Goal: Task Accomplishment & Management: Manage account settings

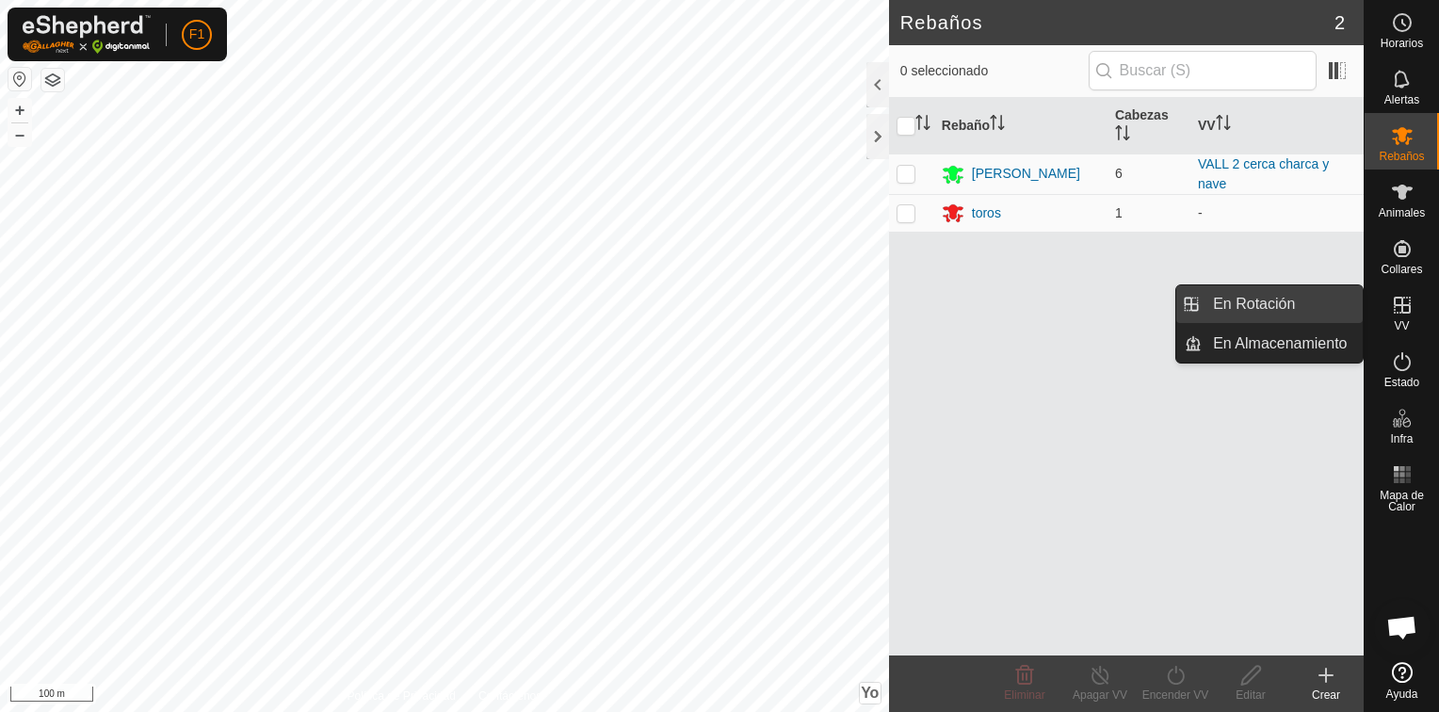
click at [1305, 307] on link "En Rotación" at bounding box center [1282, 304] width 161 height 38
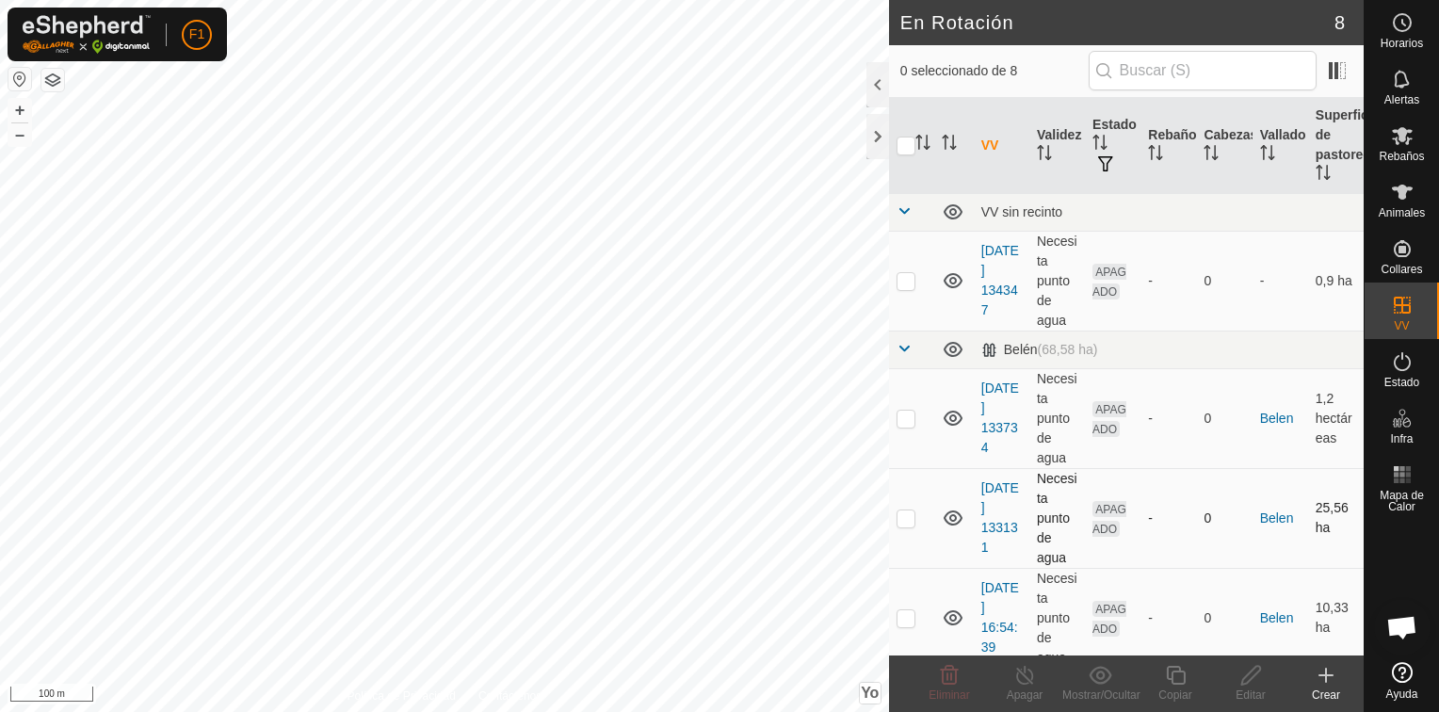
scroll to position [430, 0]
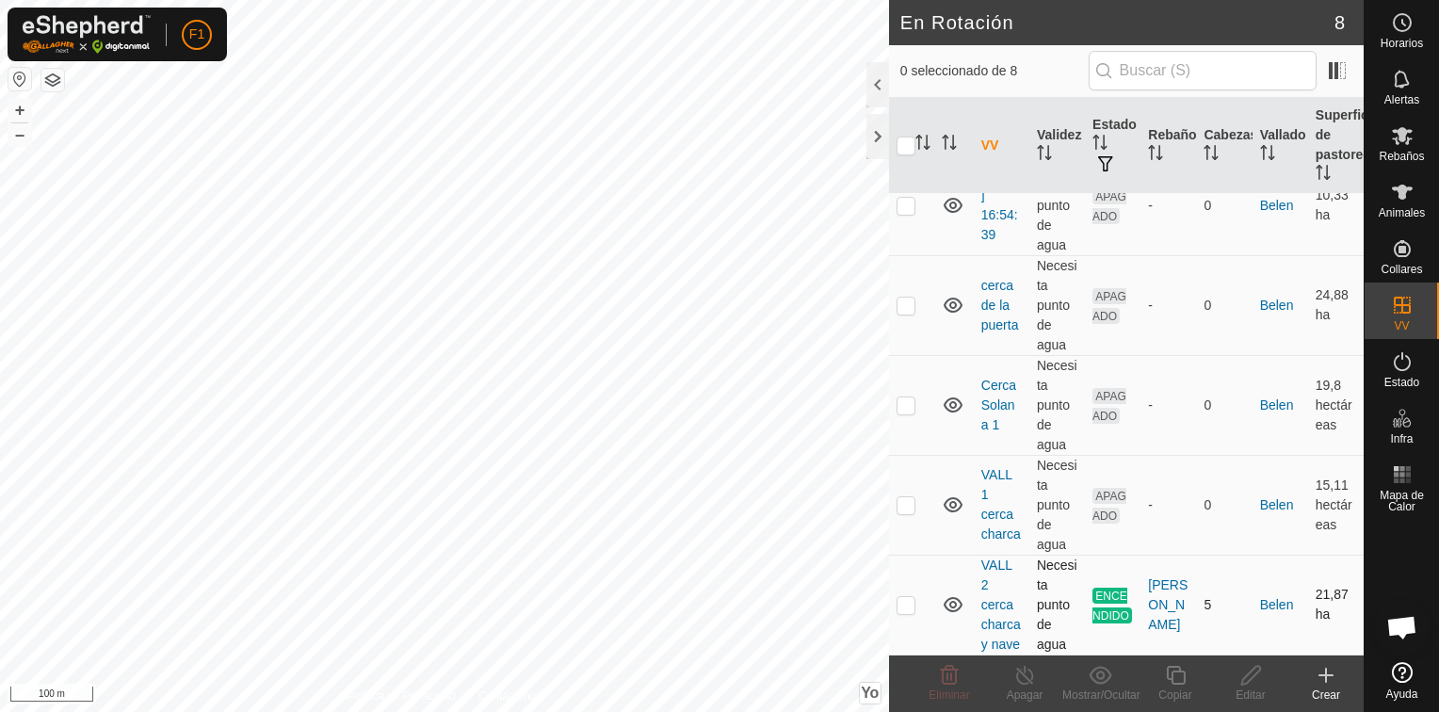
click at [897, 600] on p-checkbox at bounding box center [906, 604] width 19 height 15
checkbox input "true"
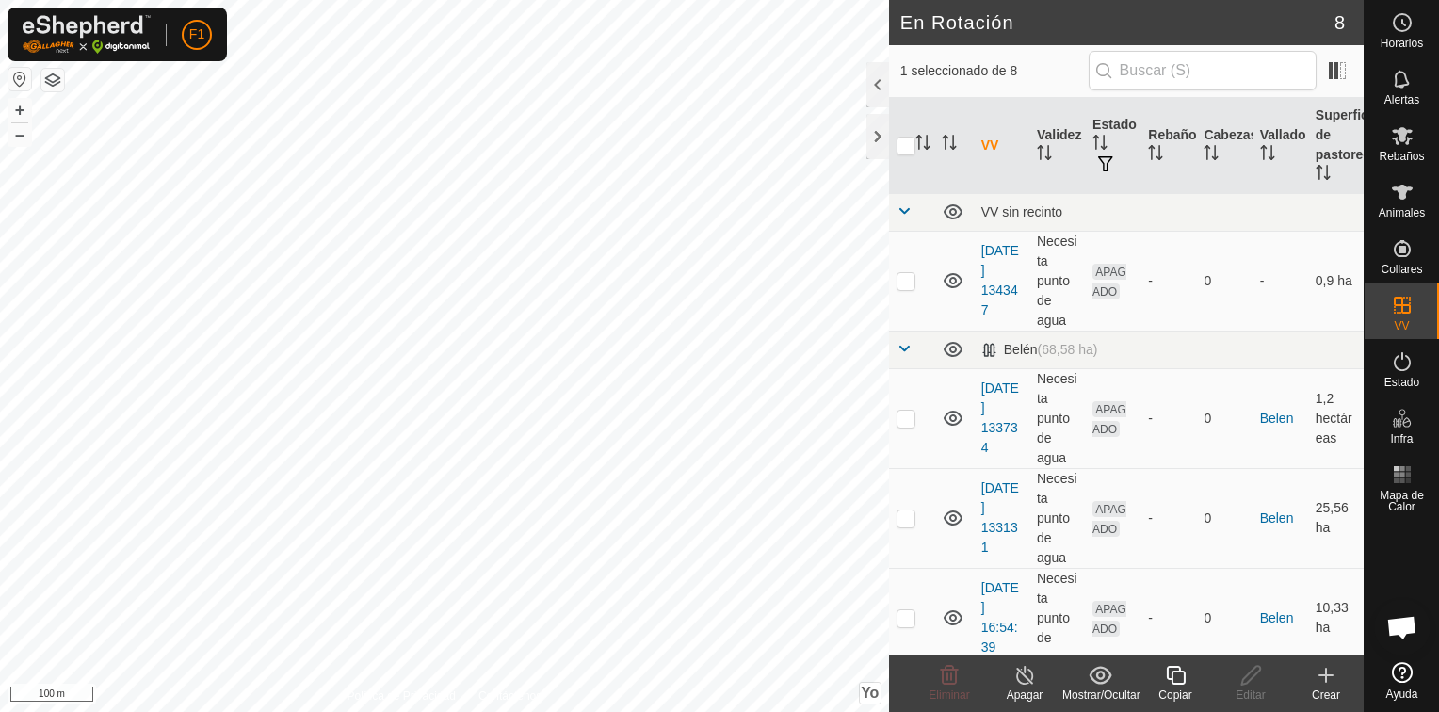
click at [1029, 682] on icon at bounding box center [1026, 675] width 24 height 23
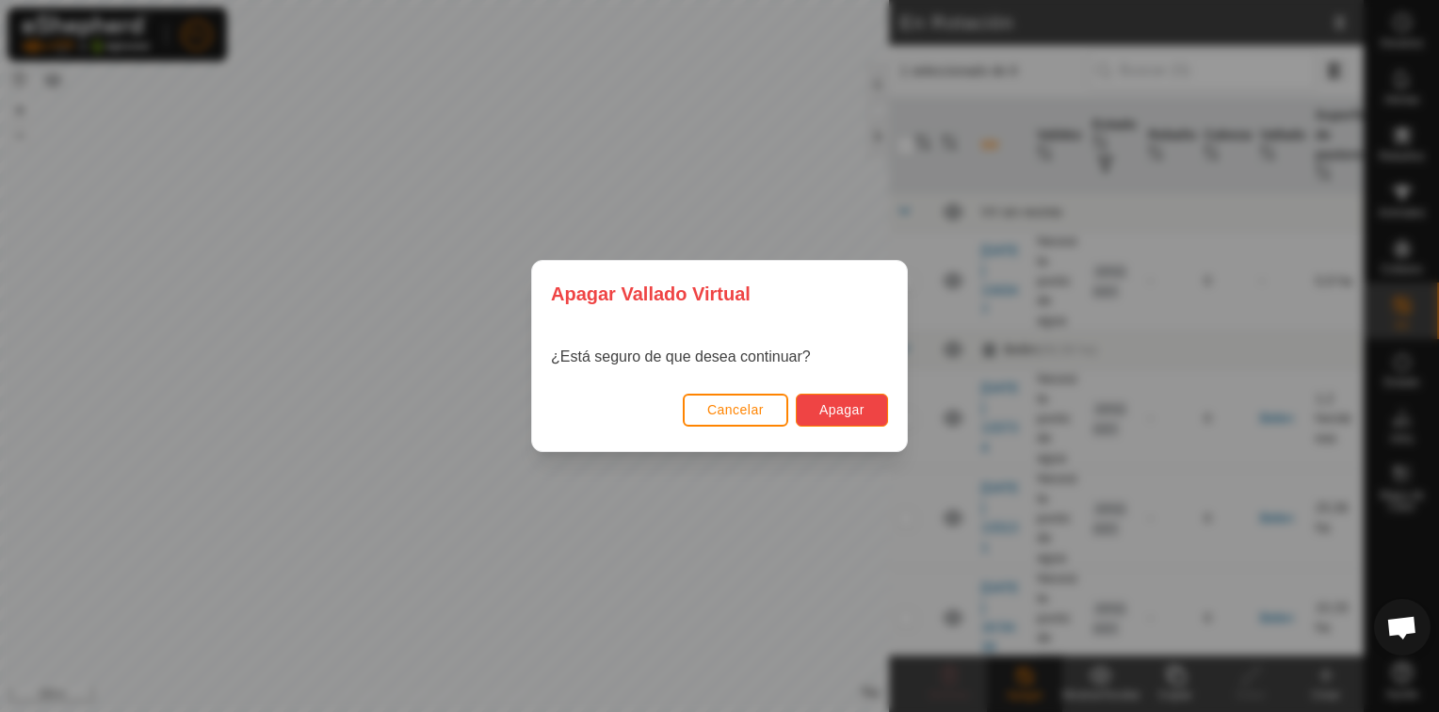
click at [834, 415] on span "Apagar" at bounding box center [842, 409] width 45 height 15
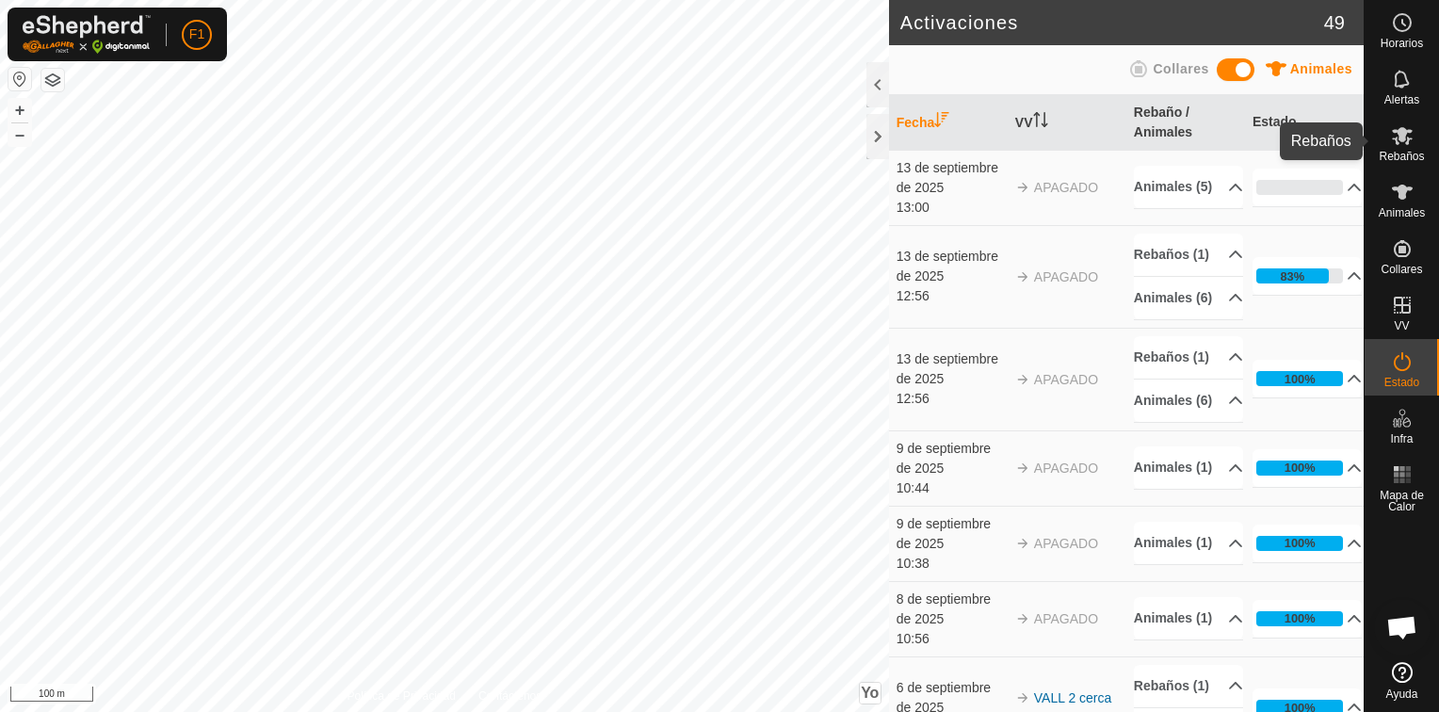
click at [1414, 145] on es-mob-svg-icon at bounding box center [1403, 136] width 34 height 30
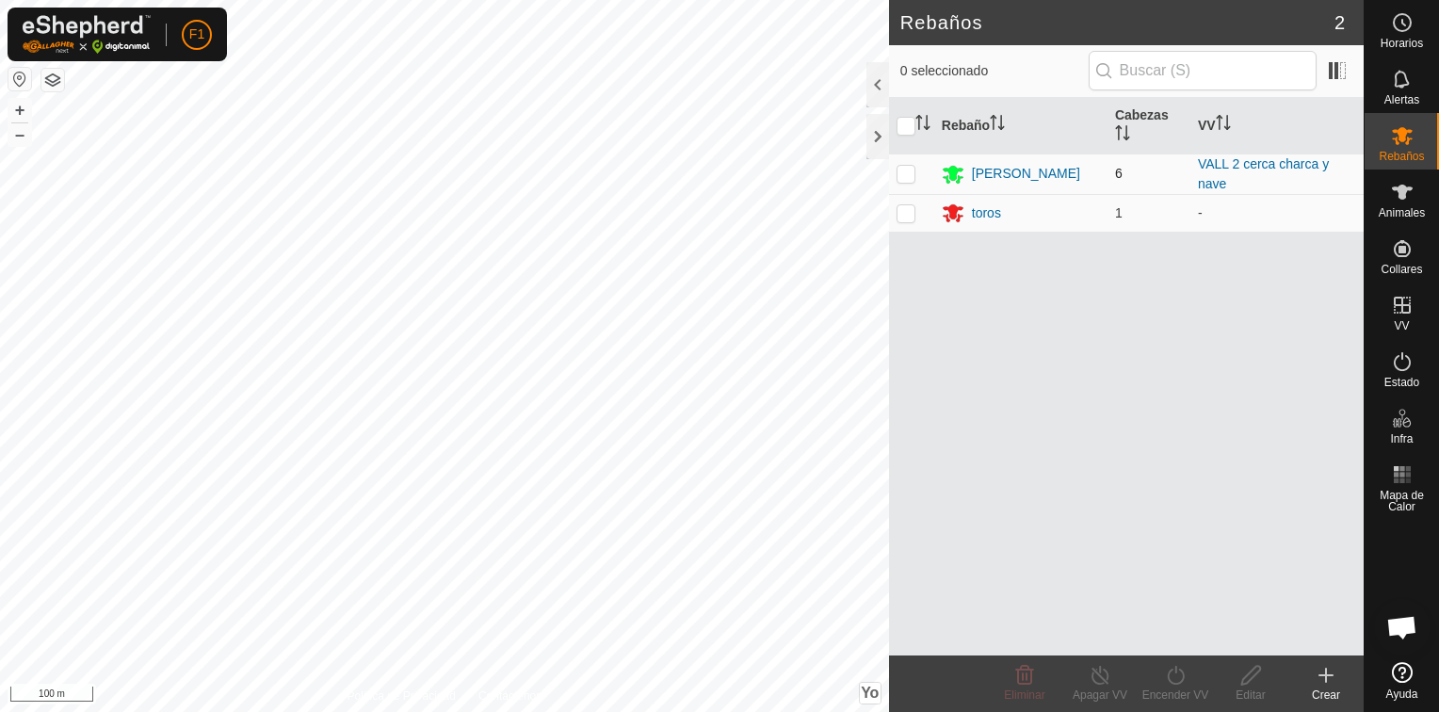
click at [904, 177] on p-checkbox at bounding box center [906, 173] width 19 height 15
checkbox input "true"
click at [904, 213] on p-checkbox at bounding box center [906, 212] width 19 height 15
checkbox input "true"
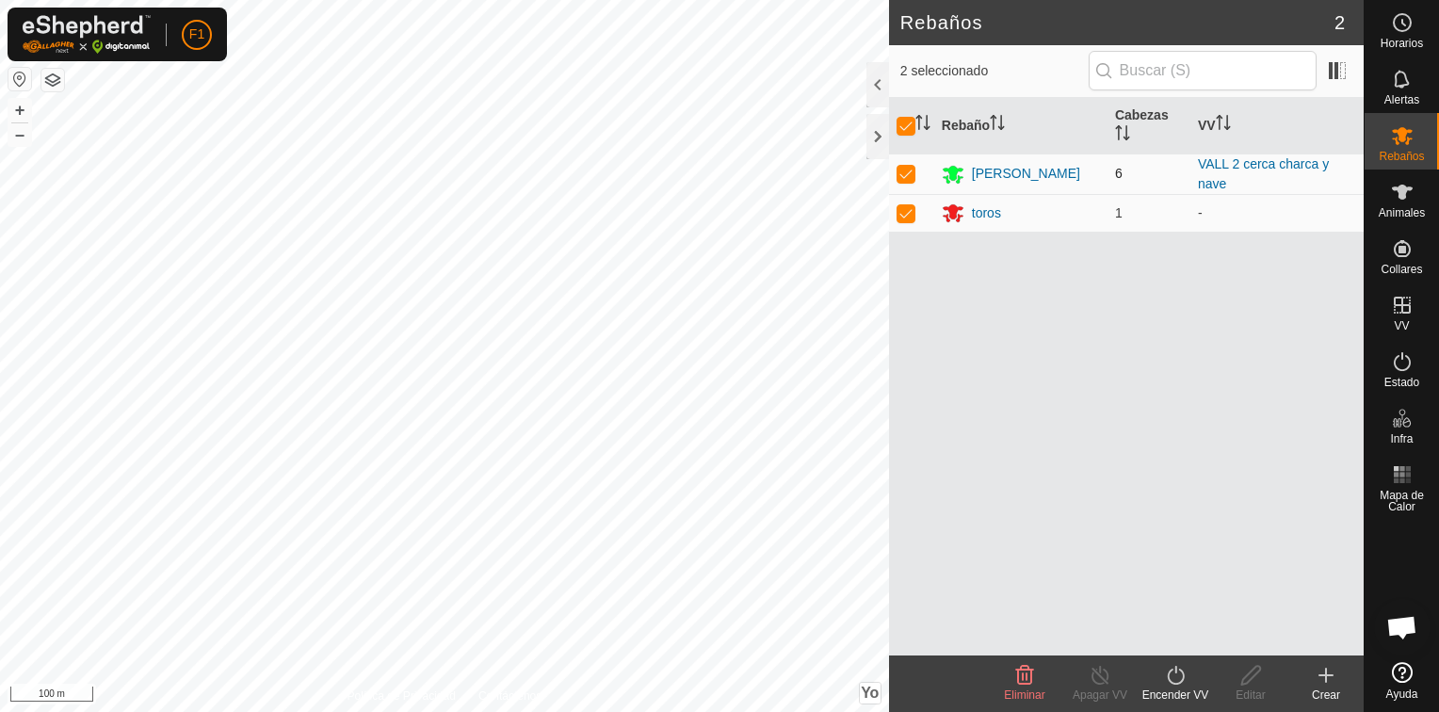
click at [909, 173] on p-checkbox at bounding box center [906, 173] width 19 height 15
checkbox input "false"
click at [907, 217] on p-checkbox at bounding box center [906, 212] width 19 height 15
checkbox input "false"
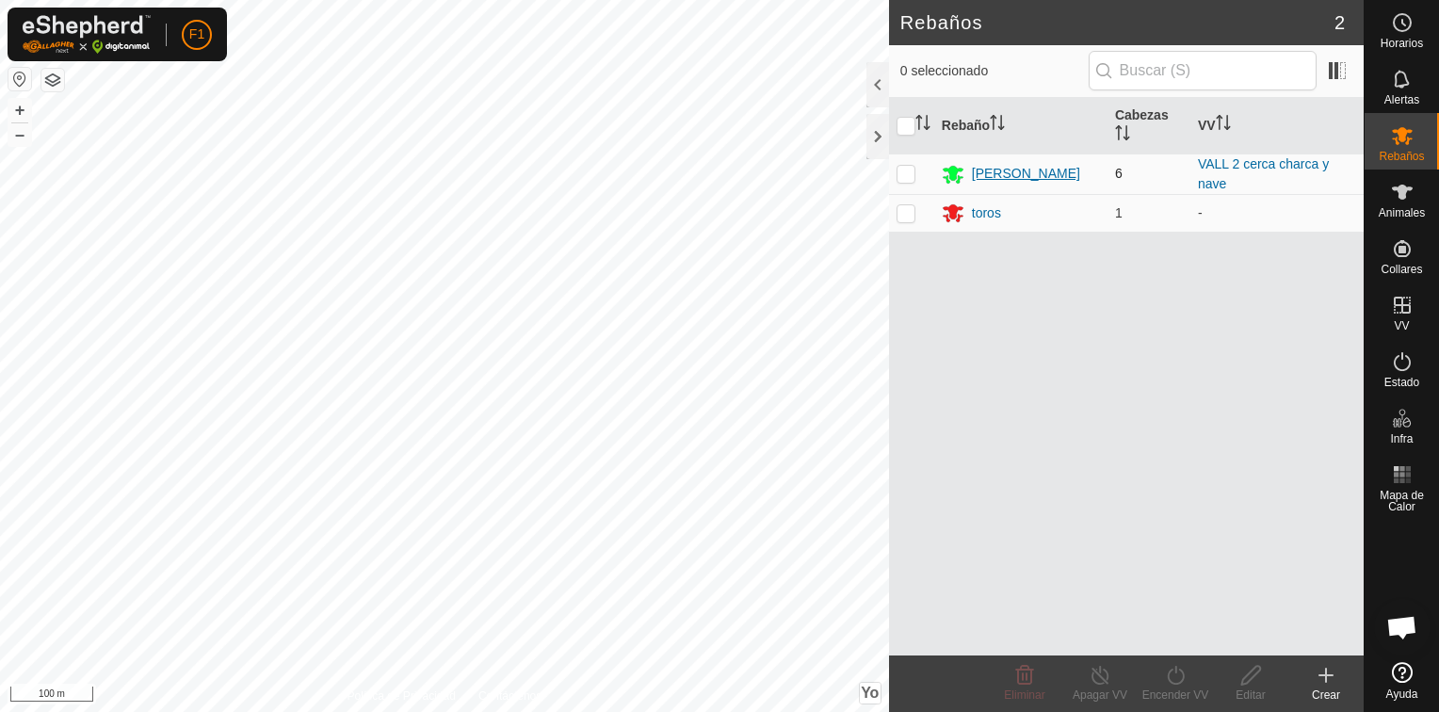
click at [993, 175] on div "VACAS [PERSON_NAME]" at bounding box center [1026, 174] width 108 height 20
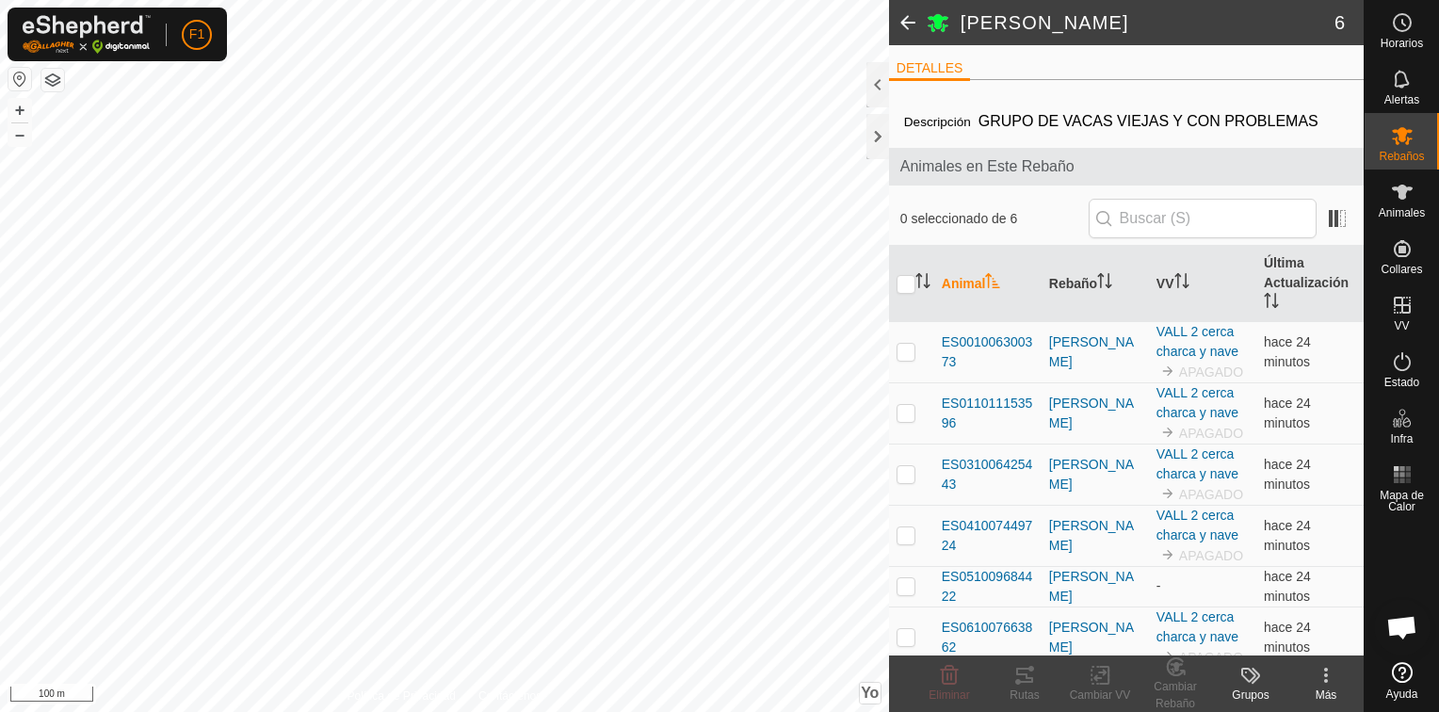
click at [906, 24] on span at bounding box center [908, 22] width 38 height 45
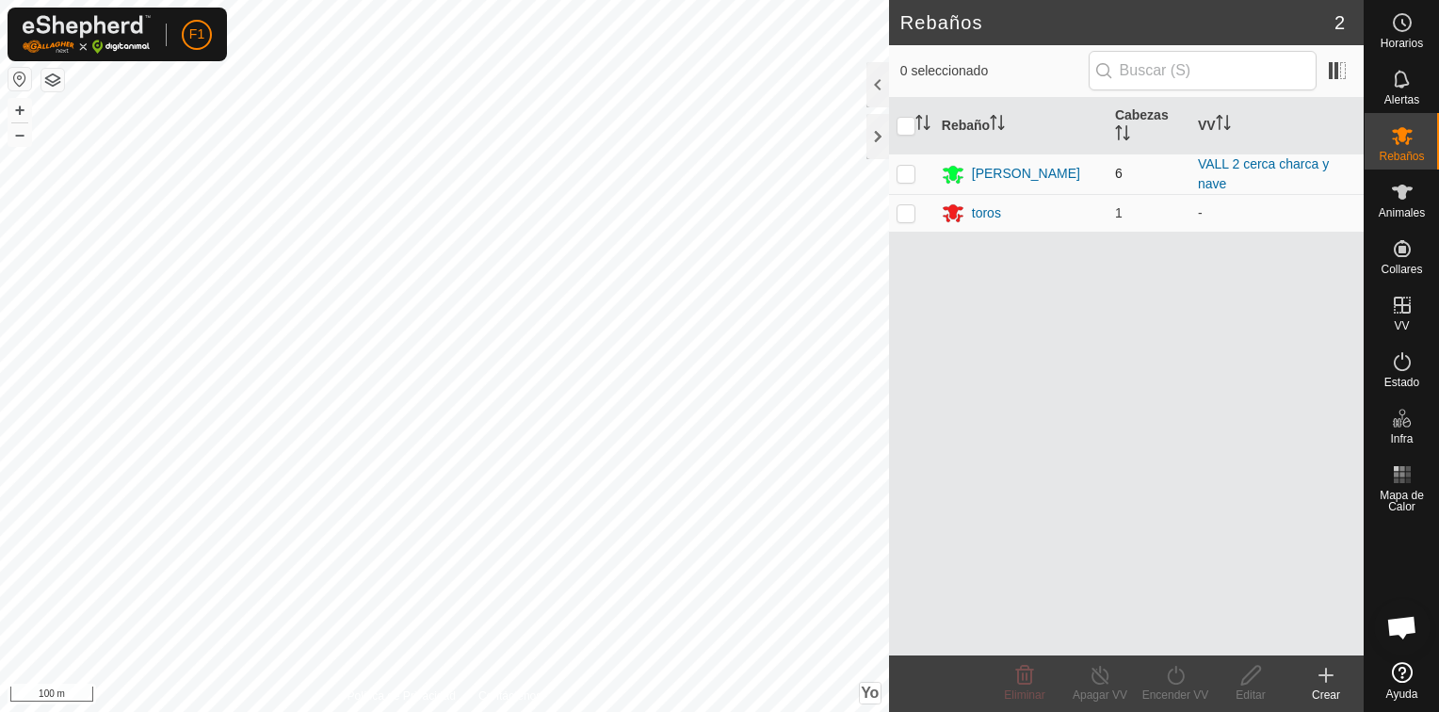
click at [902, 174] on p-checkbox at bounding box center [906, 173] width 19 height 15
checkbox input "true"
click at [905, 213] on p-checkbox at bounding box center [906, 212] width 19 height 15
checkbox input "true"
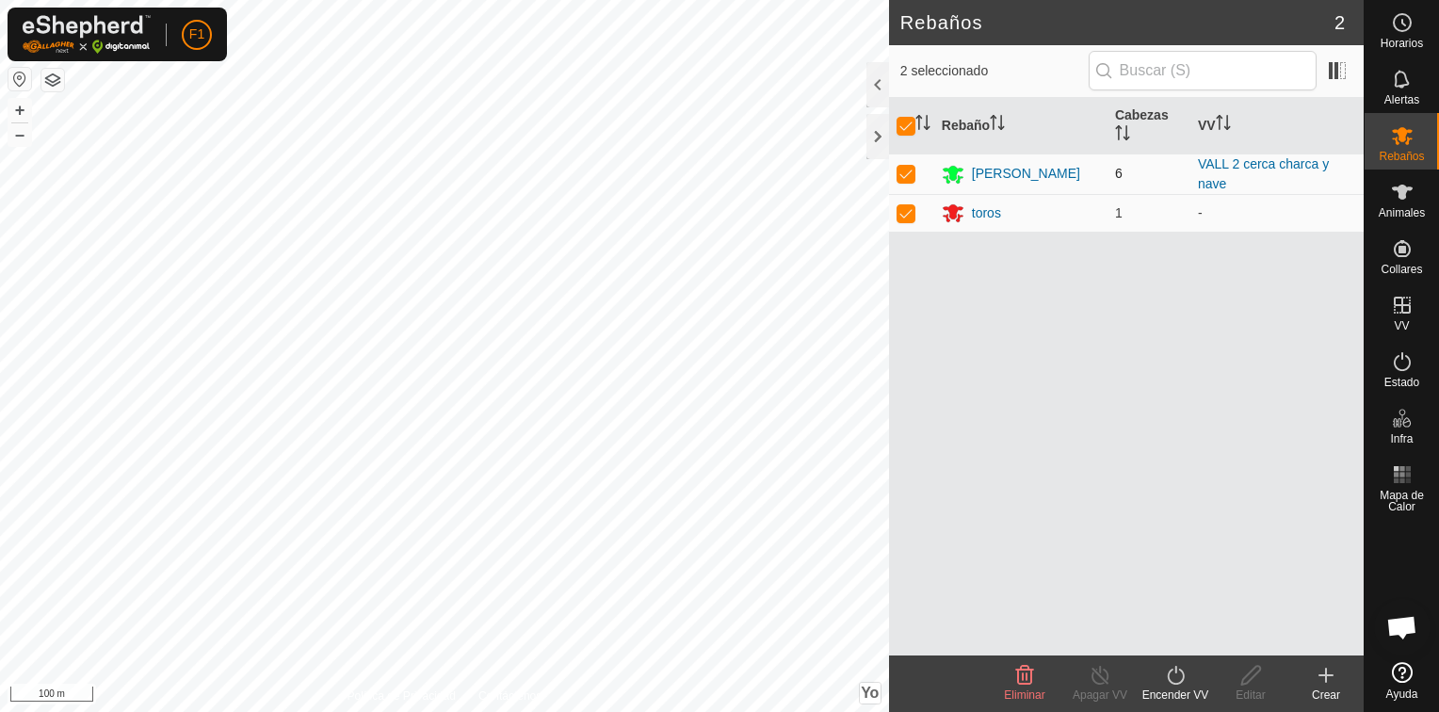
click at [903, 168] on p-checkbox at bounding box center [906, 173] width 19 height 15
checkbox input "false"
click at [912, 210] on p-checkbox at bounding box center [906, 212] width 19 height 15
checkbox input "false"
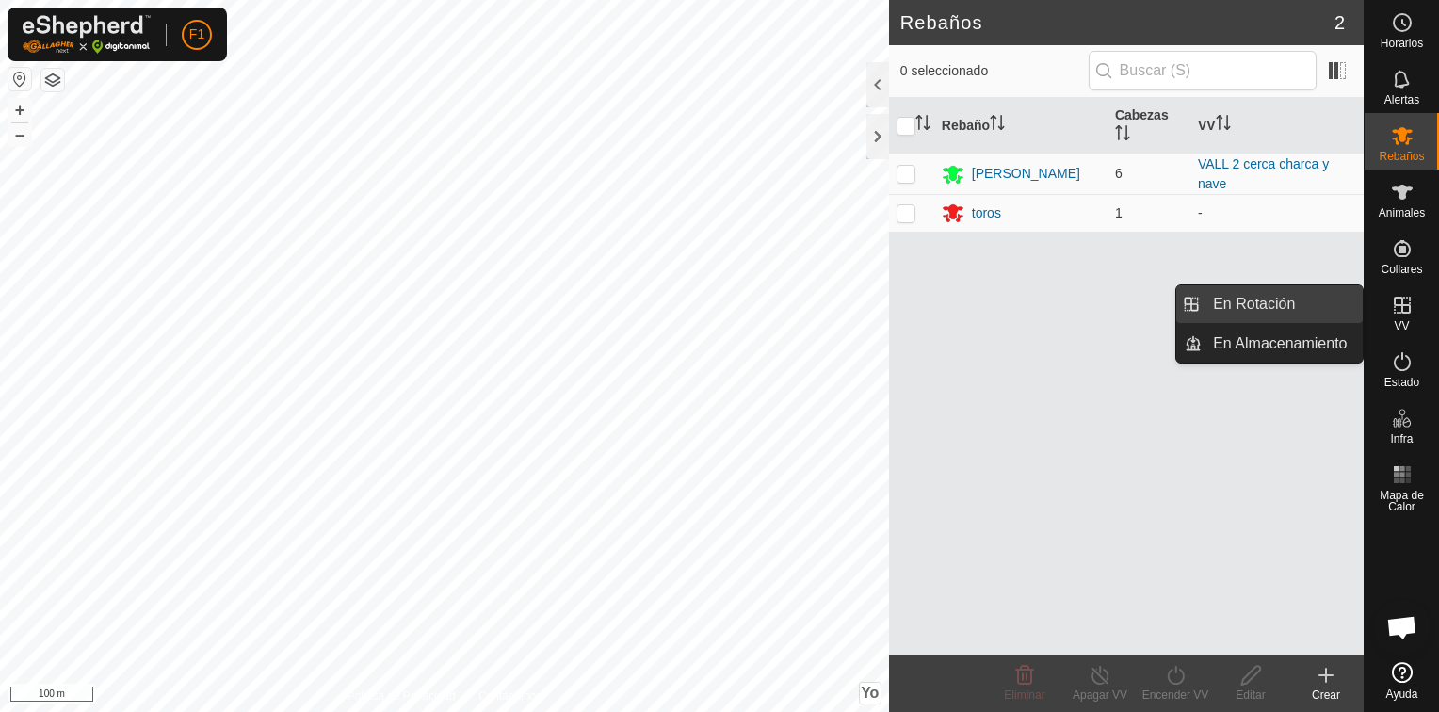
click at [1300, 304] on link "En Rotación" at bounding box center [1282, 304] width 161 height 38
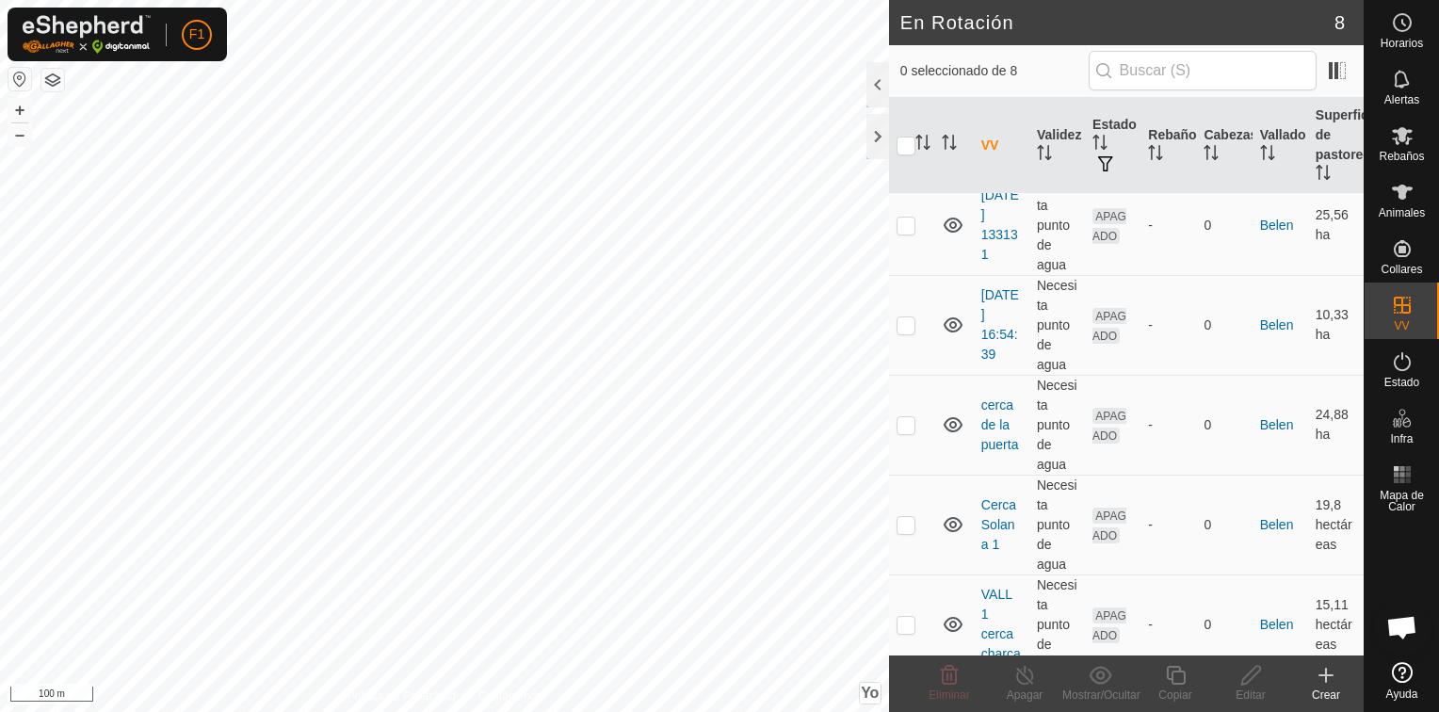
scroll to position [252, 0]
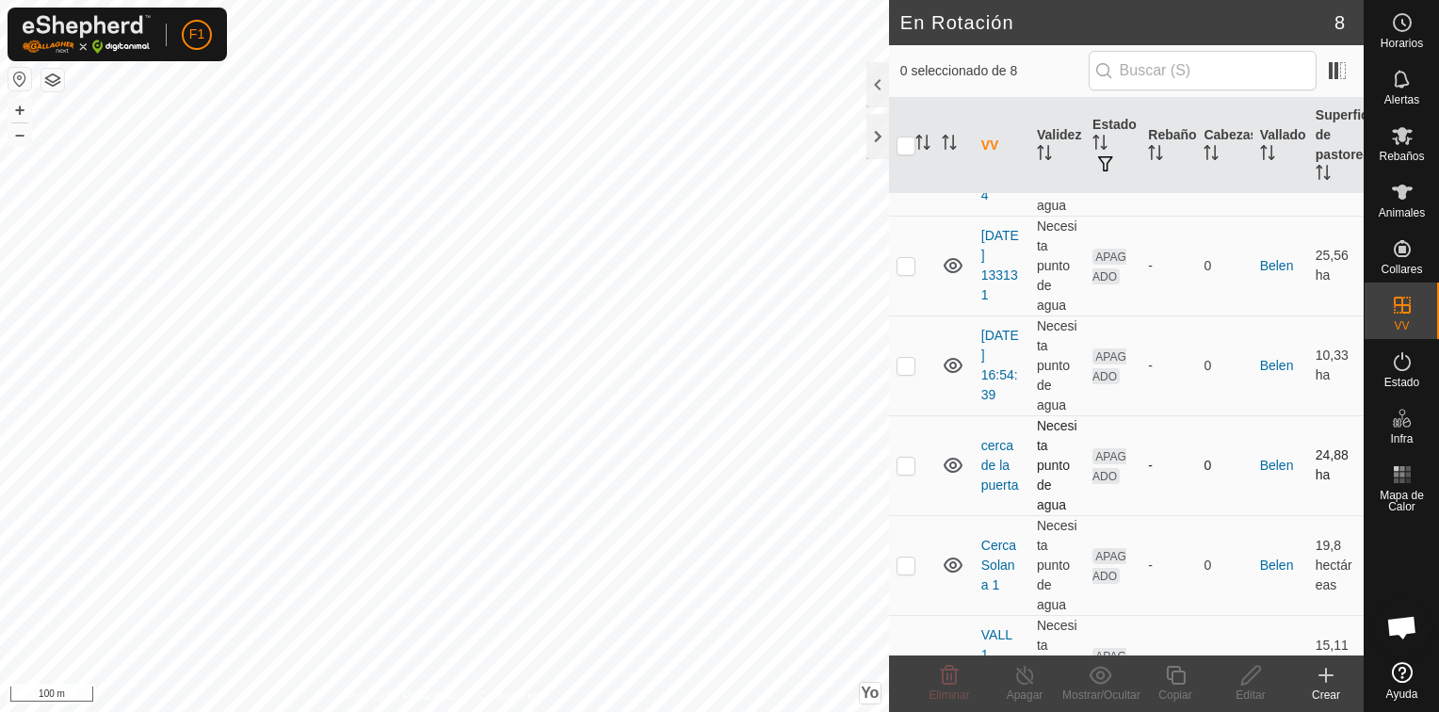
click at [908, 466] on p-checkbox at bounding box center [906, 465] width 19 height 15
checkbox input "true"
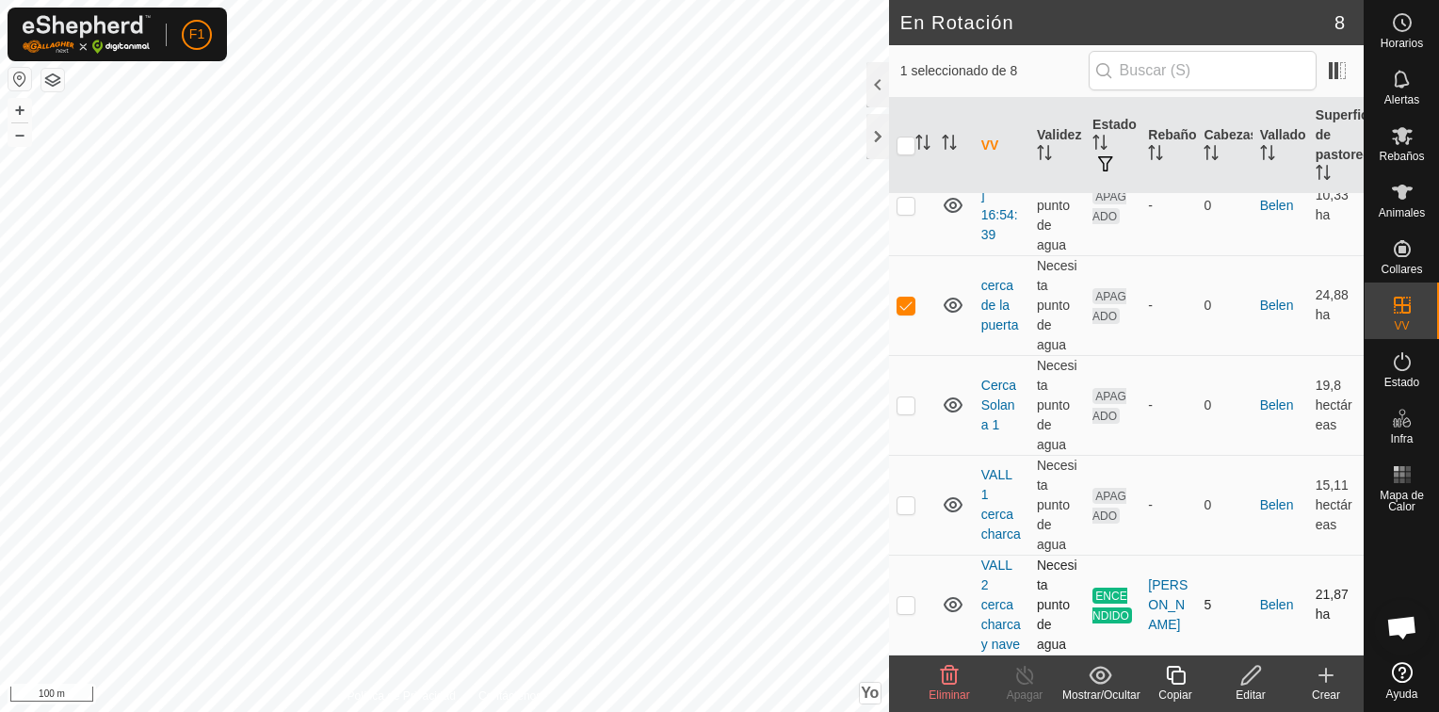
click at [912, 599] on p-checkbox at bounding box center [906, 604] width 19 height 15
checkbox input "true"
click at [1021, 674] on line at bounding box center [1024, 676] width 15 height 15
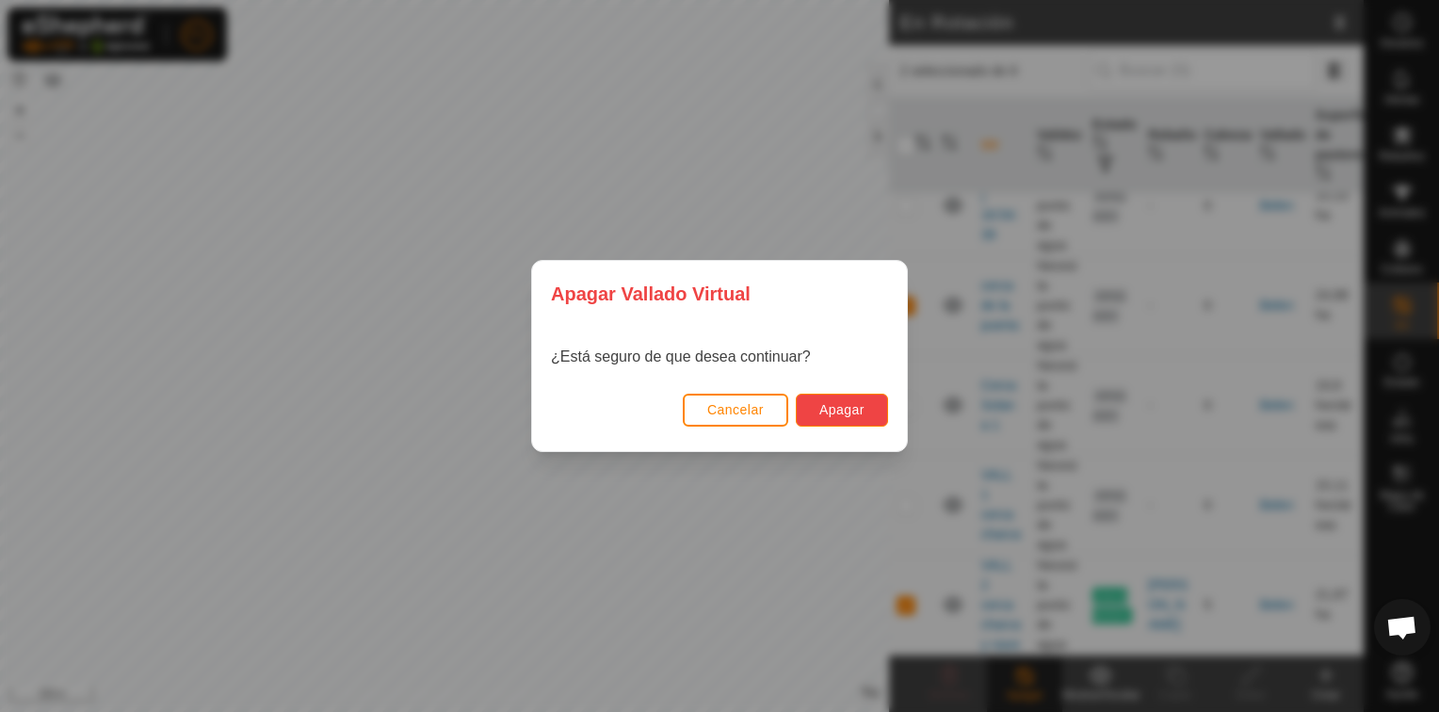
click at [862, 407] on span "Apagar" at bounding box center [842, 409] width 45 height 15
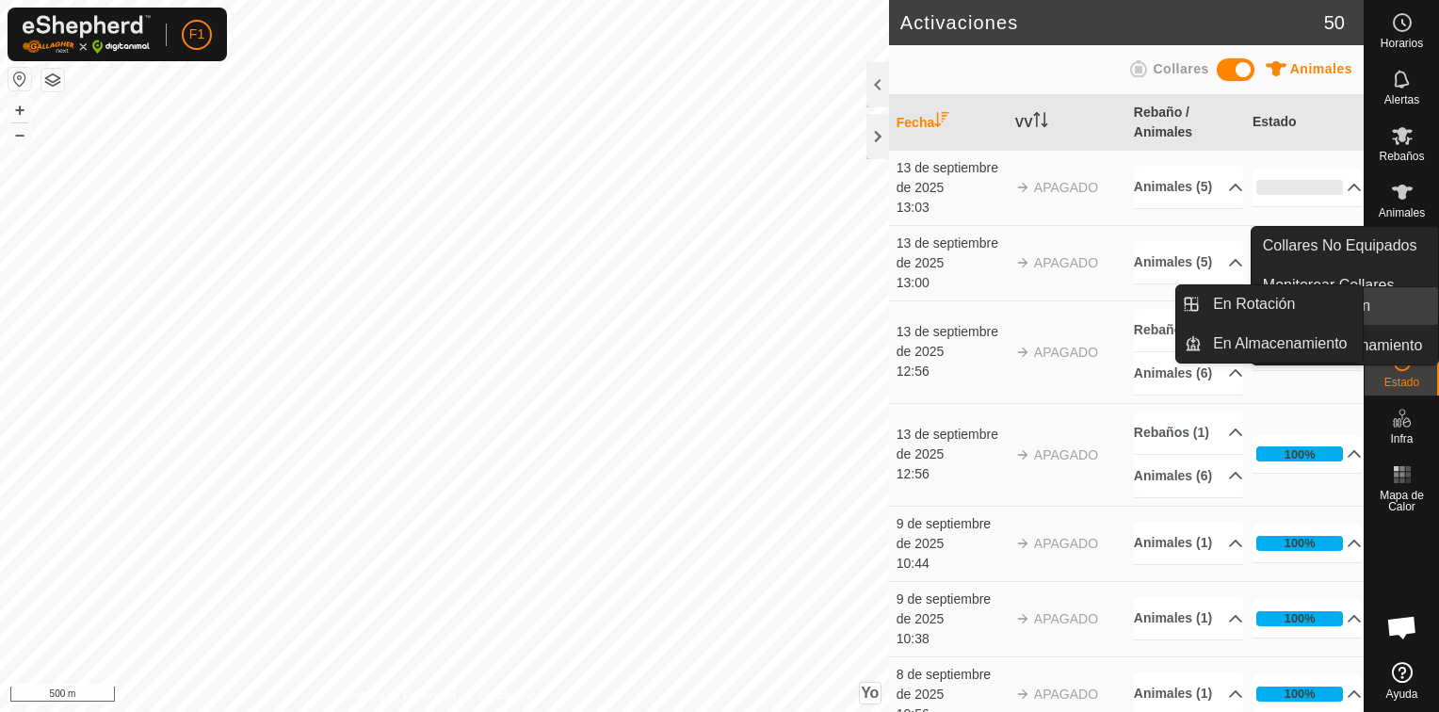
scroll to position [1319, 0]
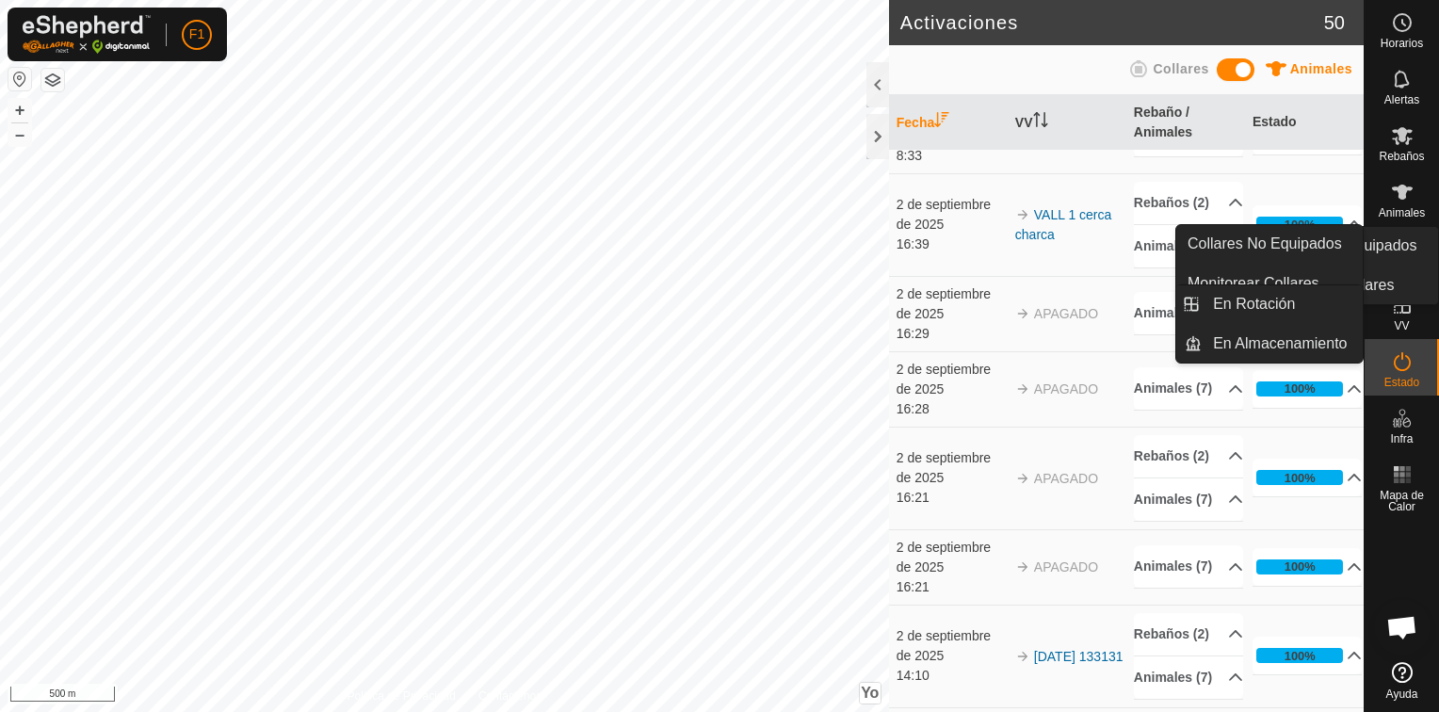
click at [1398, 315] on icon at bounding box center [1402, 305] width 23 height 23
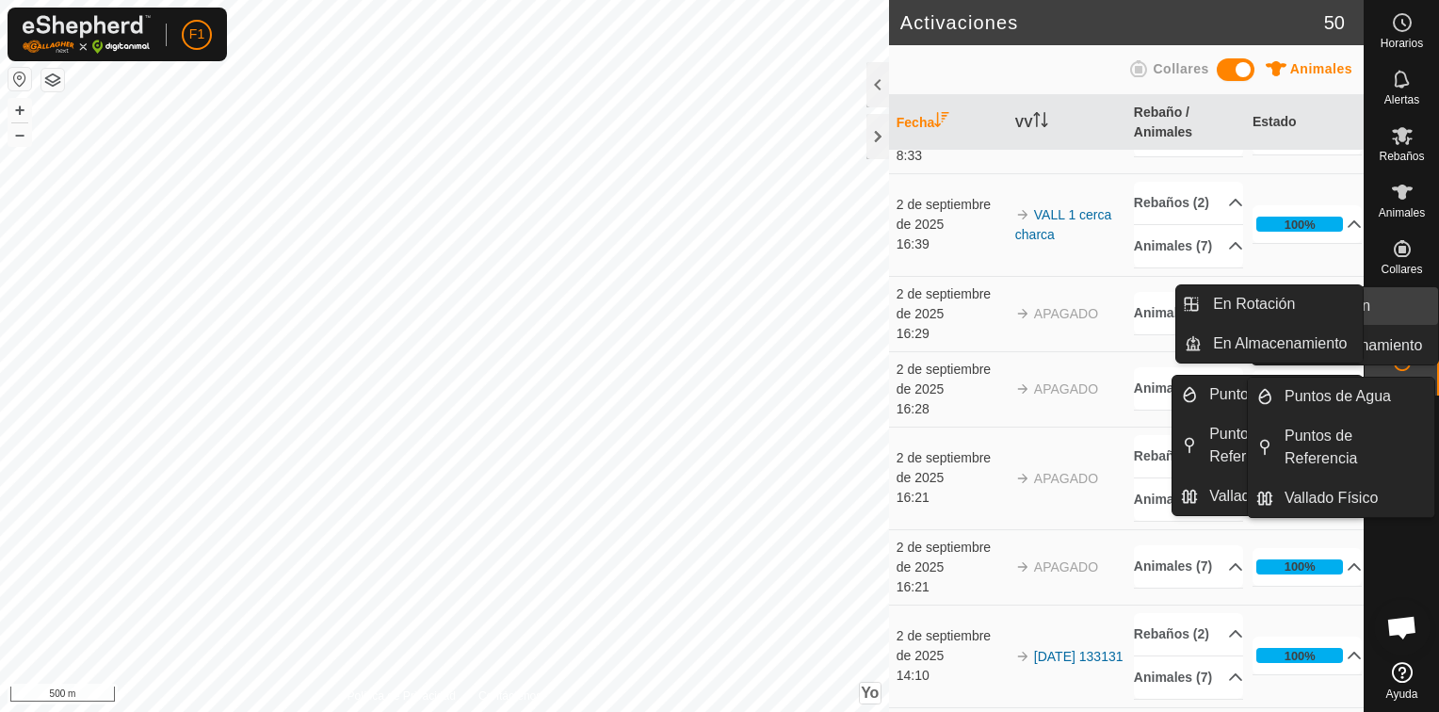
click at [1406, 306] on icon at bounding box center [1402, 305] width 23 height 23
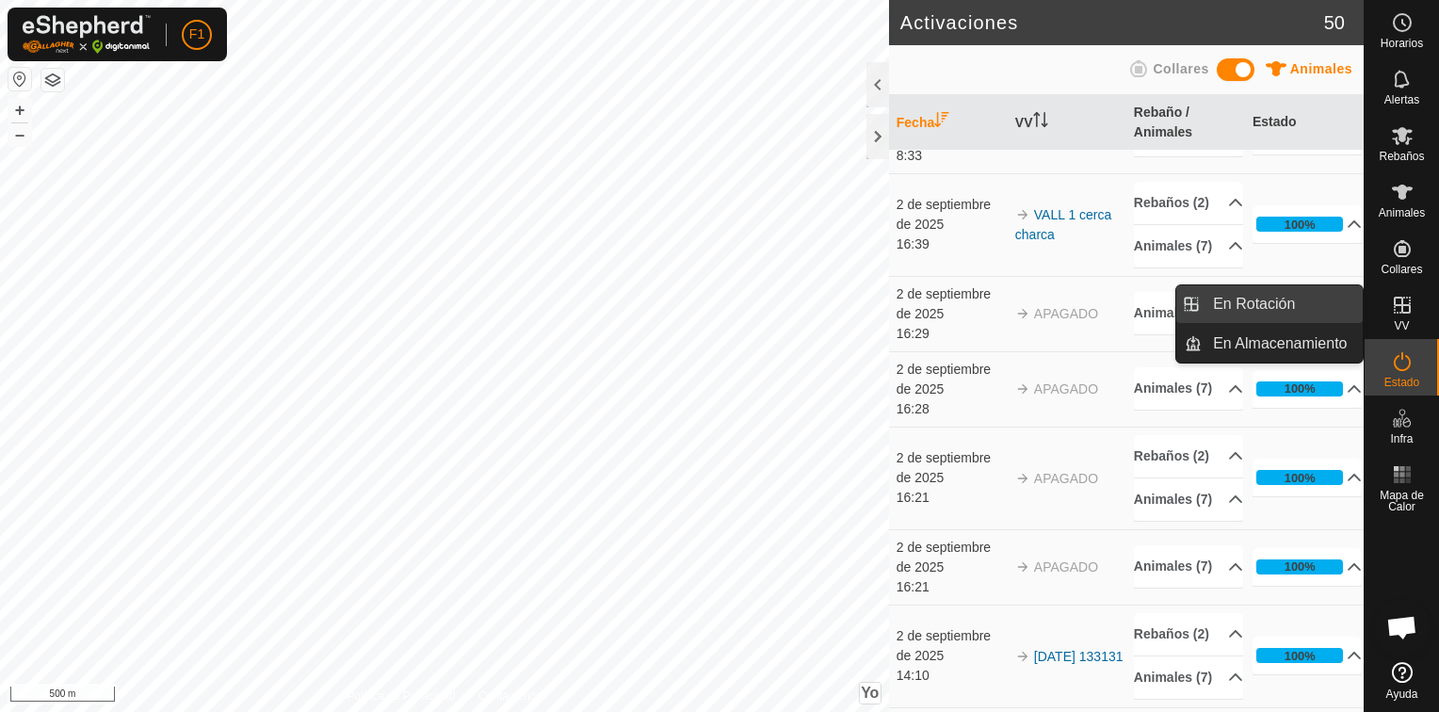
click at [1297, 305] on link "En Rotación" at bounding box center [1282, 304] width 161 height 38
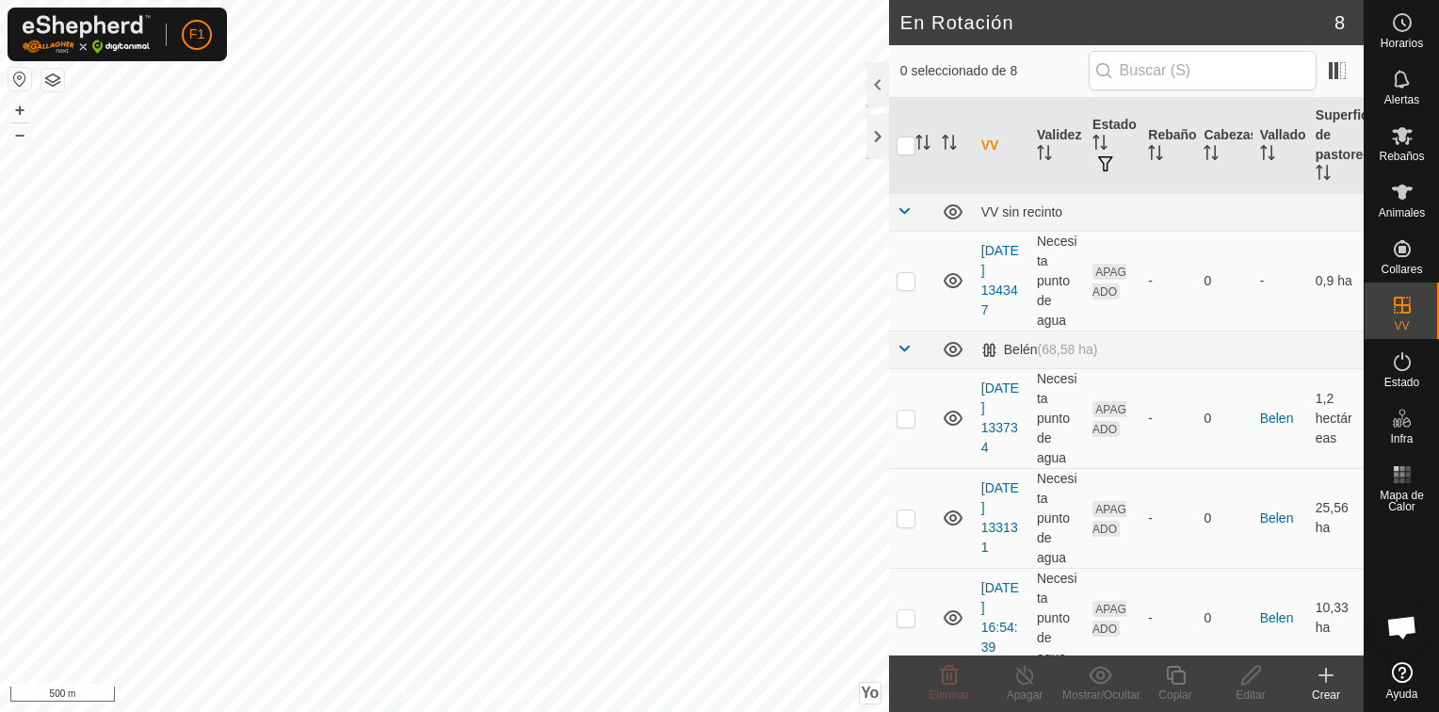
scroll to position [430, 0]
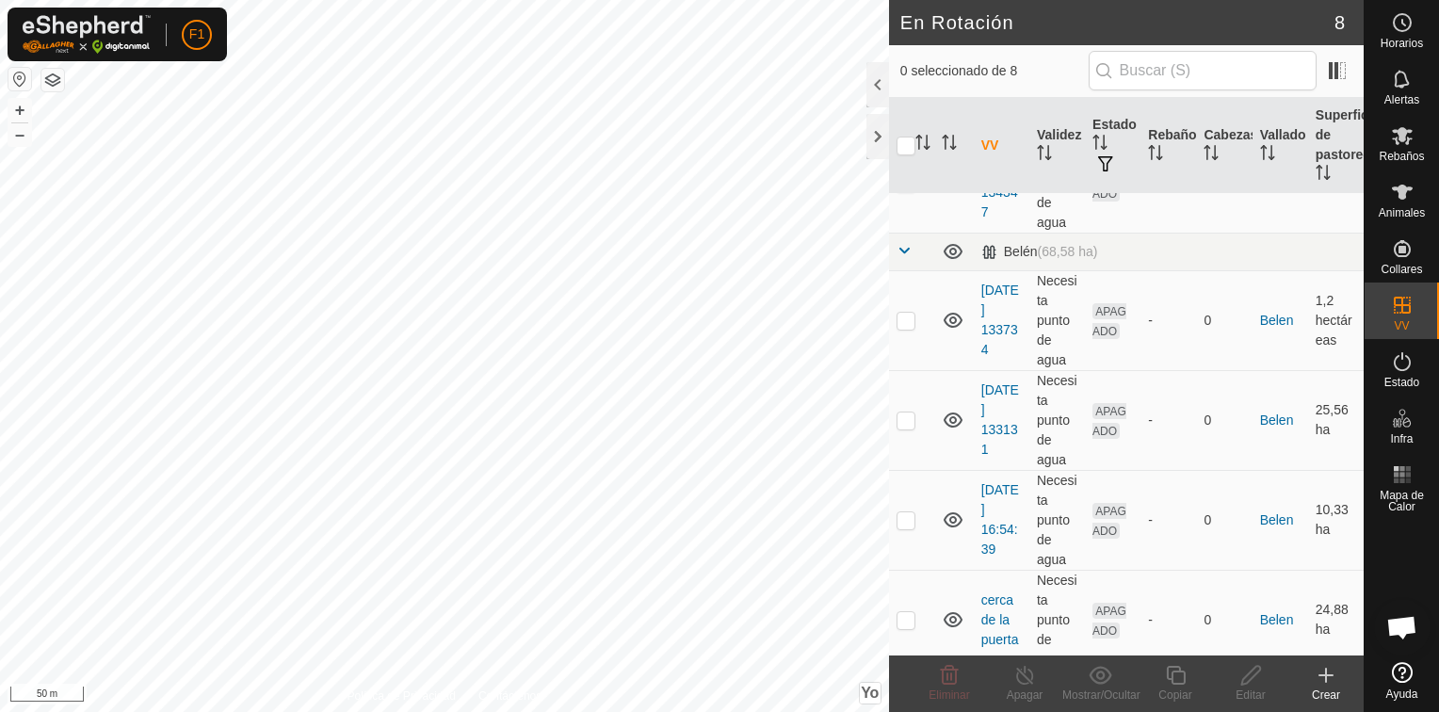
scroll to position [430, 0]
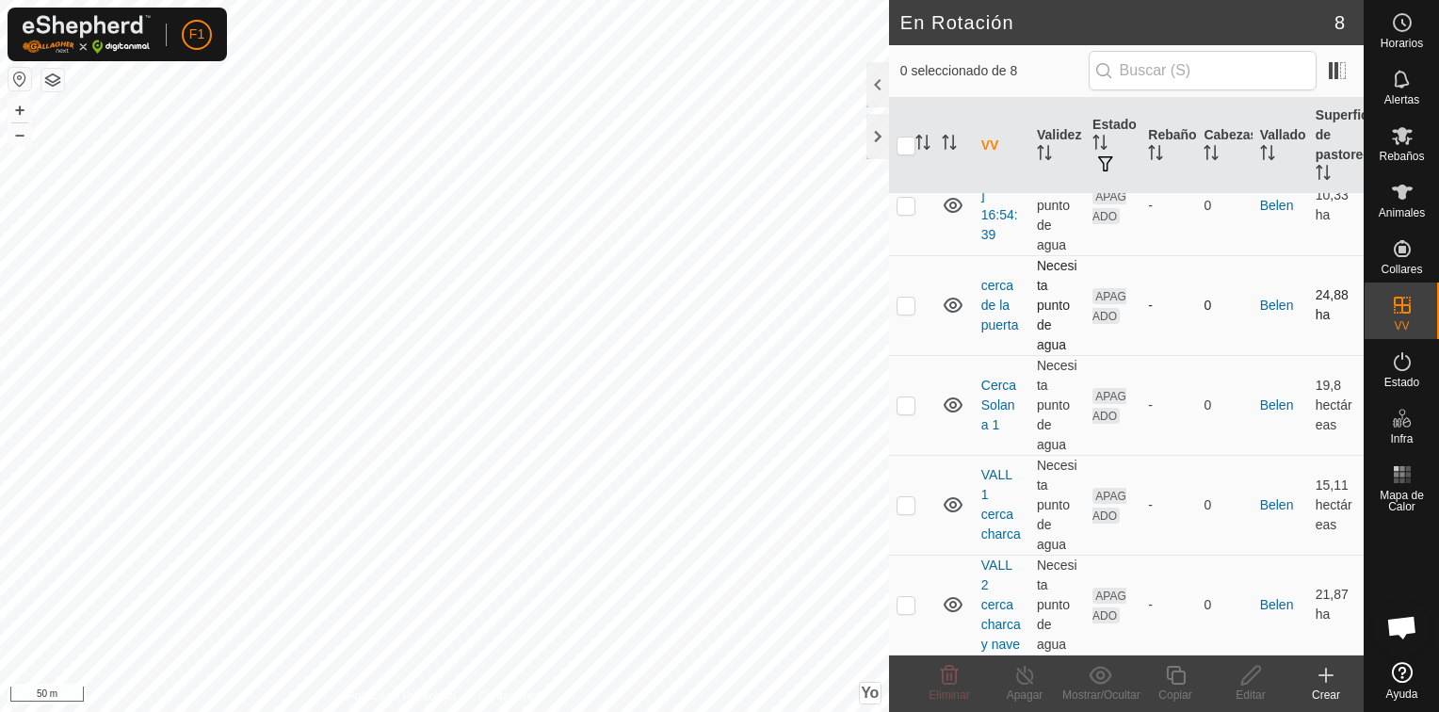
click at [901, 298] on p-checkbox at bounding box center [906, 305] width 19 height 15
checkbox input "true"
click at [1406, 155] on span "Rebaños" at bounding box center [1401, 156] width 45 height 11
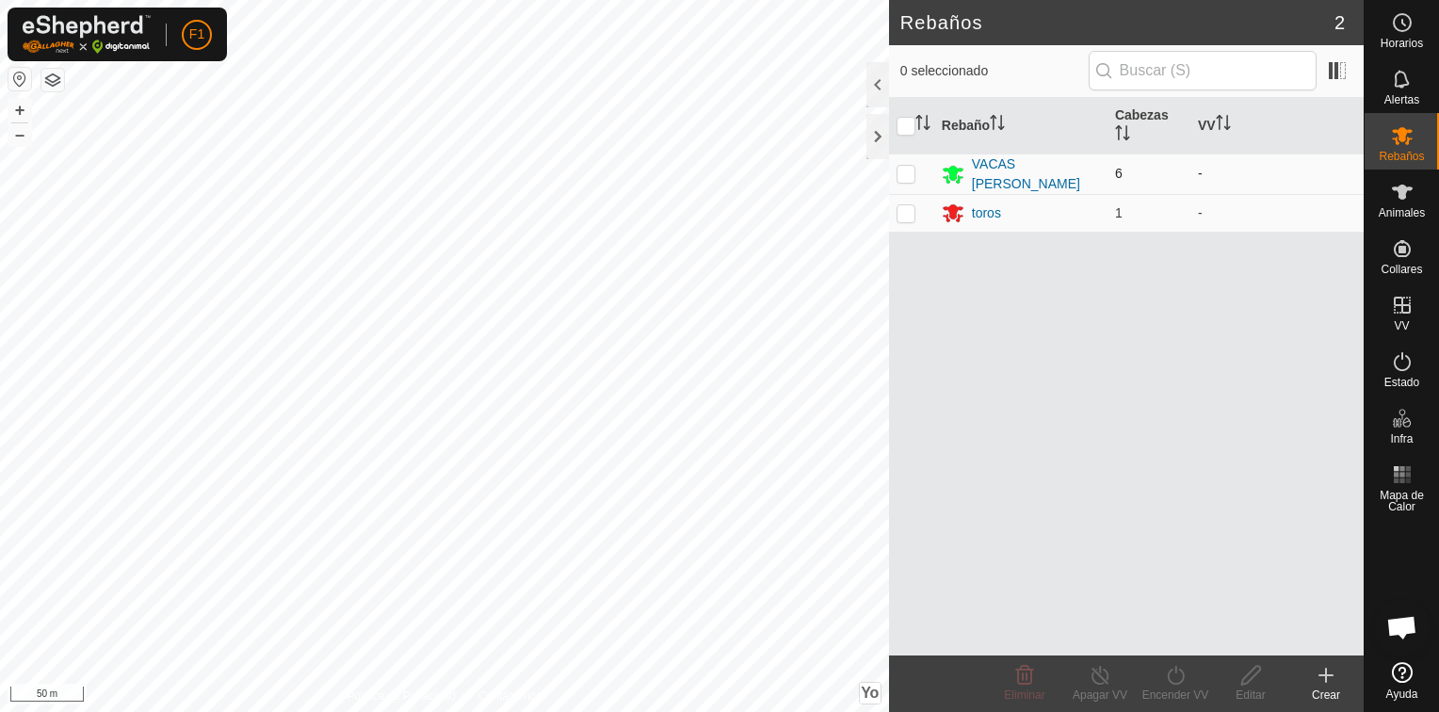
click at [902, 175] on p-checkbox at bounding box center [906, 173] width 19 height 15
checkbox input "true"
click at [906, 214] on p-checkbox at bounding box center [906, 212] width 19 height 15
checkbox input "true"
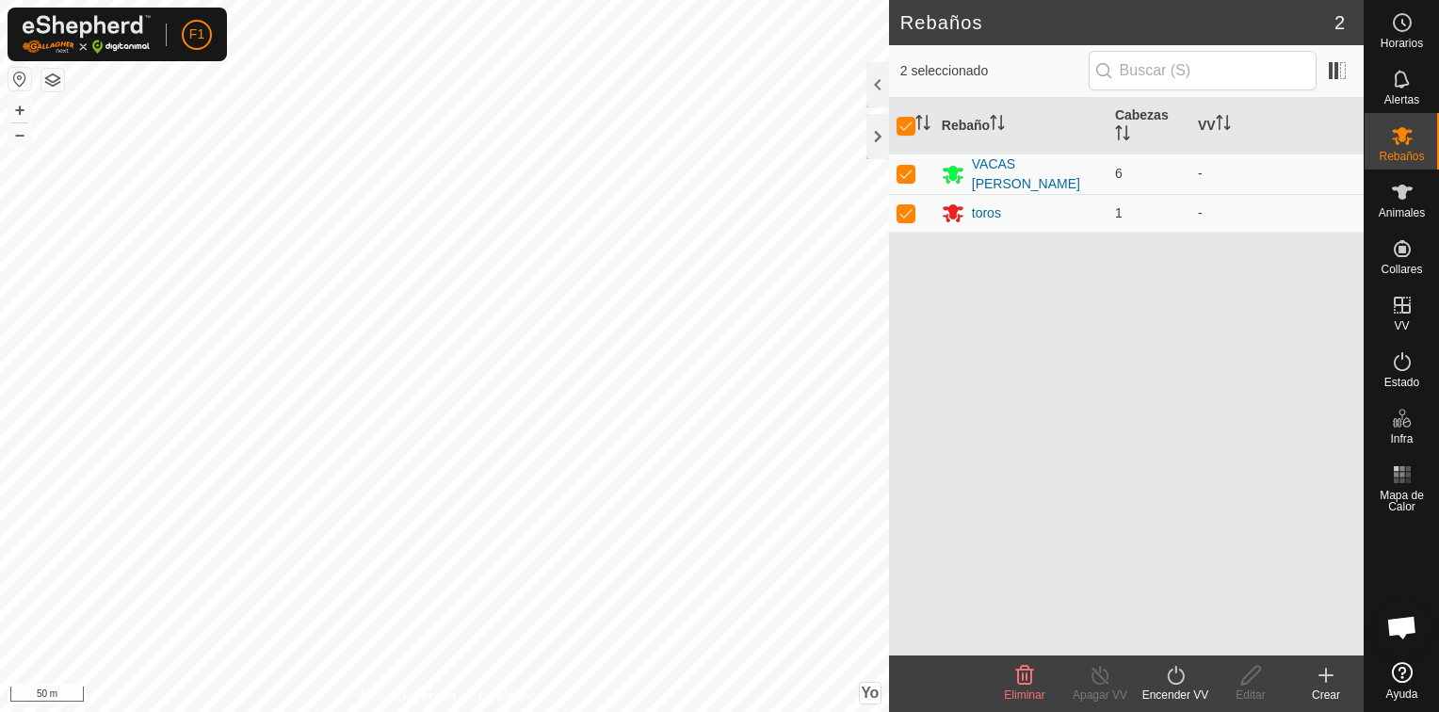
click at [1186, 684] on icon at bounding box center [1176, 675] width 24 height 23
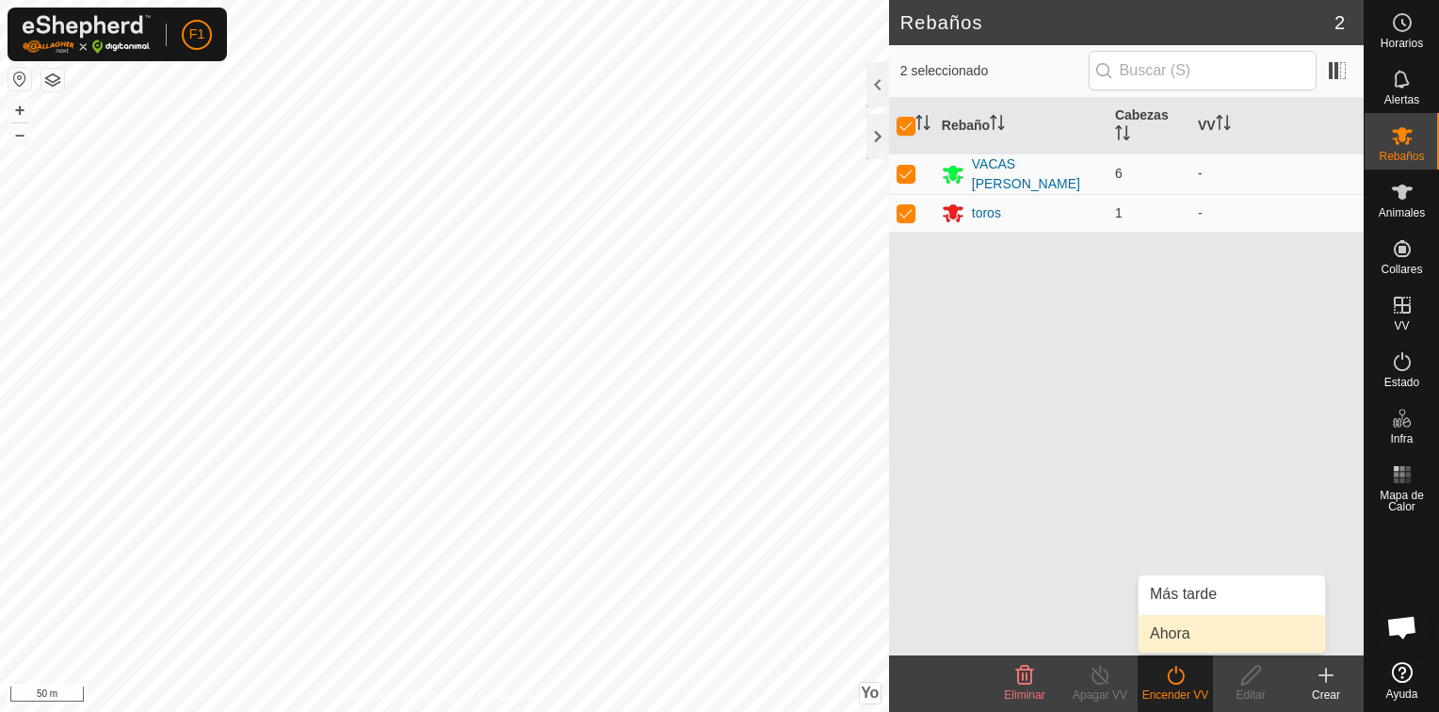
click at [1185, 634] on link "Ahora" at bounding box center [1232, 634] width 187 height 38
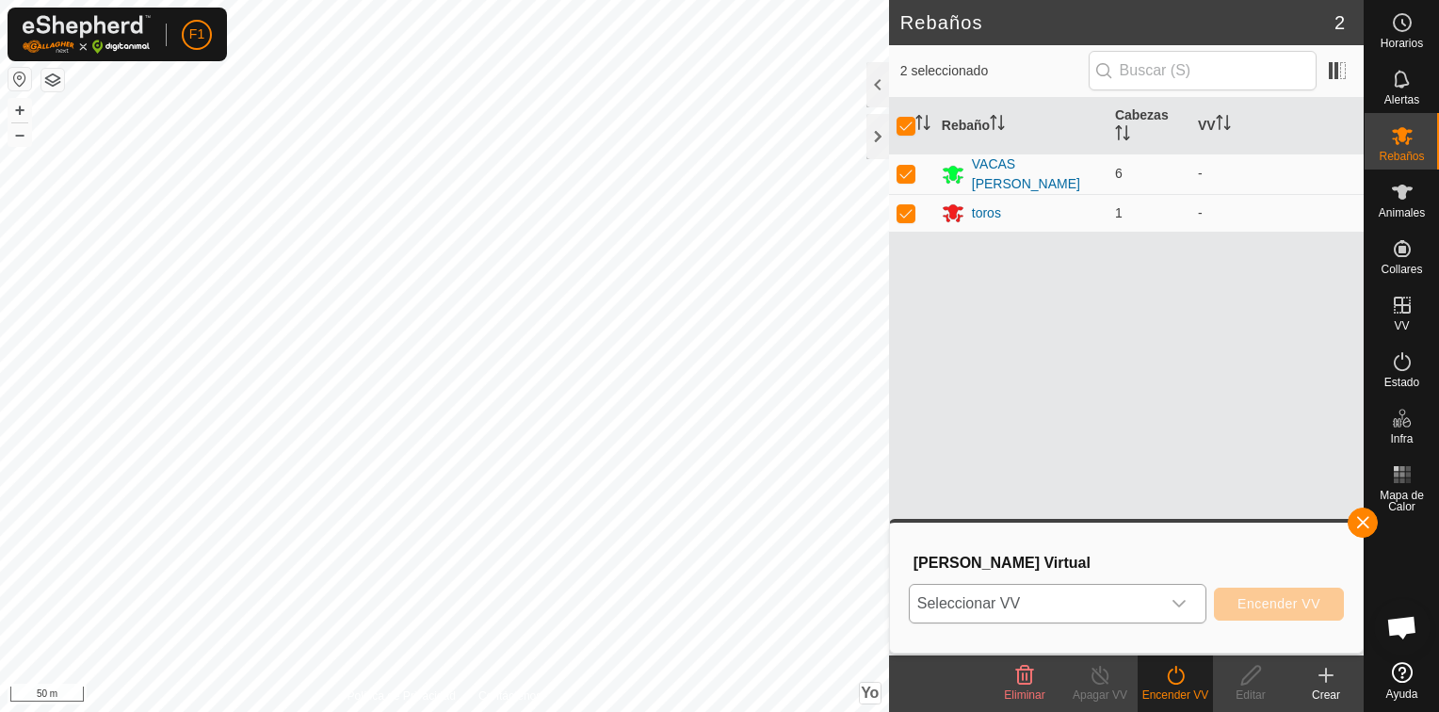
click at [1186, 605] on icon "Disparador desplegable" at bounding box center [1179, 604] width 13 height 8
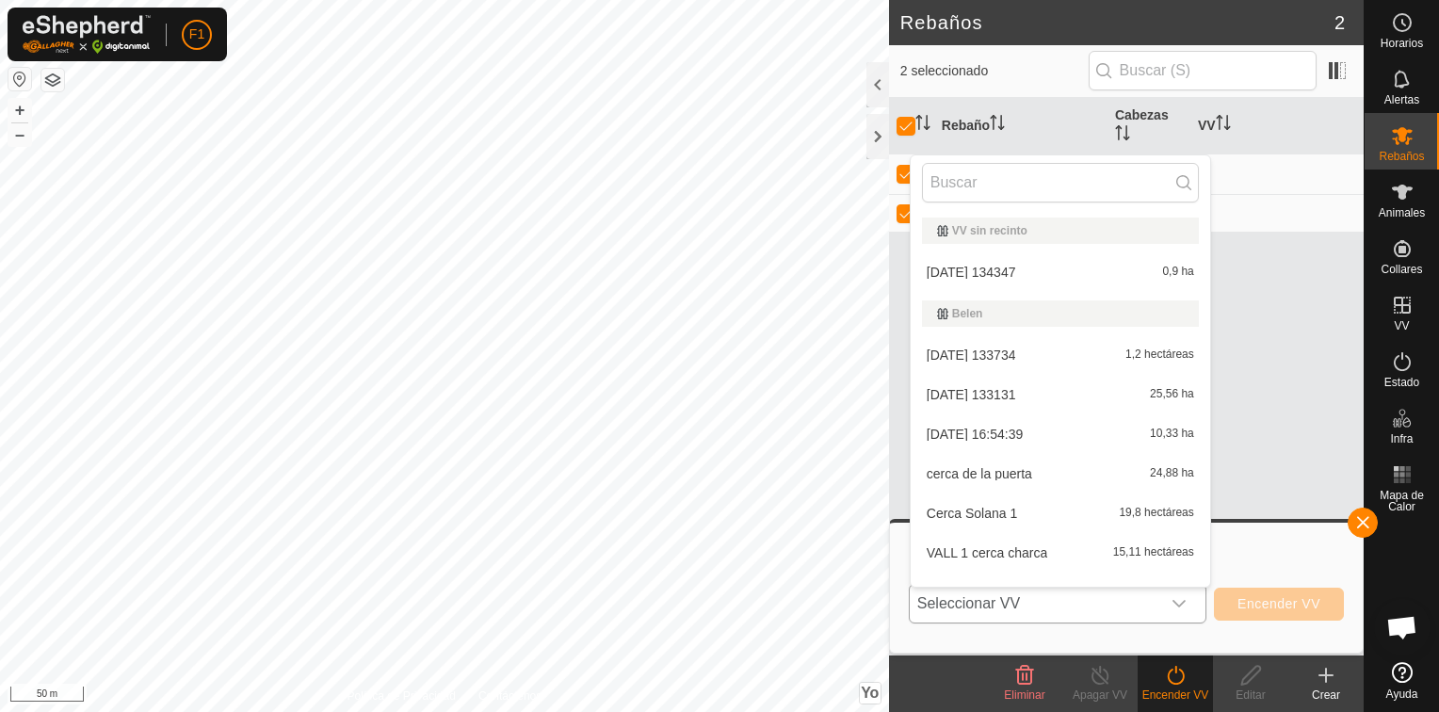
scroll to position [24, 0]
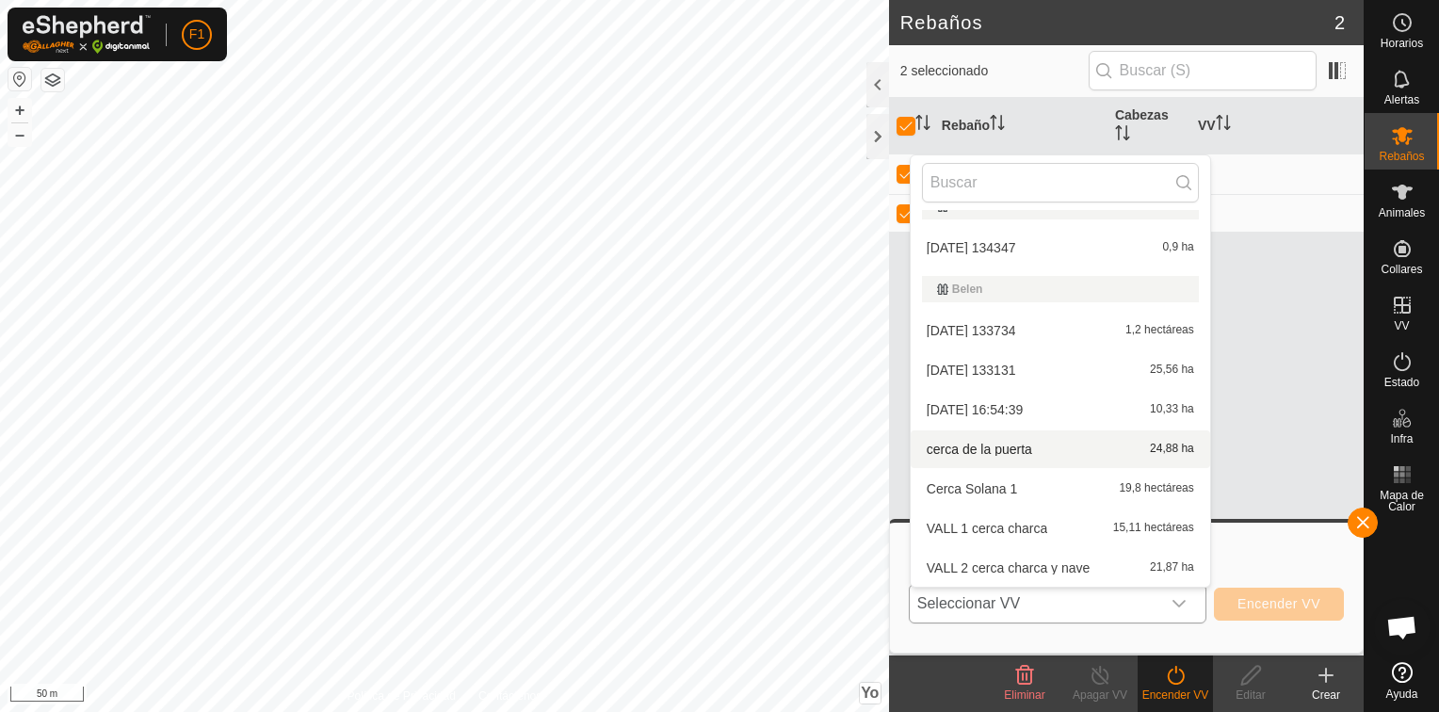
click at [1016, 447] on li "cerca de la puerta 24,88 ha" at bounding box center [1061, 450] width 300 height 38
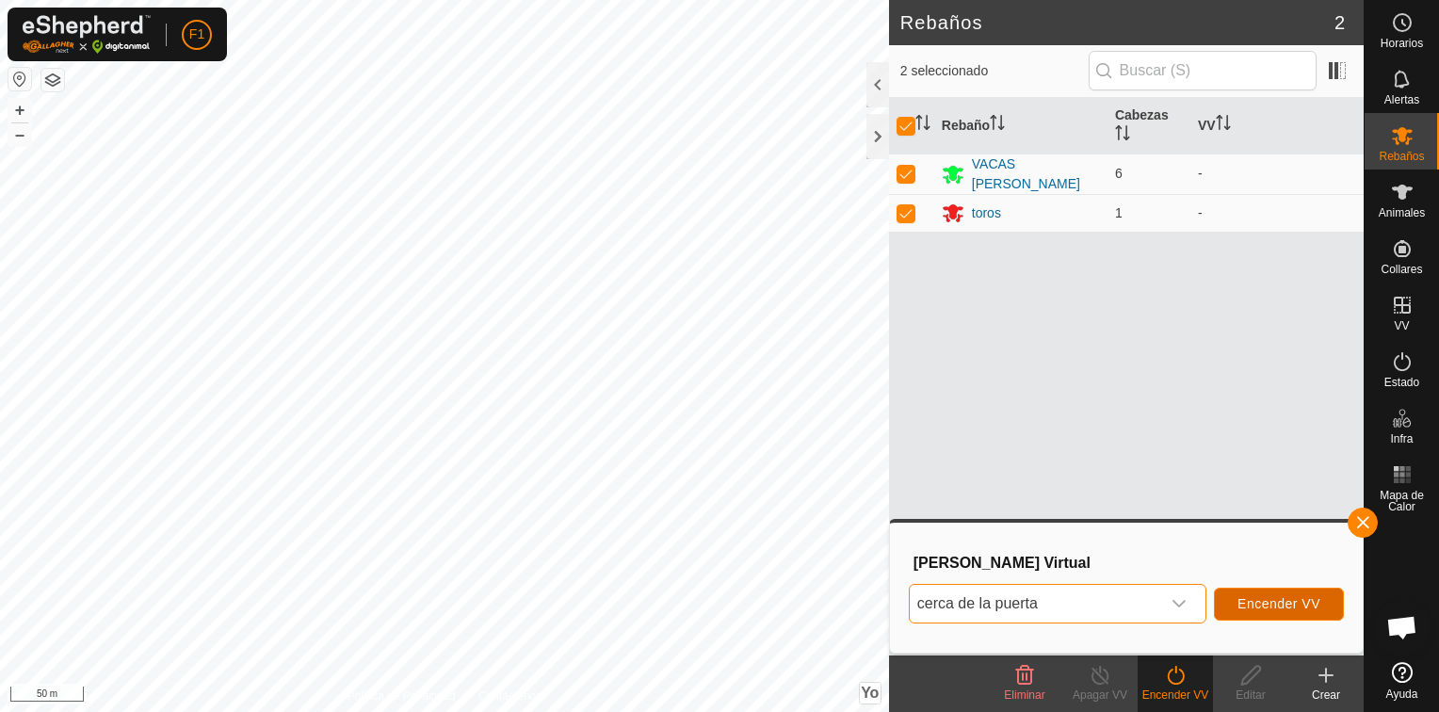
click at [1295, 604] on span "Encender VV" at bounding box center [1279, 603] width 83 height 15
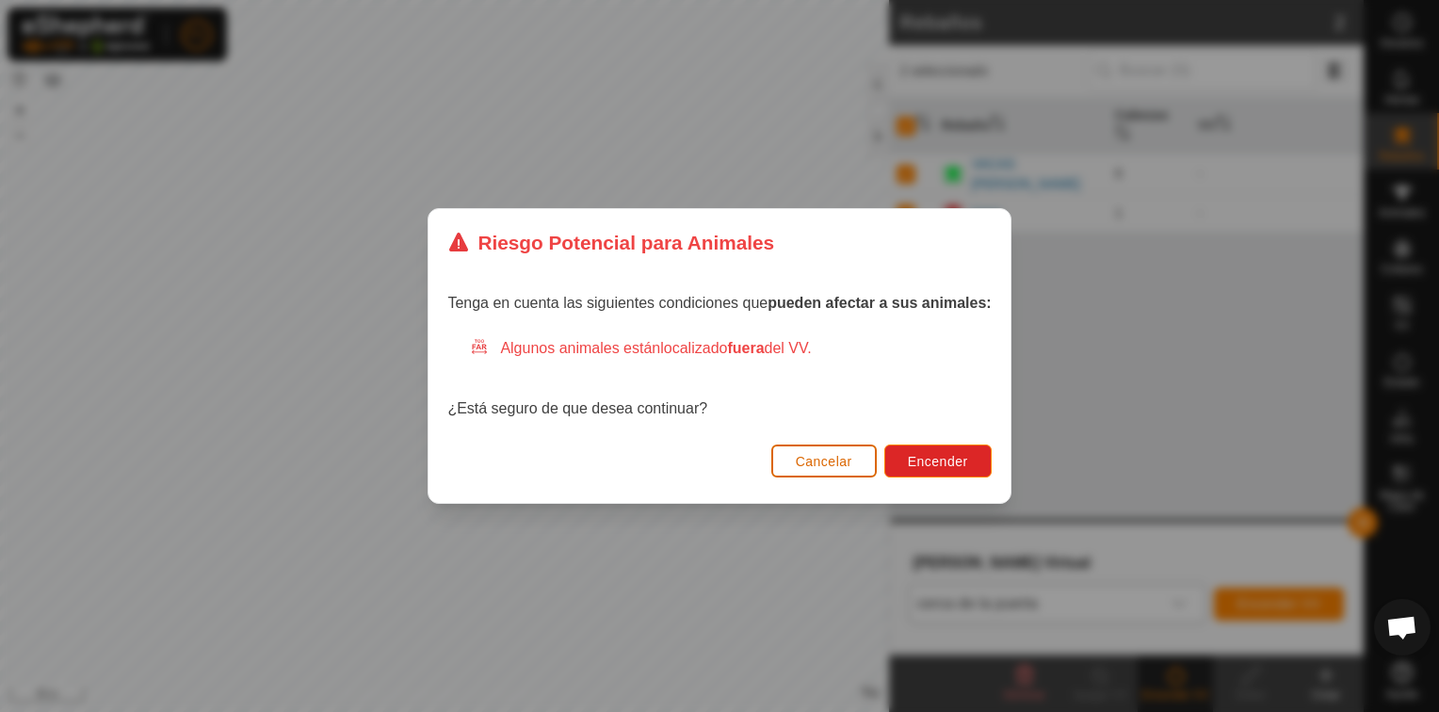
click at [837, 456] on span "Cancelar" at bounding box center [824, 461] width 57 height 15
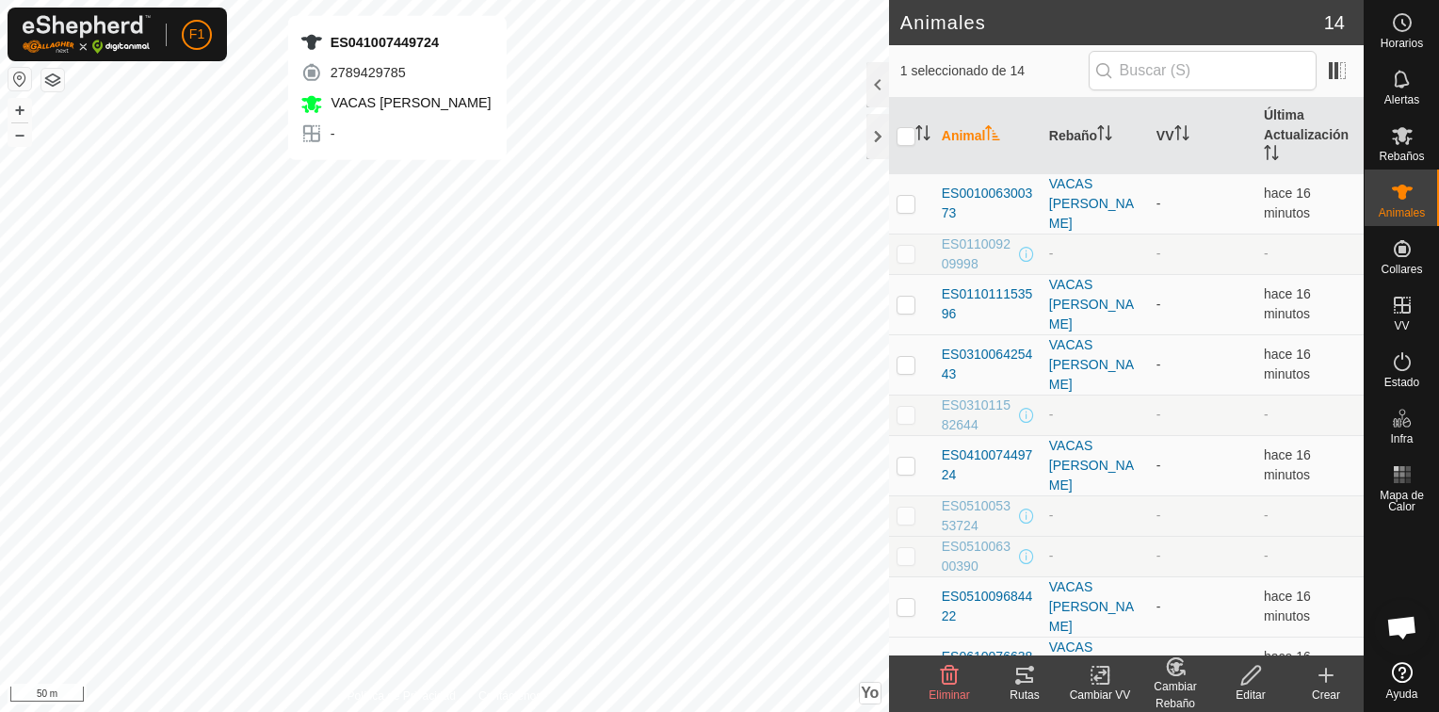
checkbox input "true"
checkbox input "false"
checkbox input "true"
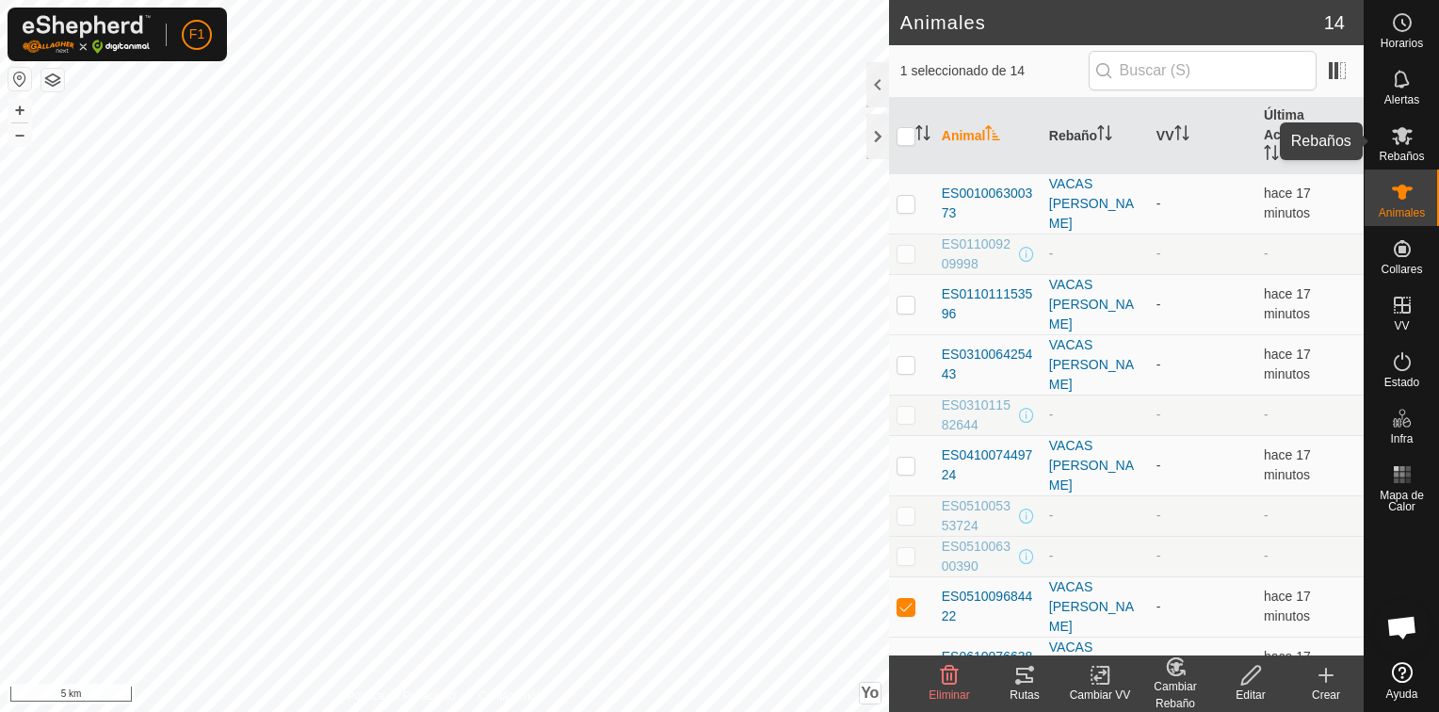
click at [1409, 151] on span "Rebaños" at bounding box center [1401, 156] width 45 height 11
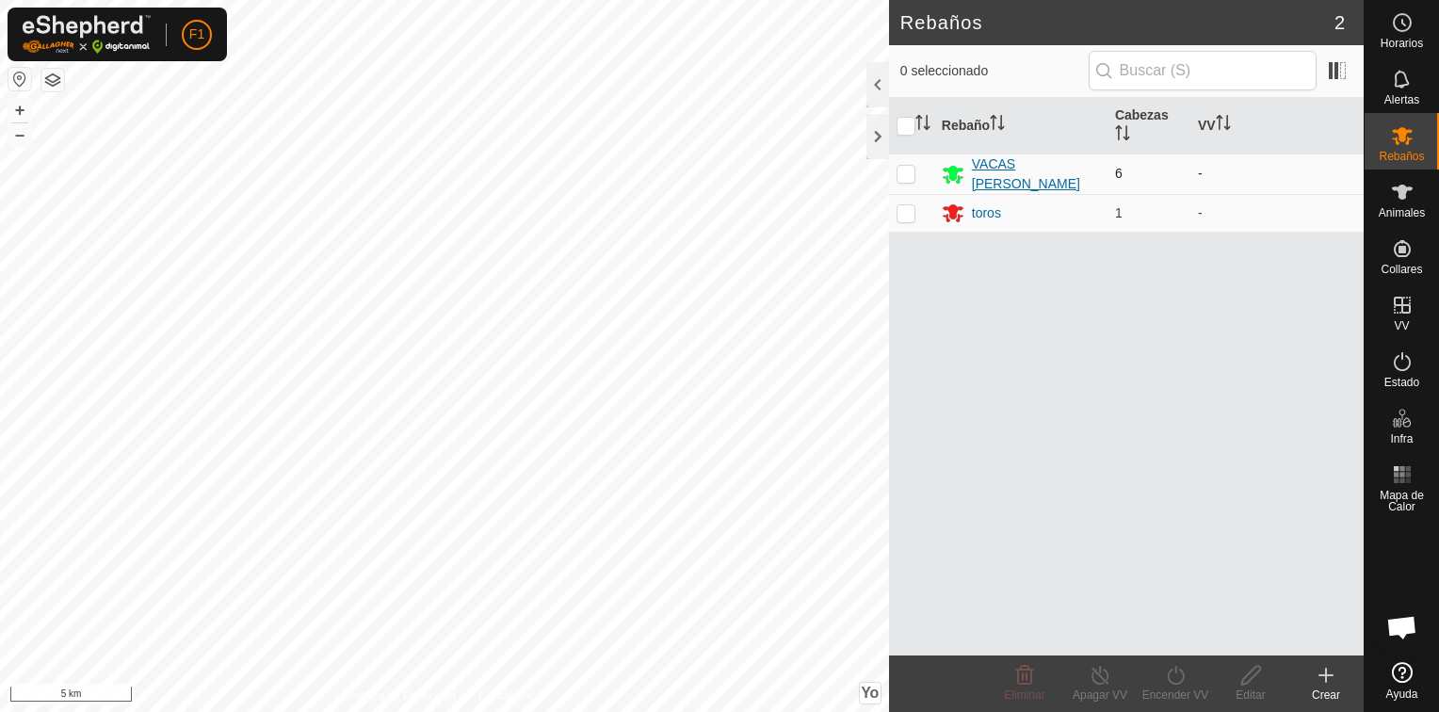
click at [978, 167] on div "VACAS [PERSON_NAME]" at bounding box center [1036, 174] width 128 height 40
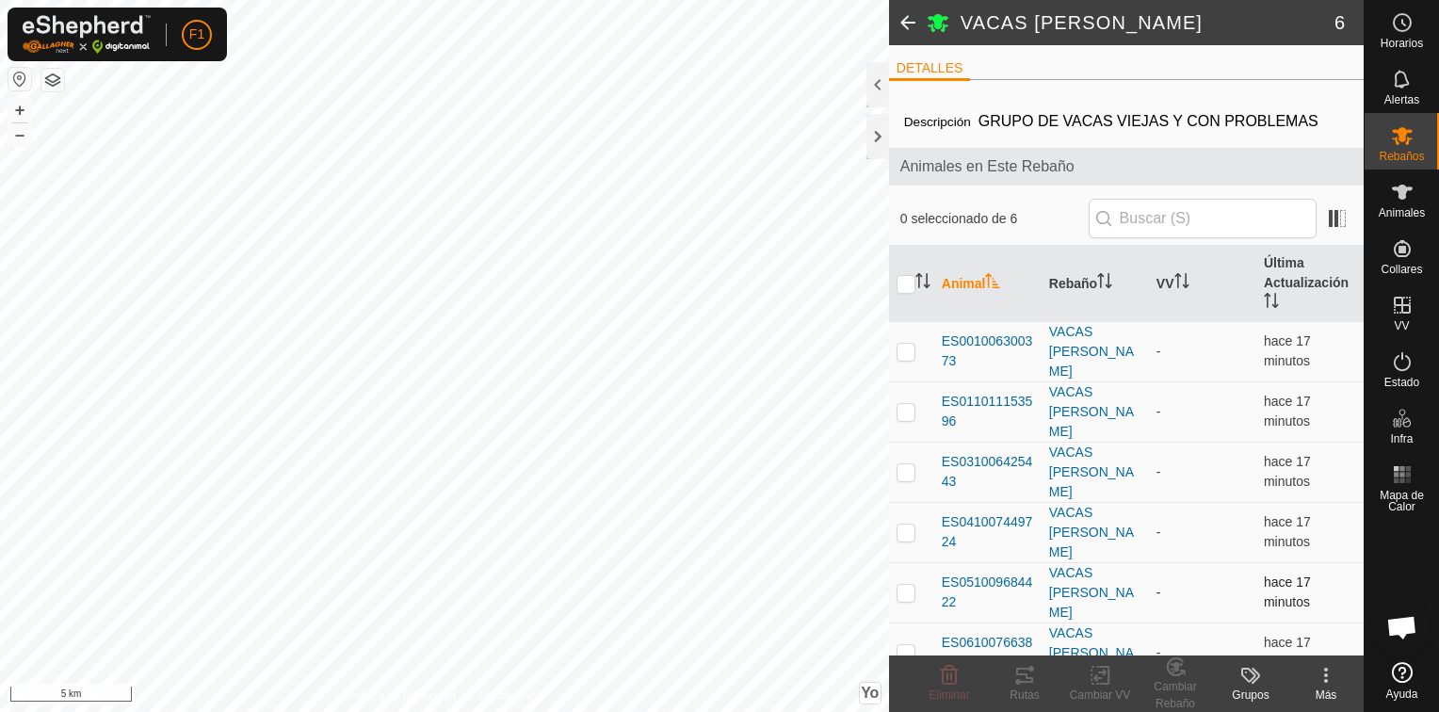
drag, startPoint x: 904, startPoint y: 501, endPoint x: 896, endPoint y: 492, distance: 12.7
click at [904, 585] on p-checkbox at bounding box center [906, 592] width 19 height 15
checkbox input "true"
click at [909, 525] on p-checkbox at bounding box center [906, 532] width 19 height 15
checkbox input "true"
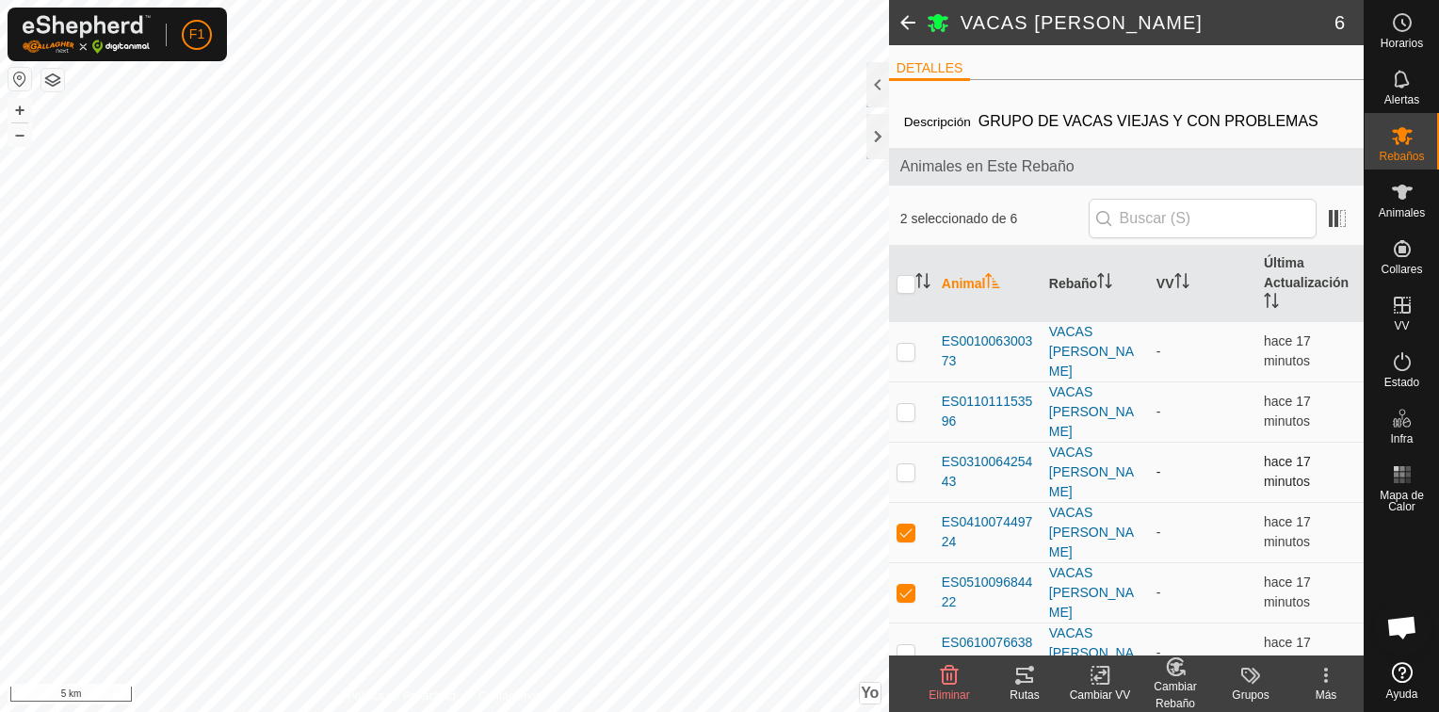
click at [904, 464] on p-checkbox at bounding box center [906, 471] width 19 height 15
checkbox input "true"
click at [907, 404] on p-checkbox at bounding box center [906, 411] width 19 height 15
checkbox input "true"
click at [905, 344] on p-checkbox at bounding box center [906, 351] width 19 height 15
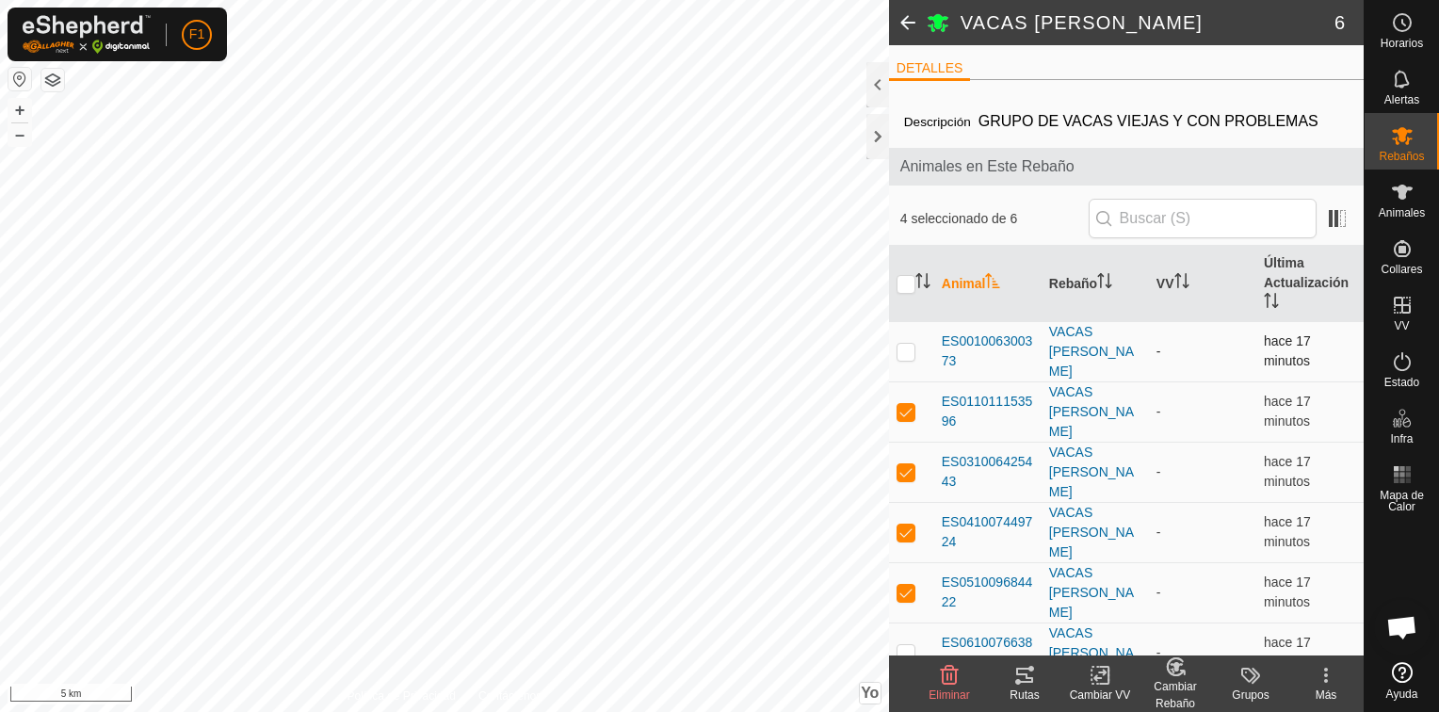
checkbox input "true"
click at [904, 23] on span at bounding box center [908, 22] width 38 height 45
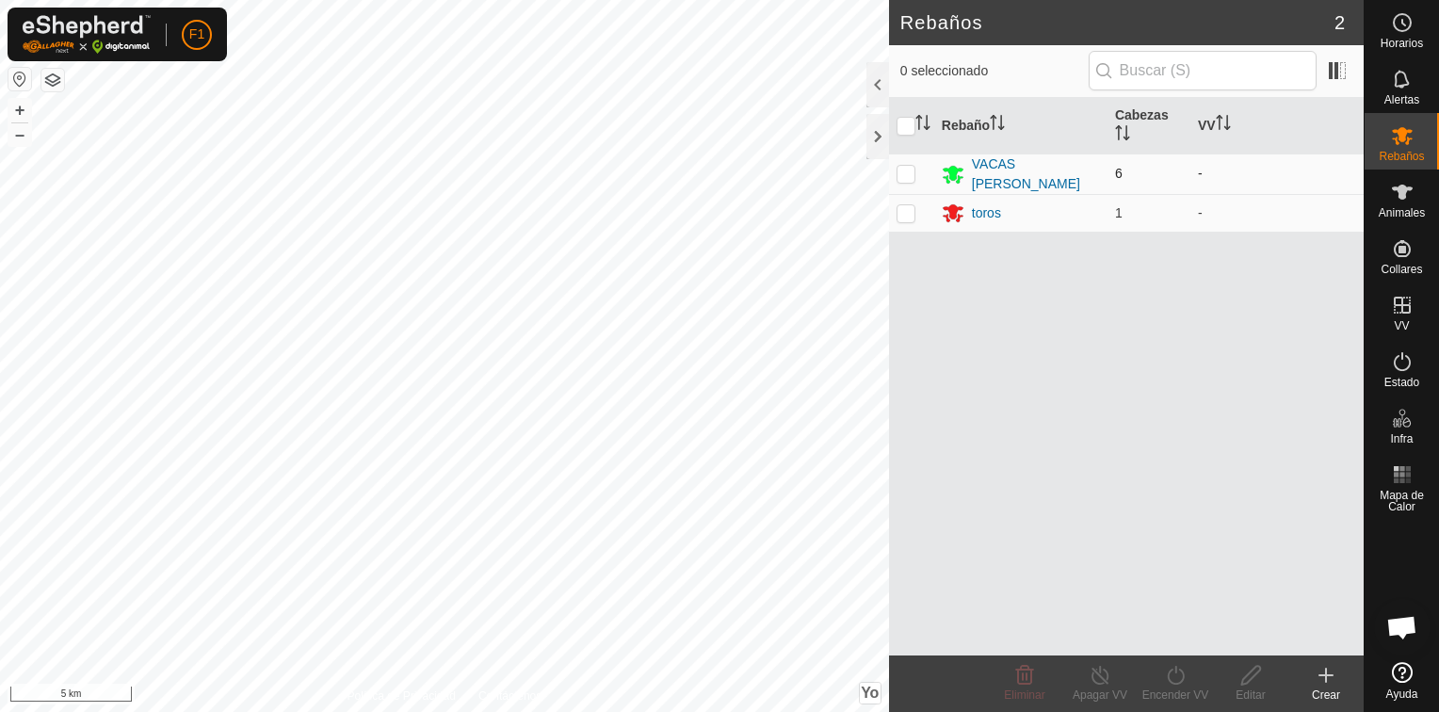
click at [908, 168] on p-checkbox at bounding box center [906, 173] width 19 height 15
checkbox input "true"
click at [1176, 689] on div "Encender VV" at bounding box center [1175, 695] width 75 height 17
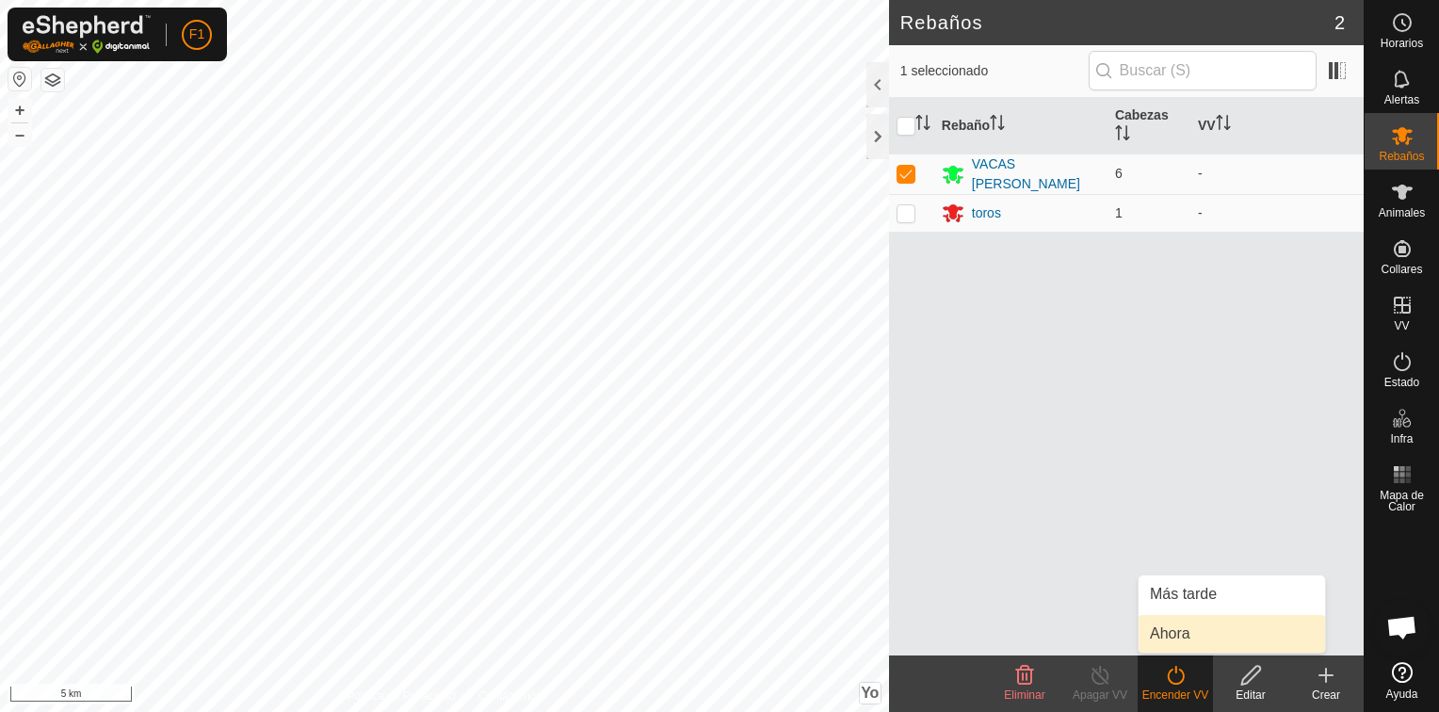
click at [1180, 635] on link "Ahora" at bounding box center [1232, 634] width 187 height 38
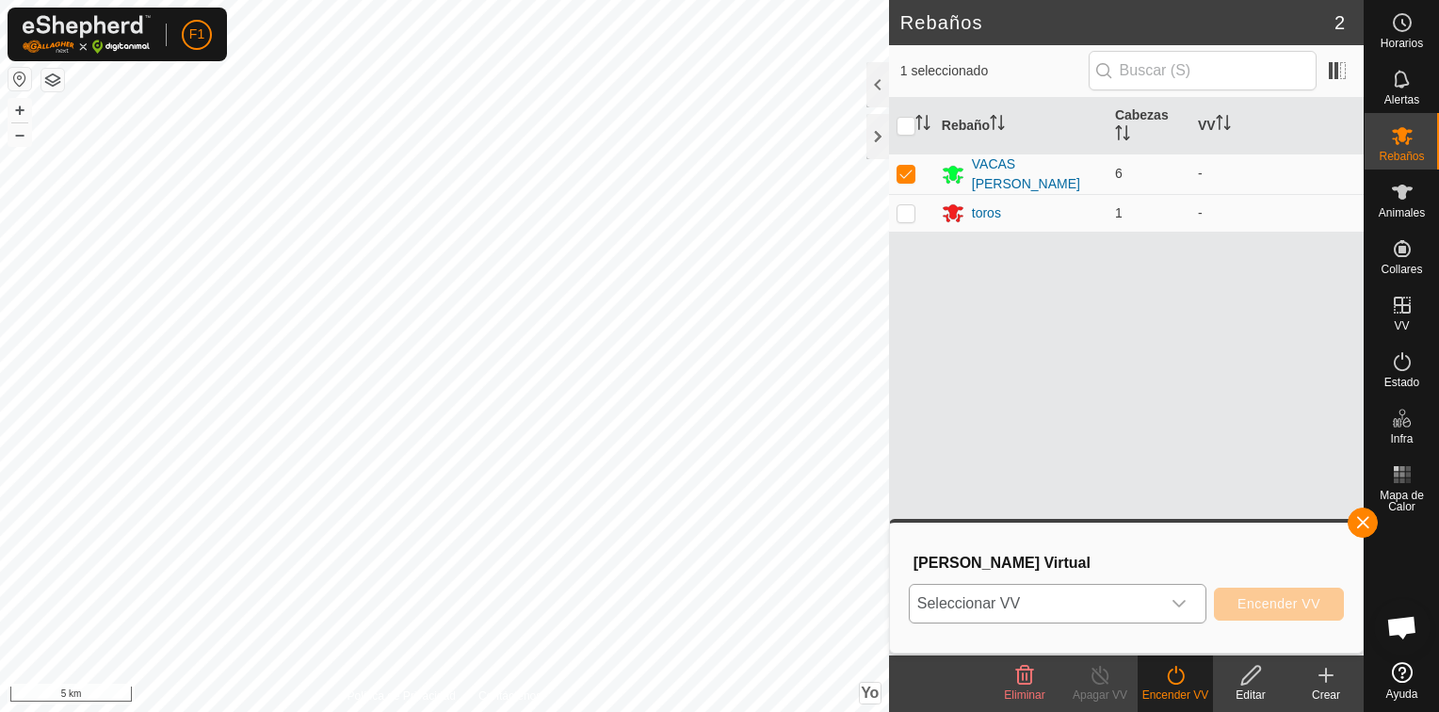
click at [1161, 609] on span "Seleccionar VV" at bounding box center [1035, 604] width 251 height 38
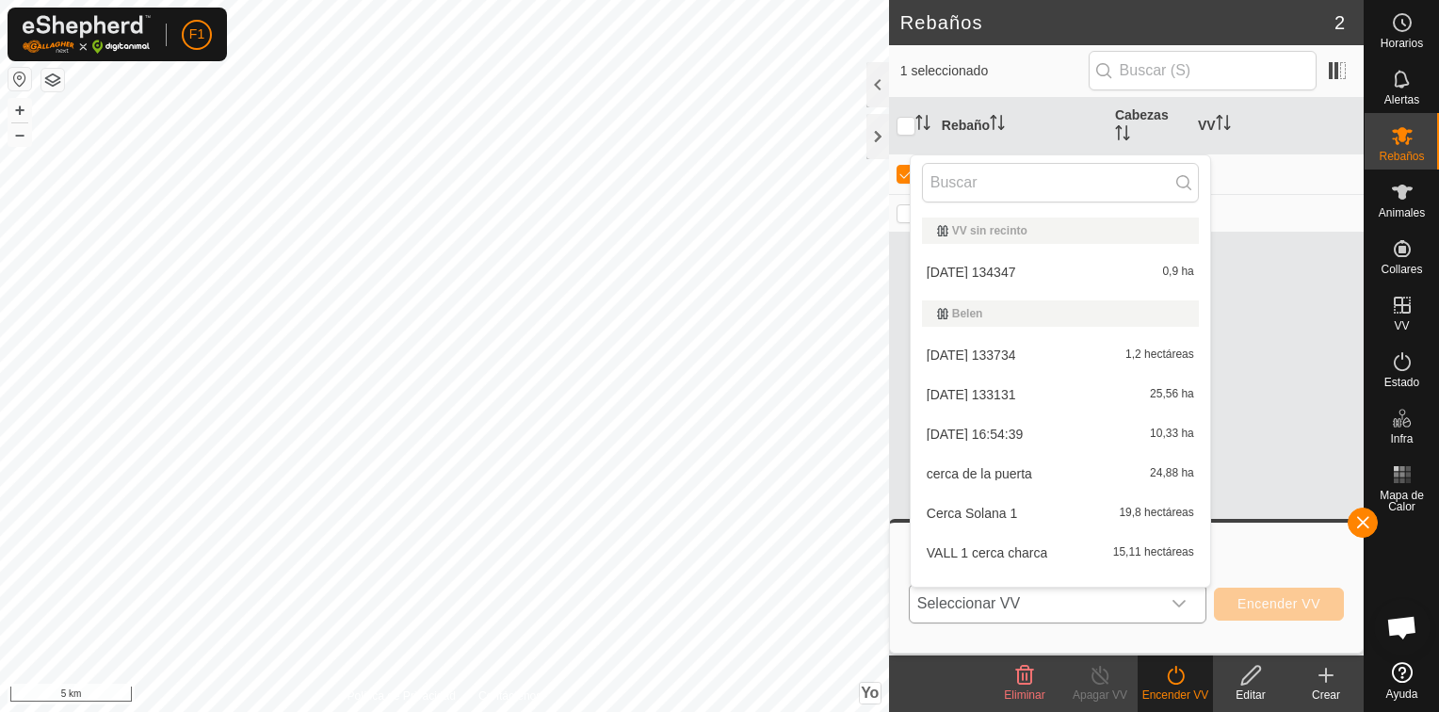
scroll to position [24, 0]
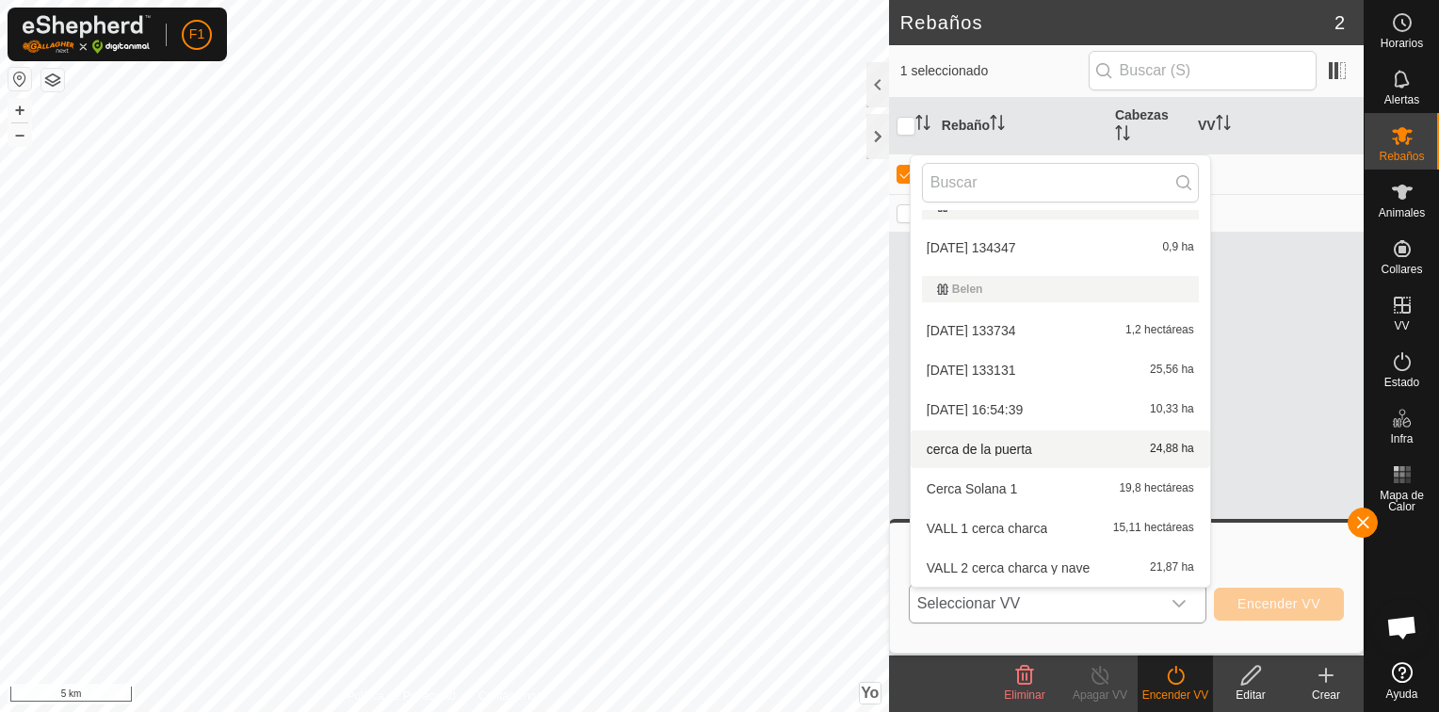
click at [1018, 443] on li "cerca de la puerta 24,88 ha" at bounding box center [1061, 450] width 300 height 38
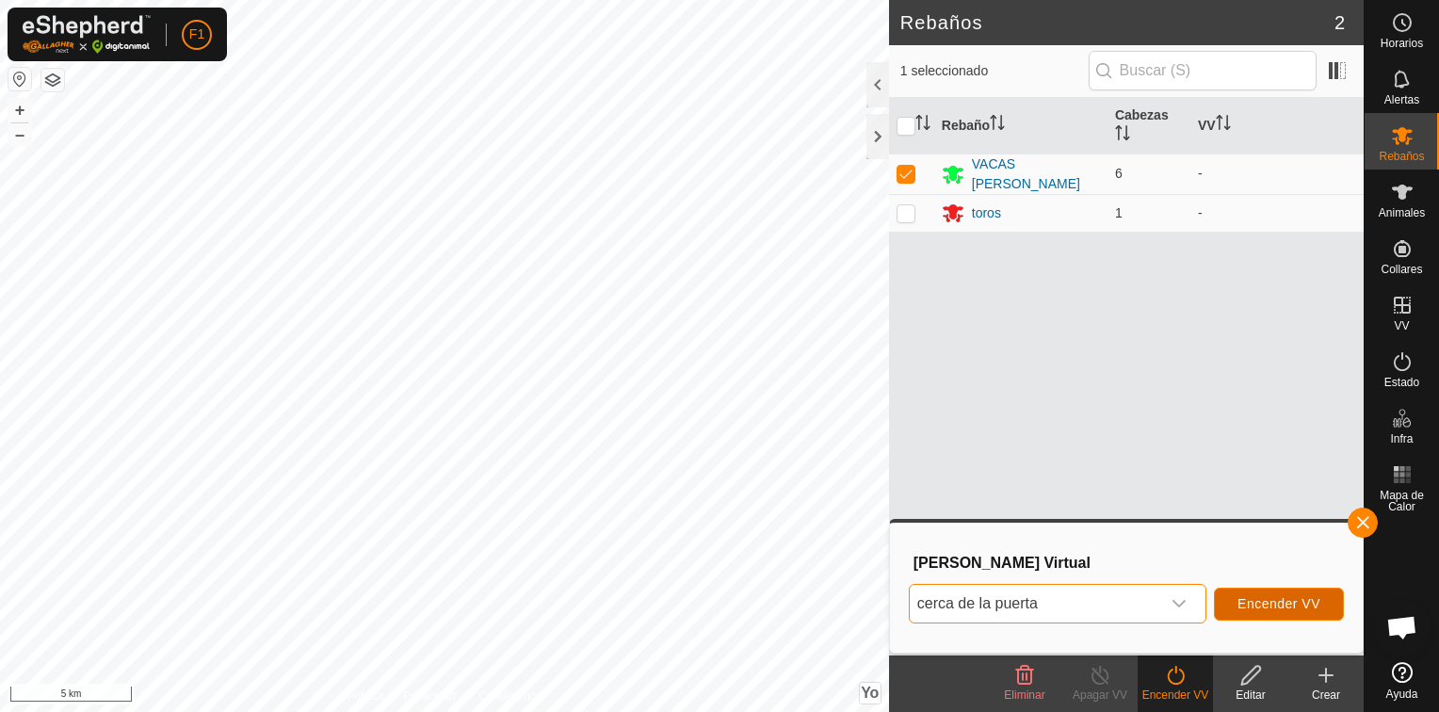
click at [1273, 601] on span "Encender VV" at bounding box center [1279, 603] width 83 height 15
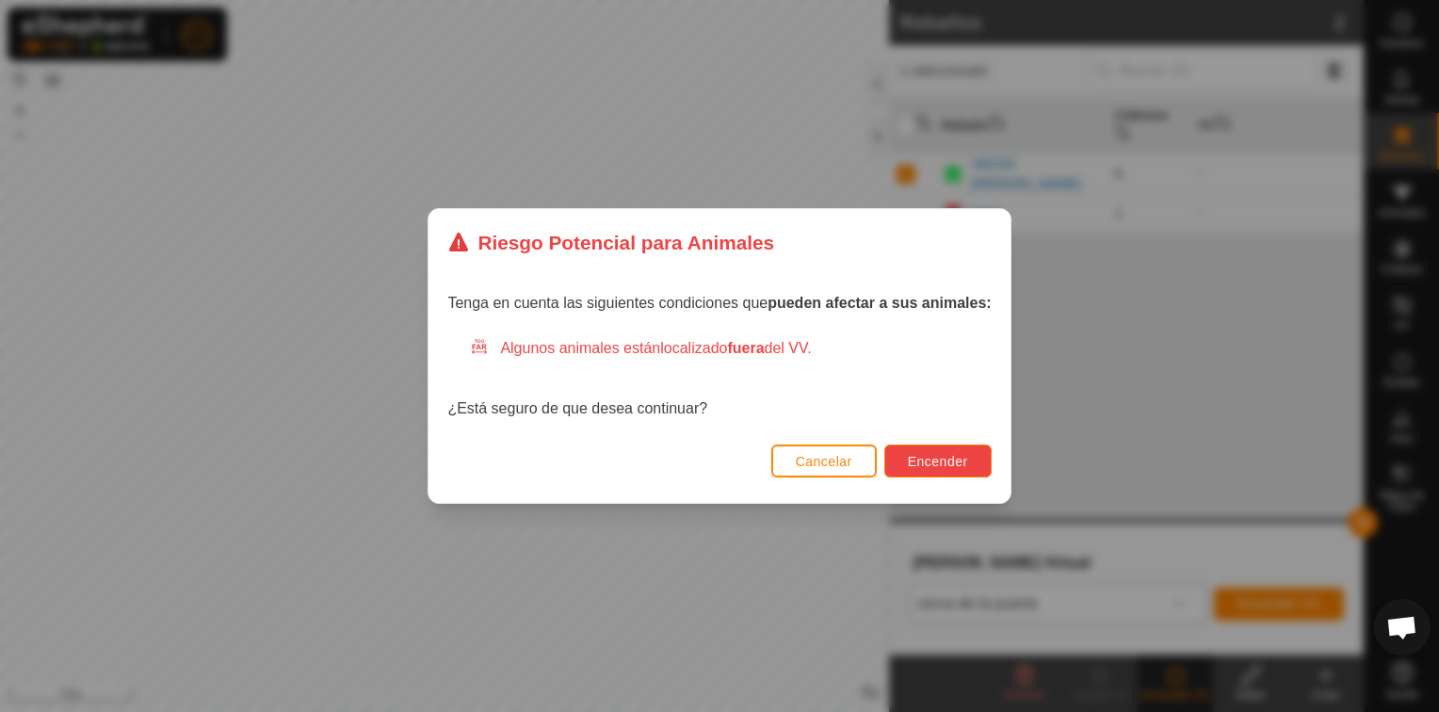
click at [950, 448] on button "Encender" at bounding box center [938, 461] width 107 height 33
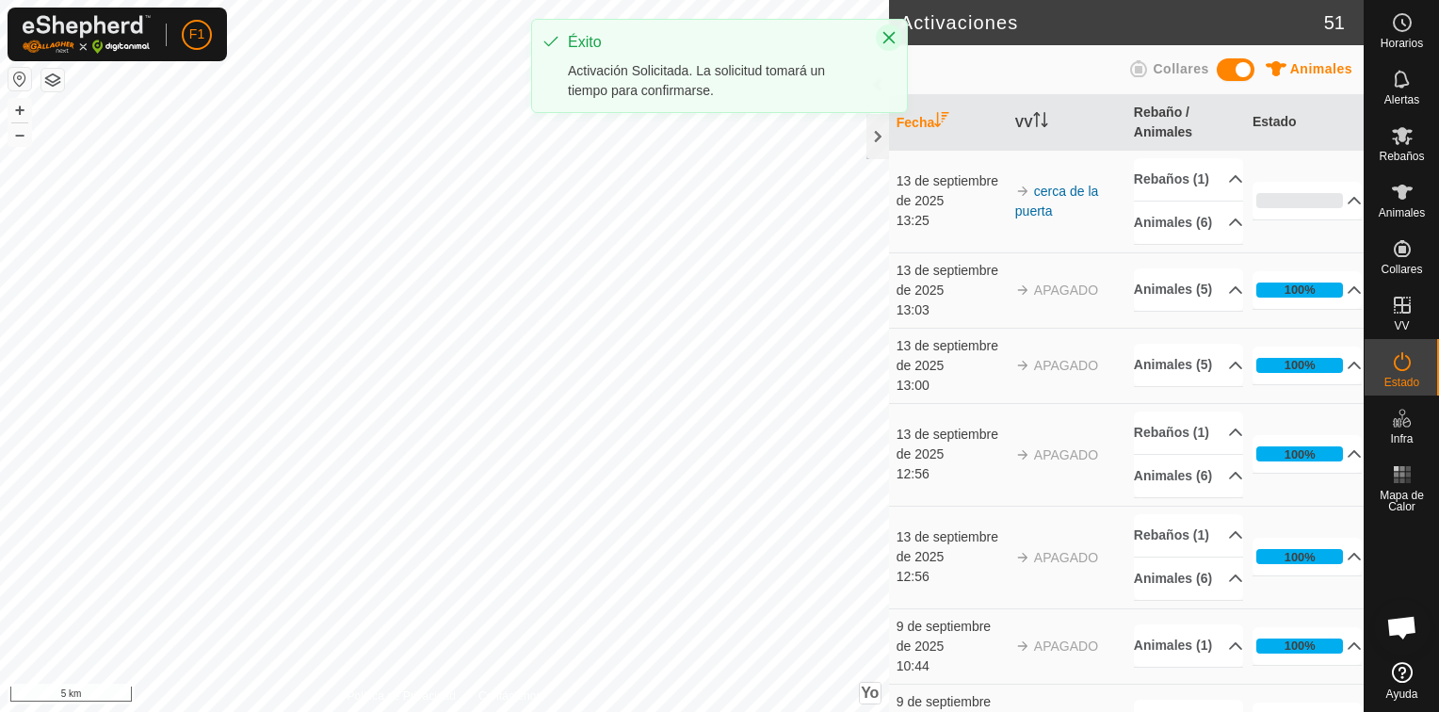
click at [886, 40] on icon "Cerrar" at bounding box center [889, 37] width 15 height 15
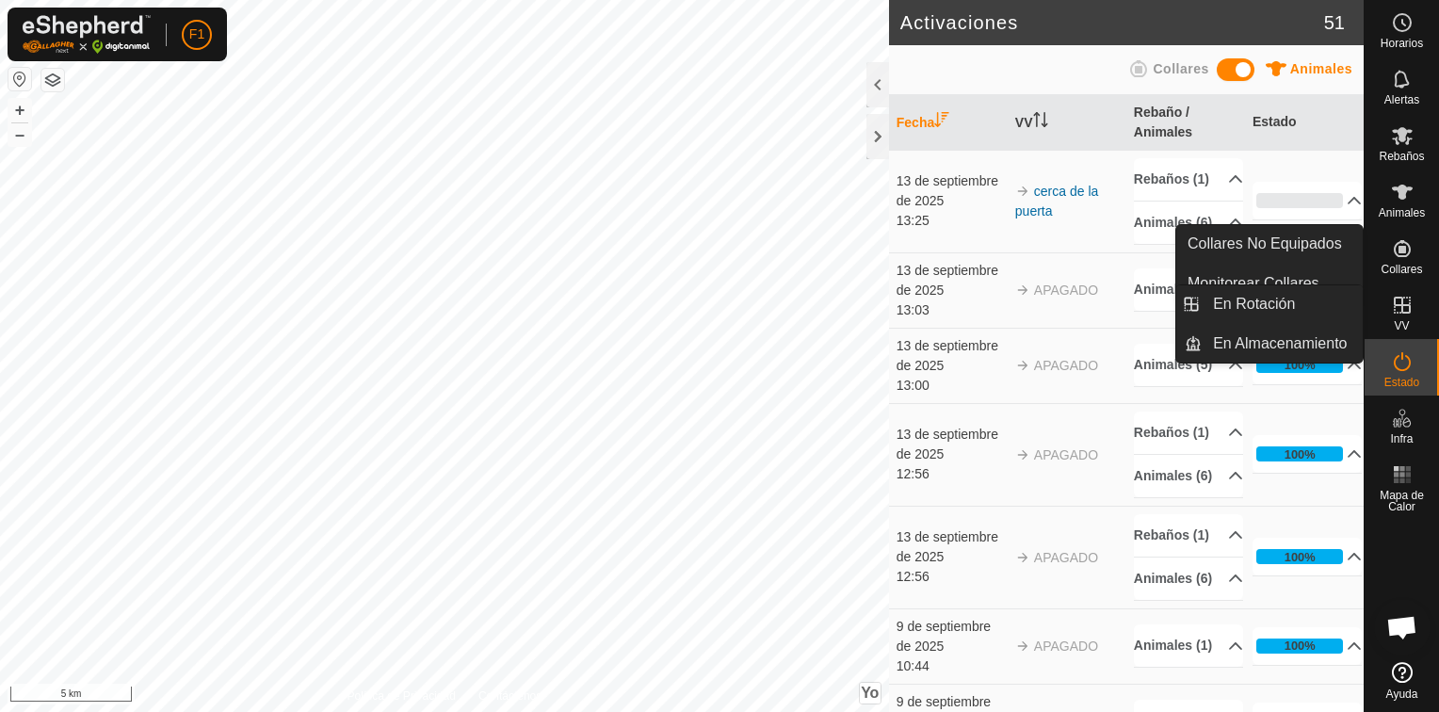
click at [1406, 256] on icon at bounding box center [1402, 248] width 17 height 17
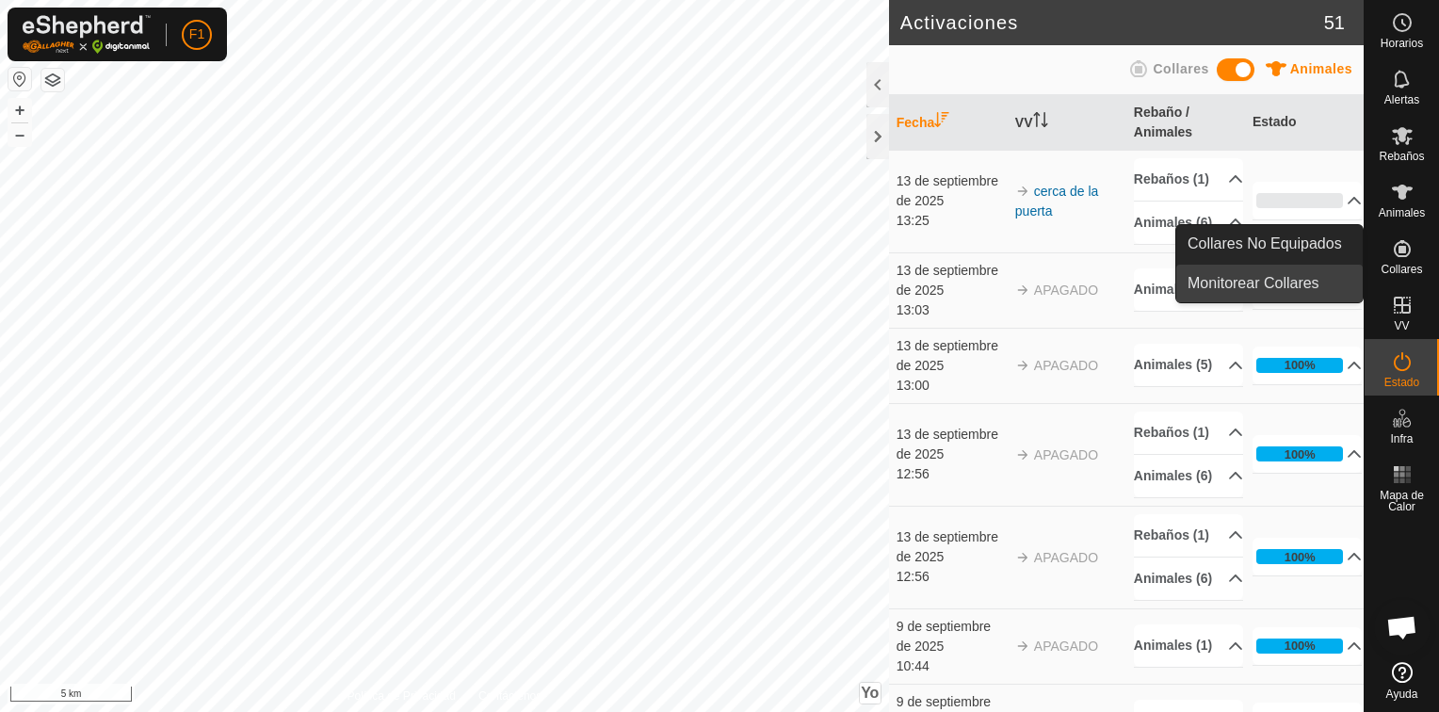
click at [1303, 281] on link "Monitorear Collares" at bounding box center [1270, 284] width 187 height 38
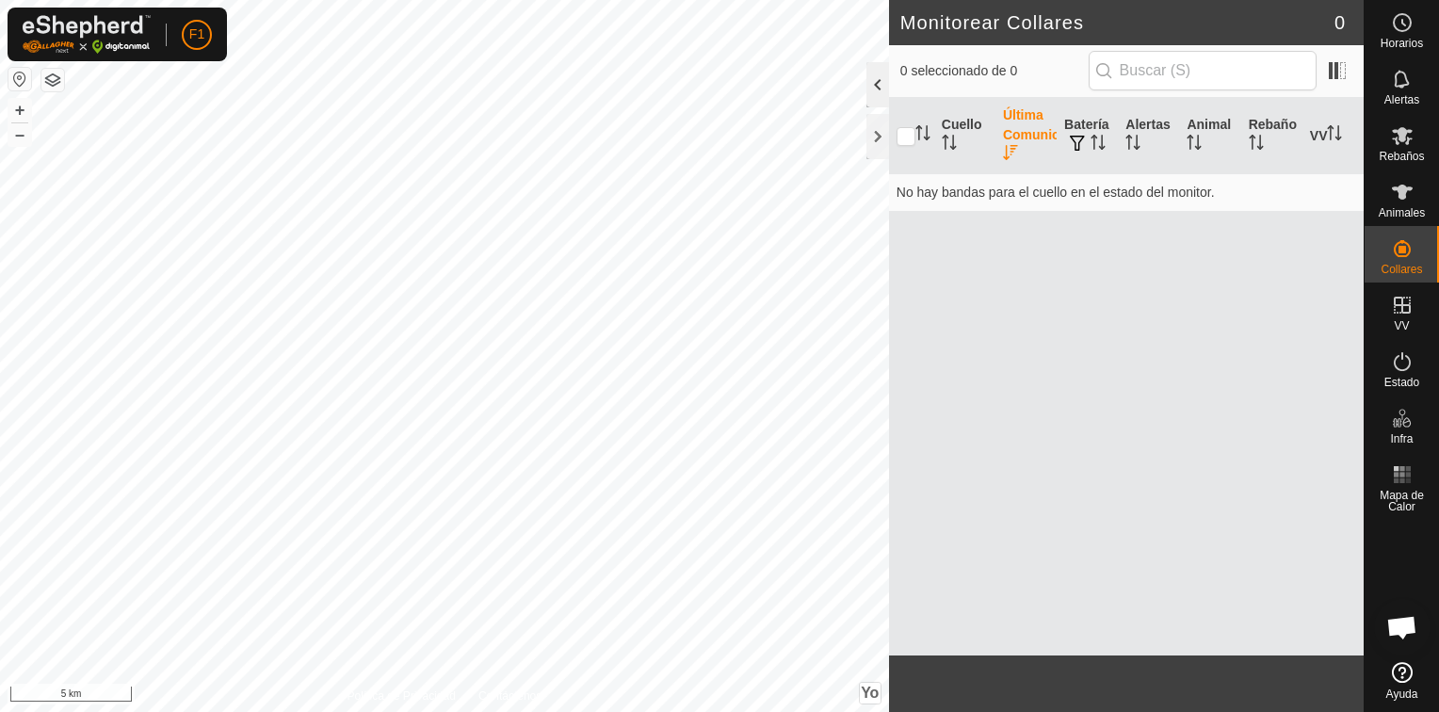
click at [876, 89] on div at bounding box center [878, 84] width 23 height 45
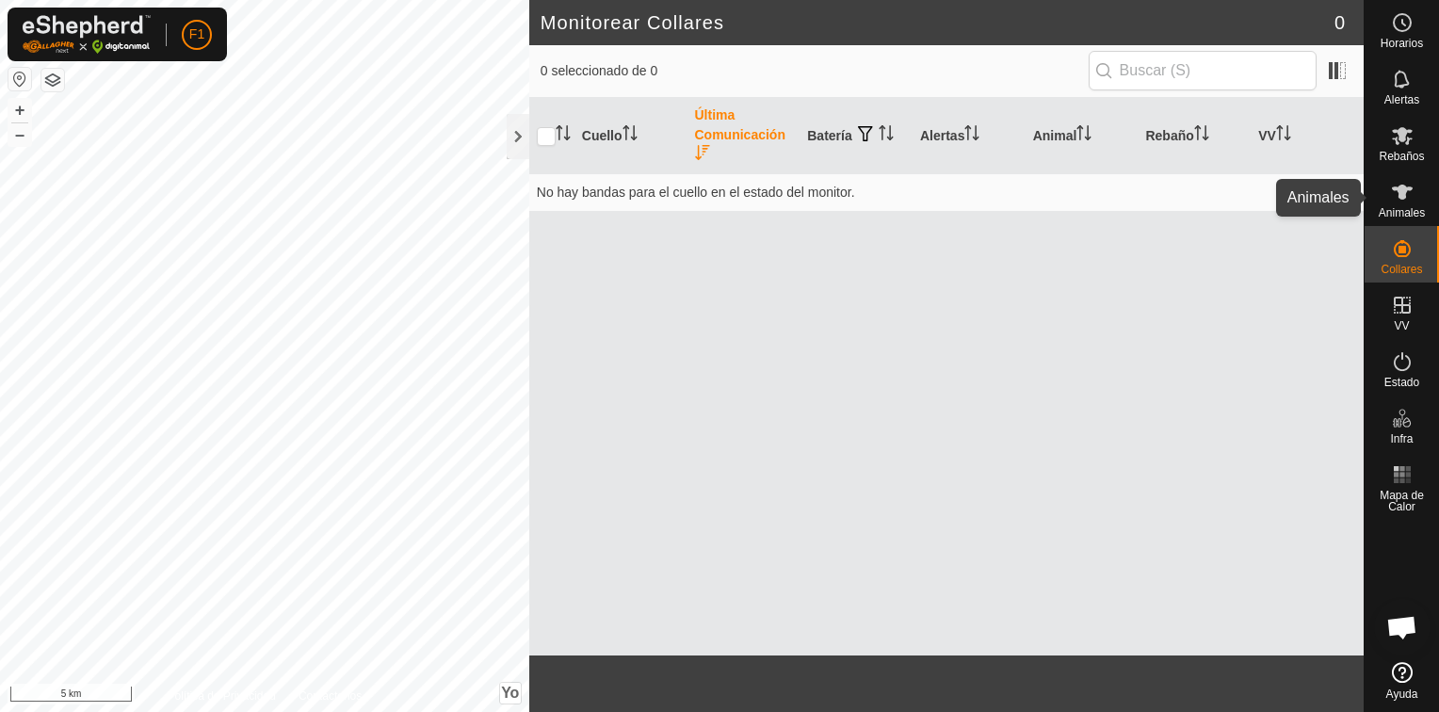
click at [1391, 202] on icon at bounding box center [1402, 192] width 23 height 23
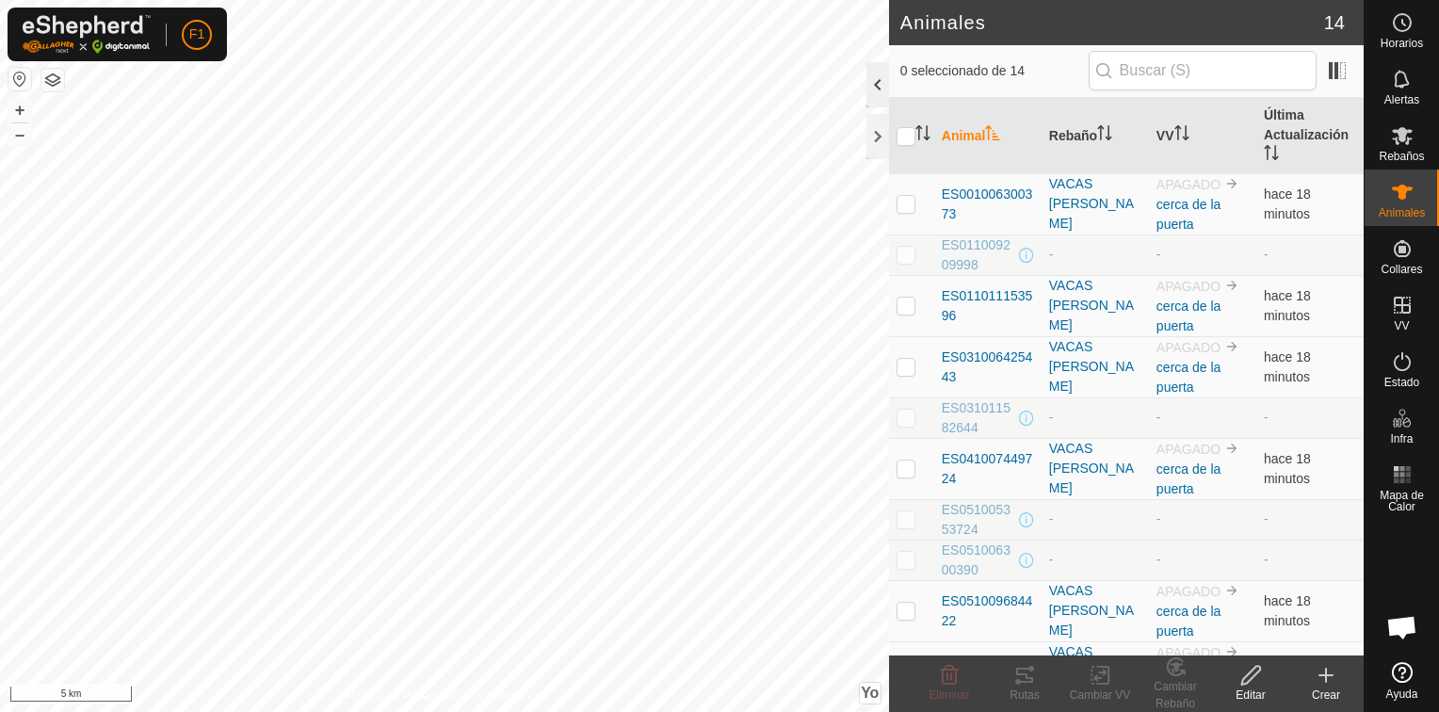
click at [882, 83] on div at bounding box center [878, 84] width 23 height 45
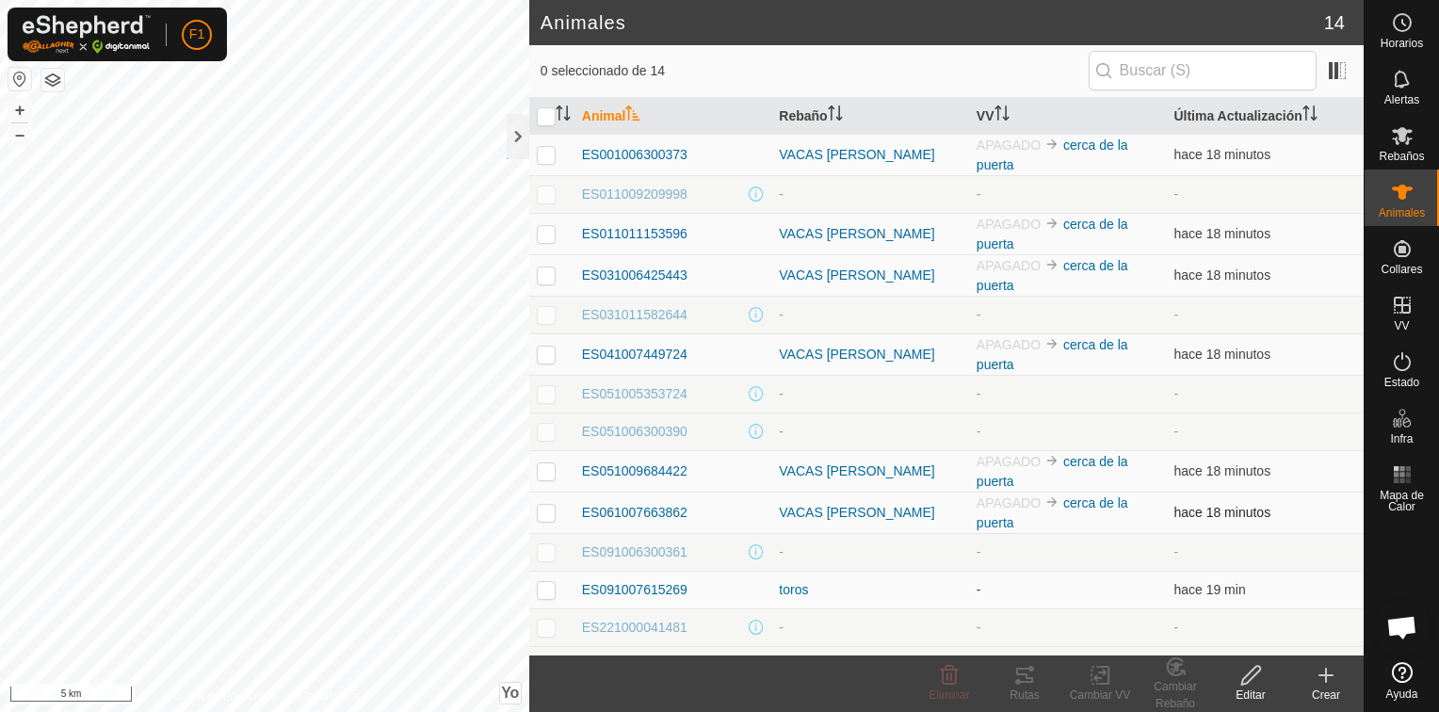
click at [549, 507] on p-checkbox at bounding box center [546, 512] width 19 height 15
checkbox input "true"
click at [1104, 679] on icon at bounding box center [1101, 675] width 24 height 23
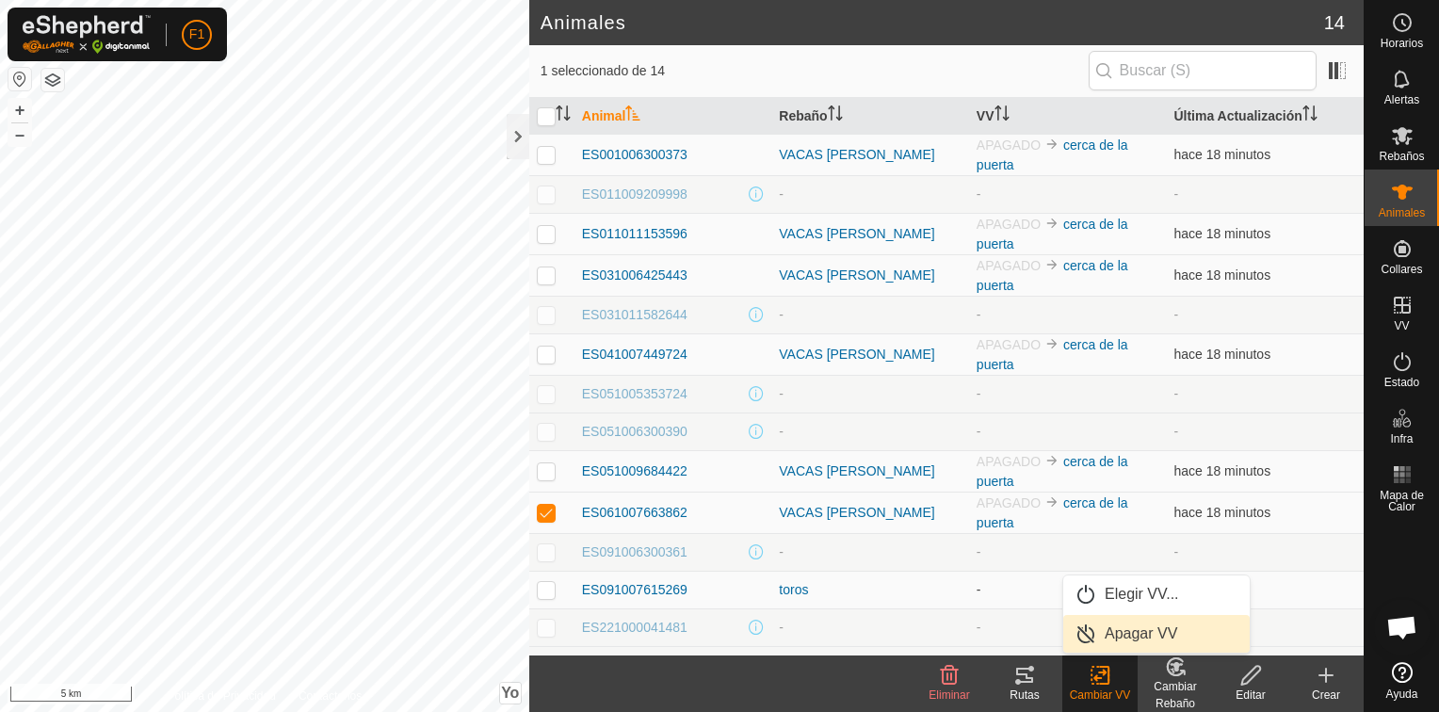
click at [1131, 635] on link "Apagar VV" at bounding box center [1157, 634] width 187 height 38
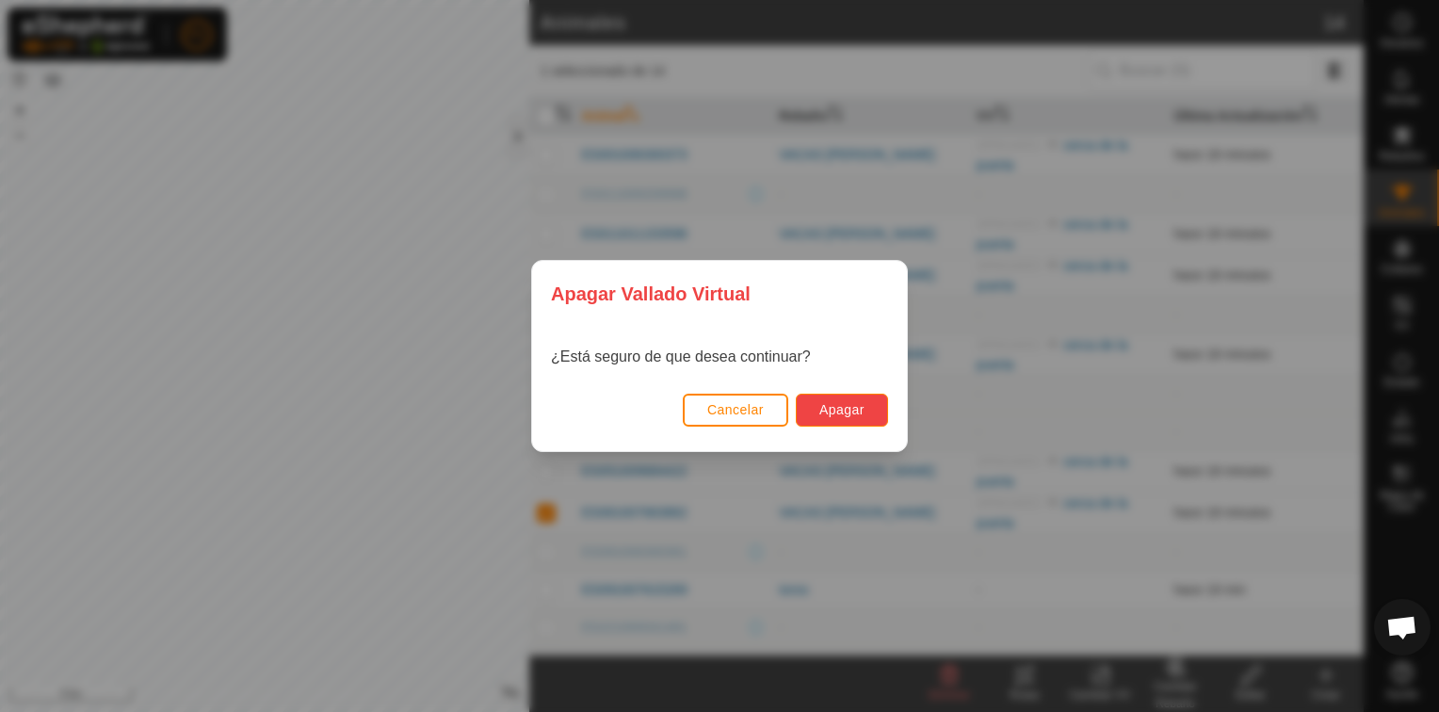
click at [838, 410] on span "Apagar" at bounding box center [842, 409] width 45 height 15
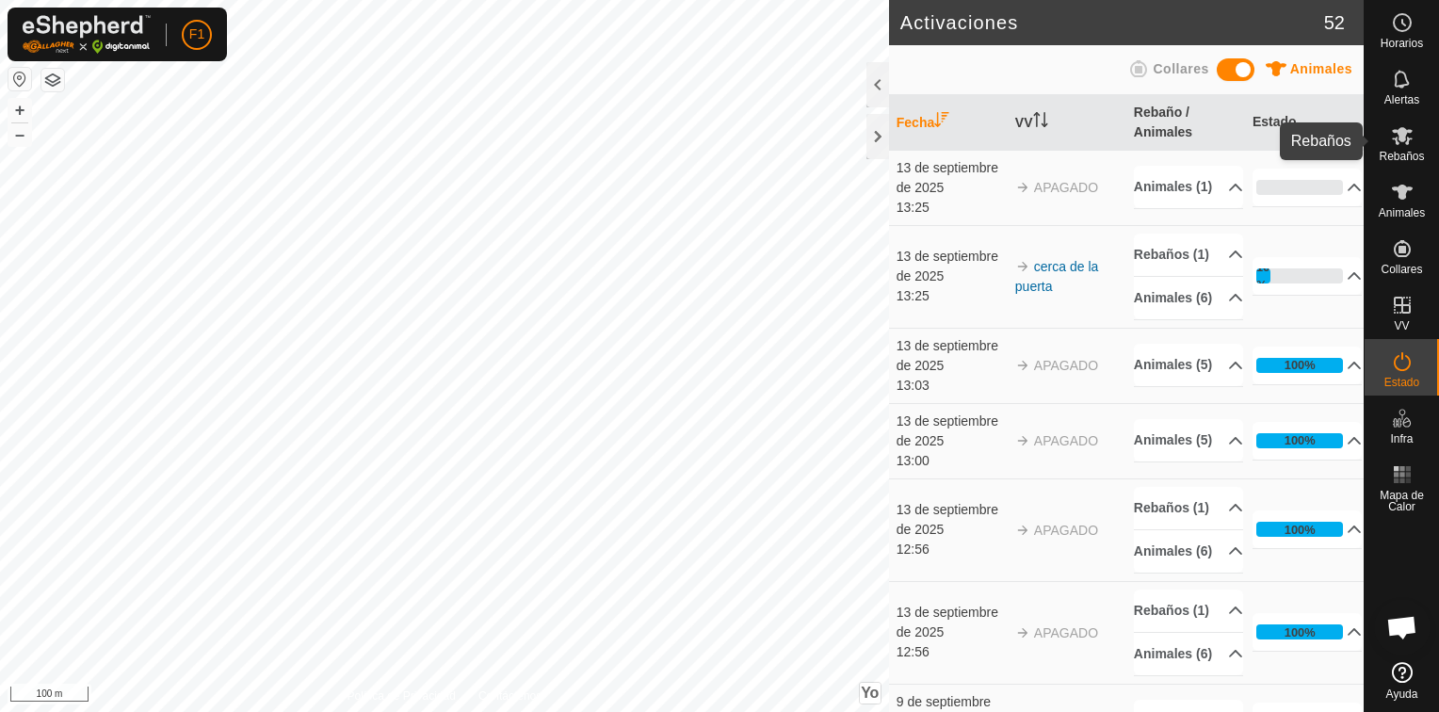
click at [1401, 154] on span "Rebaños" at bounding box center [1401, 156] width 45 height 11
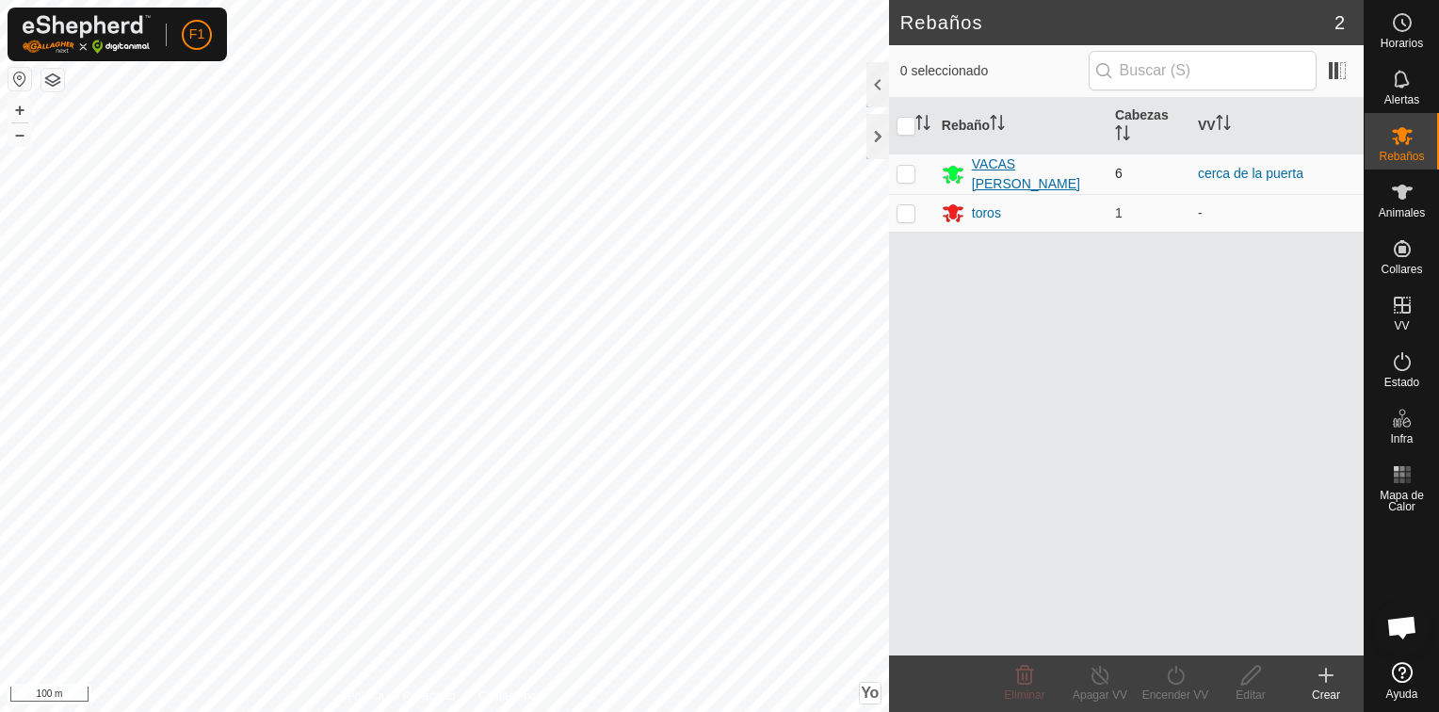
click at [1030, 168] on div "VACAS [PERSON_NAME]" at bounding box center [1036, 174] width 128 height 40
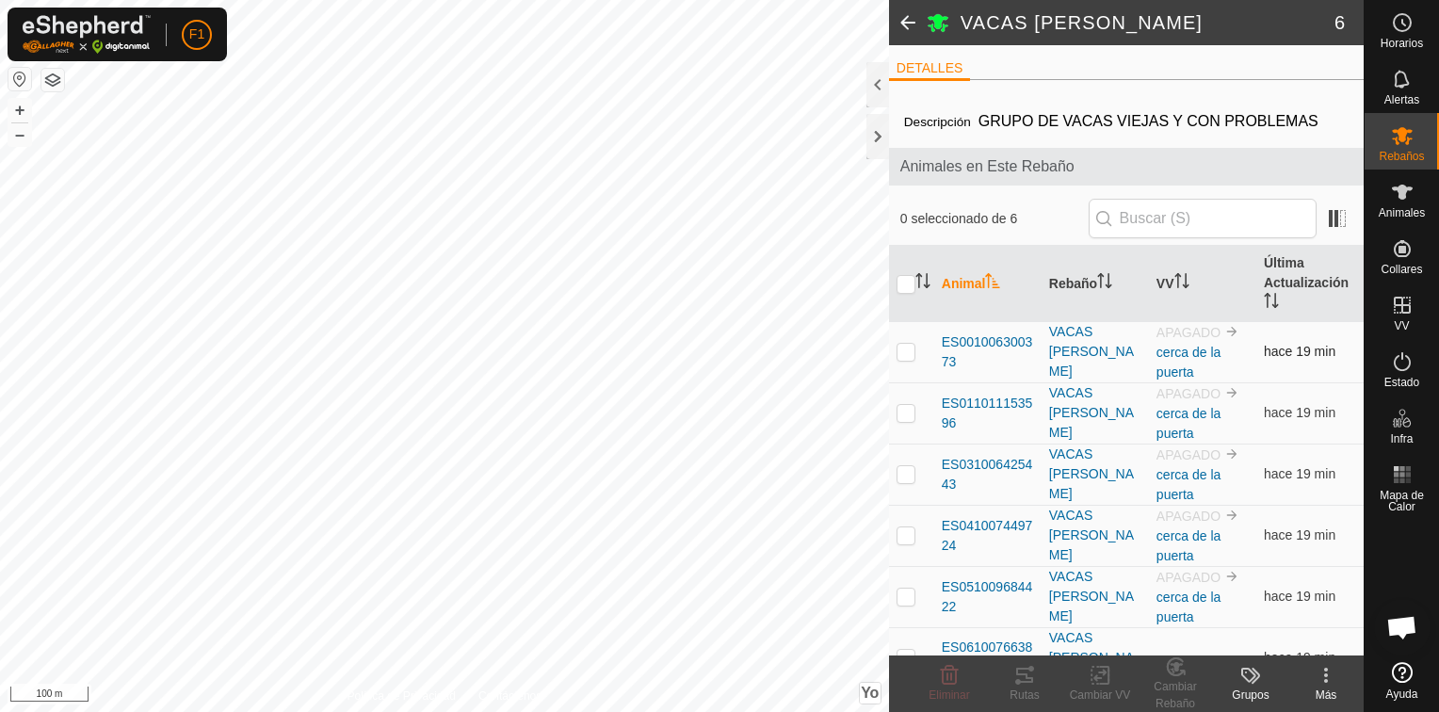
click at [911, 353] on p-checkbox at bounding box center [906, 351] width 19 height 15
checkbox input "true"
click at [909, 414] on p-checkbox at bounding box center [906, 412] width 19 height 15
checkbox input "true"
click at [907, 470] on p-checkbox at bounding box center [906, 473] width 19 height 15
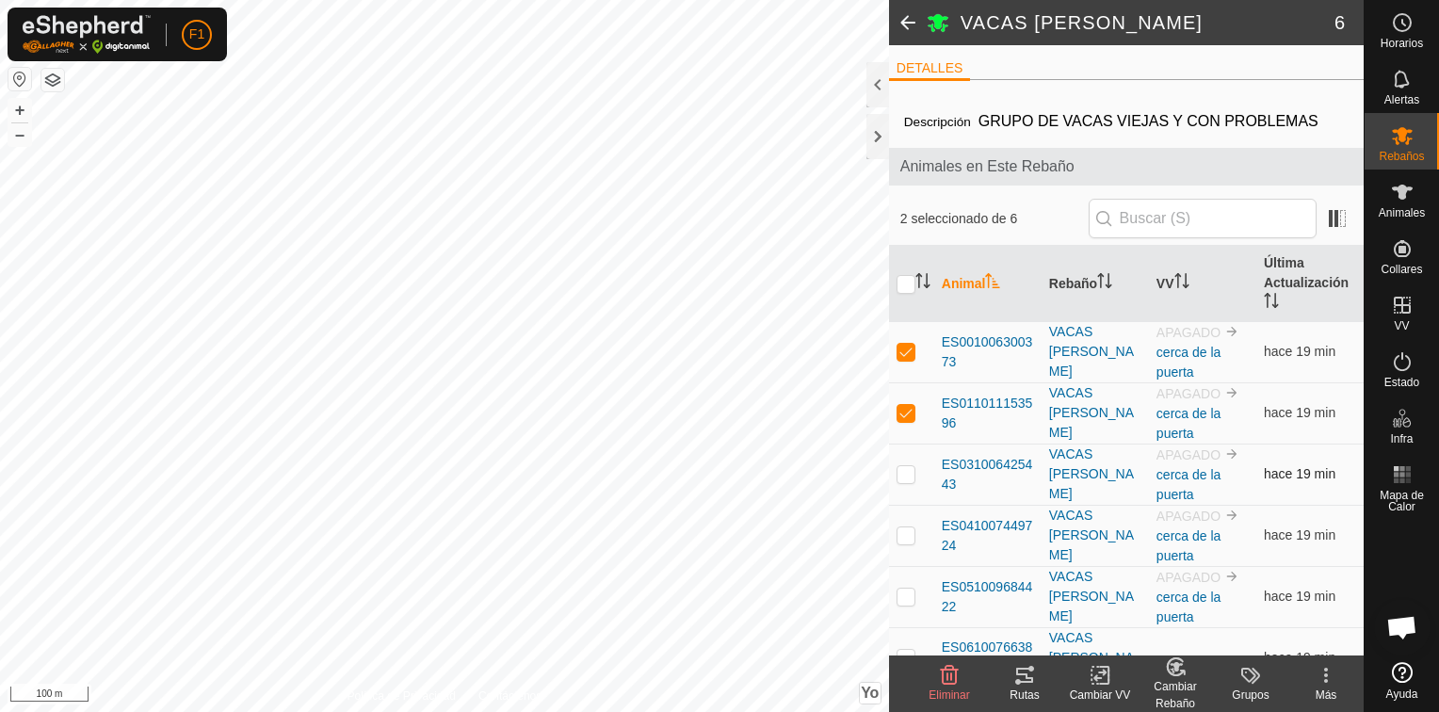
checkbox input "true"
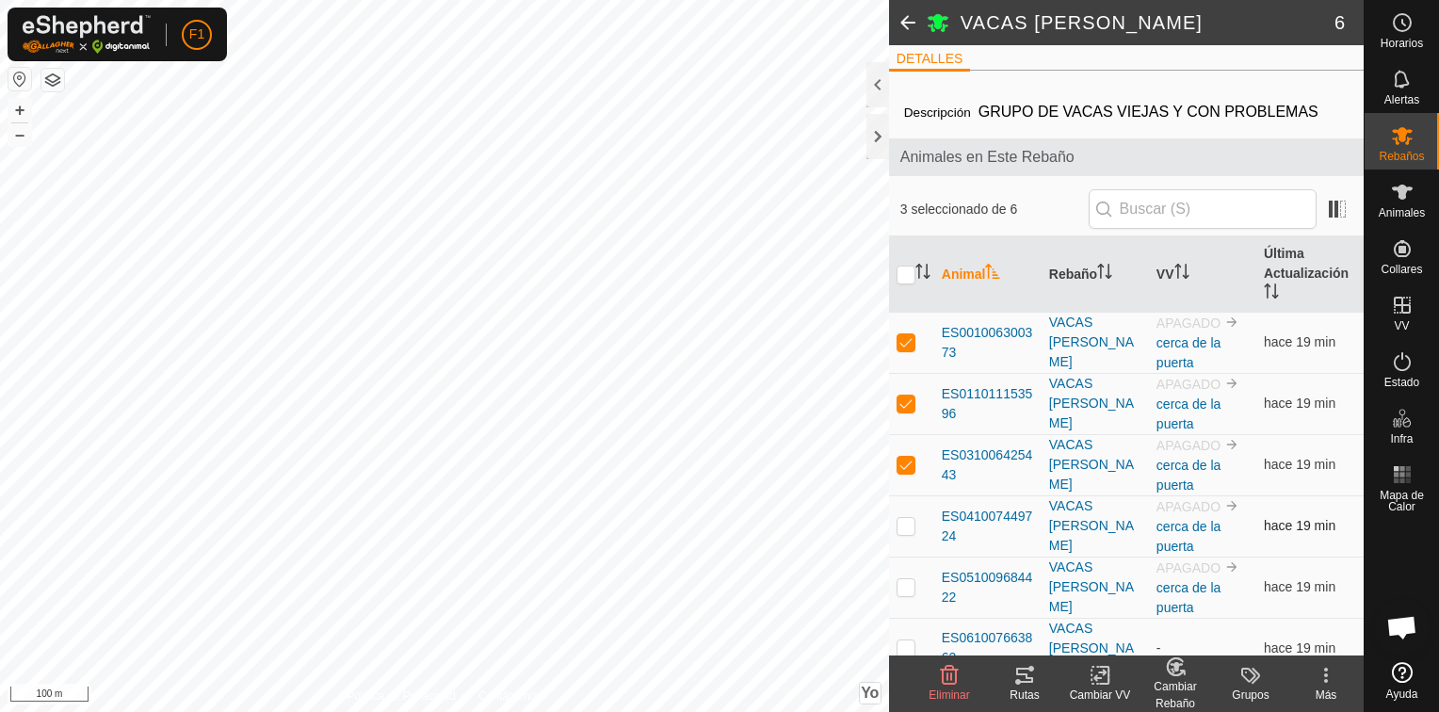
click at [910, 528] on p-checkbox at bounding box center [906, 525] width 19 height 15
checkbox input "true"
click at [902, 586] on p-checkbox at bounding box center [906, 586] width 19 height 15
checkbox input "true"
click at [908, 641] on p-checkbox at bounding box center [906, 648] width 19 height 15
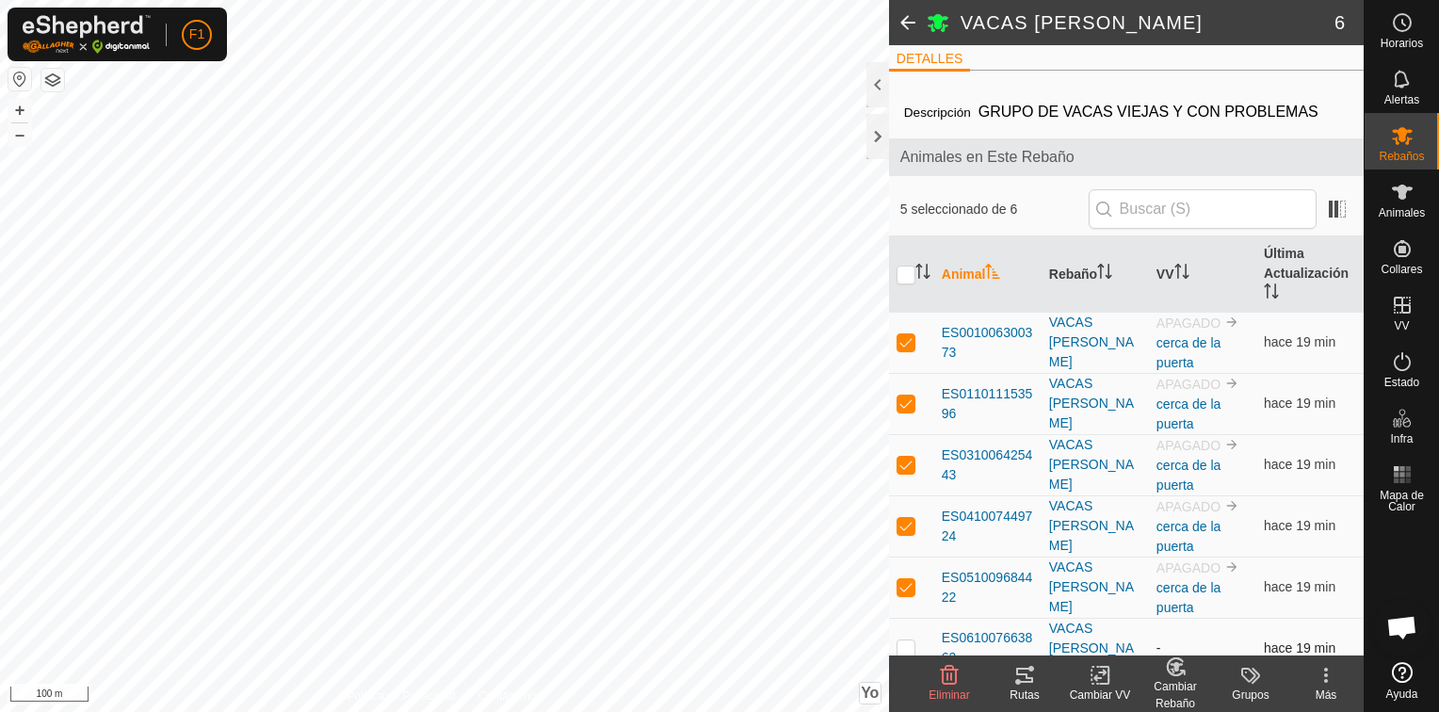
checkbox input "true"
click at [1089, 676] on icon at bounding box center [1101, 675] width 24 height 23
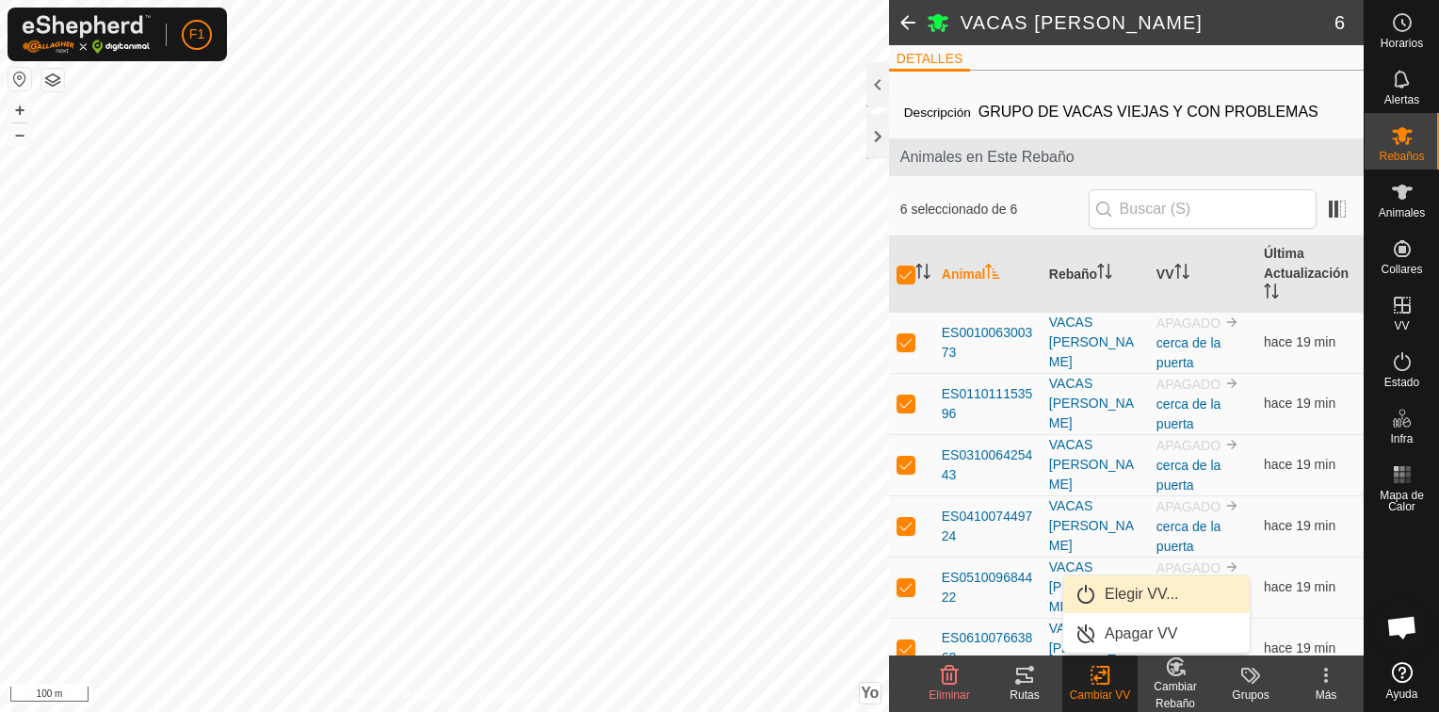
click at [1128, 590] on link "Elegir VV..." at bounding box center [1157, 595] width 187 height 38
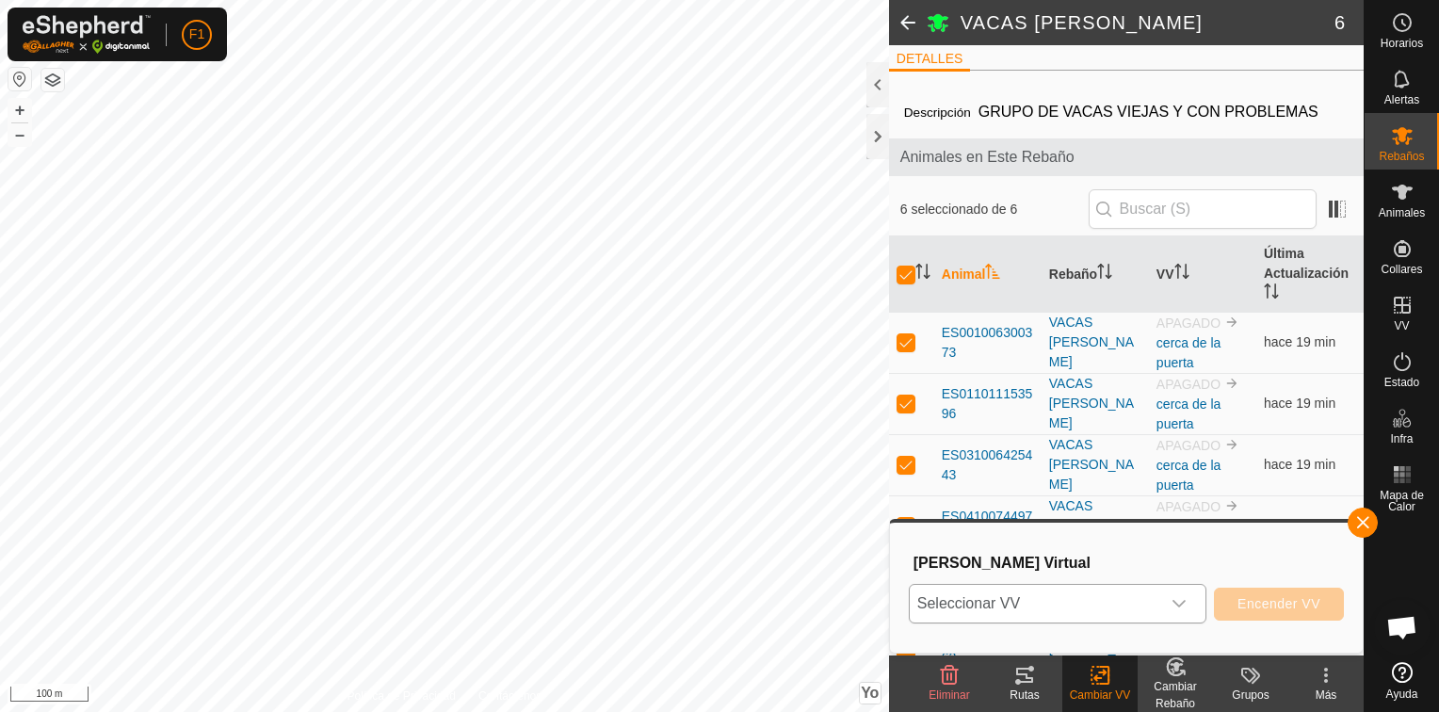
click at [1172, 605] on div "Disparador desplegable" at bounding box center [1180, 604] width 38 height 38
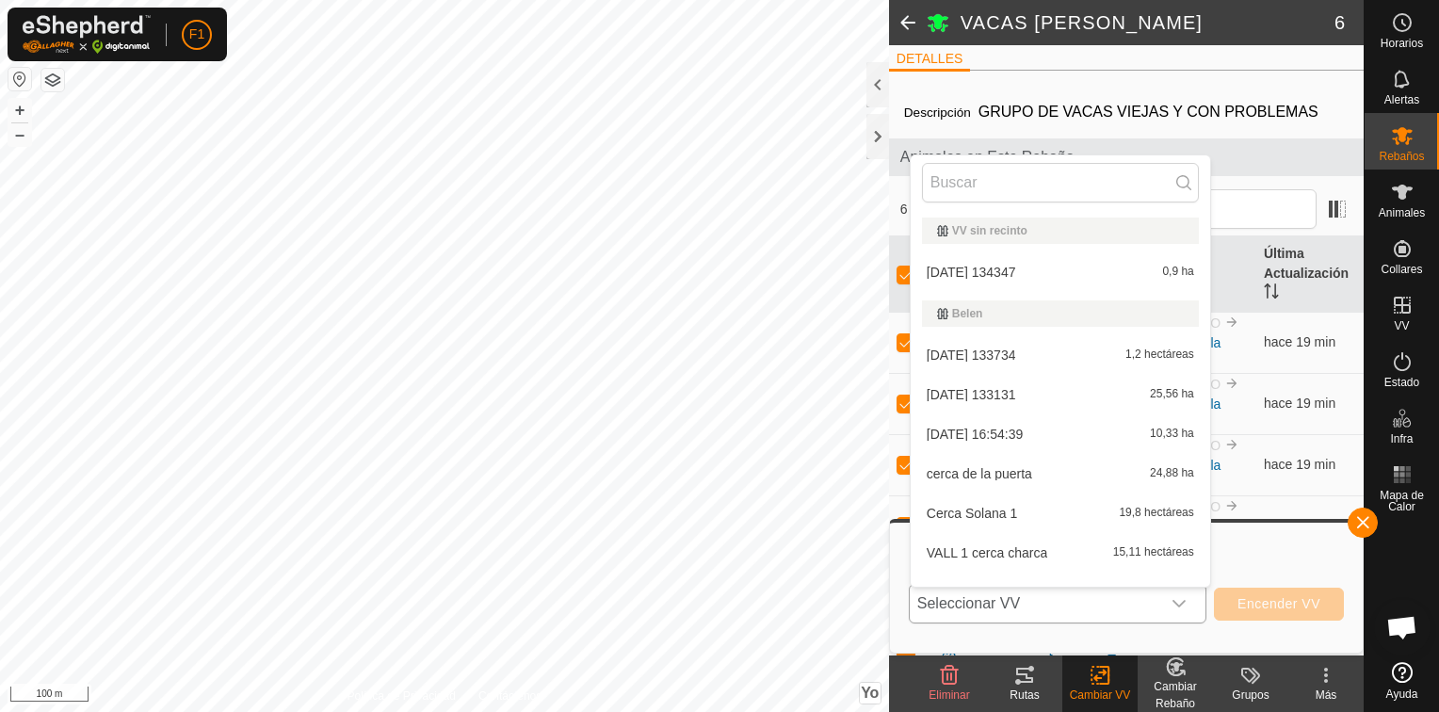
scroll to position [24, 0]
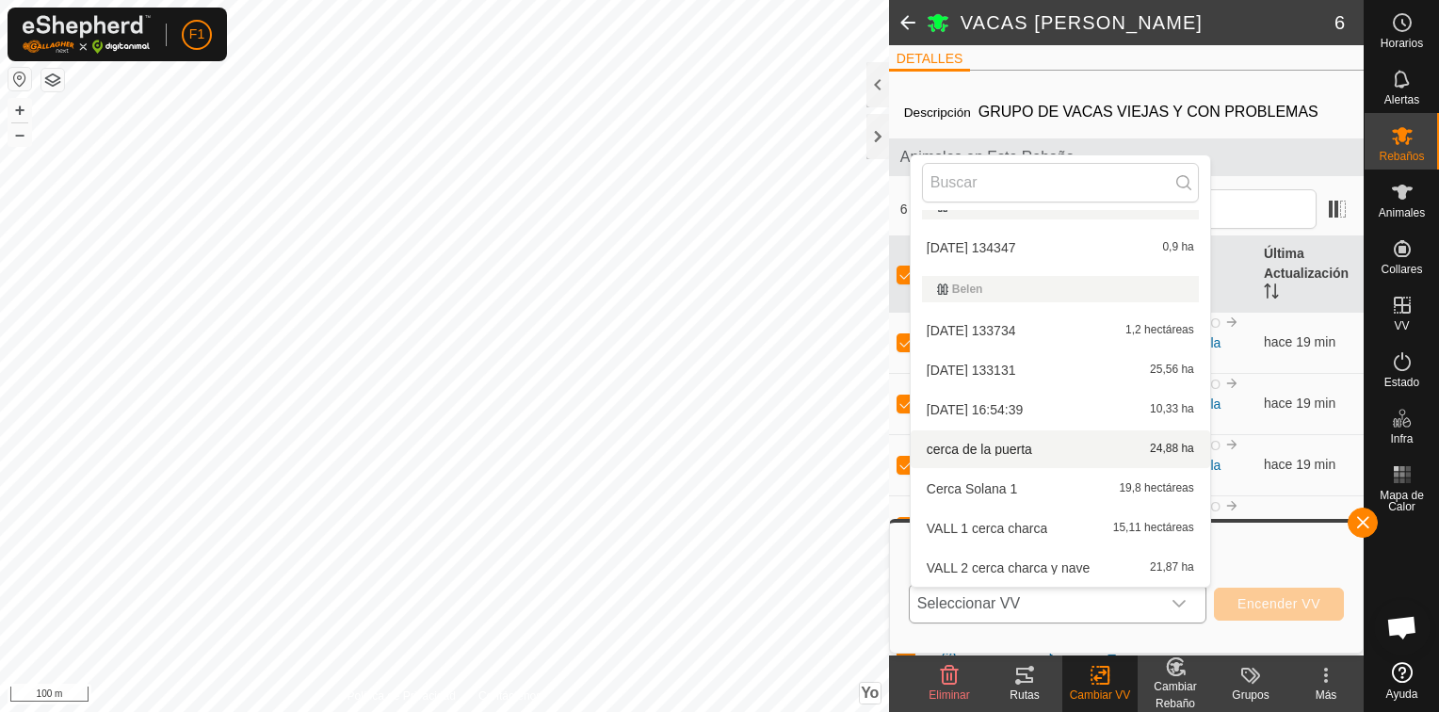
click at [1042, 440] on li "cerca de la puerta 24,88 ha" at bounding box center [1061, 450] width 300 height 38
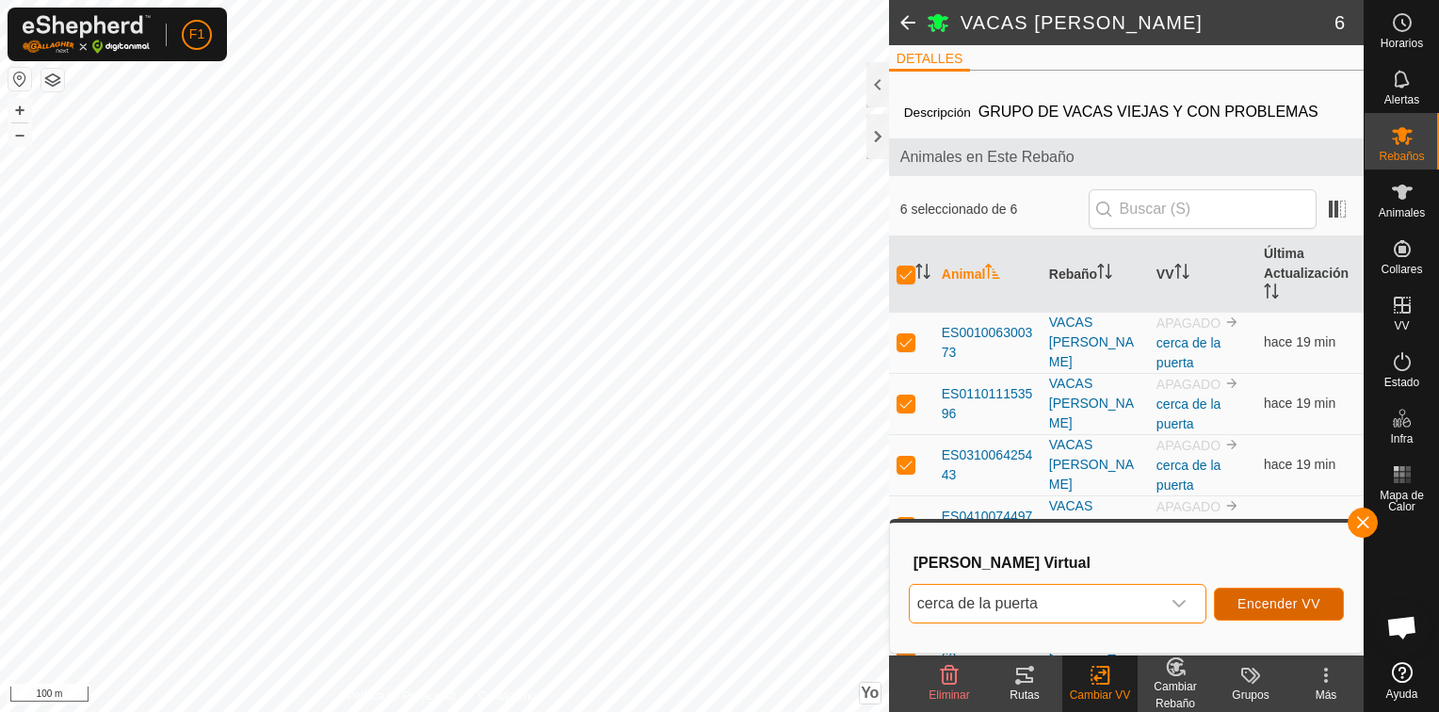
click at [1277, 601] on span "Encender VV" at bounding box center [1279, 603] width 83 height 15
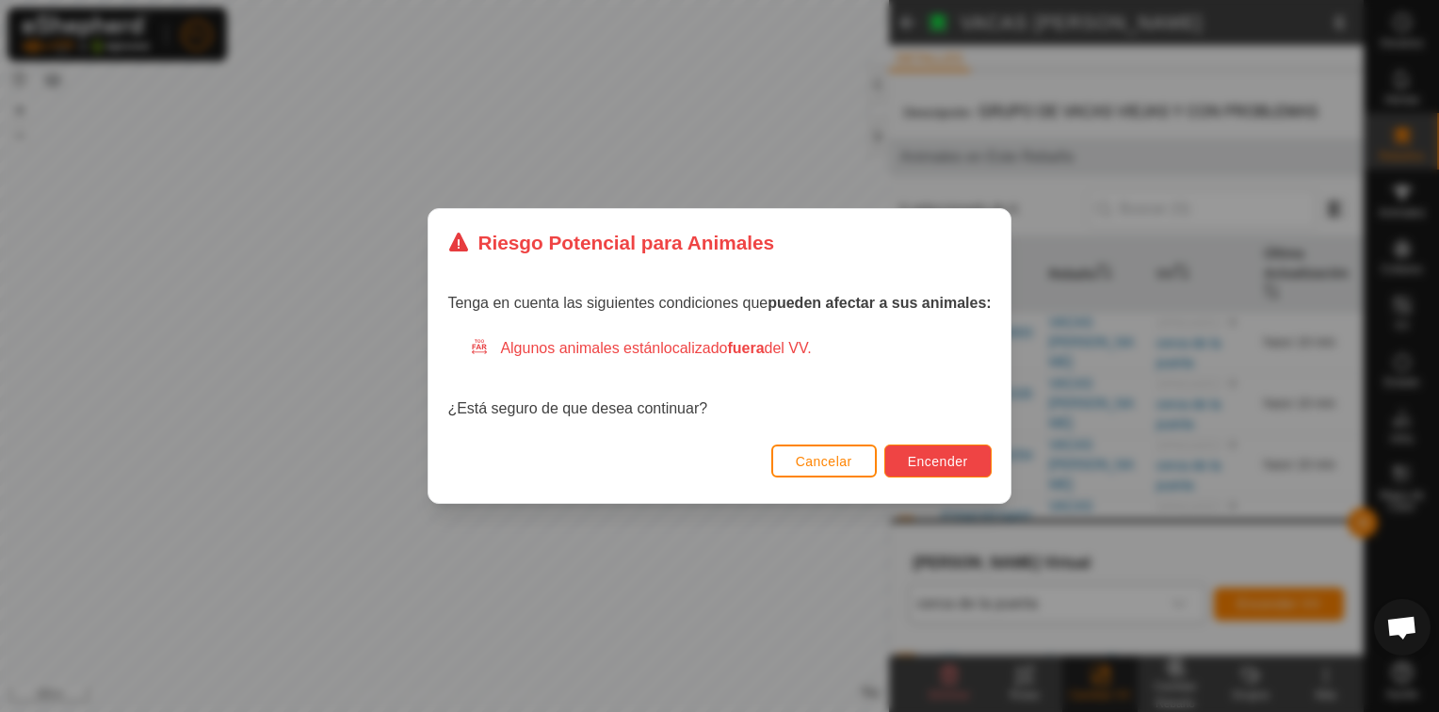
click at [908, 462] on span "Encender" at bounding box center [938, 461] width 60 height 15
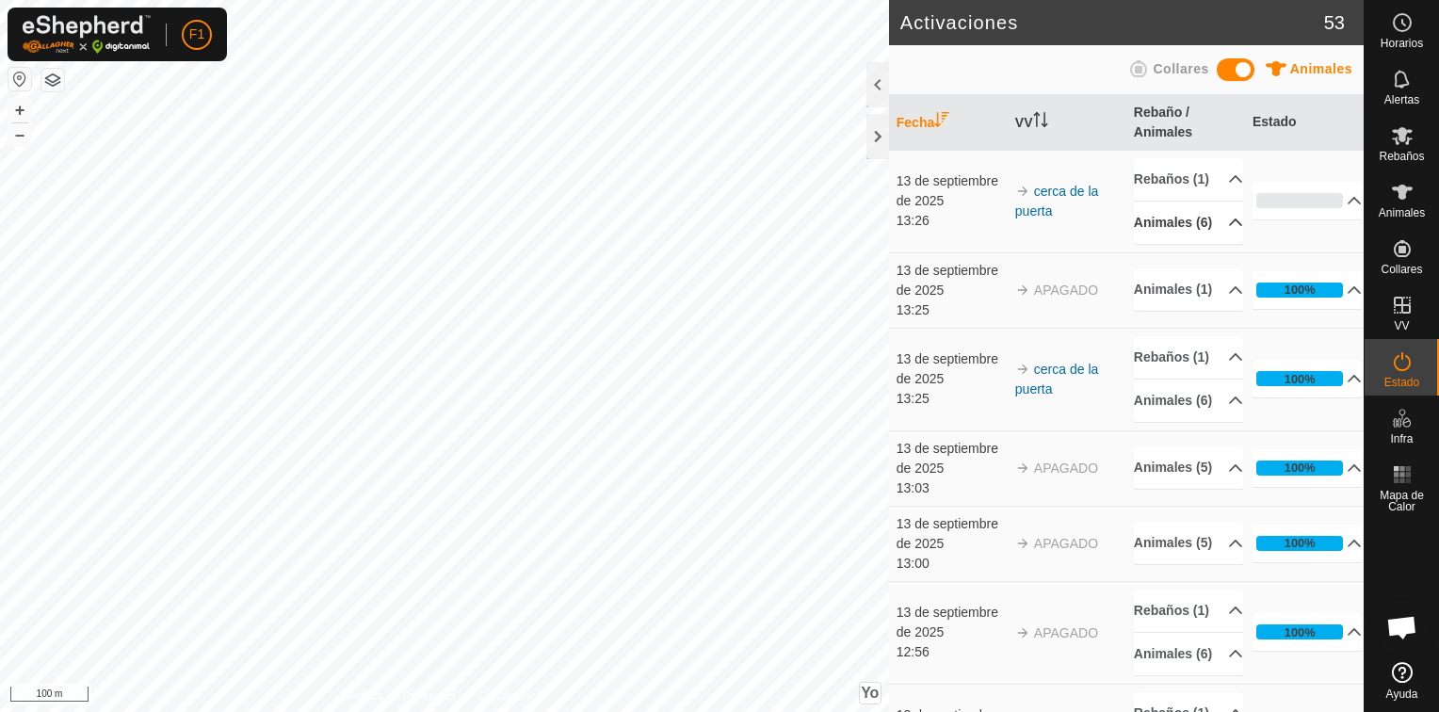
click at [1209, 244] on p-accordion-header "Animales (6)" at bounding box center [1188, 223] width 109 height 42
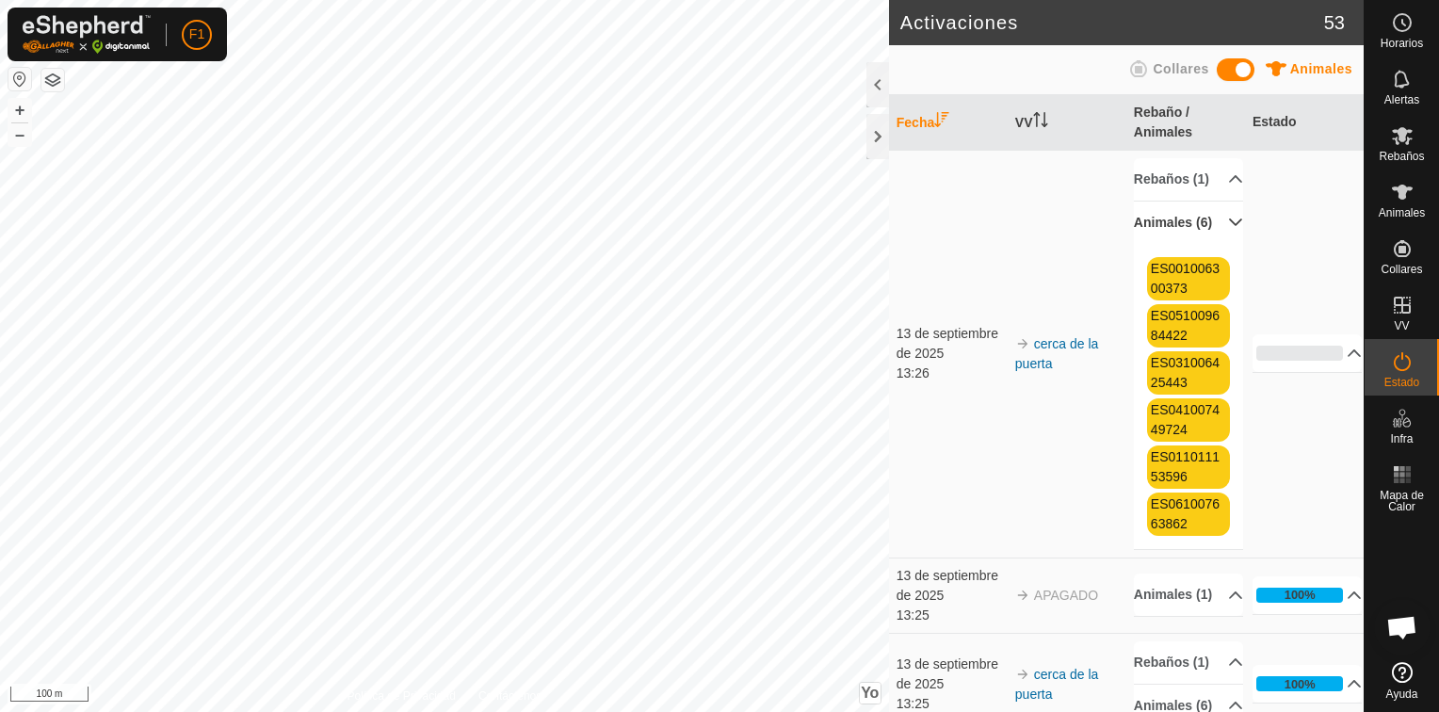
click at [1183, 536] on span "ES061007663862" at bounding box center [1188, 514] width 83 height 43
click at [1153, 531] on link "ES061007663862" at bounding box center [1185, 513] width 69 height 35
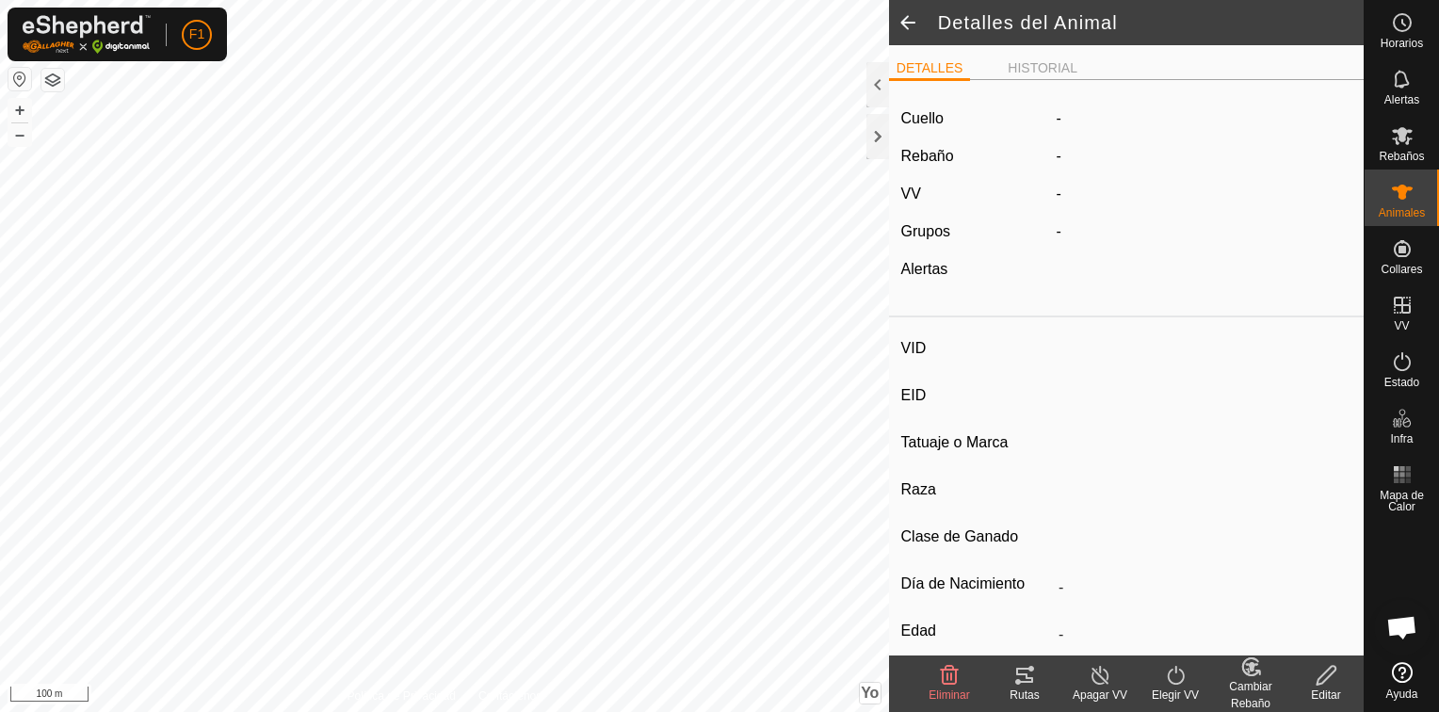
type input "ES061007663862"
type input "-"
type input "COLORADA"
type input "Cruzada"
type input "-"
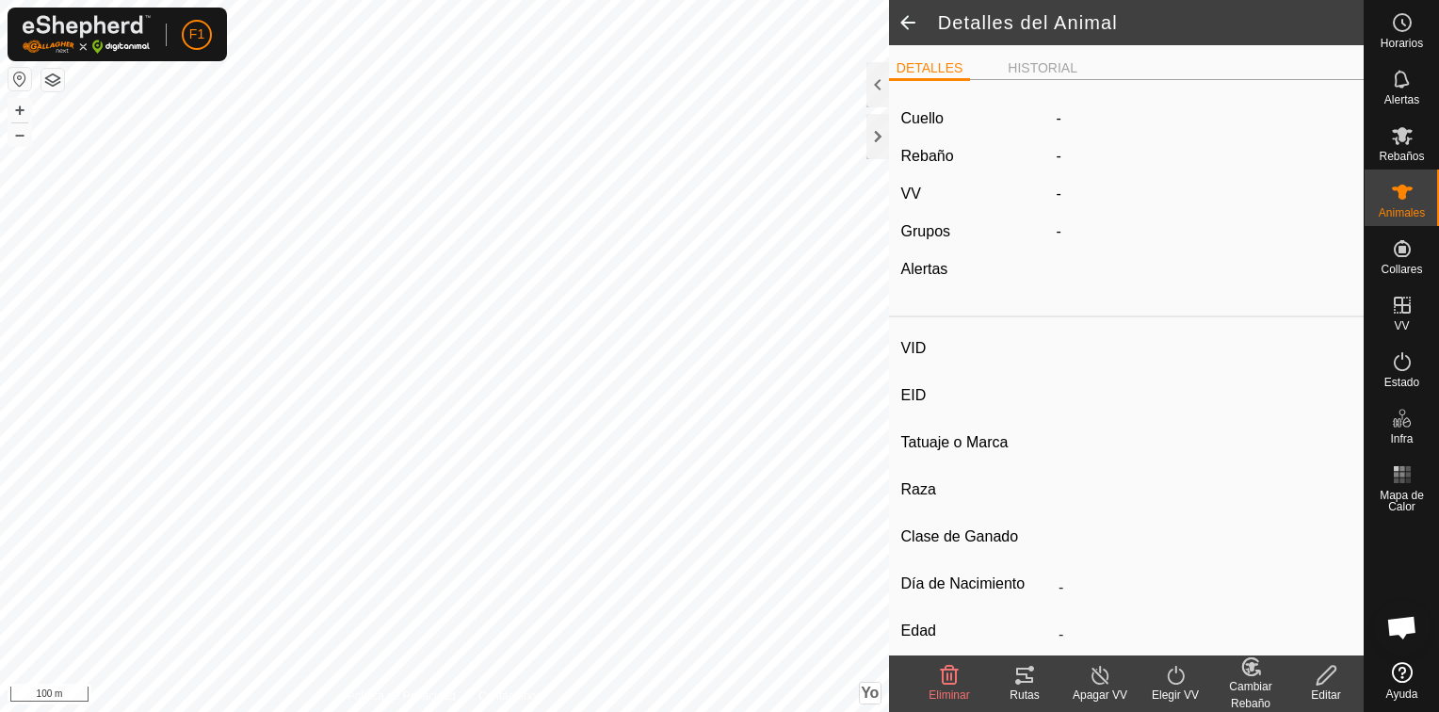
type input "02/2016"
type input "9 years 9 months"
type input "Preñada"
type input "650 kg"
type input "-"
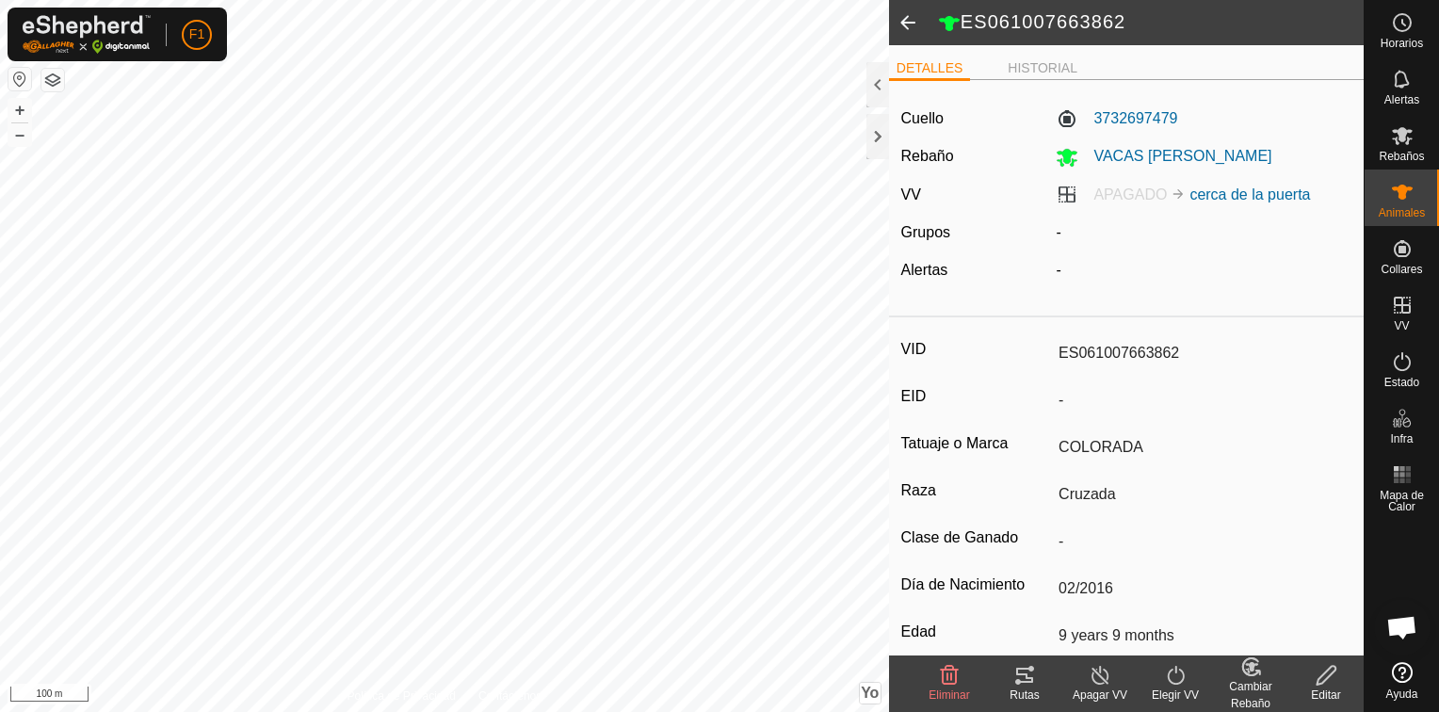
click at [1092, 690] on div "Apagar VV" at bounding box center [1100, 695] width 75 height 17
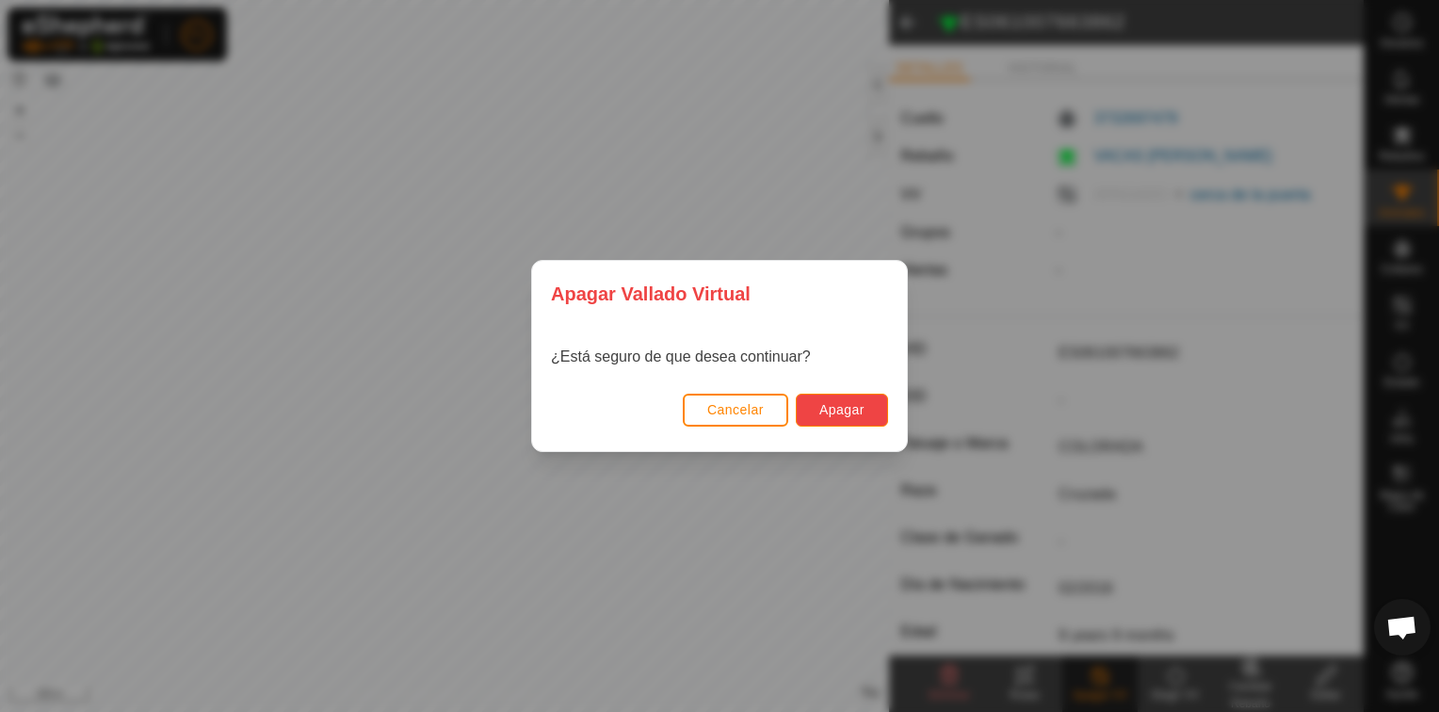
click at [869, 409] on button "Apagar" at bounding box center [842, 410] width 92 height 33
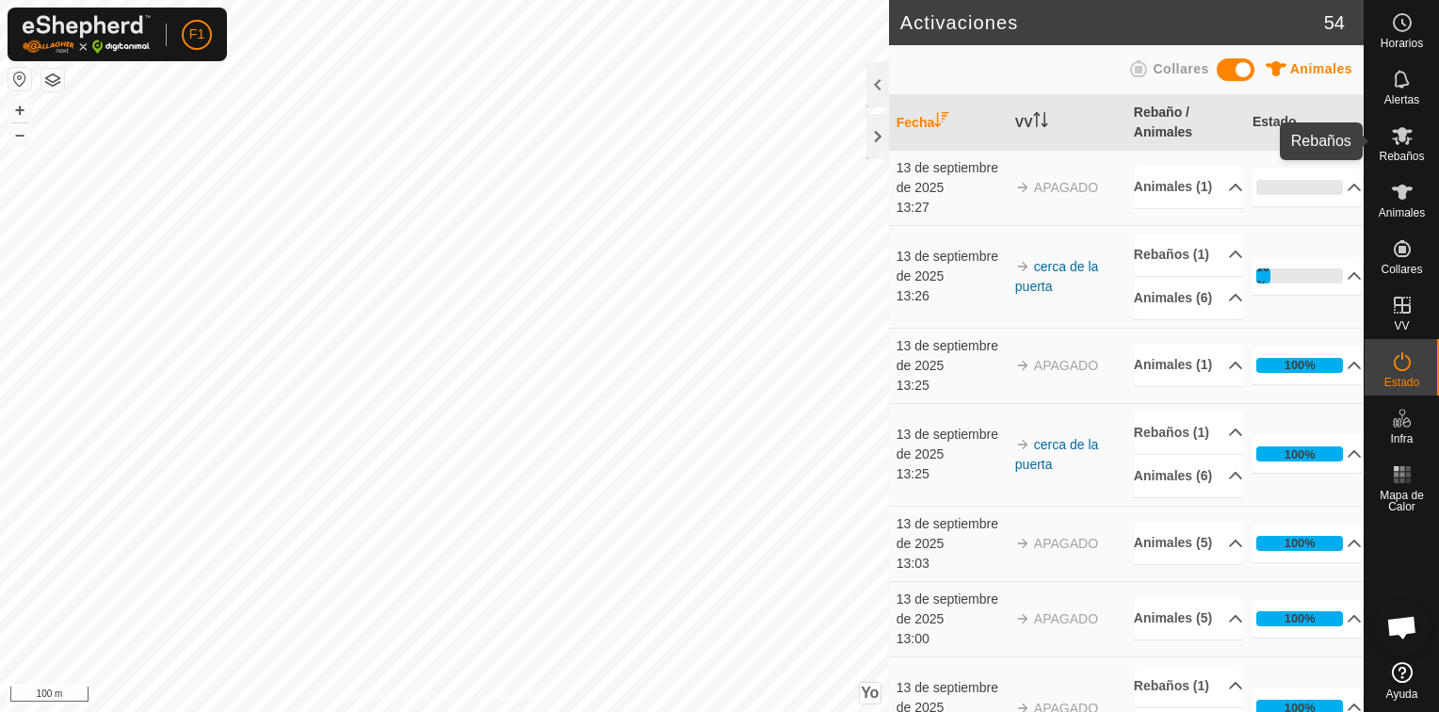
click at [1409, 148] on es-mob-svg-icon at bounding box center [1403, 136] width 34 height 30
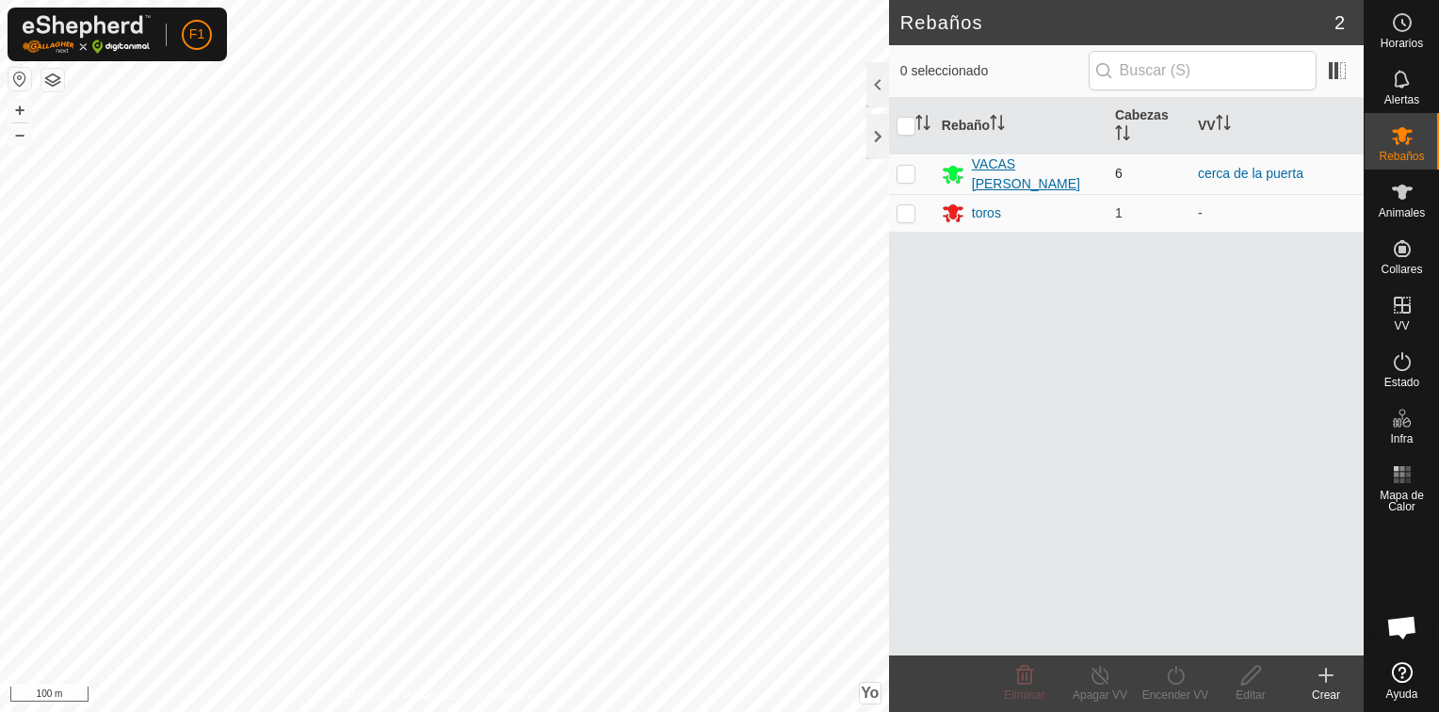
click at [995, 171] on div "VACAS [PERSON_NAME]" at bounding box center [1036, 174] width 128 height 40
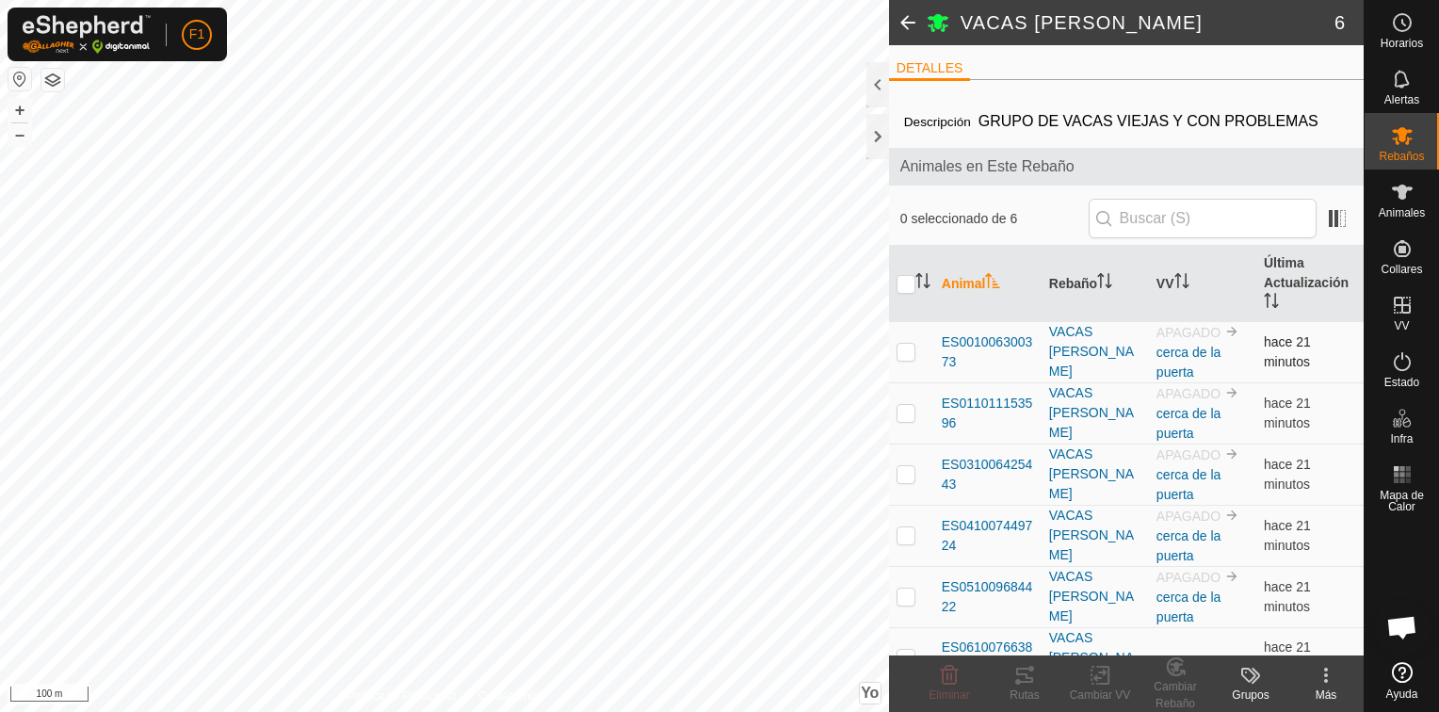
click at [907, 351] on p-checkbox at bounding box center [906, 351] width 19 height 15
checkbox input "true"
click at [912, 418] on p-checkbox at bounding box center [906, 412] width 19 height 15
checkbox input "true"
drag, startPoint x: 909, startPoint y: 470, endPoint x: 917, endPoint y: 514, distance: 44.9
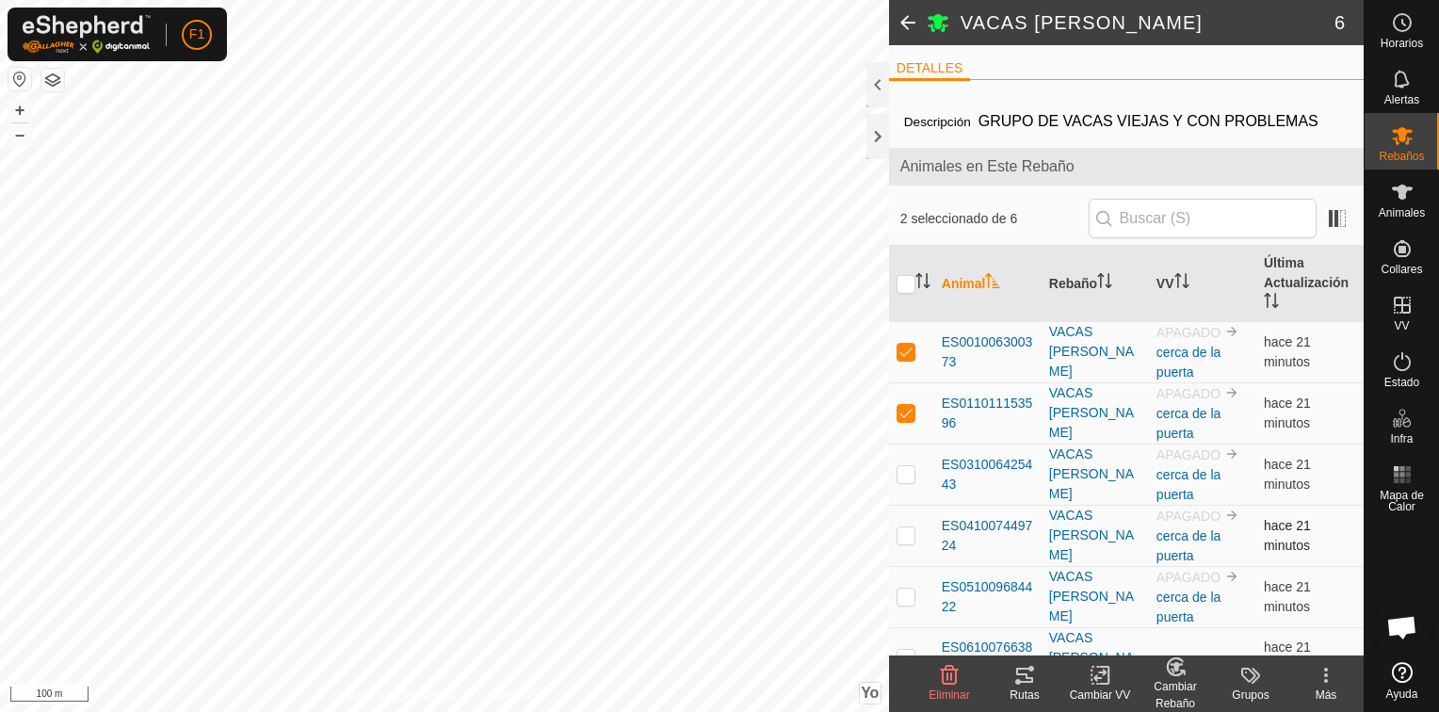
click at [908, 473] on p-checkbox at bounding box center [906, 473] width 19 height 15
checkbox input "true"
click at [902, 537] on p-checkbox at bounding box center [906, 535] width 19 height 15
checkbox input "true"
click at [908, 602] on td at bounding box center [911, 596] width 45 height 61
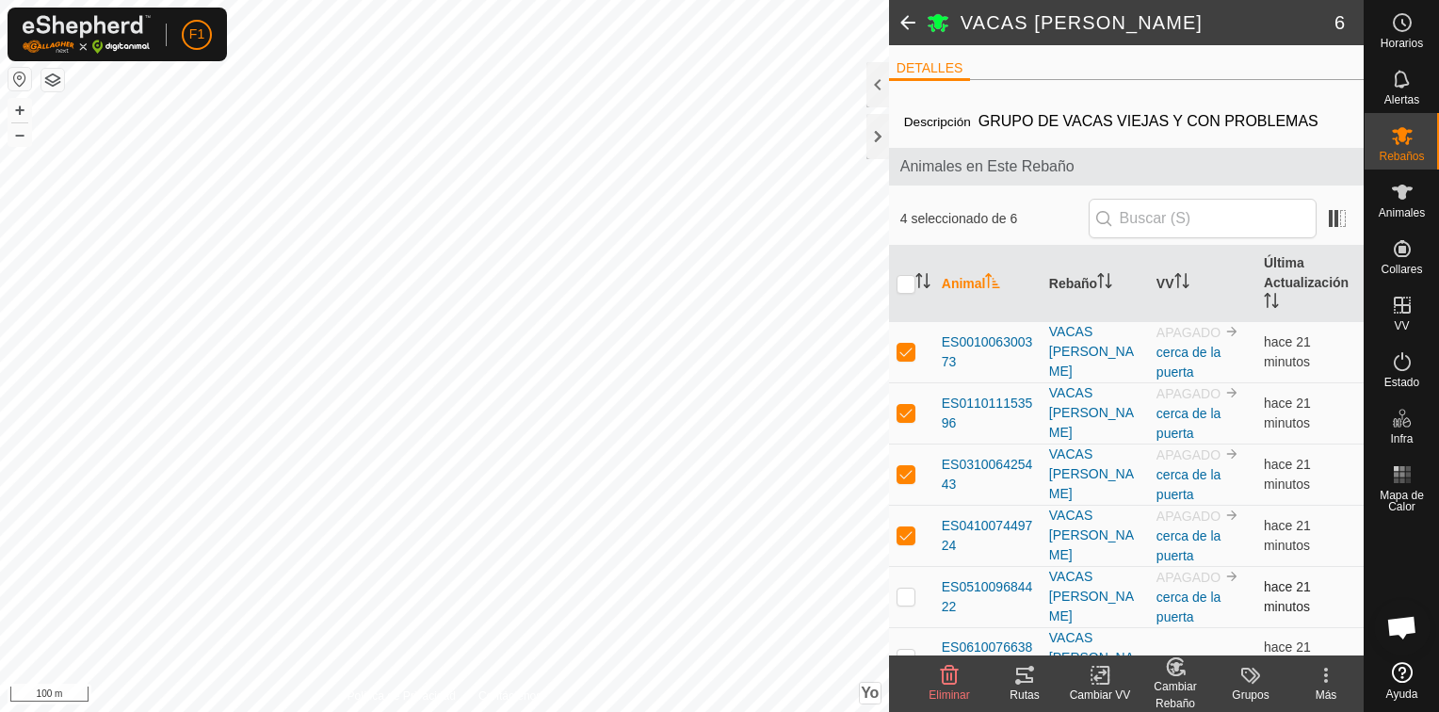
checkbox input "true"
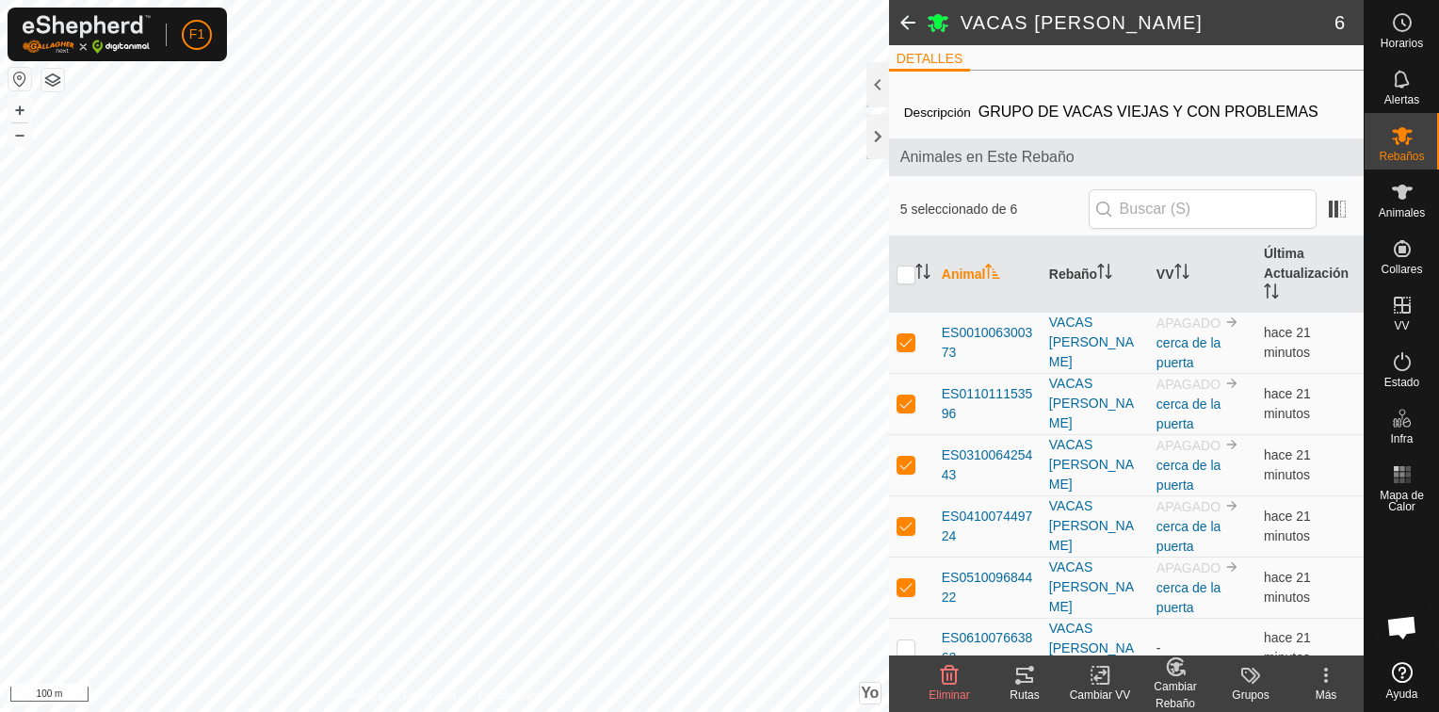
click at [1175, 681] on div "Cambiar Rebaño" at bounding box center [1175, 695] width 75 height 34
click at [905, 24] on span at bounding box center [908, 22] width 38 height 45
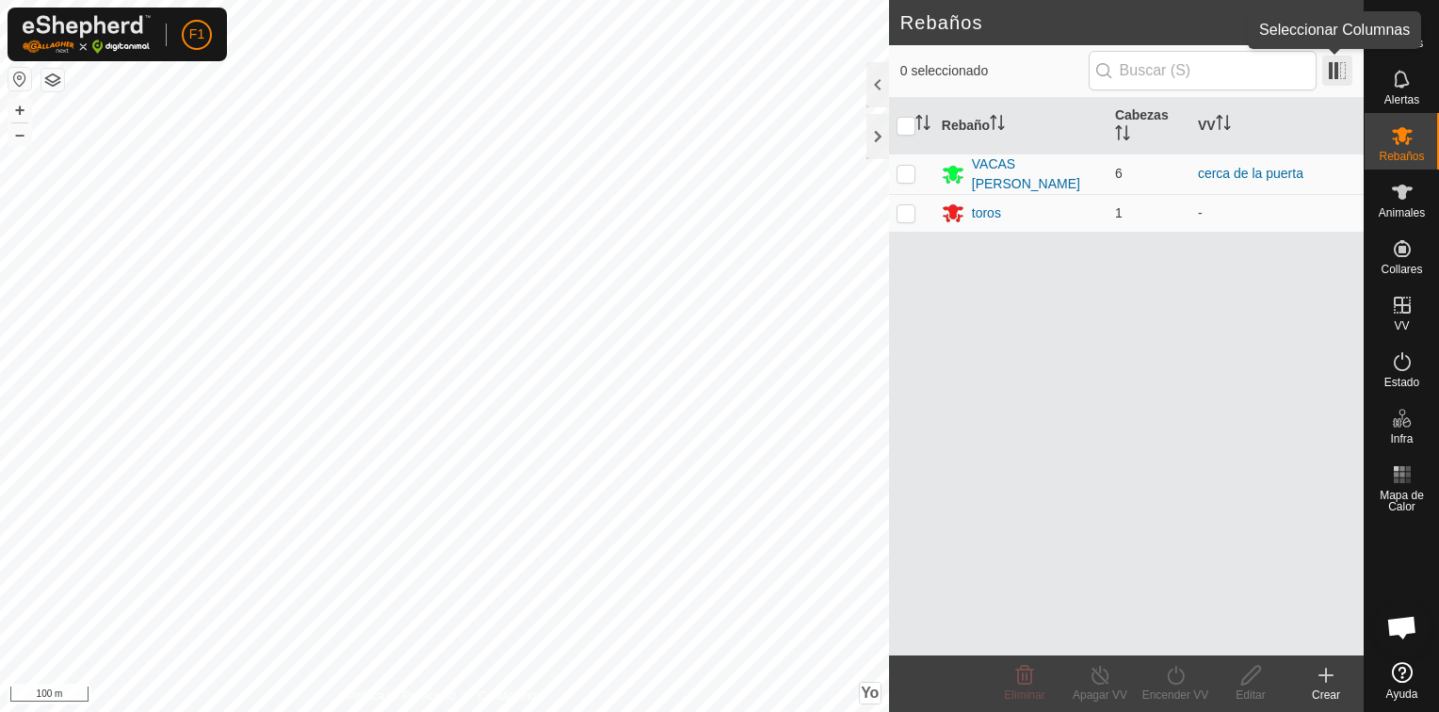
click at [1332, 68] on span at bounding box center [1338, 71] width 30 height 30
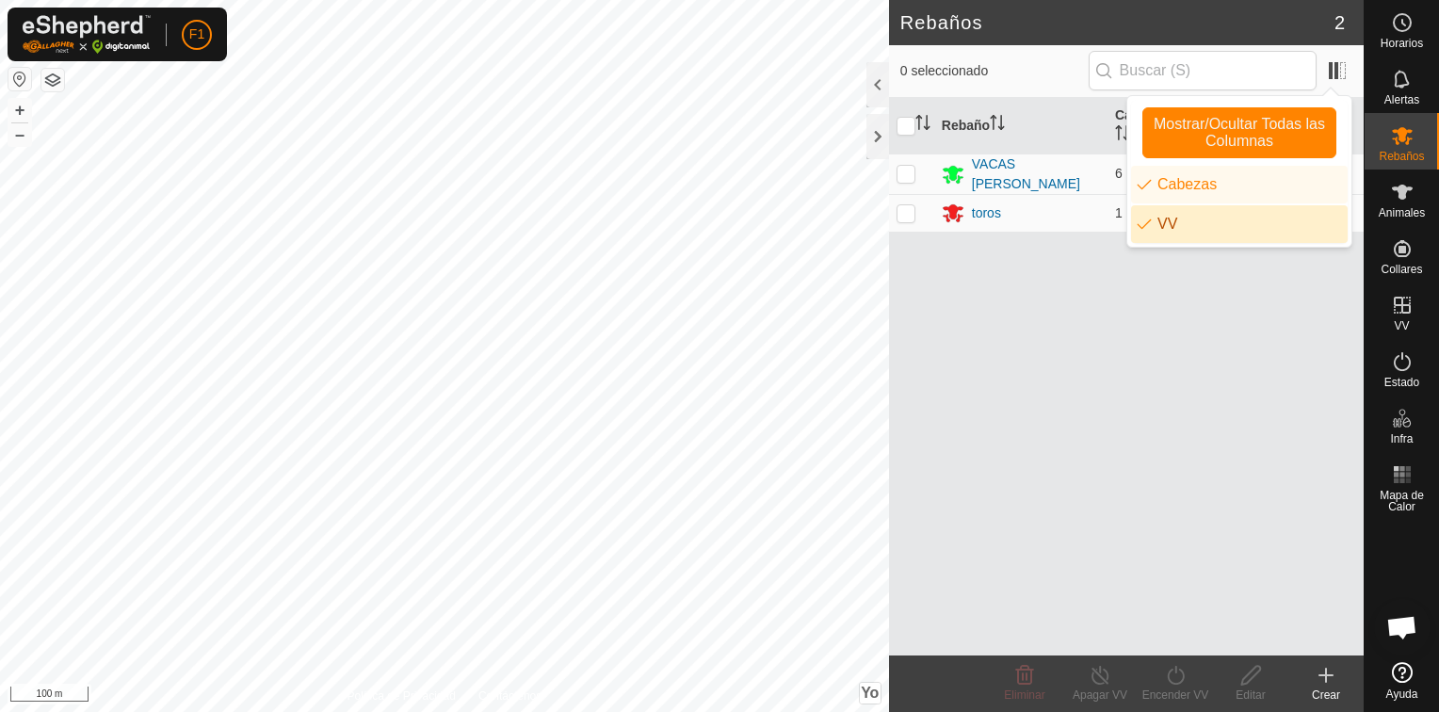
click at [1208, 323] on div "Rebaño Cabezas VV VACAS [PERSON_NAME] 6 cerca de la puerta toros 1 -" at bounding box center [1126, 377] width 475 height 558
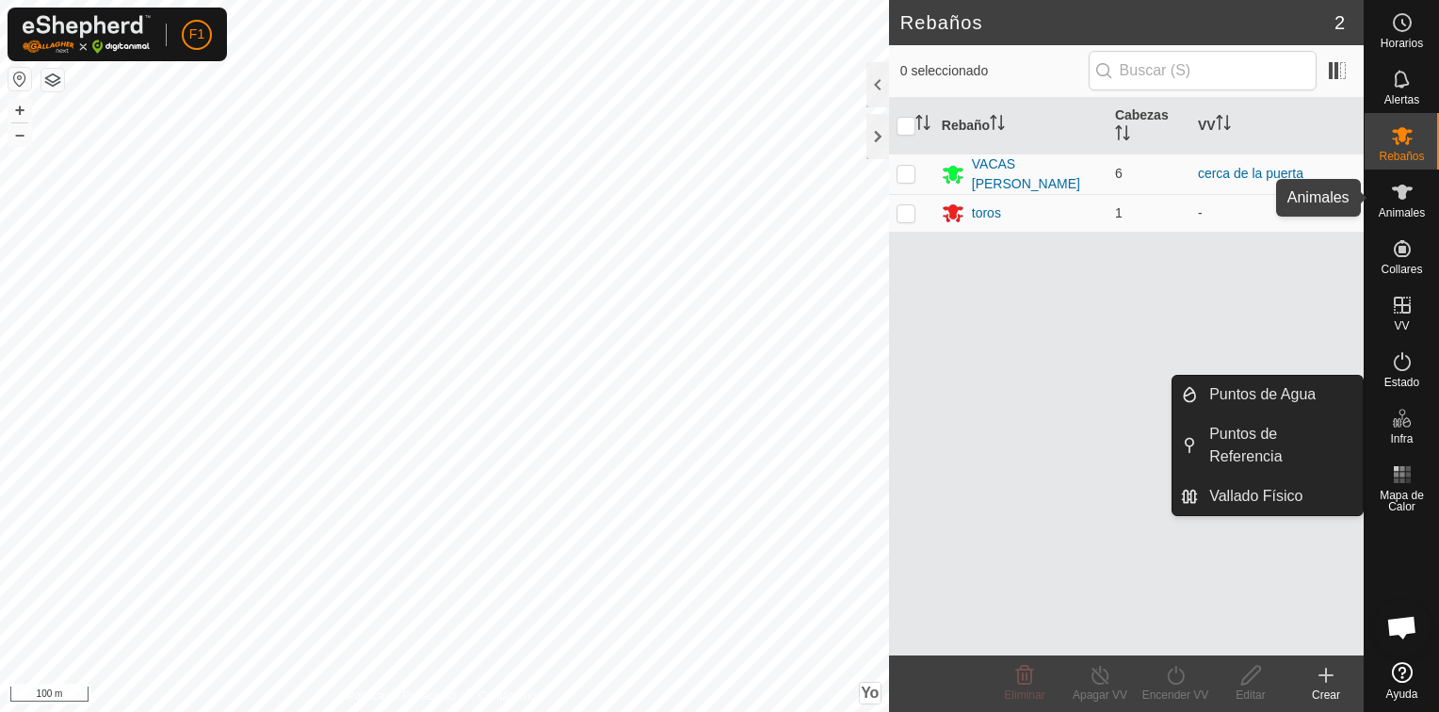
click at [1394, 212] on span "Animales" at bounding box center [1402, 212] width 46 height 11
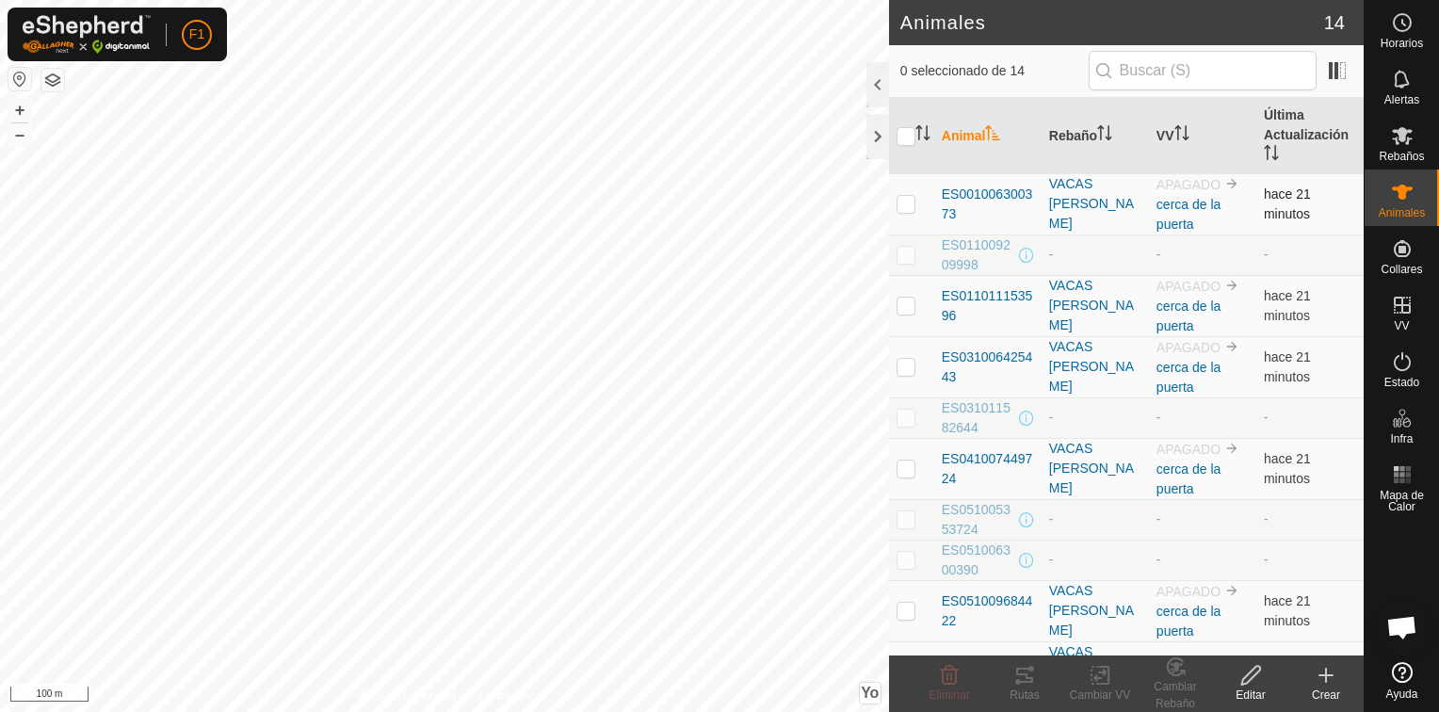
click at [915, 205] on p-checkbox at bounding box center [906, 203] width 19 height 15
checkbox input "true"
click at [900, 251] on p-checkbox at bounding box center [906, 254] width 19 height 15
click at [902, 252] on p-checkbox at bounding box center [906, 254] width 19 height 15
checkbox input "false"
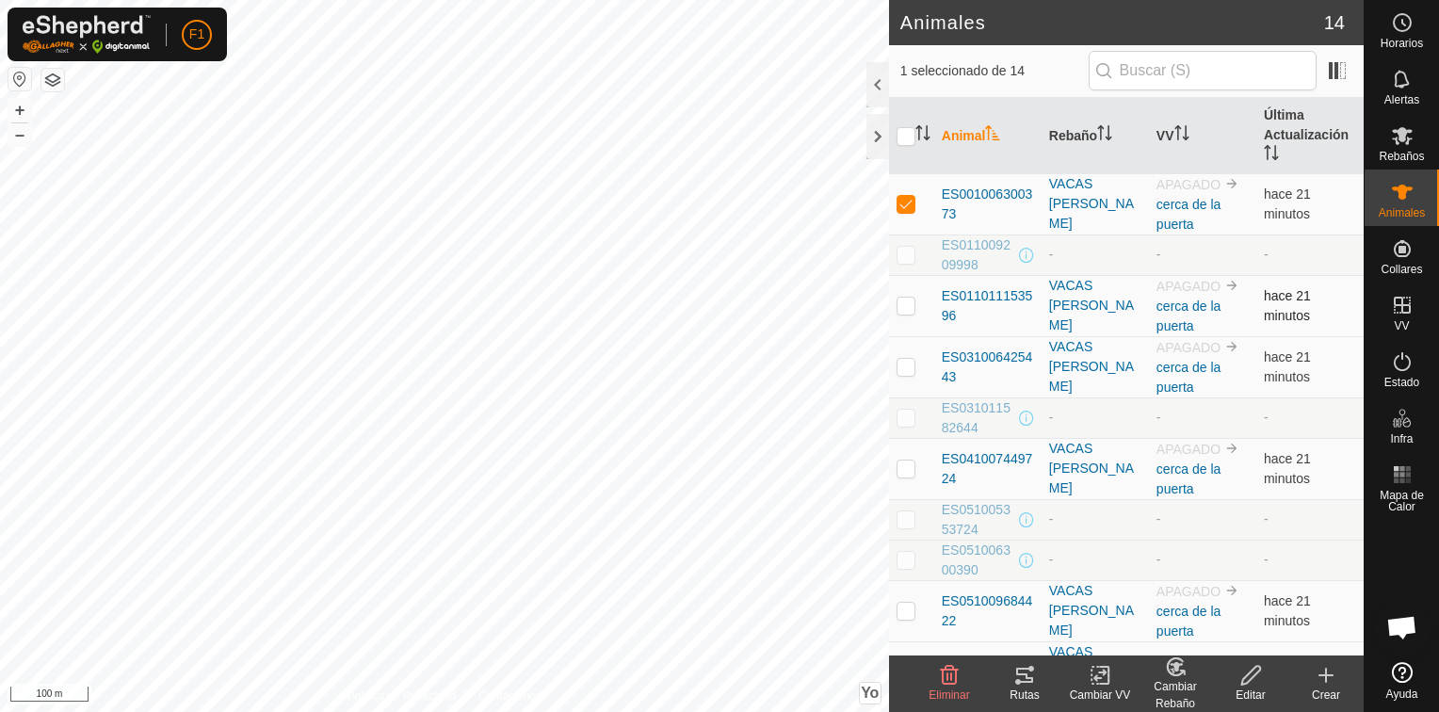
click at [902, 307] on p-checkbox at bounding box center [906, 305] width 19 height 15
checkbox input "true"
click at [906, 366] on p-checkbox at bounding box center [906, 366] width 19 height 15
checkbox input "true"
click at [906, 468] on p-checkbox at bounding box center [906, 468] width 19 height 15
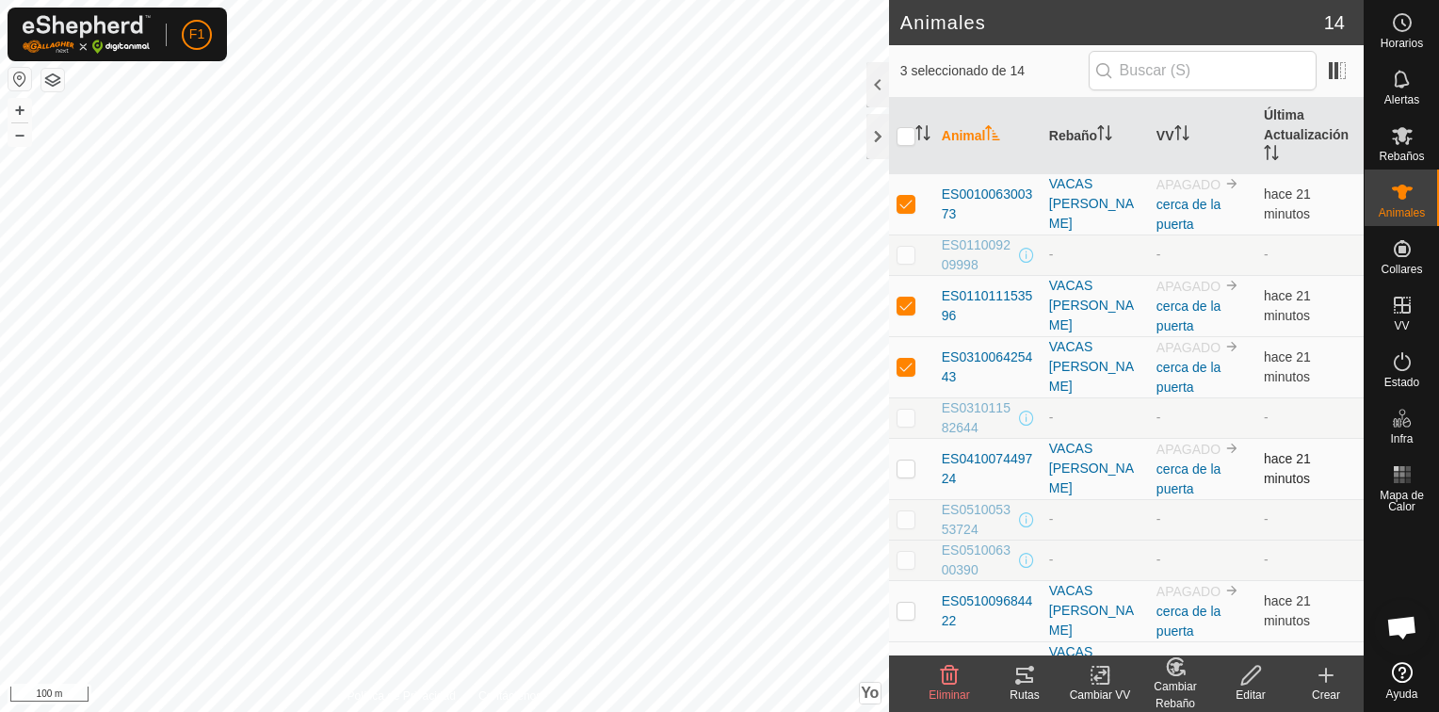
checkbox input "true"
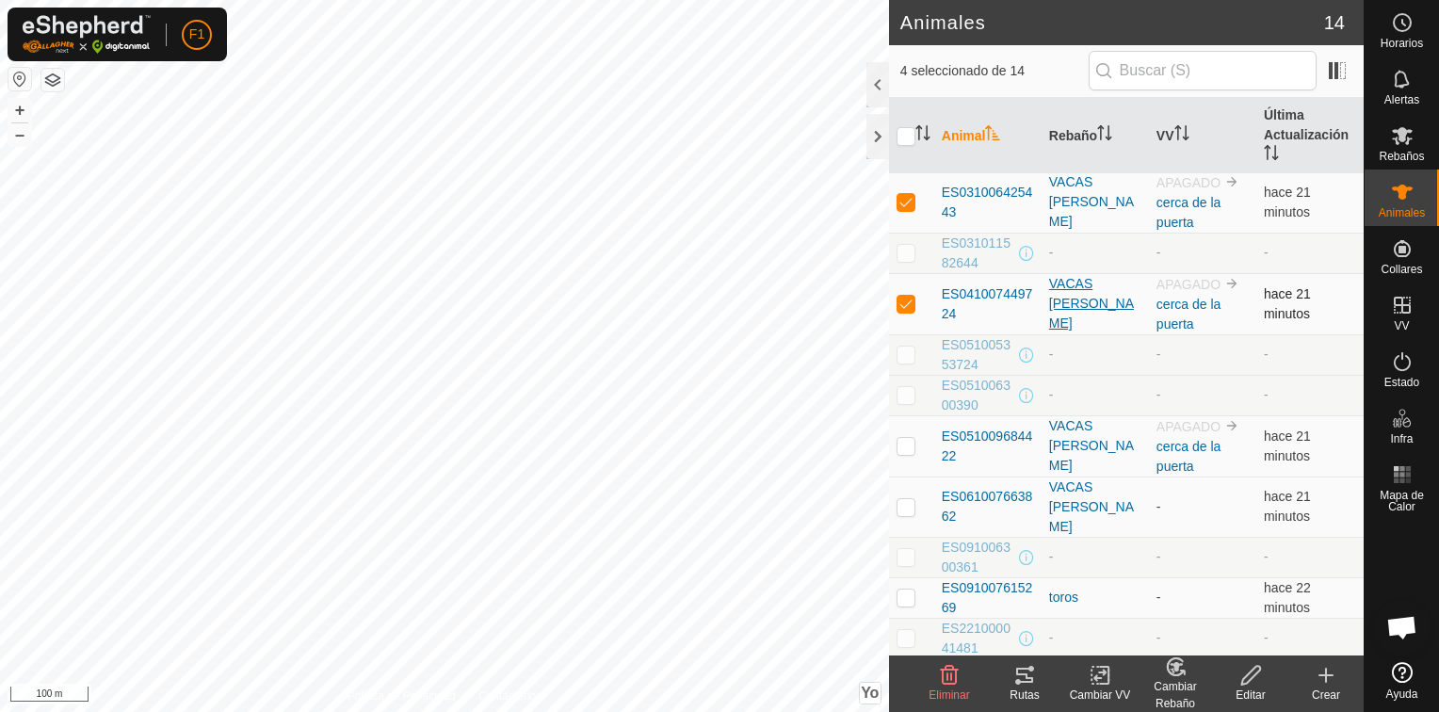
scroll to position [185, 0]
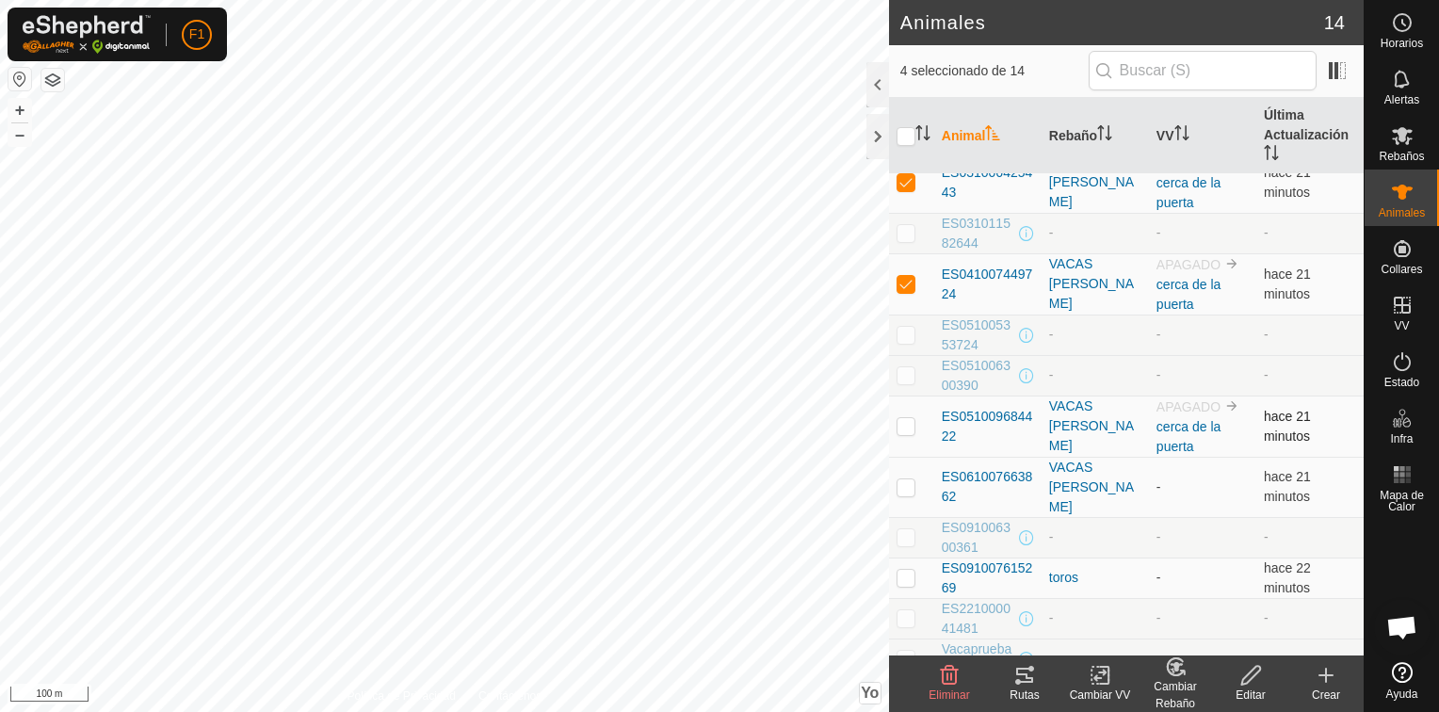
click at [904, 420] on p-checkbox at bounding box center [906, 425] width 19 height 15
checkbox input "true"
click at [1171, 675] on icon at bounding box center [1175, 666] width 16 height 17
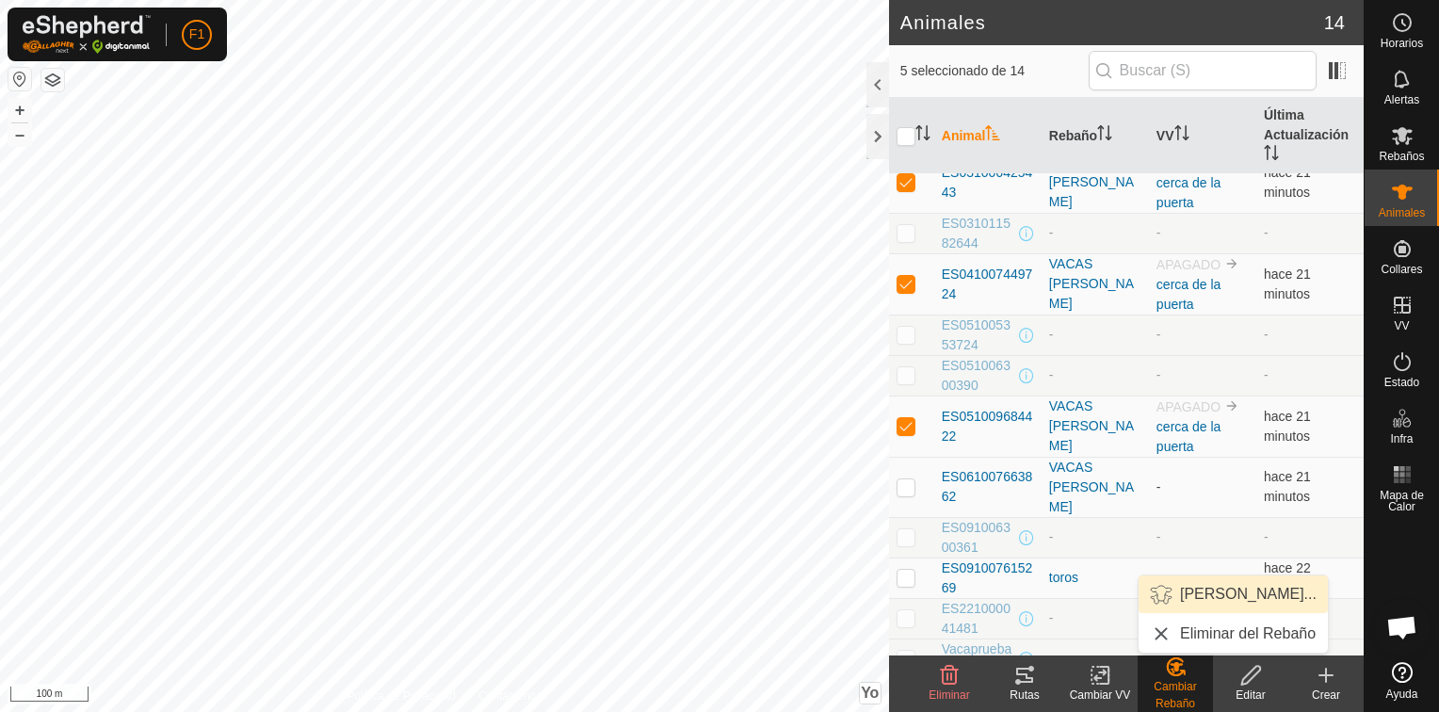
click at [1204, 587] on link "[PERSON_NAME]..." at bounding box center [1233, 595] width 189 height 38
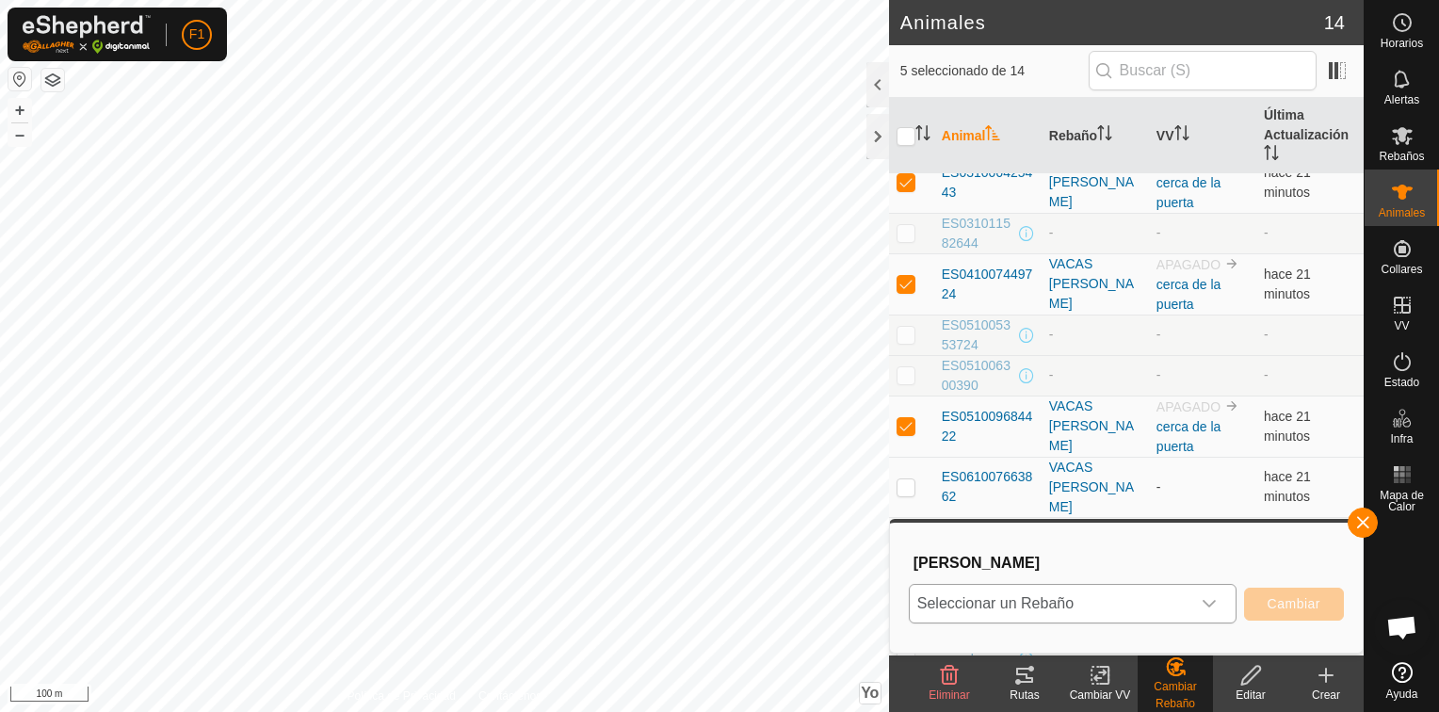
click at [1091, 604] on span "Seleccionar un Rebaño" at bounding box center [1050, 604] width 281 height 38
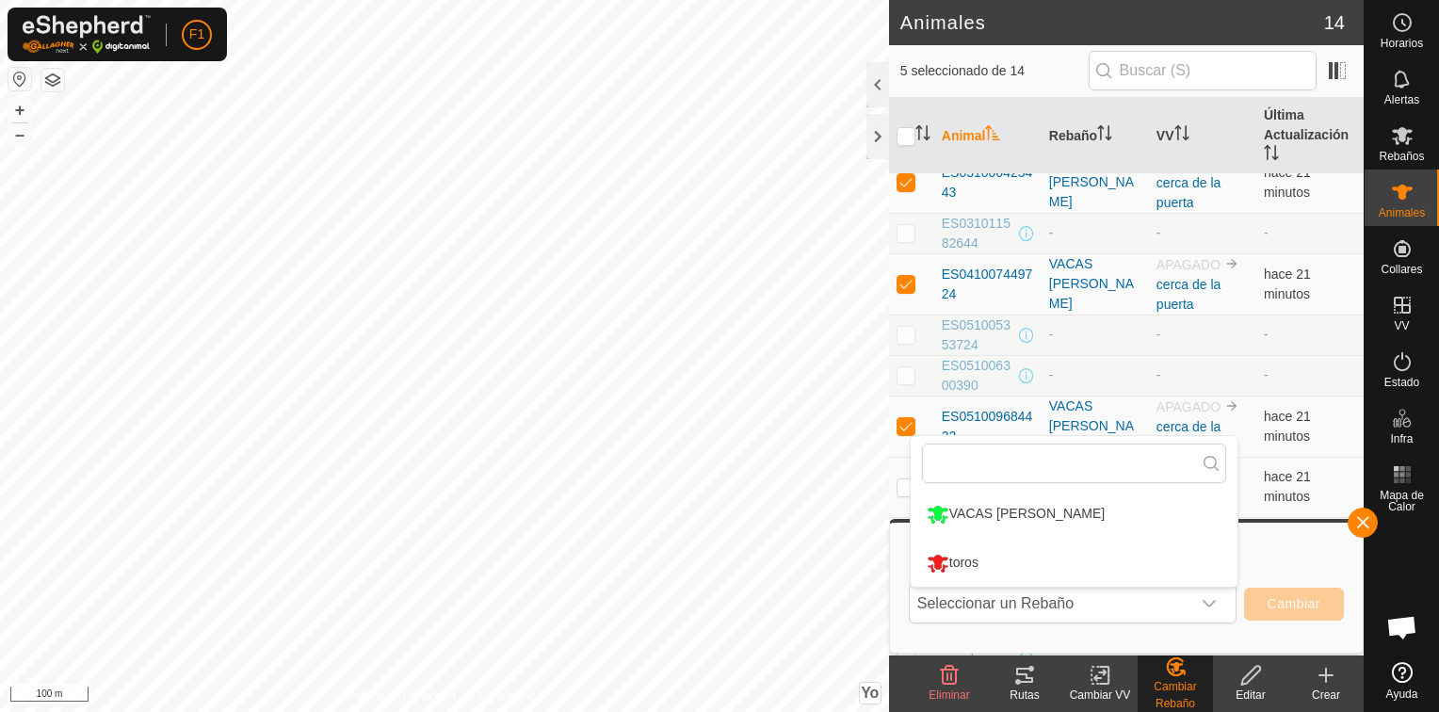
click at [1326, 680] on icon at bounding box center [1326, 675] width 0 height 13
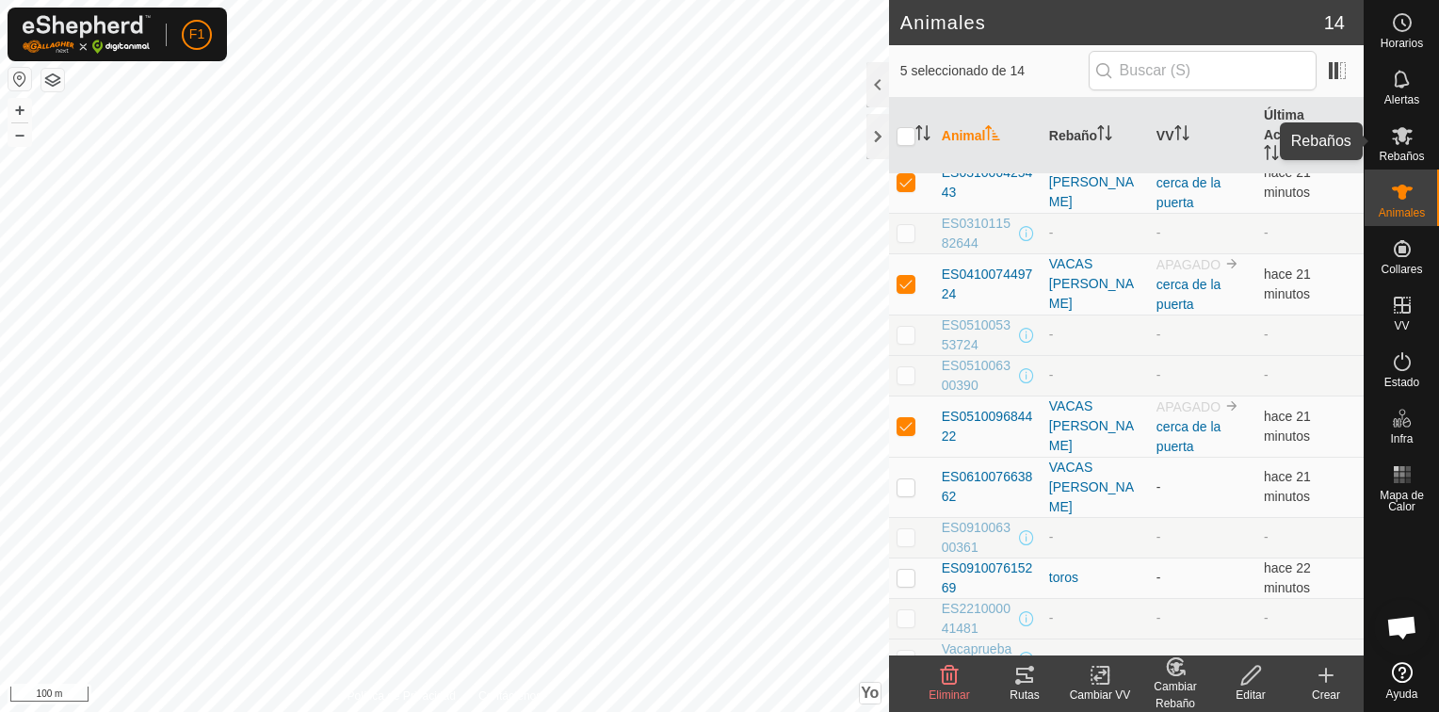
click at [1399, 147] on es-mob-svg-icon at bounding box center [1403, 136] width 34 height 30
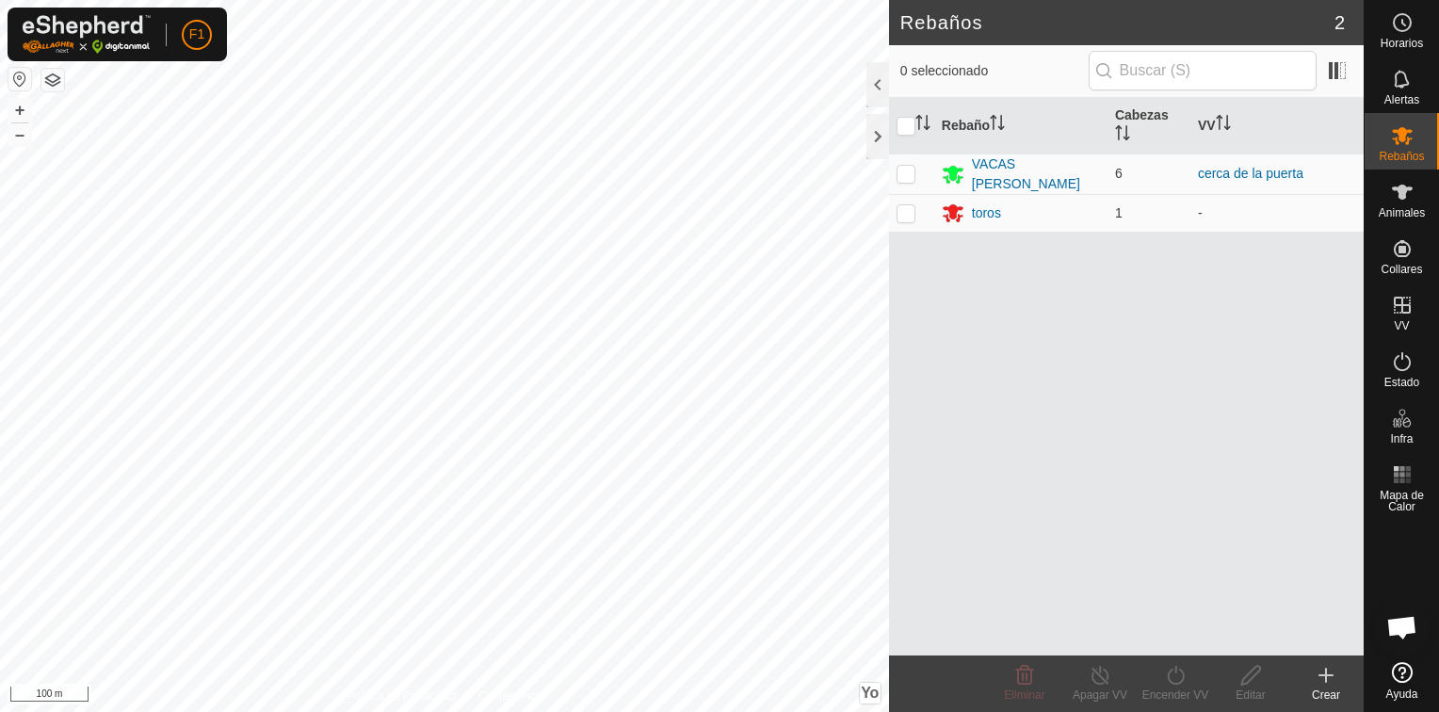
click at [1333, 683] on icon at bounding box center [1326, 675] width 23 height 23
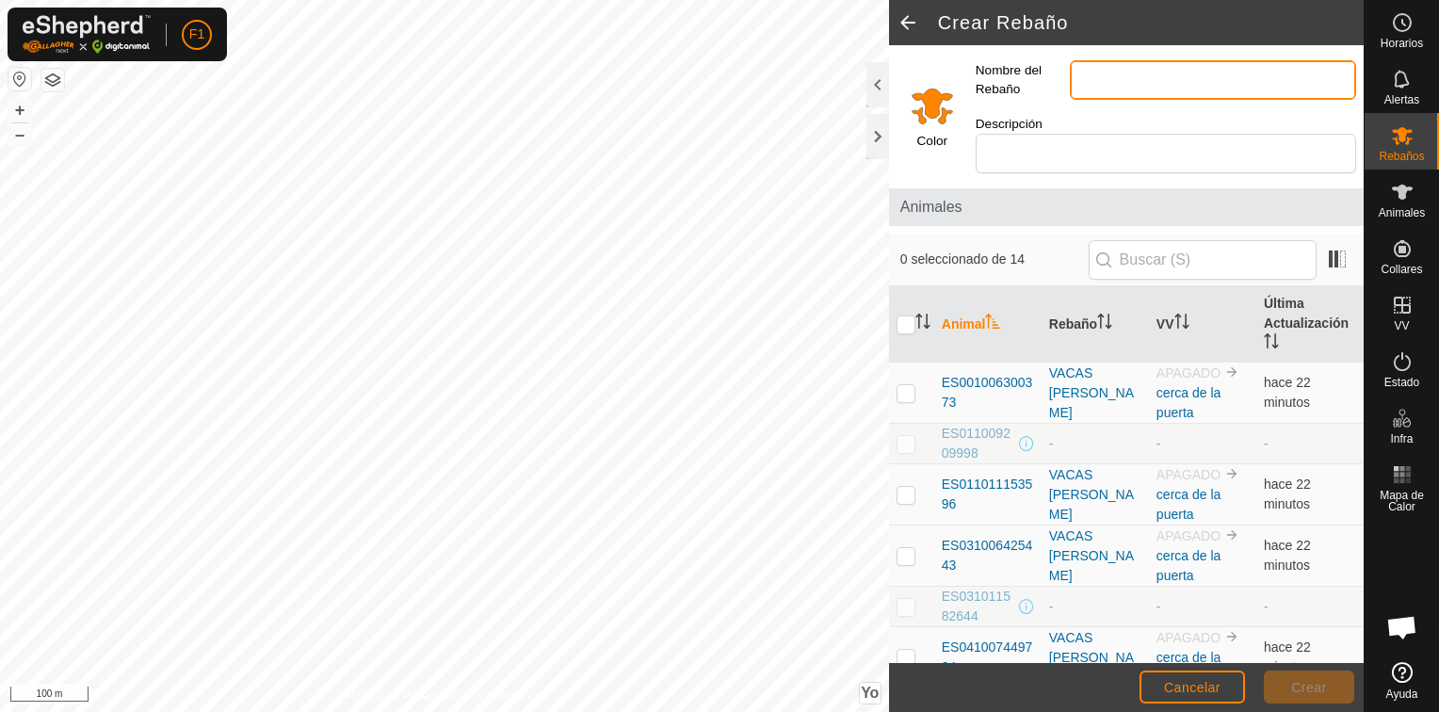
click at [1104, 86] on input "Nombre del Rebaño" at bounding box center [1213, 80] width 286 height 40
type input "VACAS [PERSON_NAME] 2"
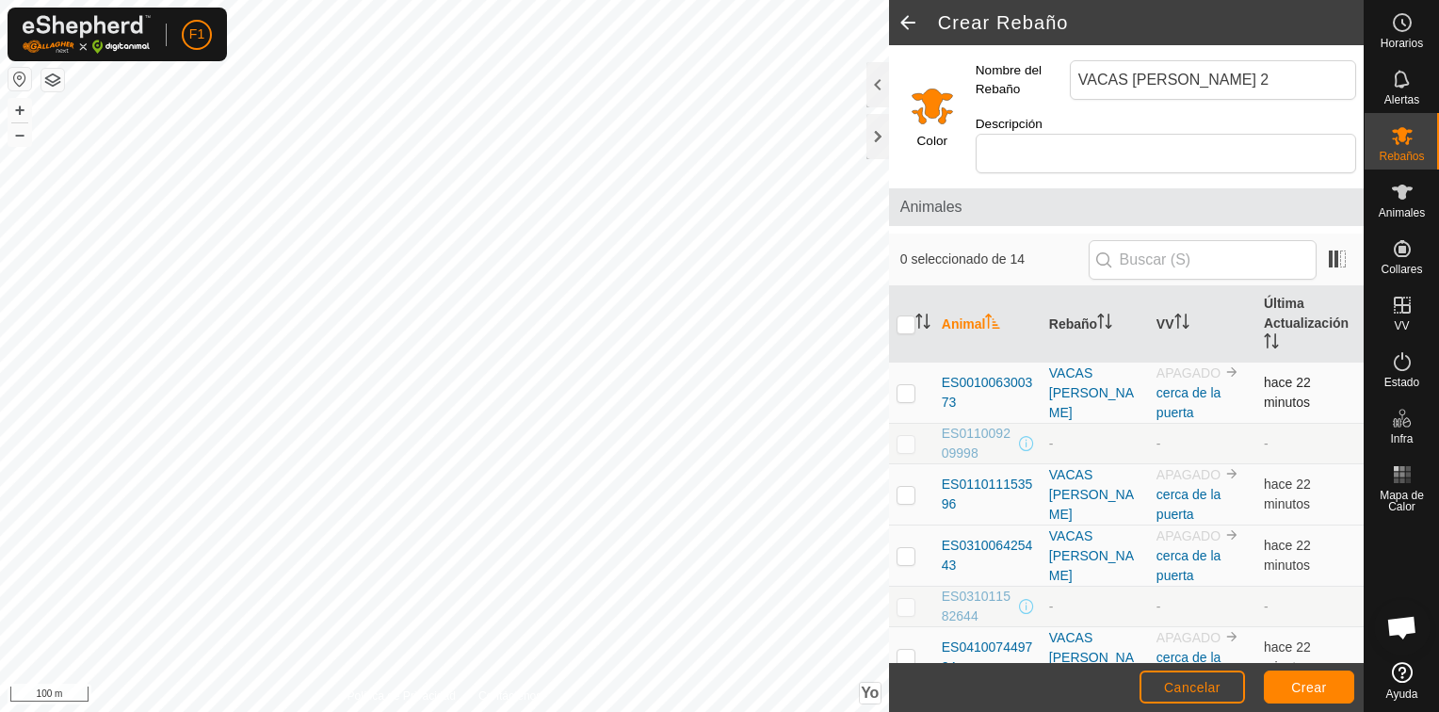
click at [909, 385] on p-checkbox at bounding box center [906, 392] width 19 height 15
checkbox input "true"
drag, startPoint x: 907, startPoint y: 477, endPoint x: 928, endPoint y: 518, distance: 46.3
click at [907, 487] on p-checkbox at bounding box center [906, 494] width 19 height 15
checkbox input "true"
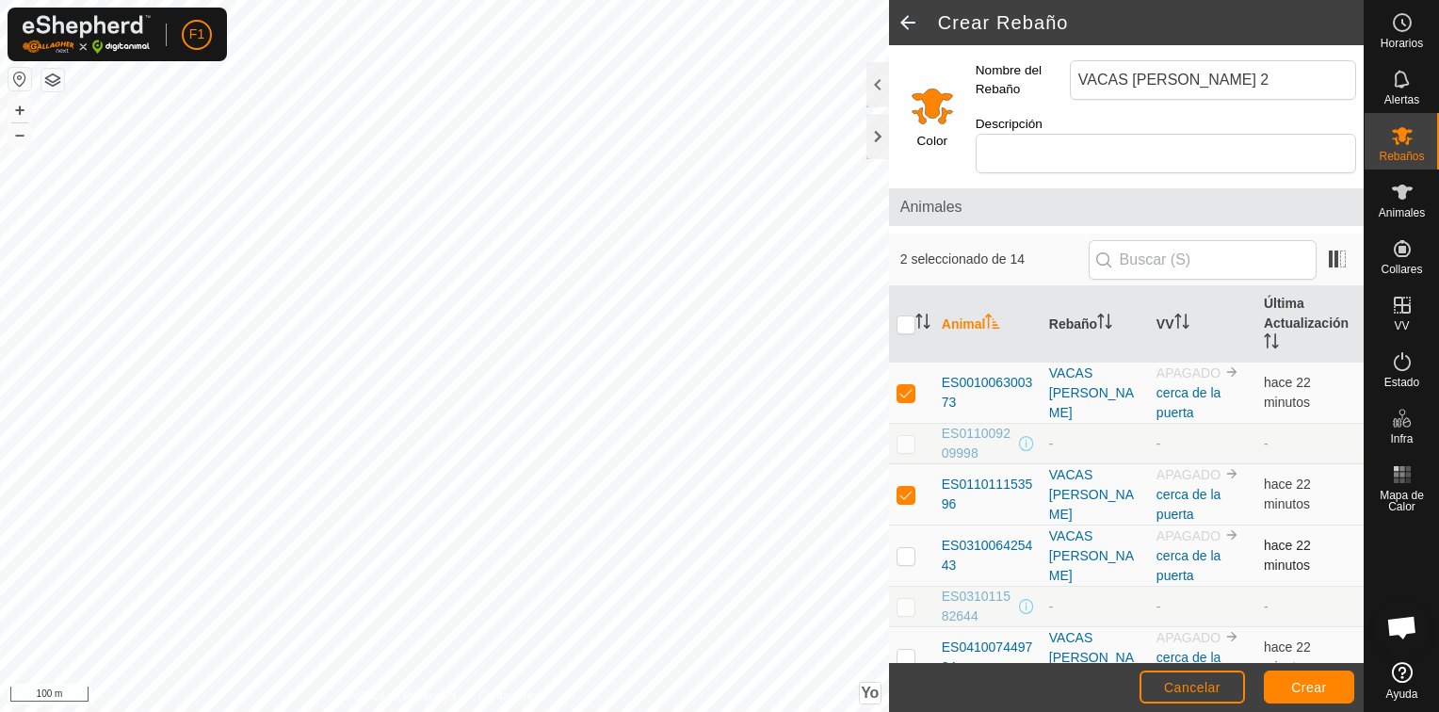
click at [909, 548] on p-checkbox at bounding box center [906, 555] width 19 height 15
checkbox input "true"
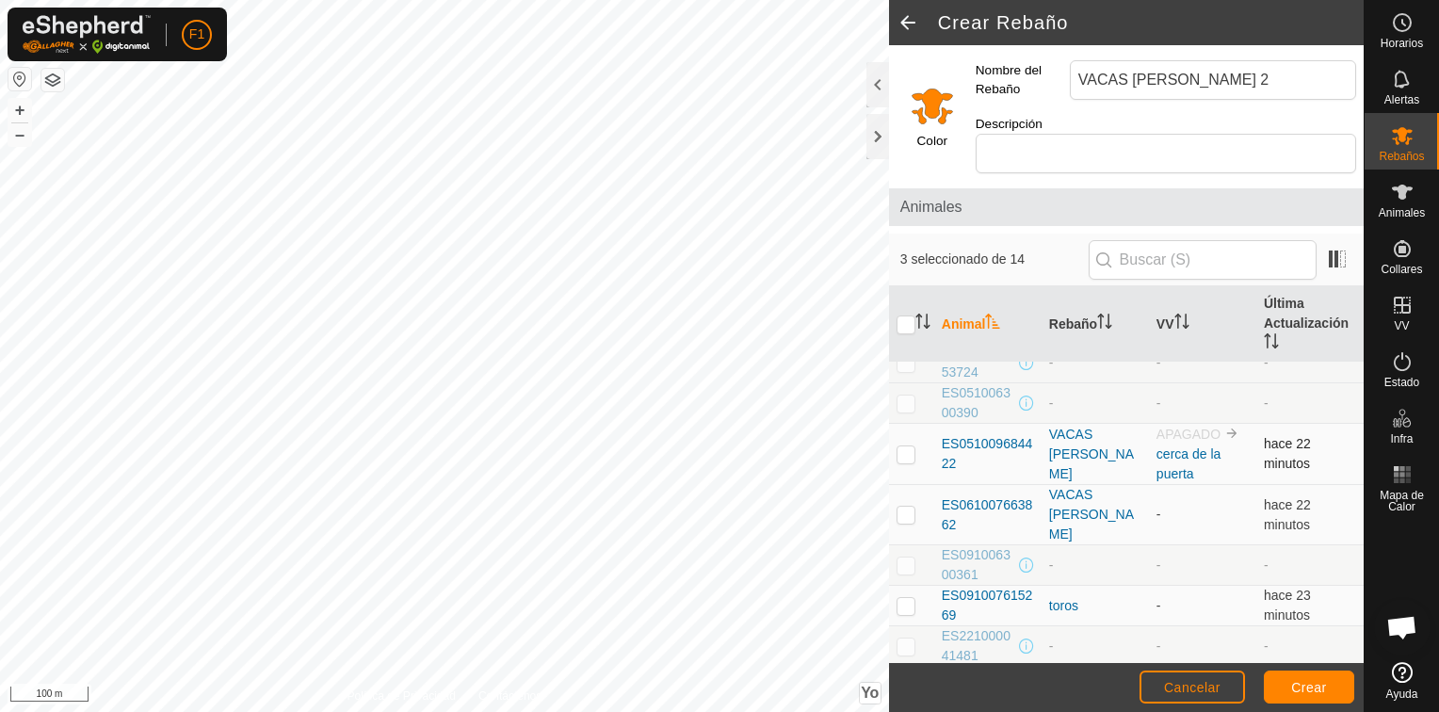
click at [903, 447] on p-checkbox at bounding box center [906, 454] width 19 height 15
checkbox input "true"
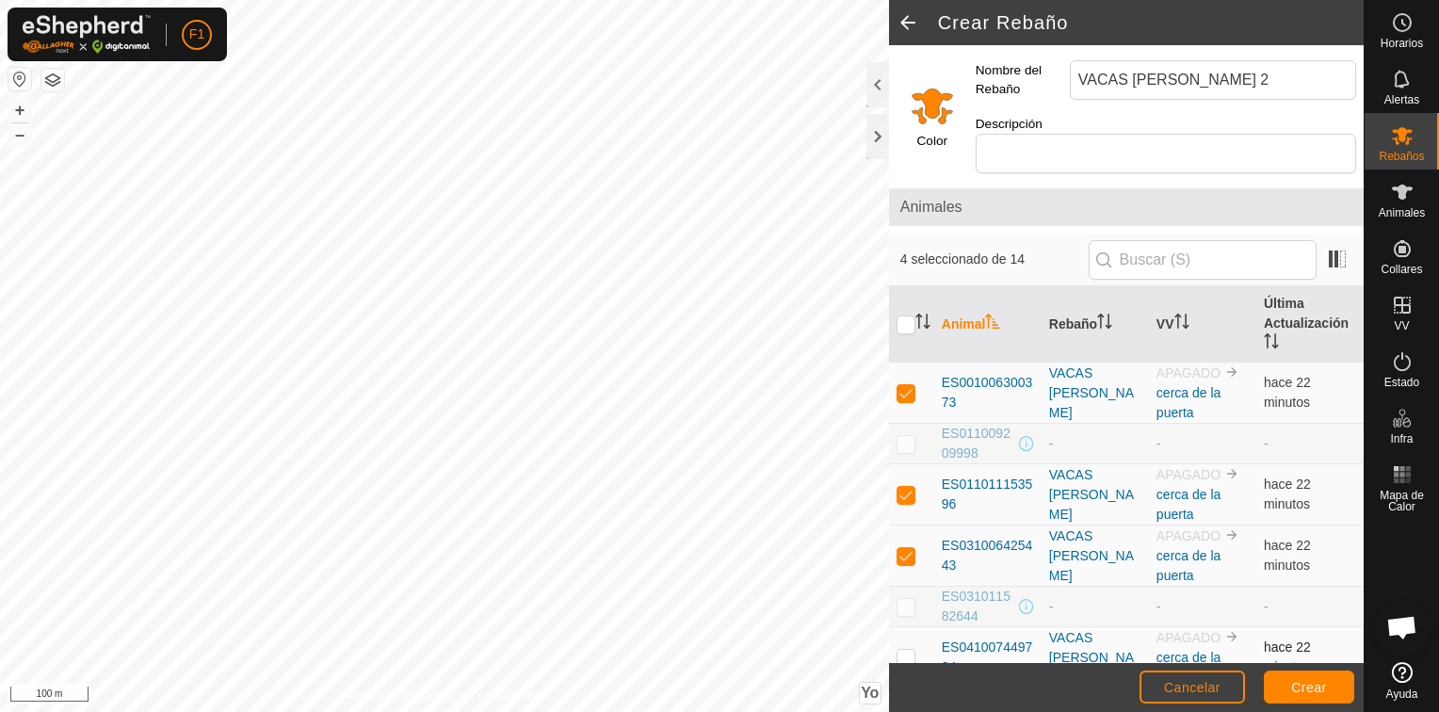
click at [916, 635] on td at bounding box center [911, 657] width 45 height 61
checkbox input "true"
click at [1300, 691] on span "Crear" at bounding box center [1310, 687] width 36 height 15
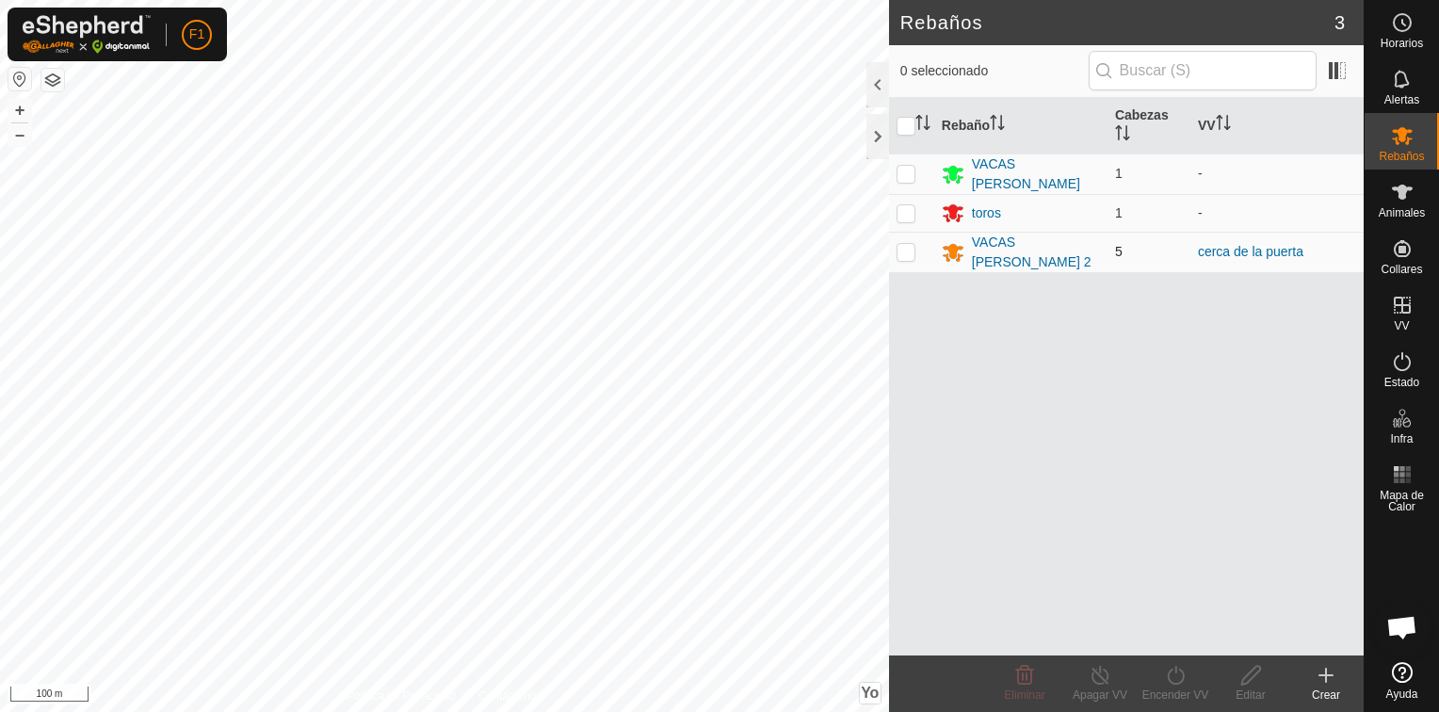
click at [904, 246] on p-checkbox at bounding box center [906, 251] width 19 height 15
checkbox input "true"
click at [1162, 684] on turn-on-svg-icon at bounding box center [1175, 675] width 75 height 23
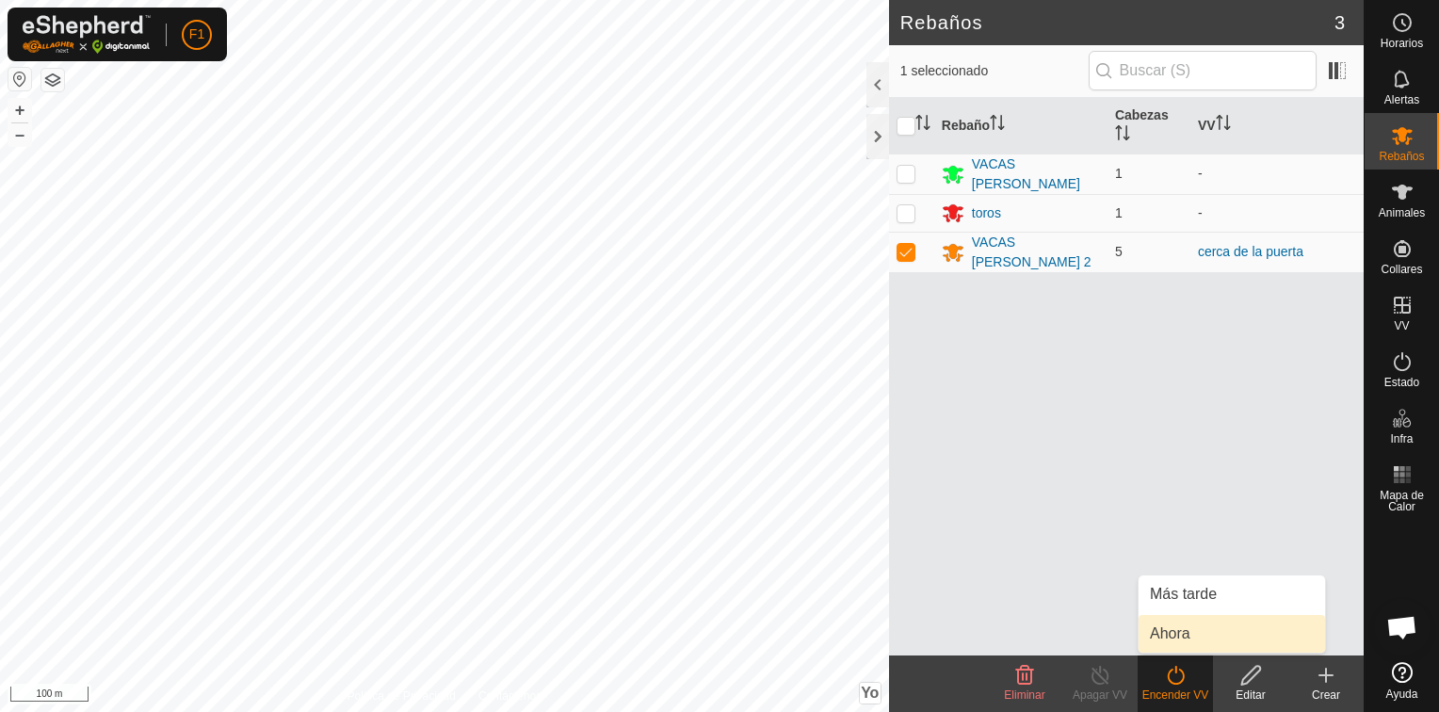
click at [1176, 634] on link "Ahora" at bounding box center [1232, 634] width 187 height 38
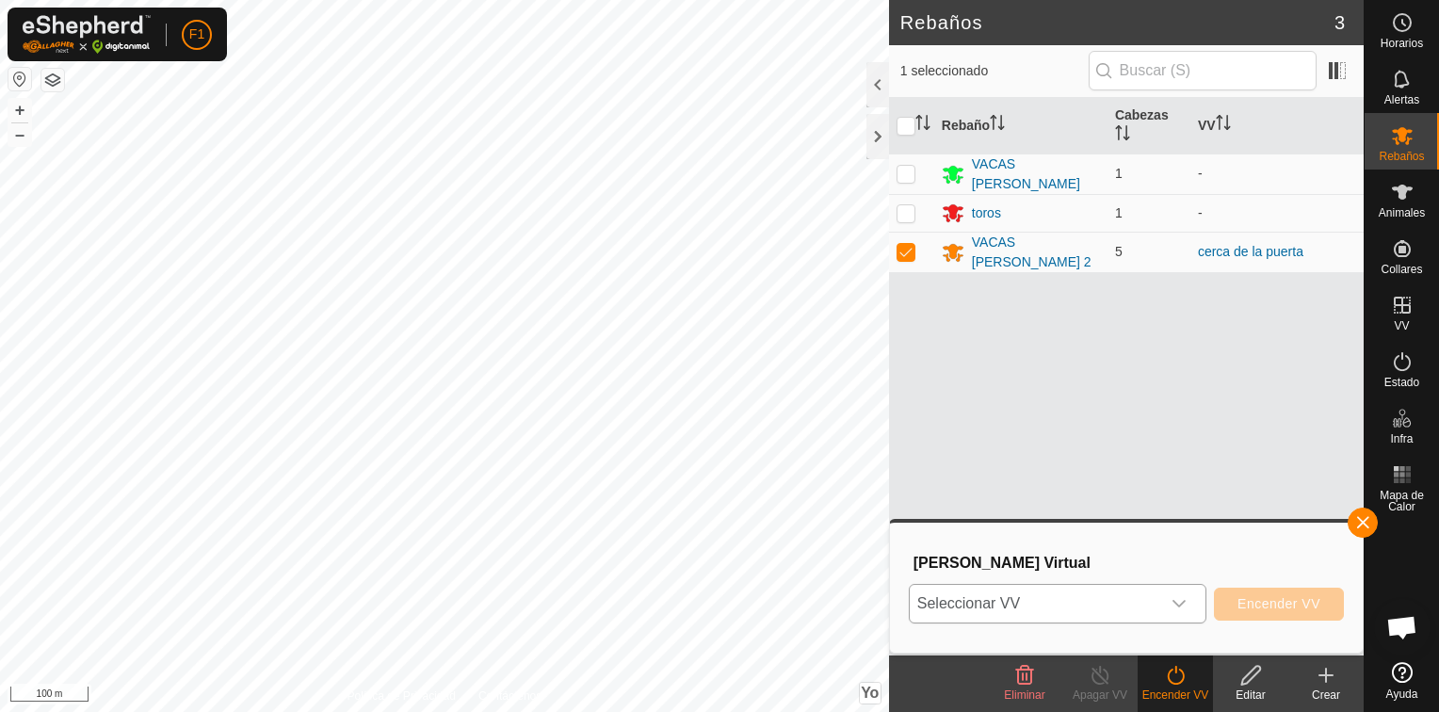
click at [1185, 609] on icon "Disparador desplegable" at bounding box center [1179, 603] width 15 height 15
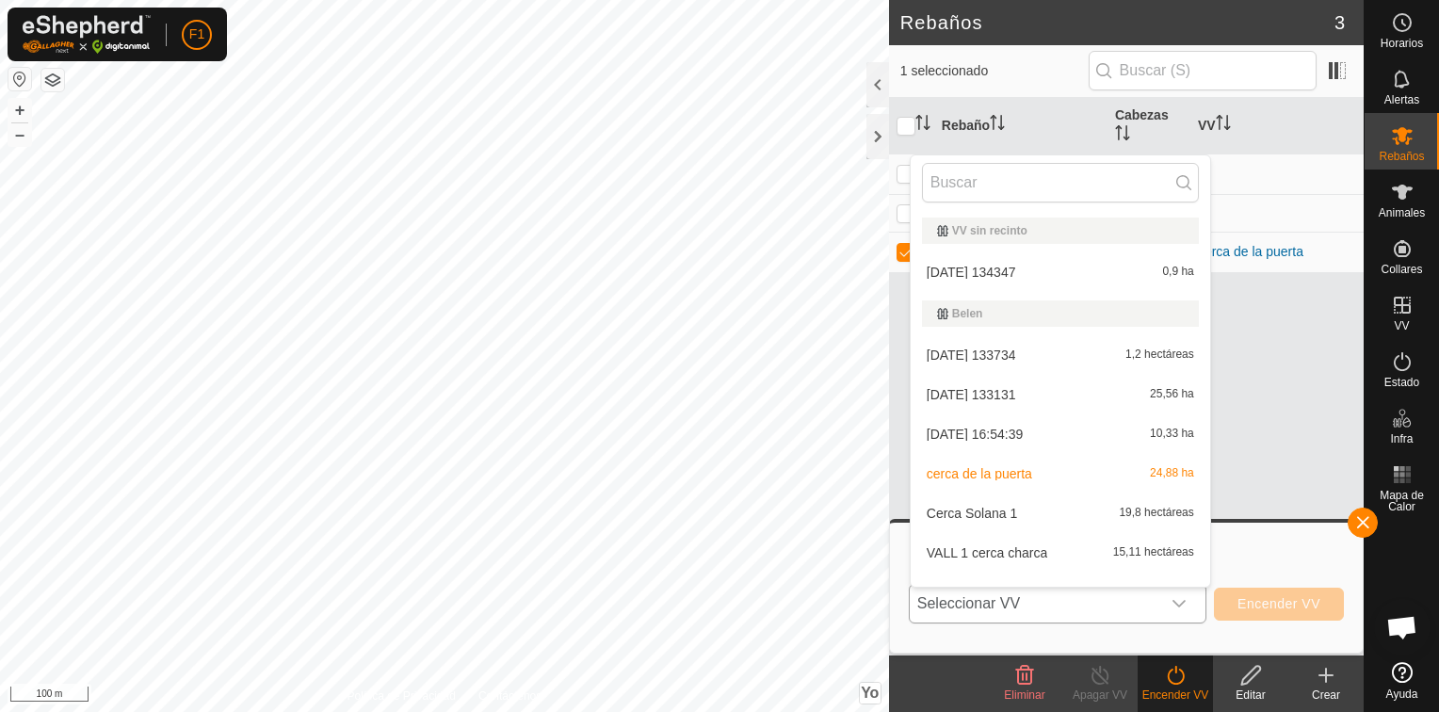
scroll to position [24, 0]
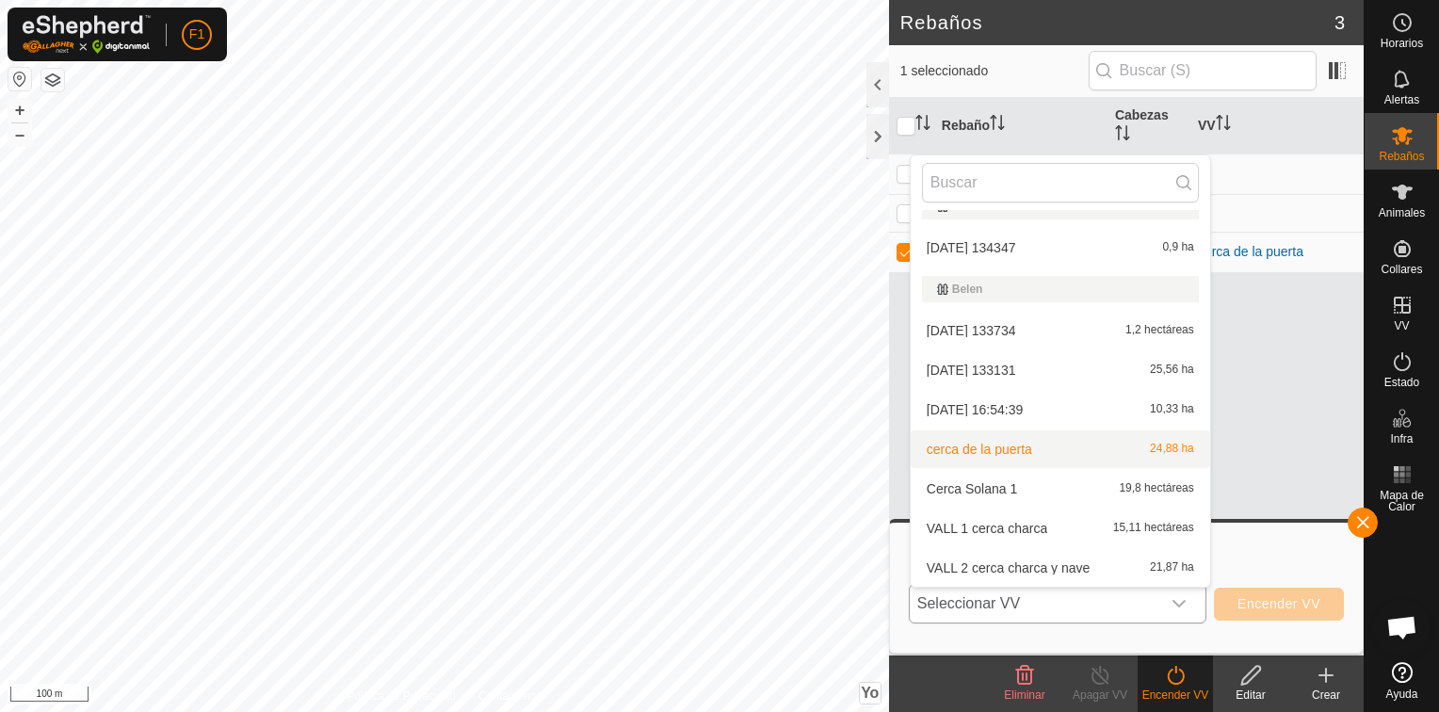
click at [1053, 449] on li "cerca de la puerta 24,88 ha" at bounding box center [1061, 450] width 300 height 38
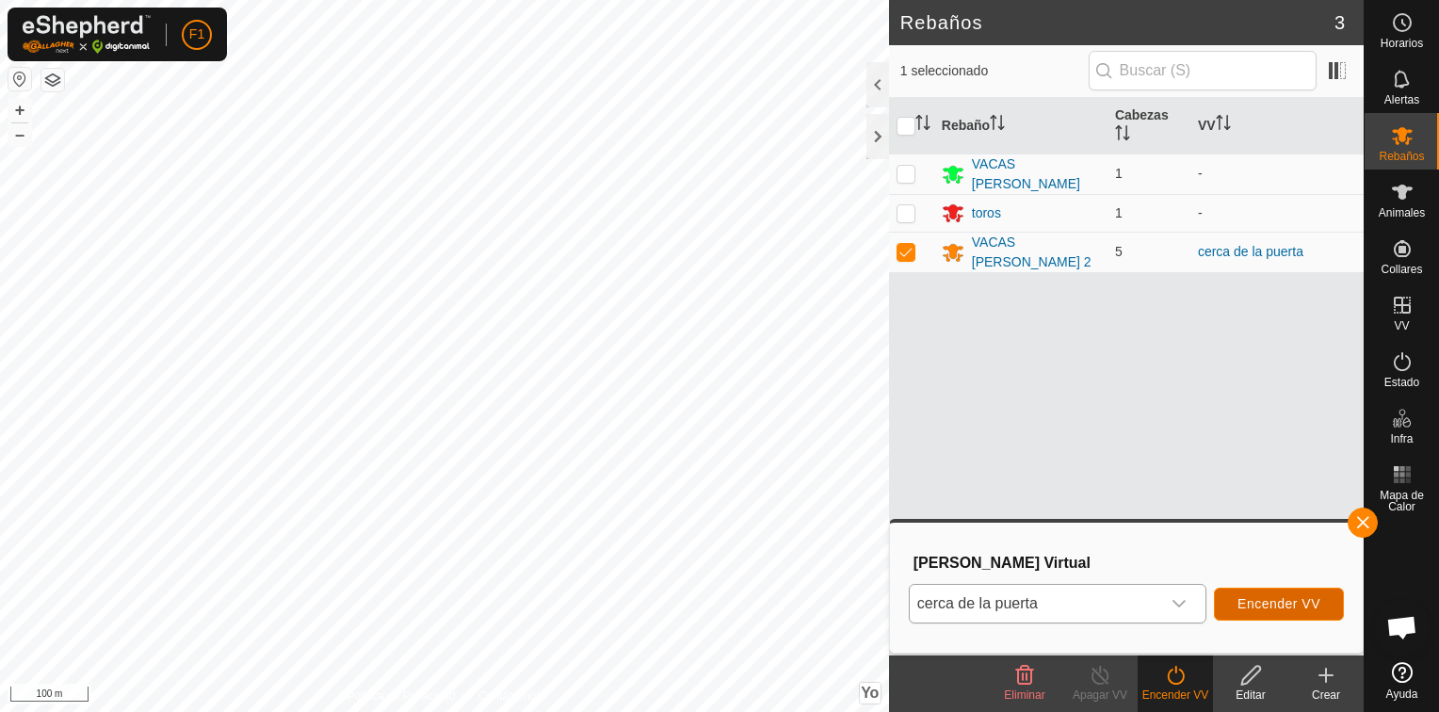
click at [1267, 609] on span "Encender VV" at bounding box center [1279, 603] width 83 height 15
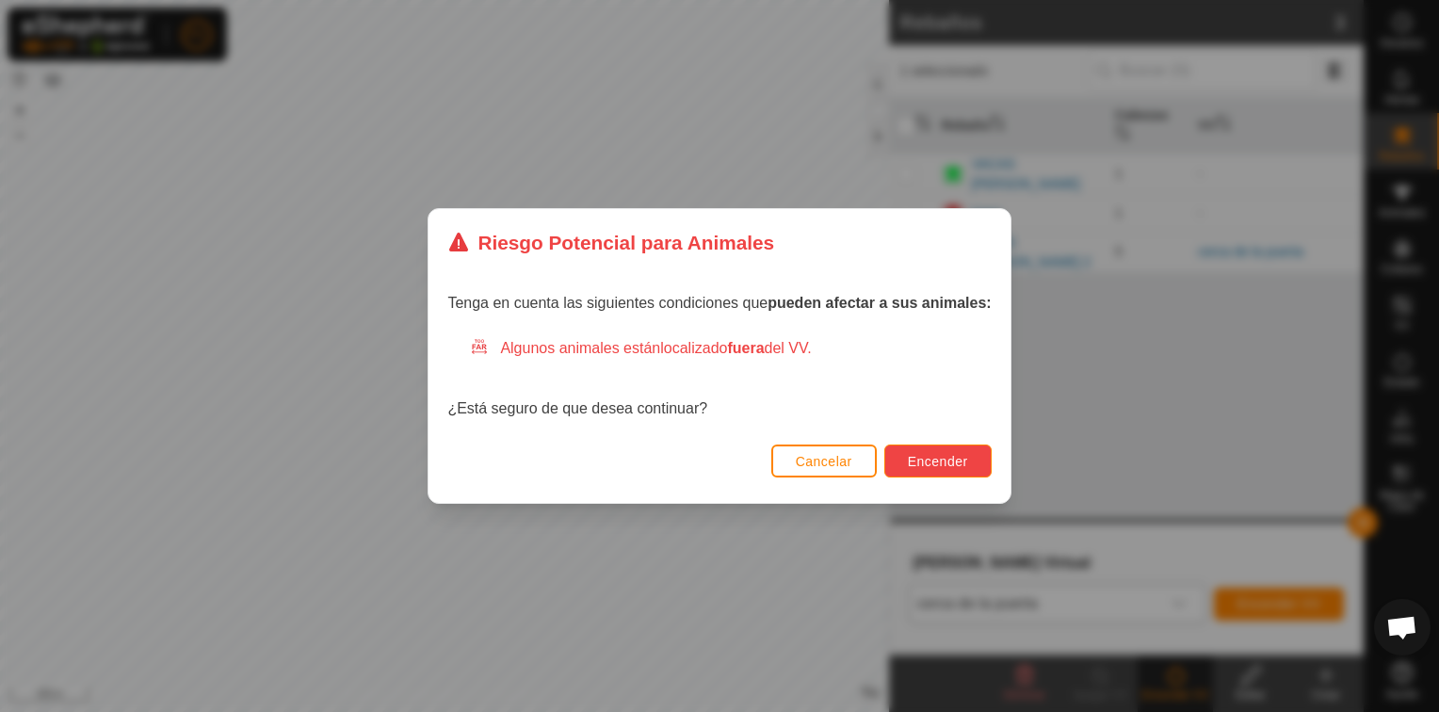
click at [928, 463] on span "Encender" at bounding box center [938, 461] width 60 height 15
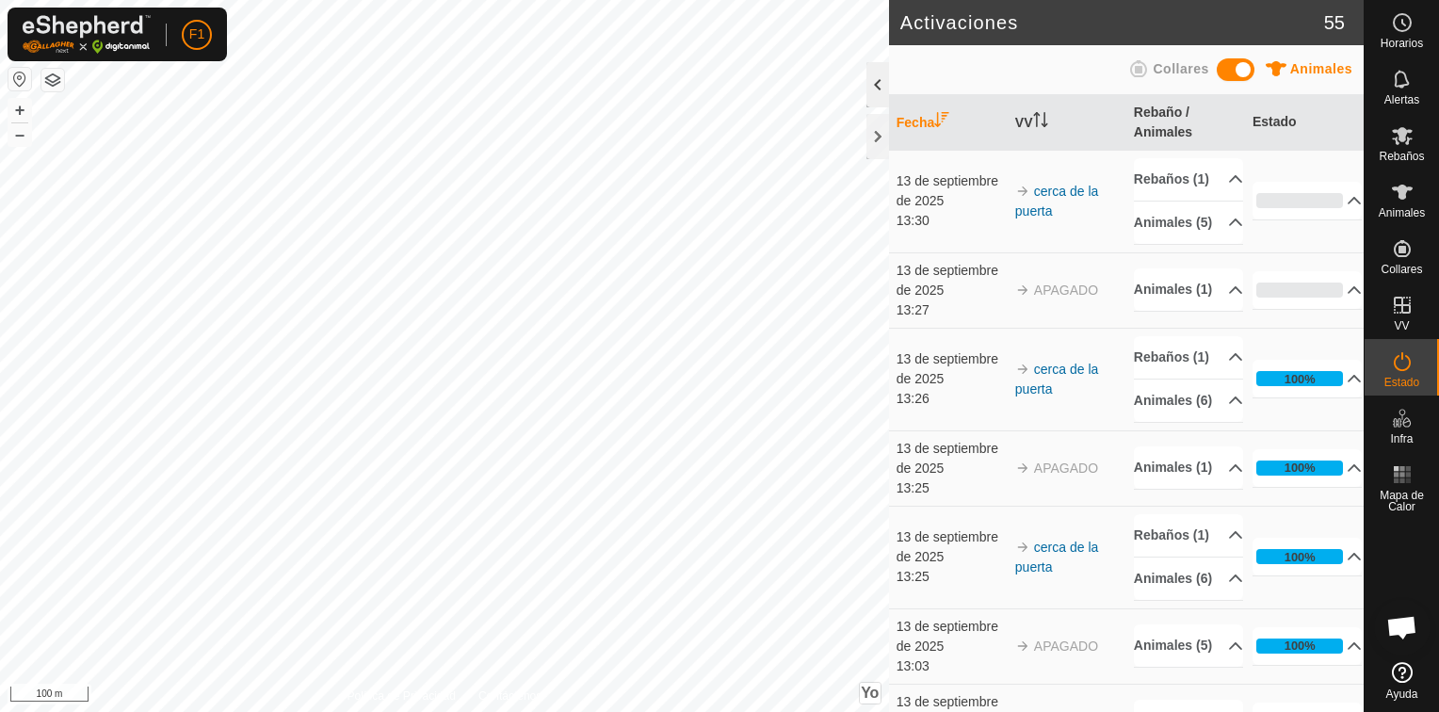
click at [882, 81] on div at bounding box center [878, 84] width 23 height 45
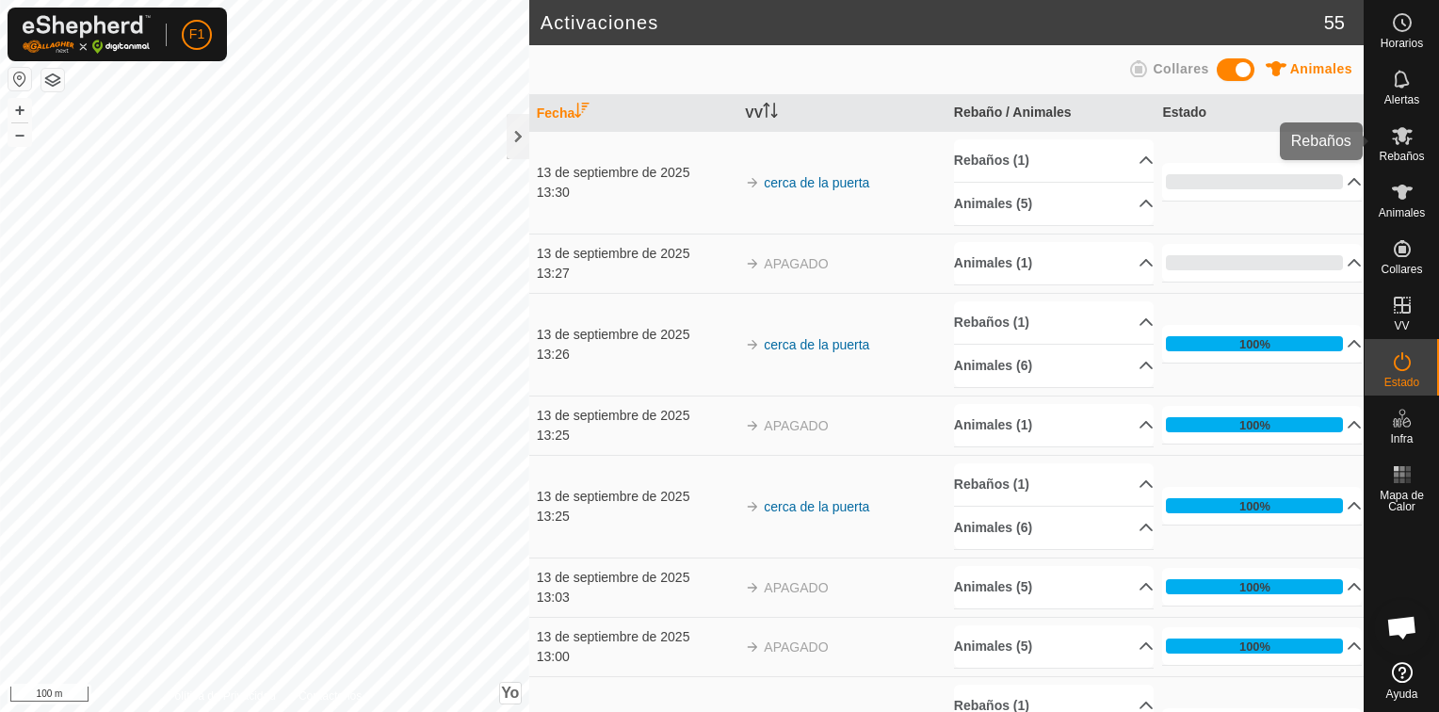
click at [1401, 151] on span "Rebaños" at bounding box center [1401, 156] width 45 height 11
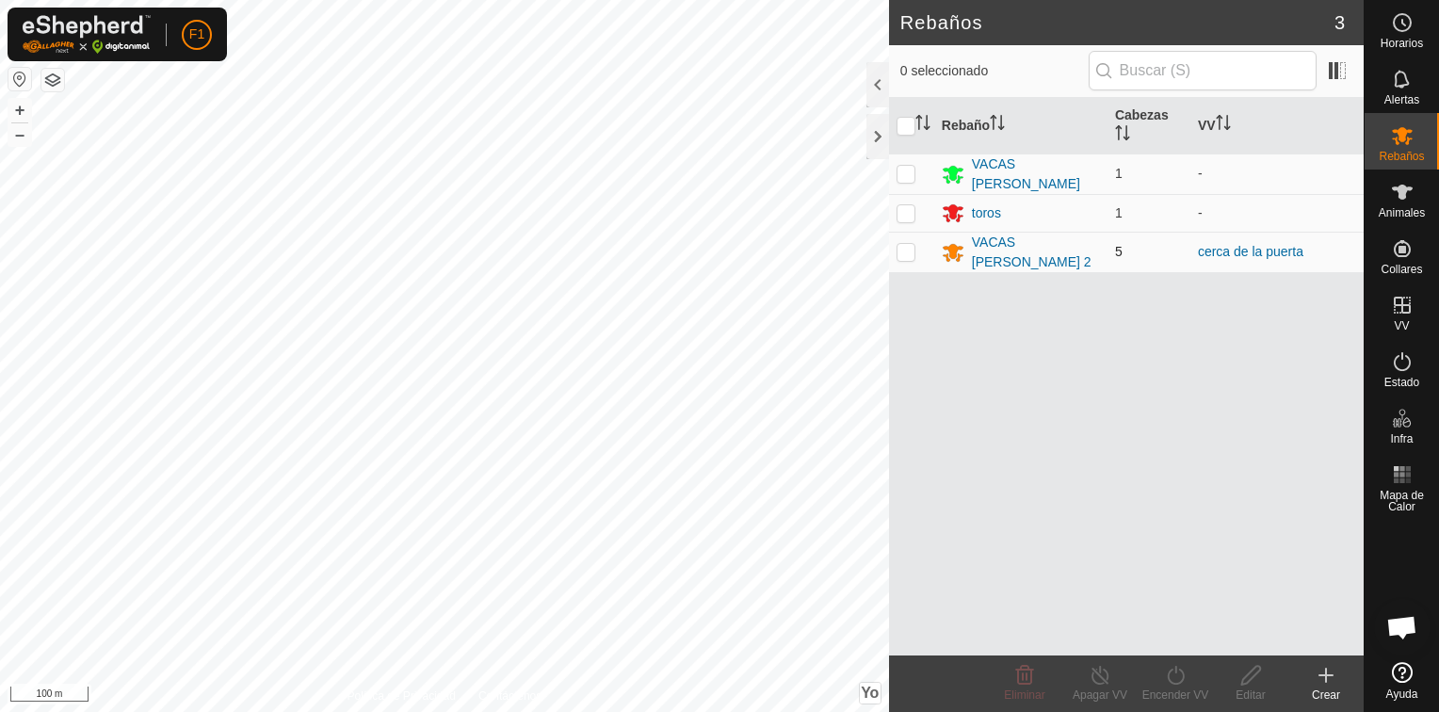
click at [902, 245] on p-checkbox at bounding box center [906, 251] width 19 height 15
checkbox input "true"
click at [1173, 678] on icon at bounding box center [1176, 675] width 24 height 23
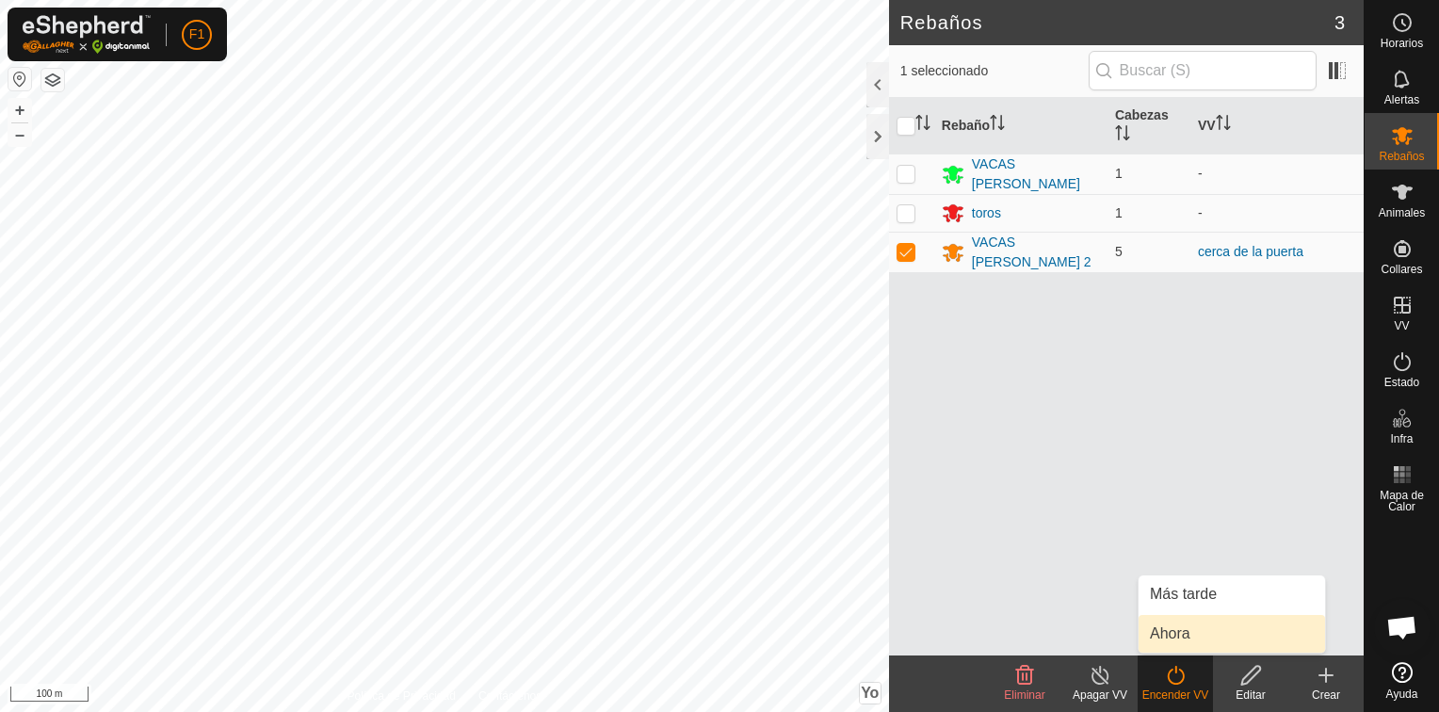
click at [1168, 630] on link "Ahora" at bounding box center [1232, 634] width 187 height 38
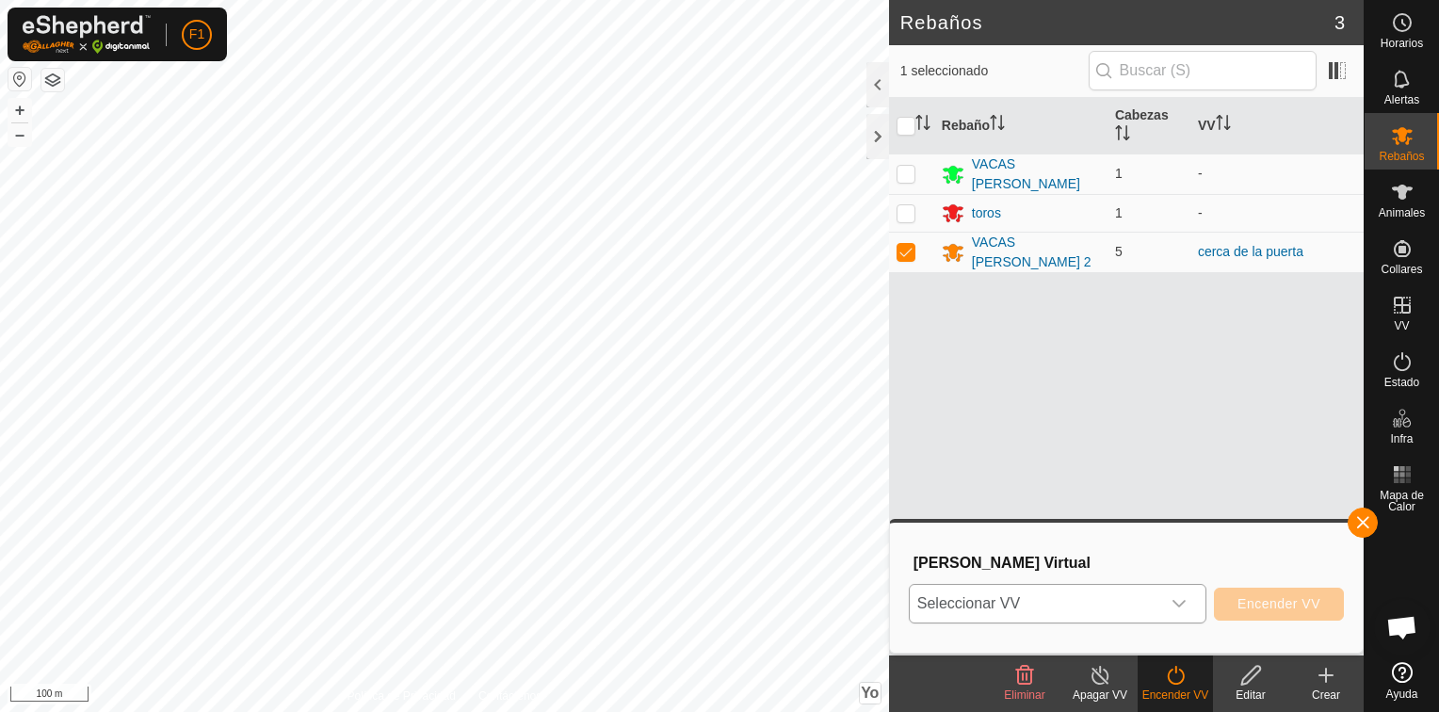
click at [1173, 601] on div "Disparador desplegable" at bounding box center [1180, 604] width 38 height 38
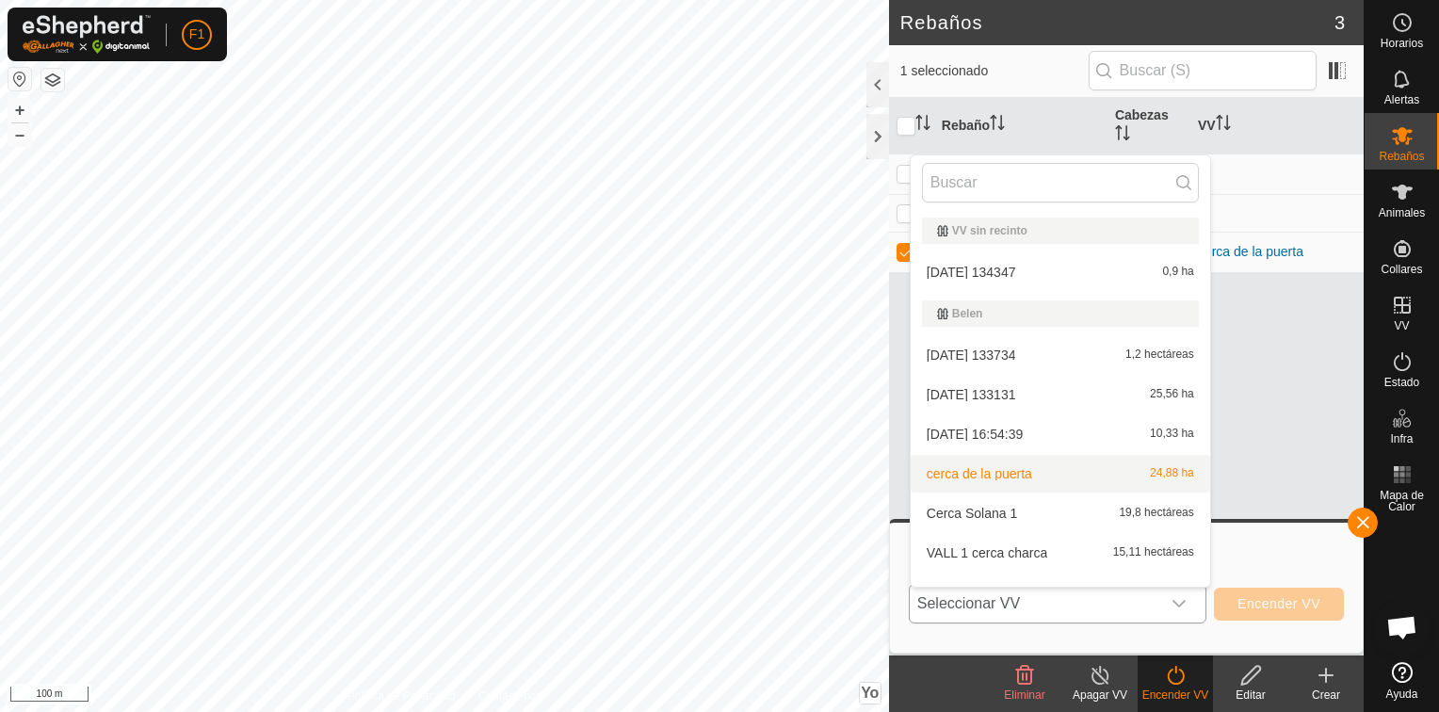
click at [1070, 476] on li "cerca de la puerta 24,88 ha" at bounding box center [1061, 474] width 300 height 38
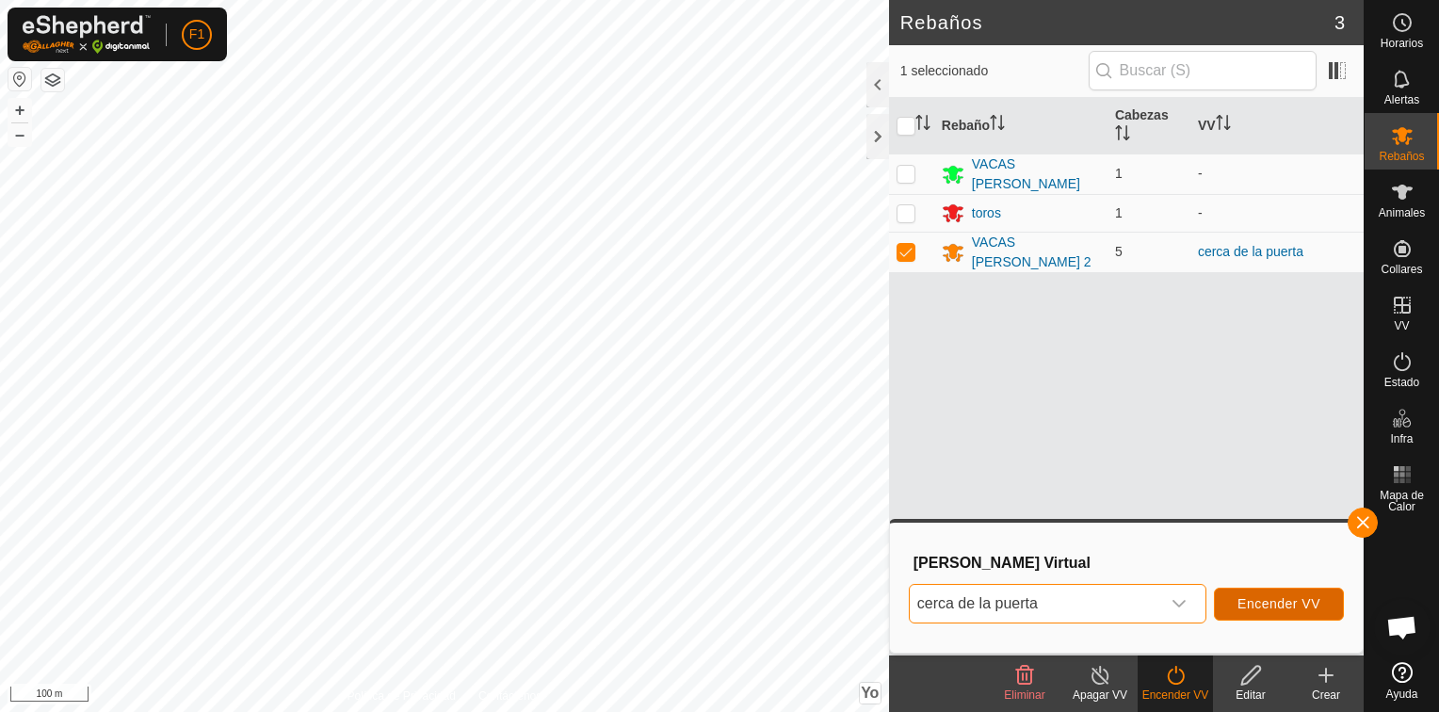
click at [1262, 603] on span "Encender VV" at bounding box center [1279, 603] width 83 height 15
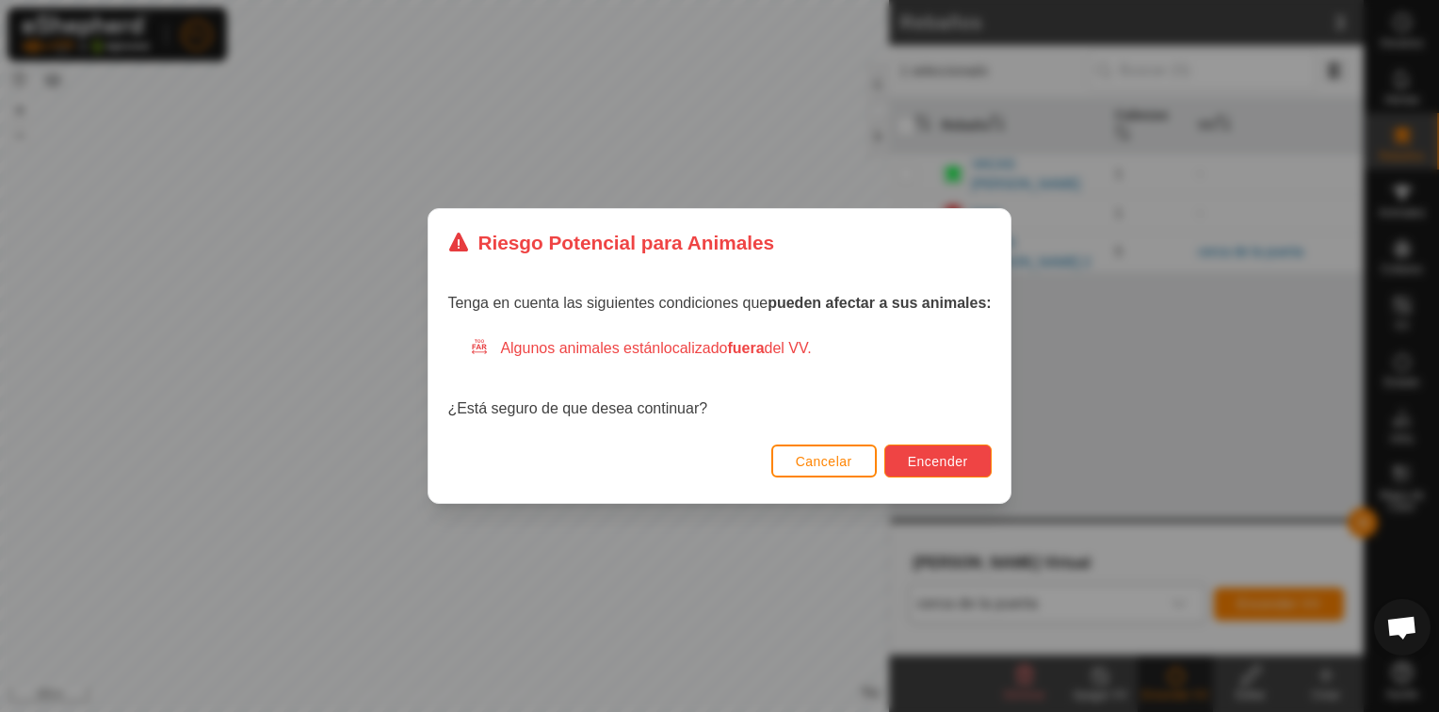
click at [928, 460] on span "Encender" at bounding box center [938, 461] width 60 height 15
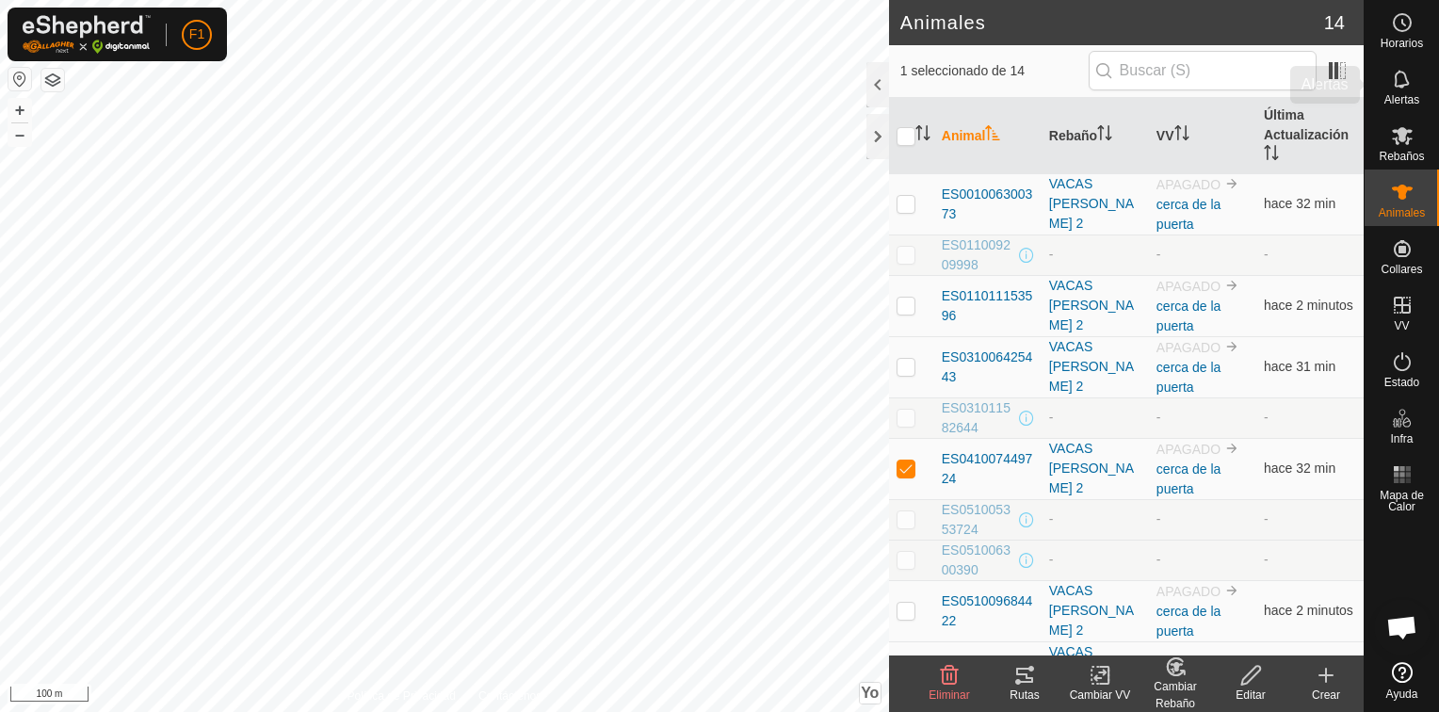
click at [1439, 92] on html "F1 Horarios Alertas Rebaños Animales Collares VV Estado Infra Mapa de Calor Ayu…" at bounding box center [719, 356] width 1439 height 712
click at [1161, 237] on td "-" at bounding box center [1202, 255] width 107 height 41
click at [871, 138] on div at bounding box center [878, 136] width 23 height 45
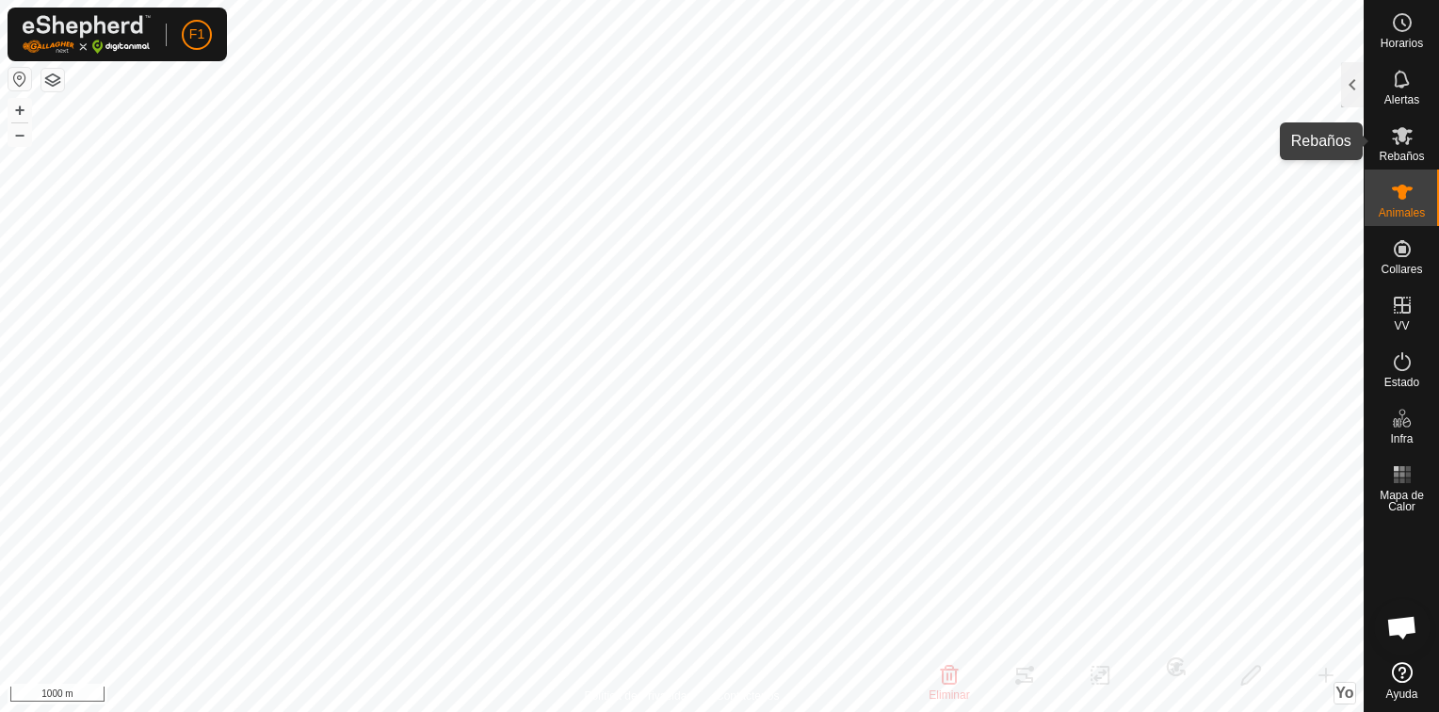
click at [1402, 142] on icon at bounding box center [1402, 135] width 23 height 23
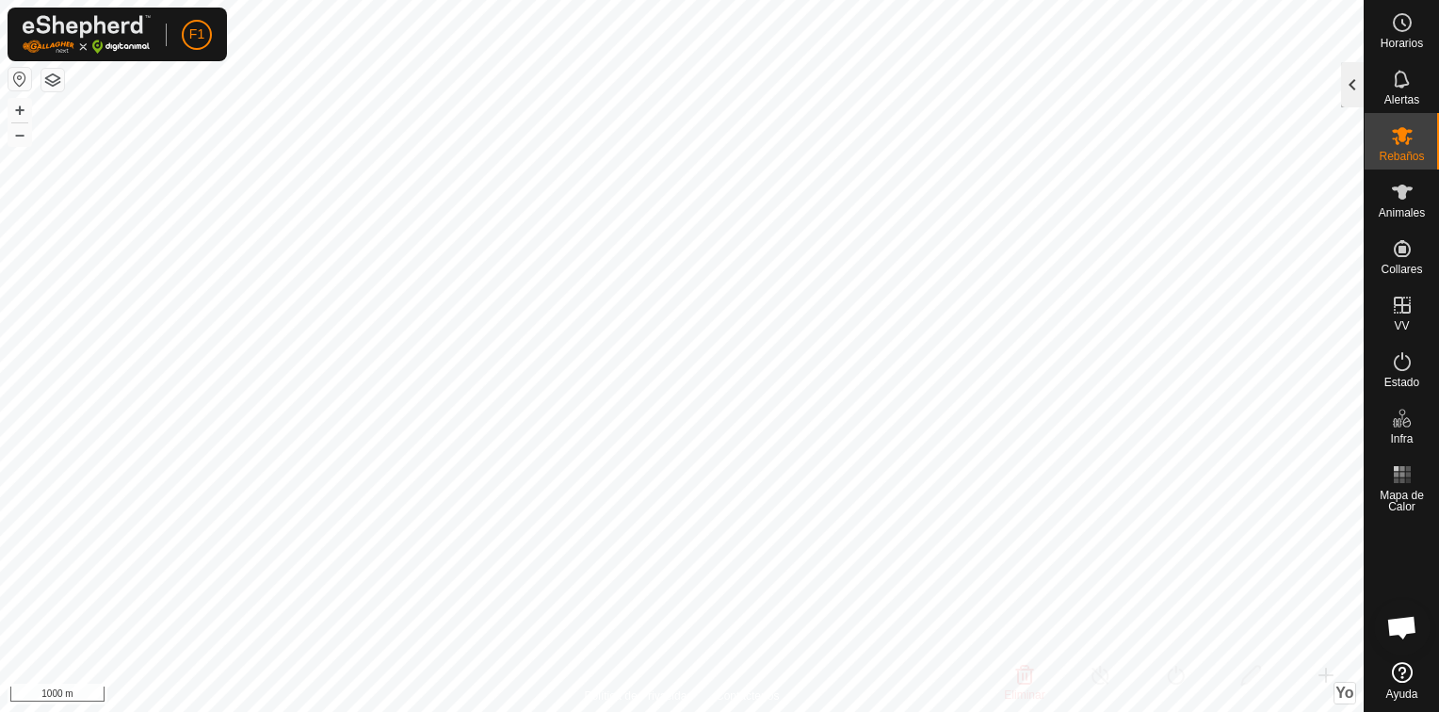
click at [1351, 94] on div at bounding box center [1352, 84] width 23 height 45
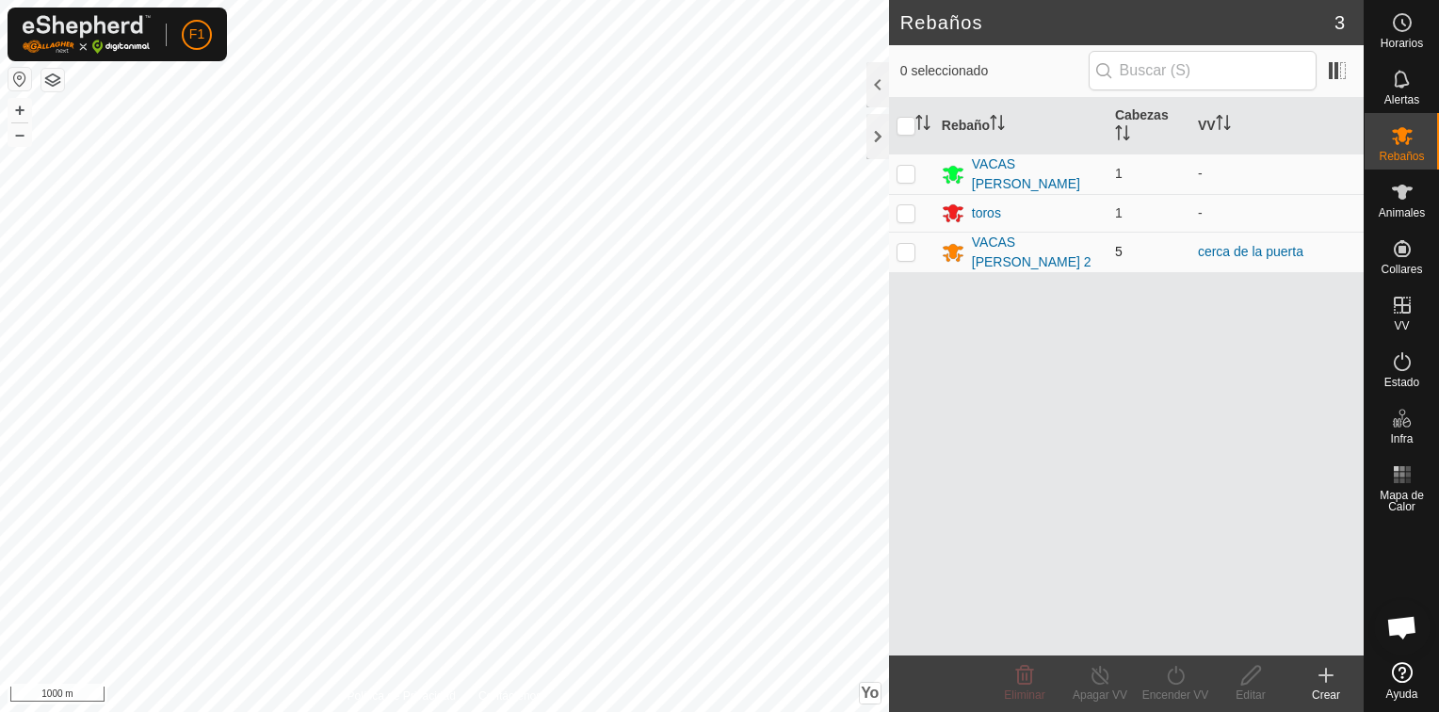
click at [905, 246] on p-checkbox at bounding box center [906, 251] width 19 height 15
checkbox input "true"
click at [1257, 682] on icon at bounding box center [1252, 675] width 24 height 23
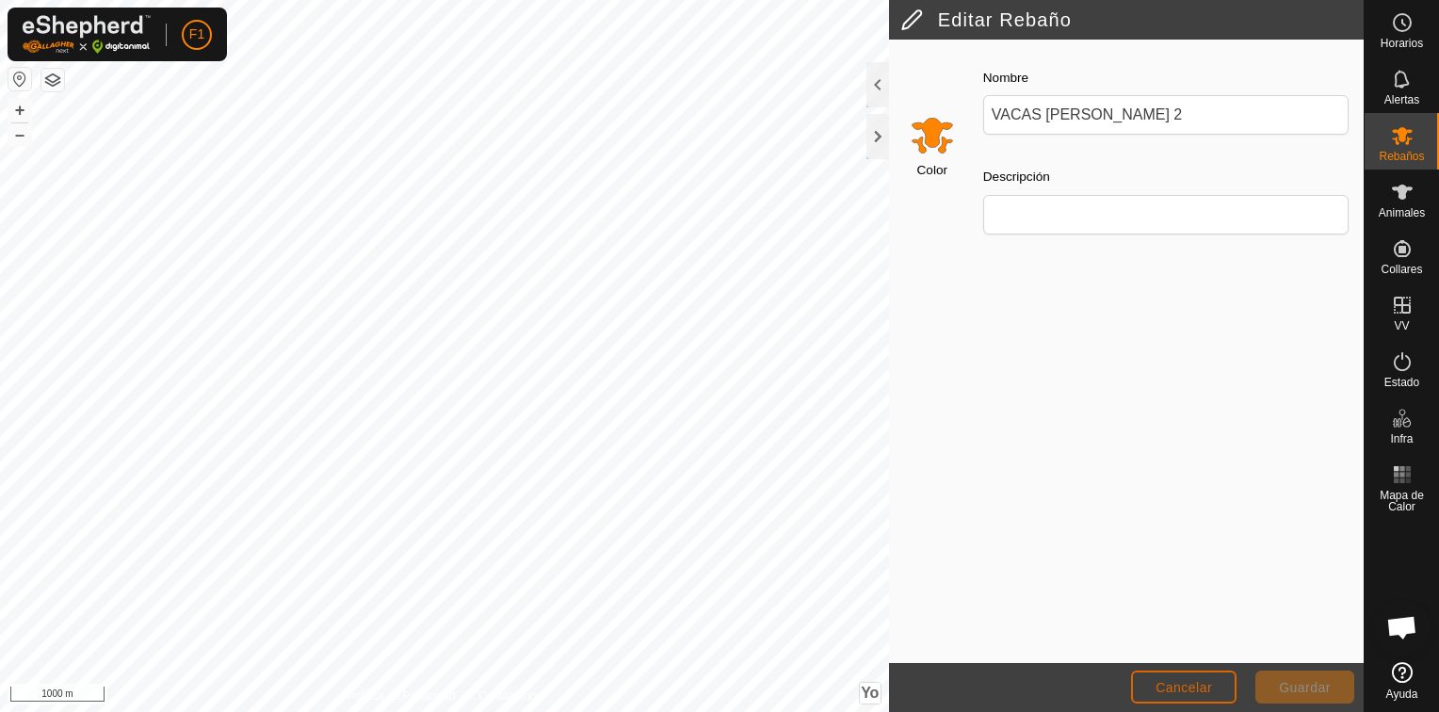
click at [1202, 695] on span "Cancelar" at bounding box center [1184, 687] width 57 height 15
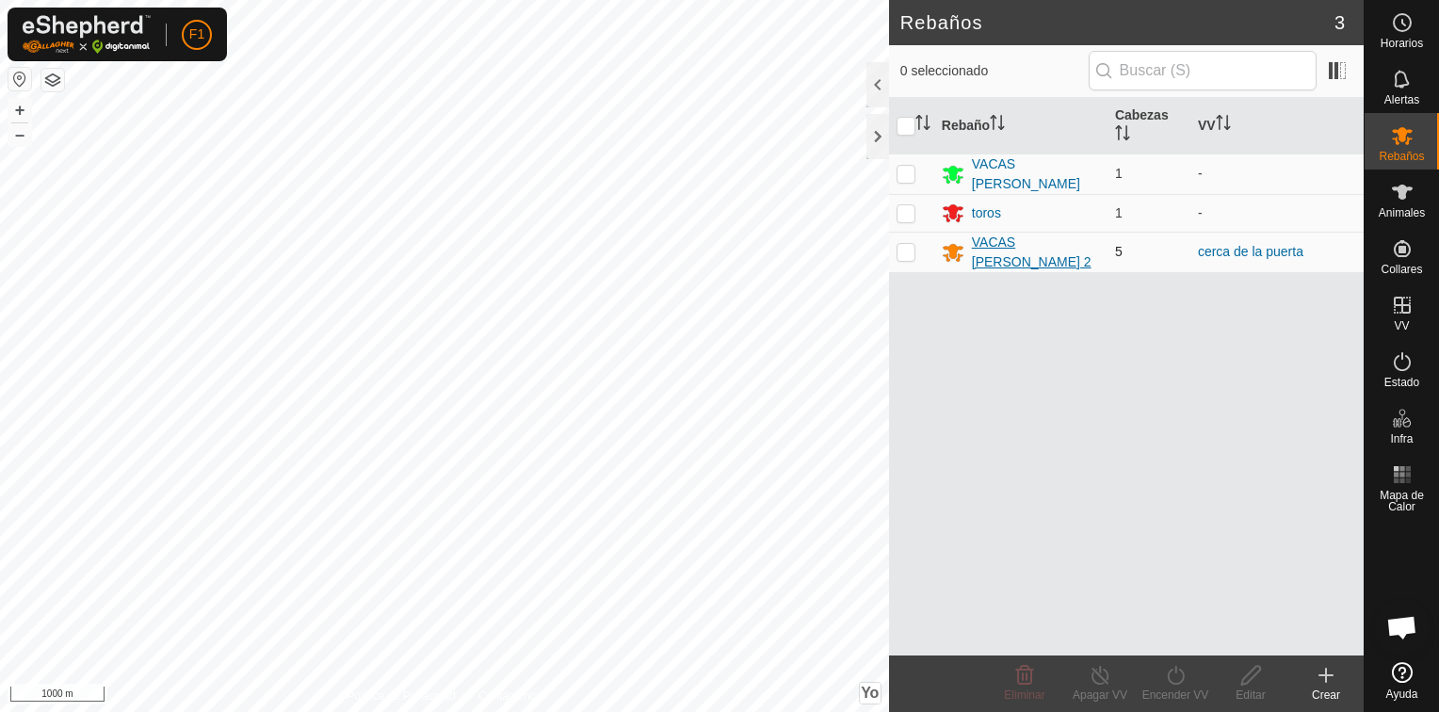
click at [993, 244] on div "VACAS [PERSON_NAME] 2" at bounding box center [1036, 253] width 128 height 40
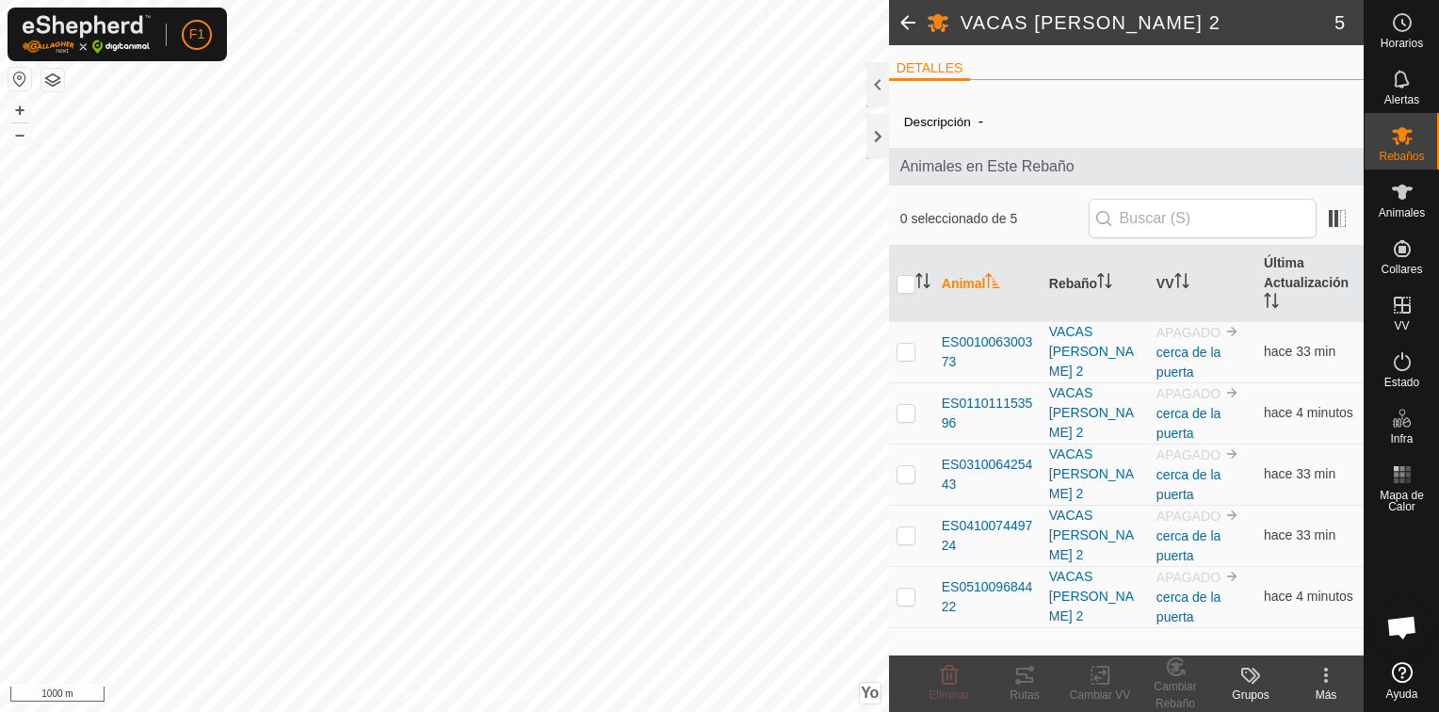
click at [1330, 679] on icon at bounding box center [1326, 675] width 23 height 23
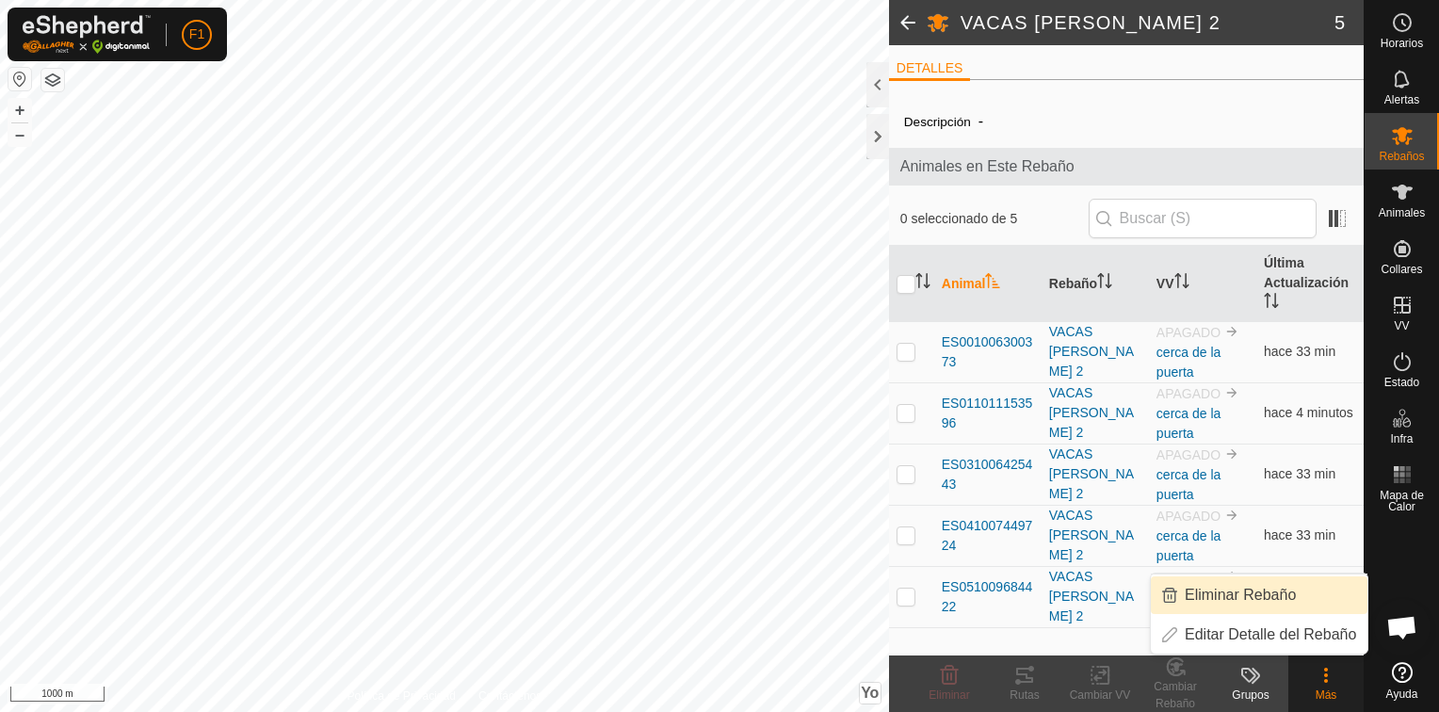
click at [1269, 586] on link "Eliminar Rebaño" at bounding box center [1259, 596] width 217 height 38
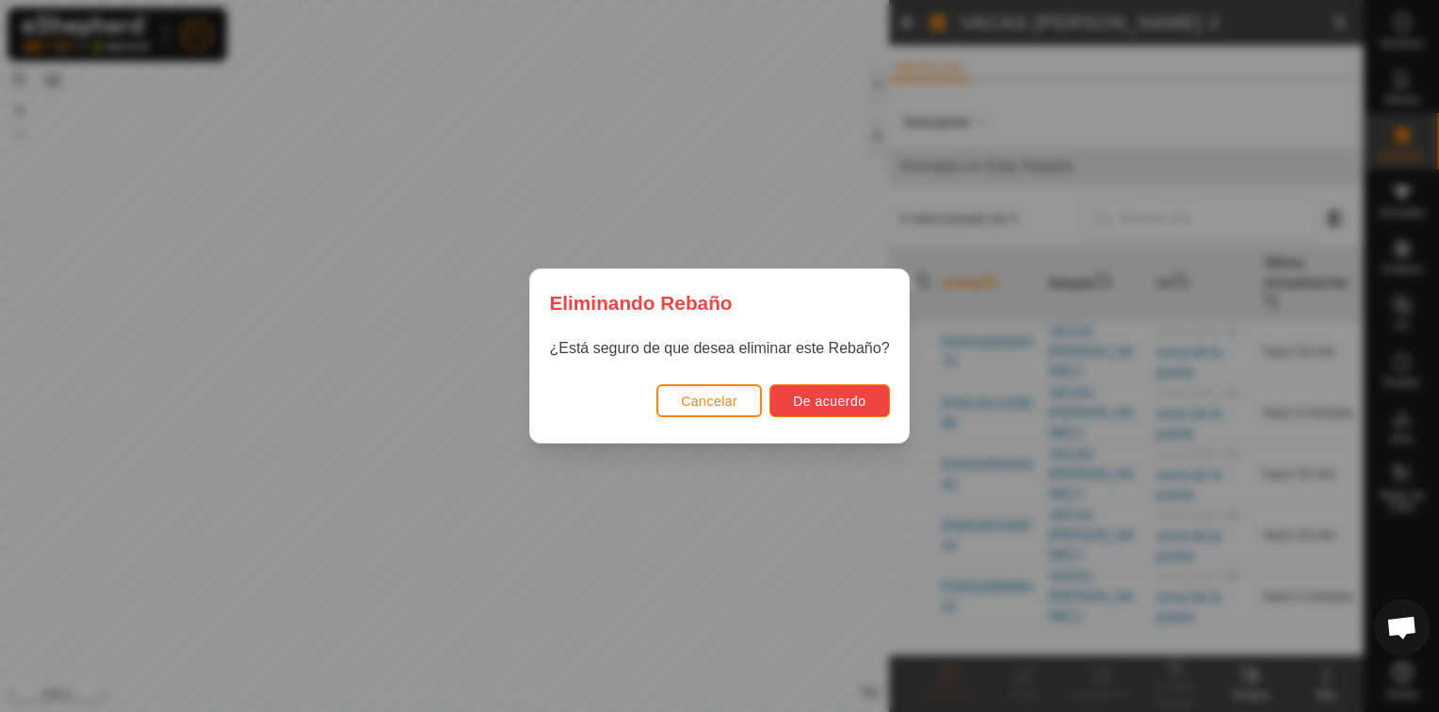
click at [848, 401] on span "De acuerdo" at bounding box center [829, 401] width 73 height 15
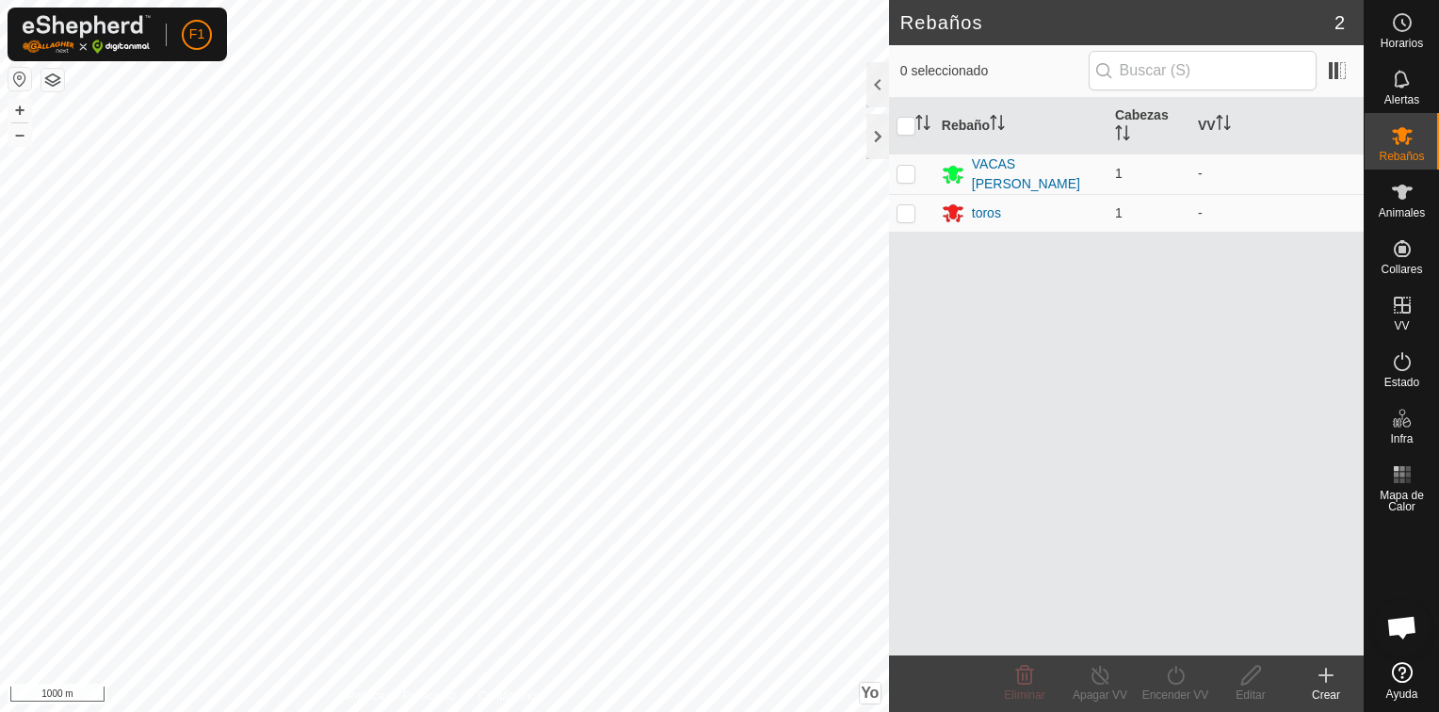
click at [1331, 680] on icon at bounding box center [1326, 675] width 23 height 23
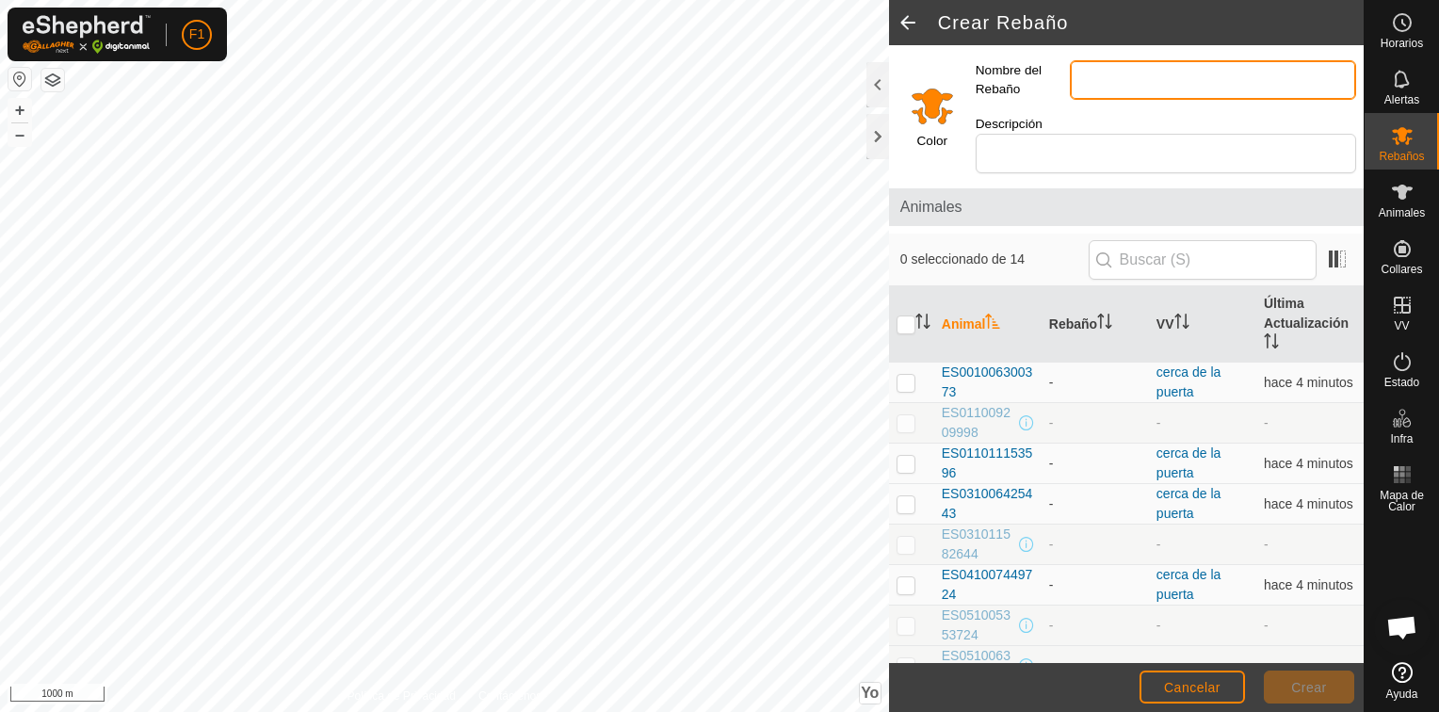
click at [1094, 81] on input "Nombre del Rebaño" at bounding box center [1213, 80] width 286 height 40
type input "VACAS [PERSON_NAME] 2"
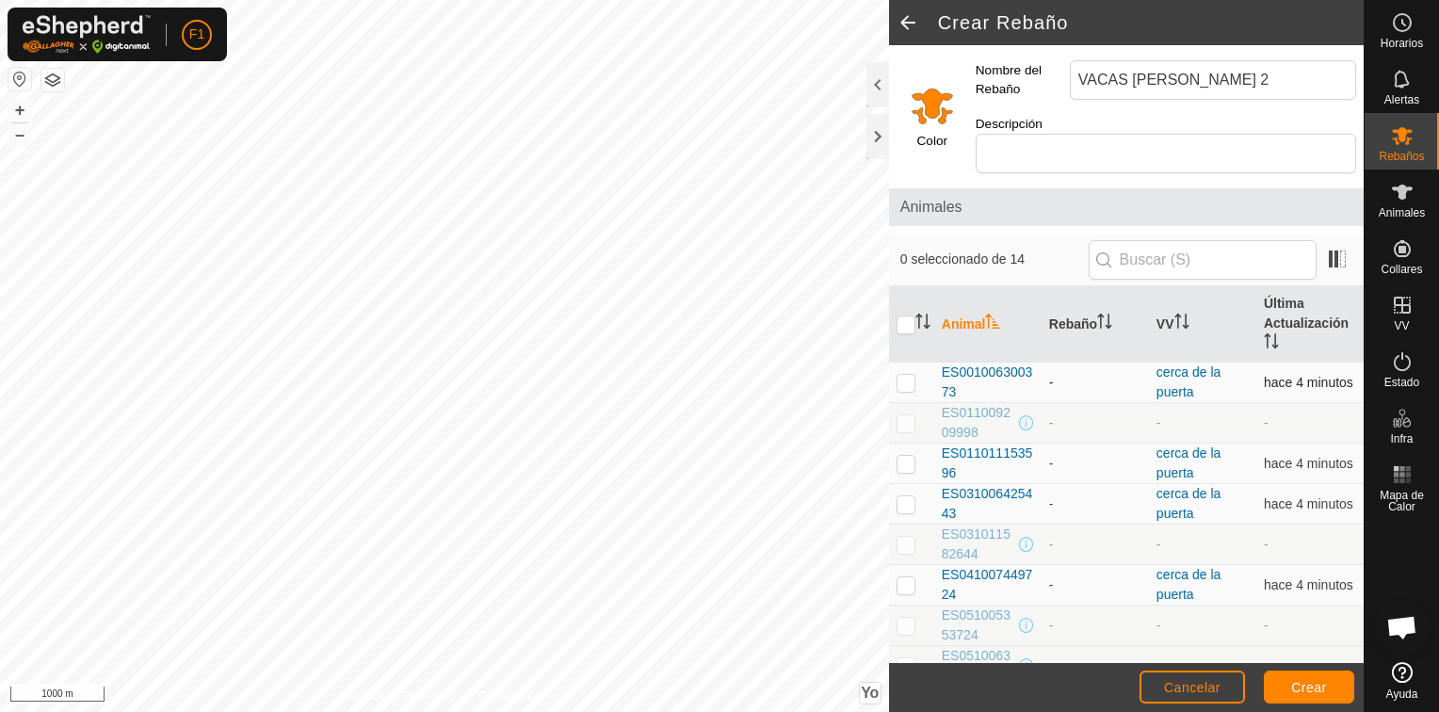
click at [908, 375] on p-checkbox at bounding box center [906, 382] width 19 height 15
checkbox input "true"
click at [909, 456] on p-checkbox at bounding box center [906, 463] width 19 height 15
checkbox input "true"
click at [906, 496] on p-checkbox at bounding box center [906, 503] width 19 height 15
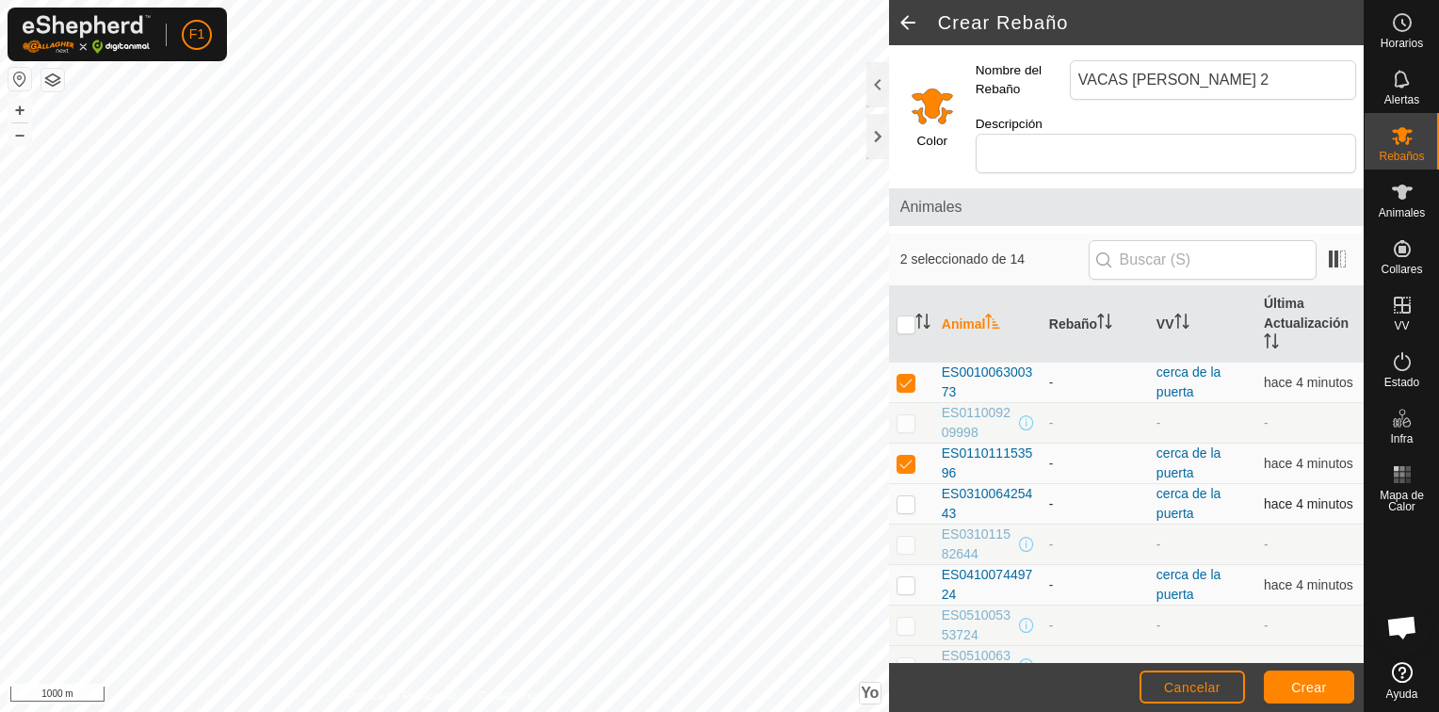
checkbox input "true"
click at [907, 577] on p-checkbox at bounding box center [906, 584] width 19 height 15
checkbox input "true"
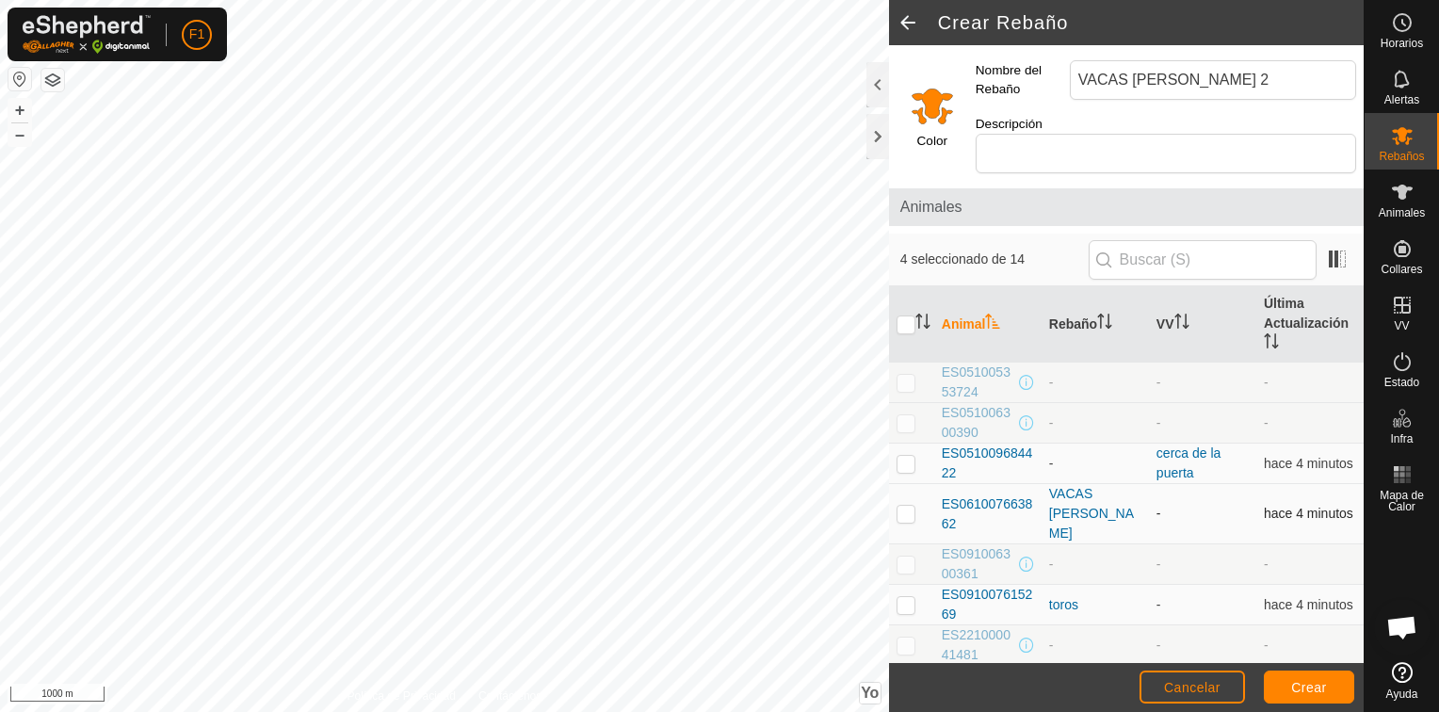
click at [908, 506] on p-checkbox at bounding box center [906, 513] width 19 height 15
checkbox input "true"
click at [1315, 677] on button "Crear" at bounding box center [1309, 687] width 90 height 33
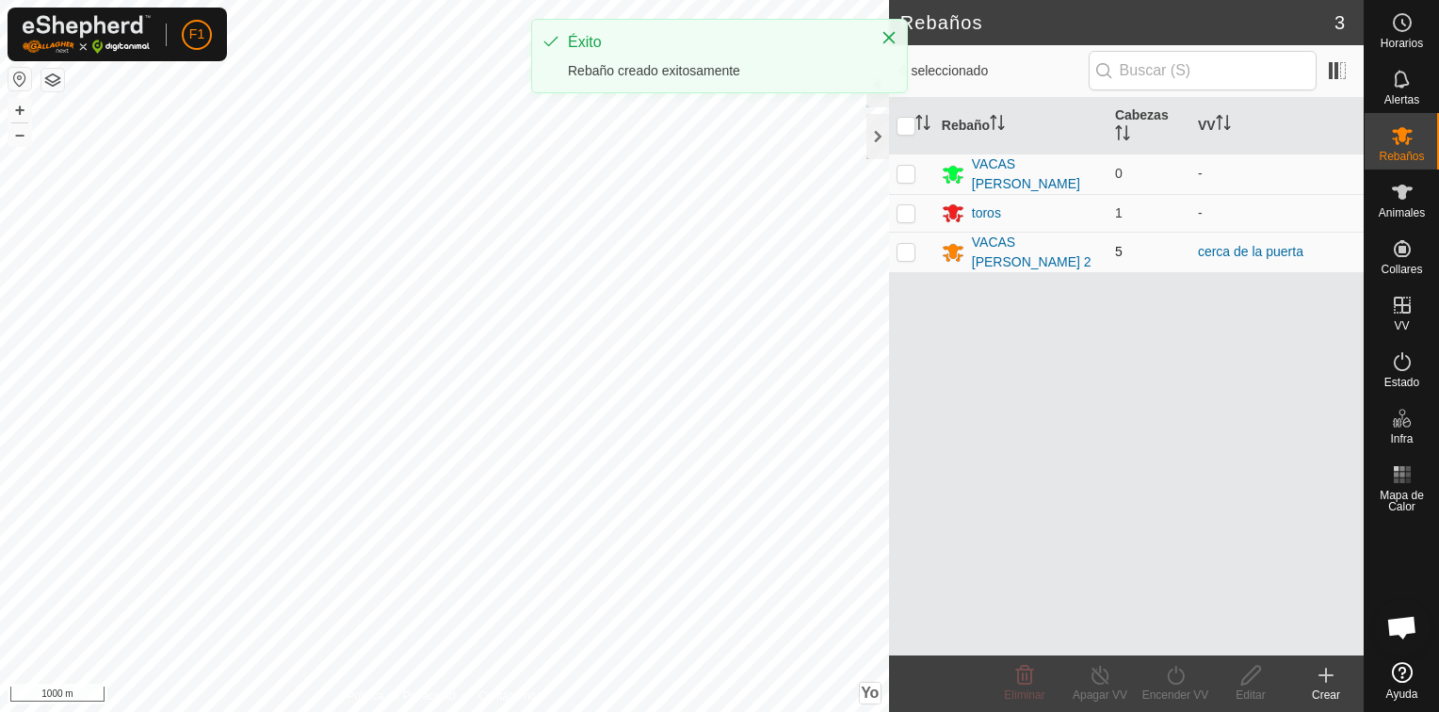
click at [908, 244] on p-checkbox at bounding box center [906, 251] width 19 height 15
checkbox input "true"
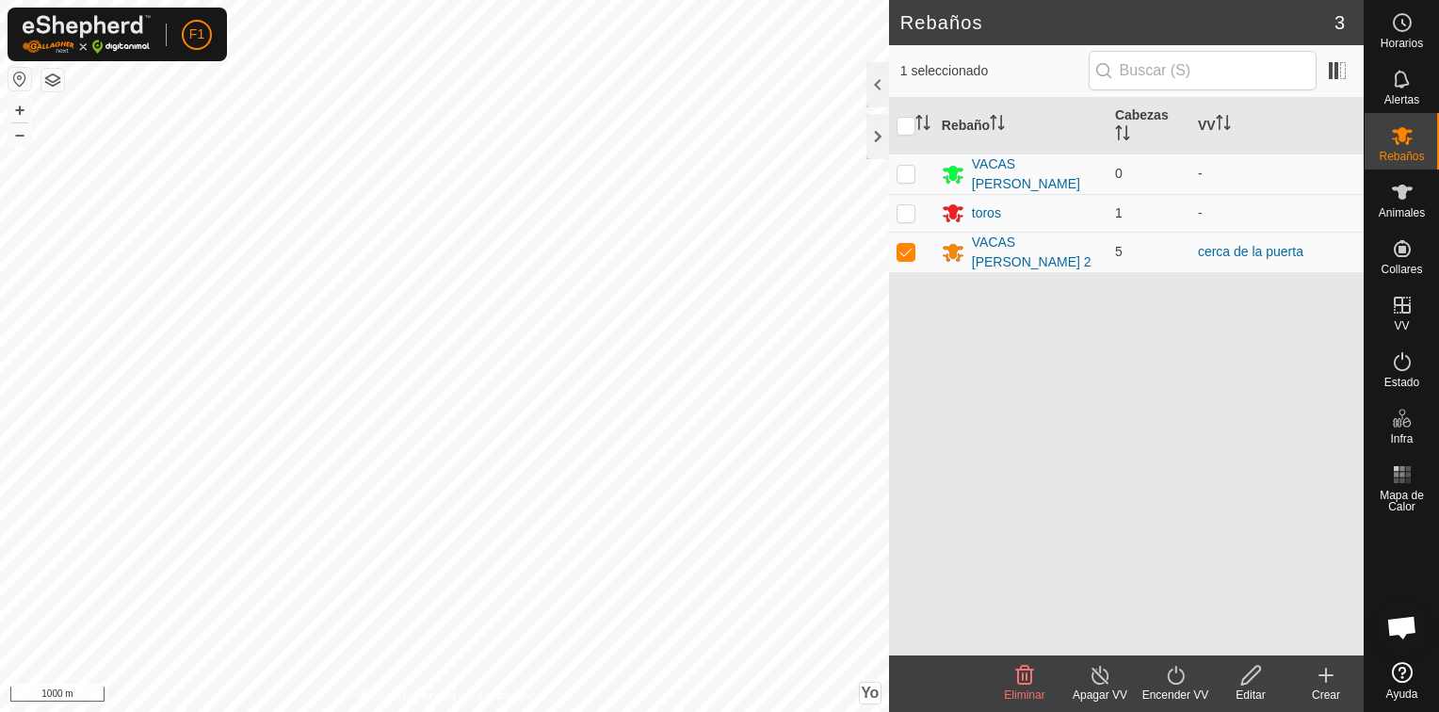
click at [1180, 687] on div "Encender VV" at bounding box center [1175, 695] width 75 height 17
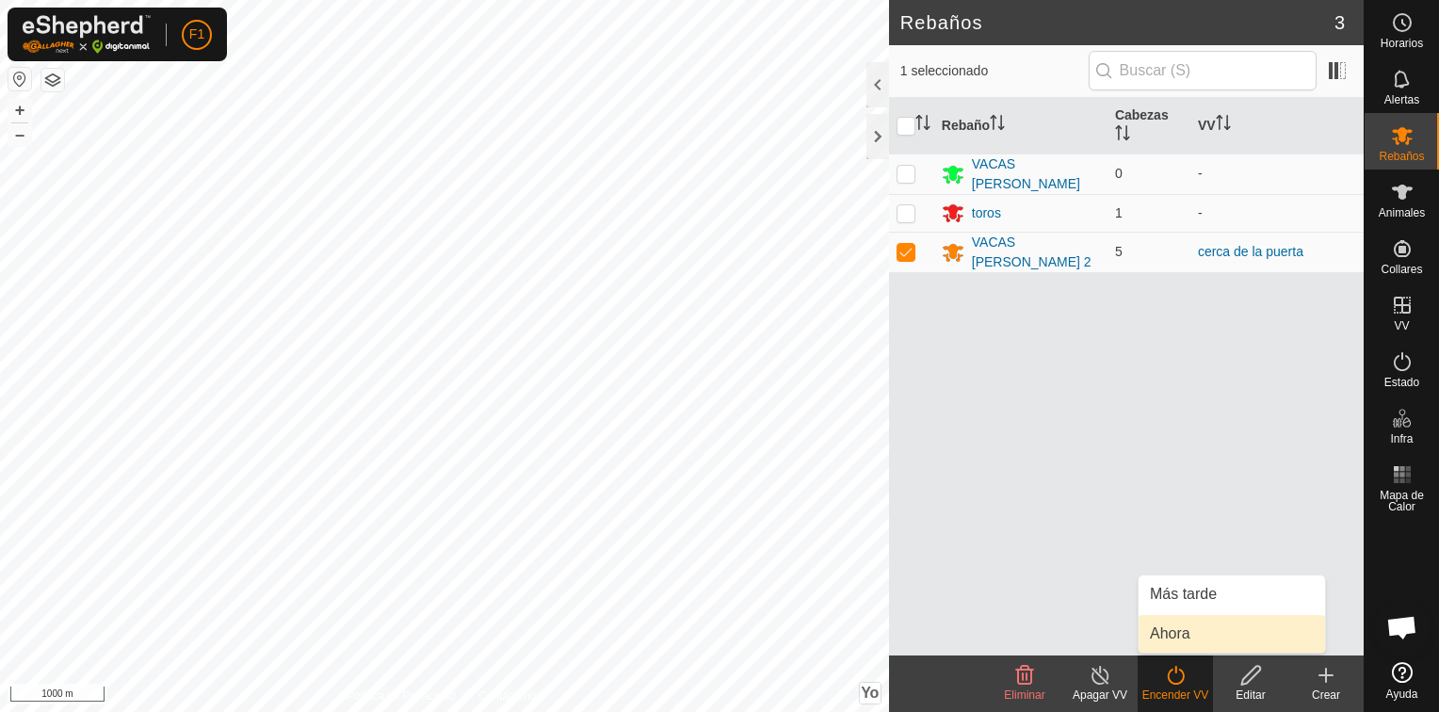
click at [1186, 631] on link "Ahora" at bounding box center [1232, 634] width 187 height 38
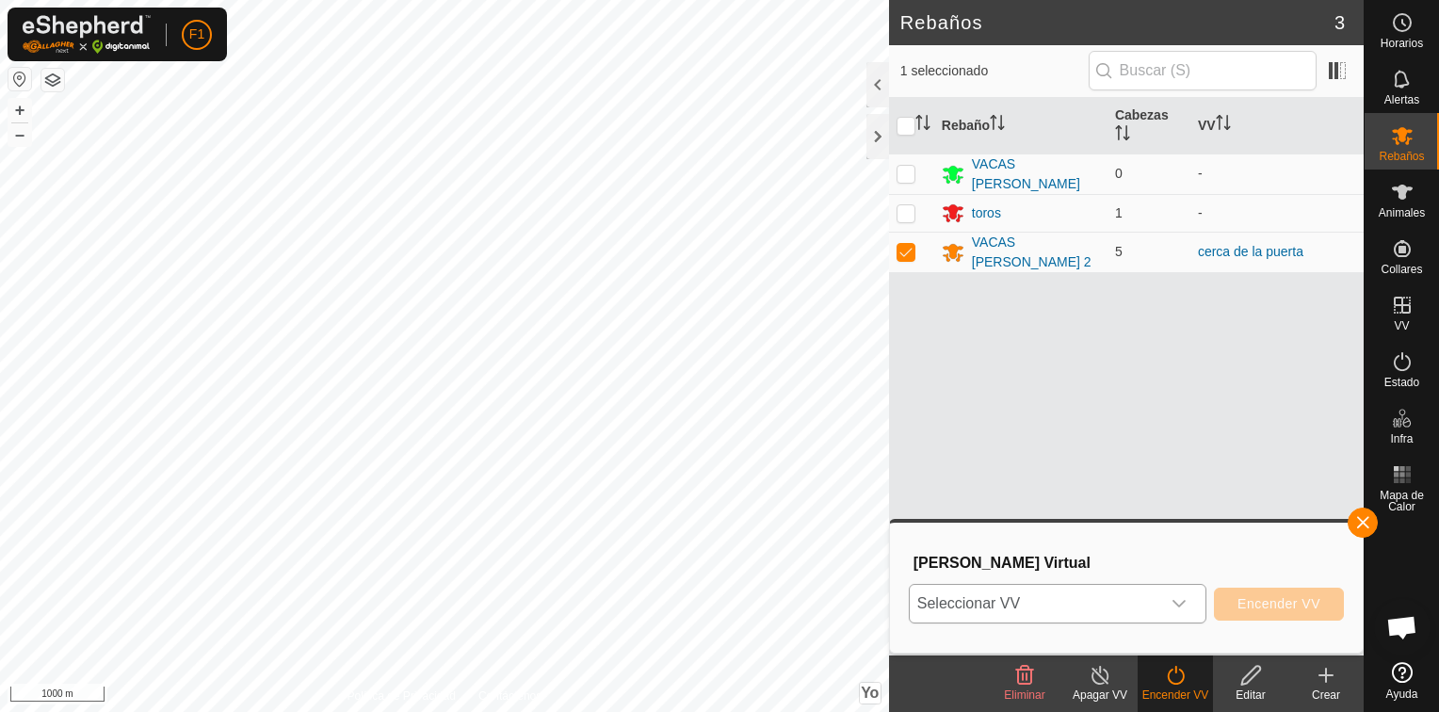
click at [1186, 609] on icon "Disparador desplegable" at bounding box center [1179, 603] width 15 height 15
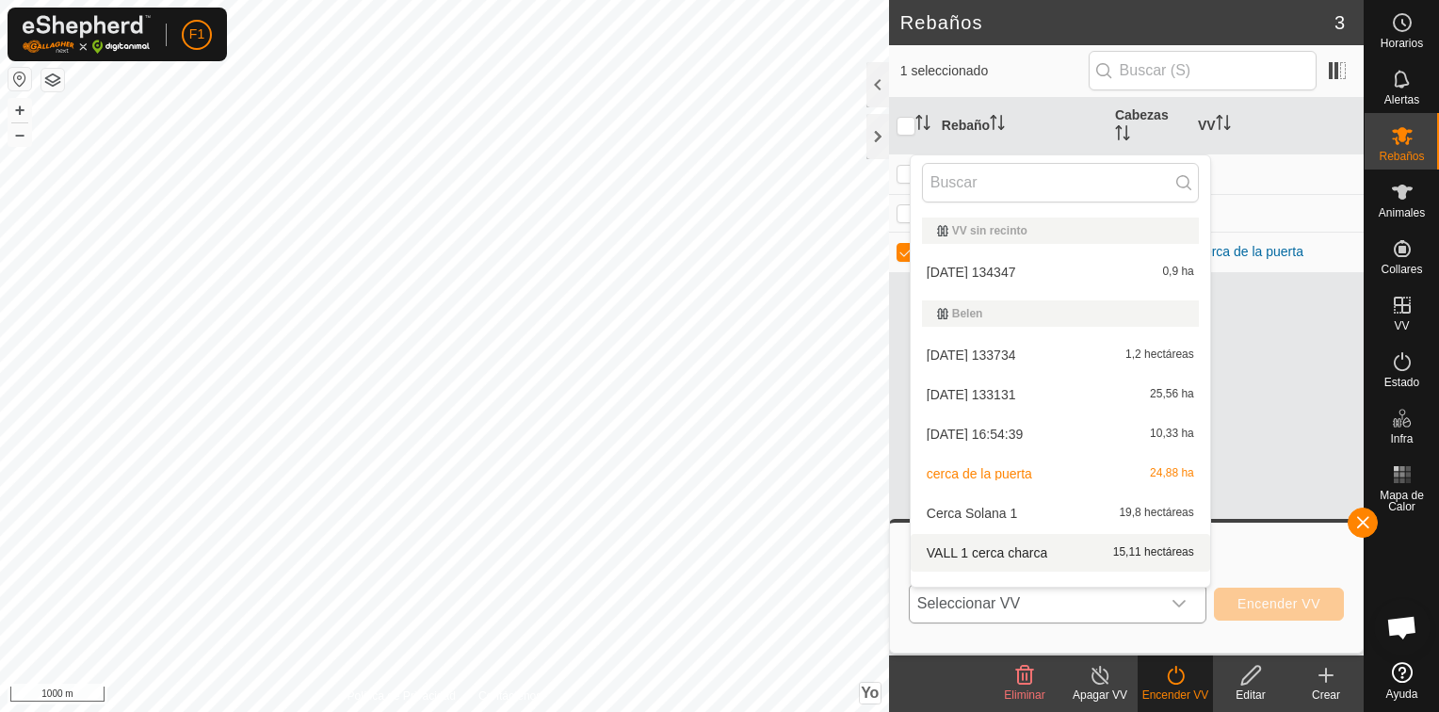
scroll to position [24, 0]
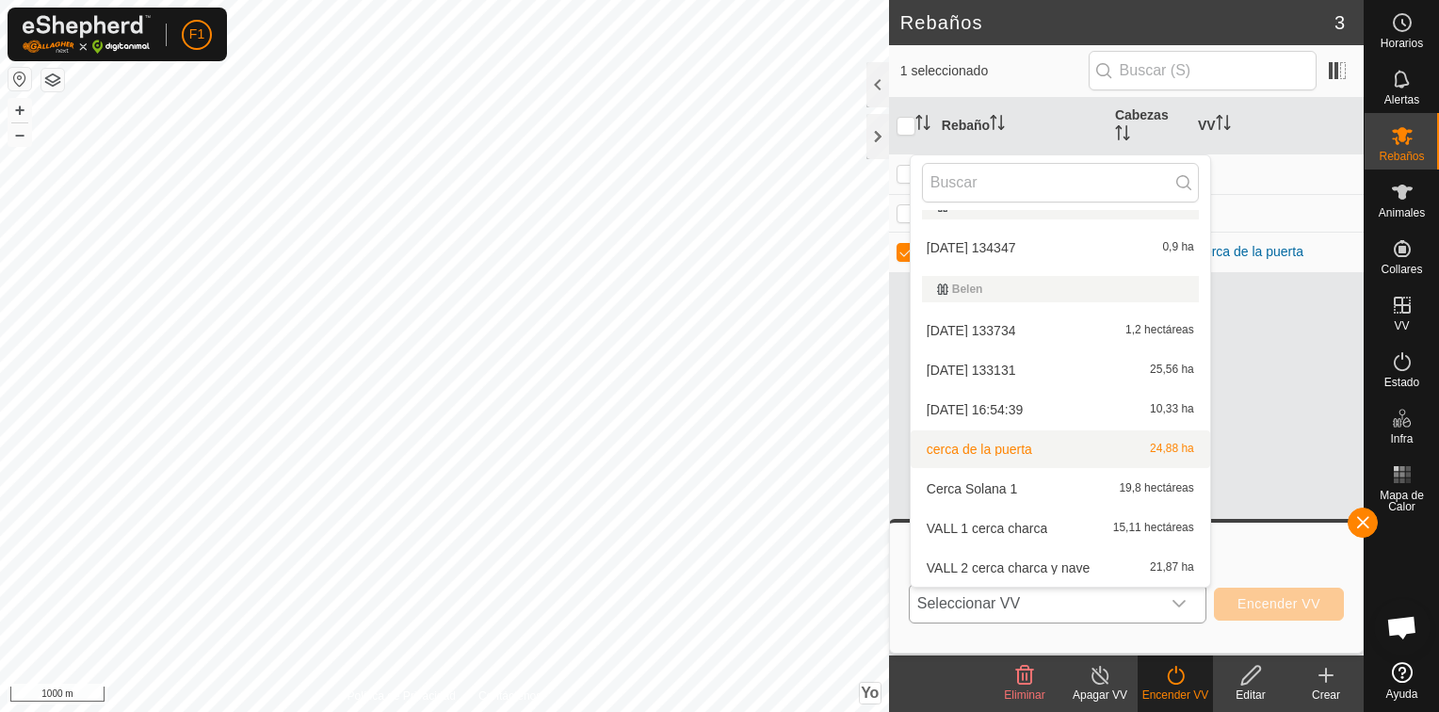
click at [1057, 444] on li "cerca de la puerta 24,88 ha" at bounding box center [1061, 450] width 300 height 38
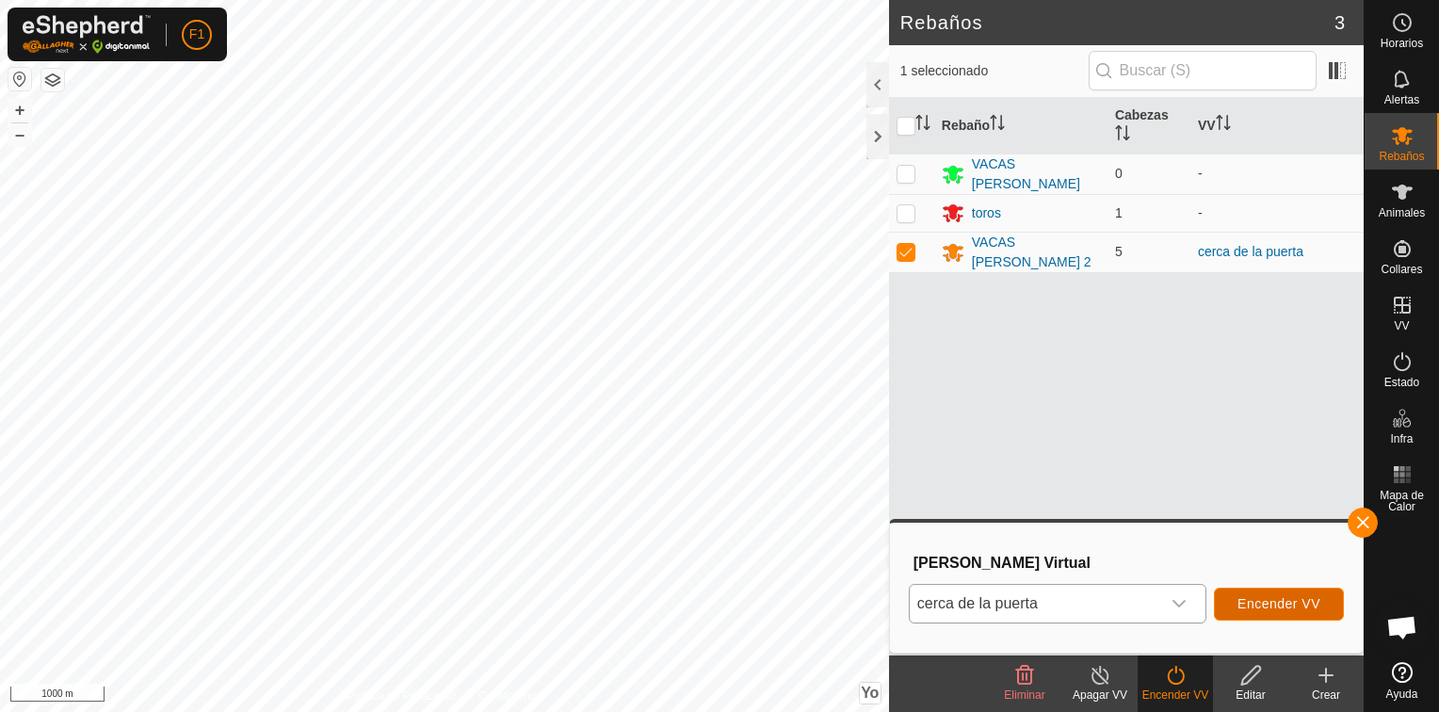
click at [1260, 610] on span "Encender VV" at bounding box center [1279, 603] width 83 height 15
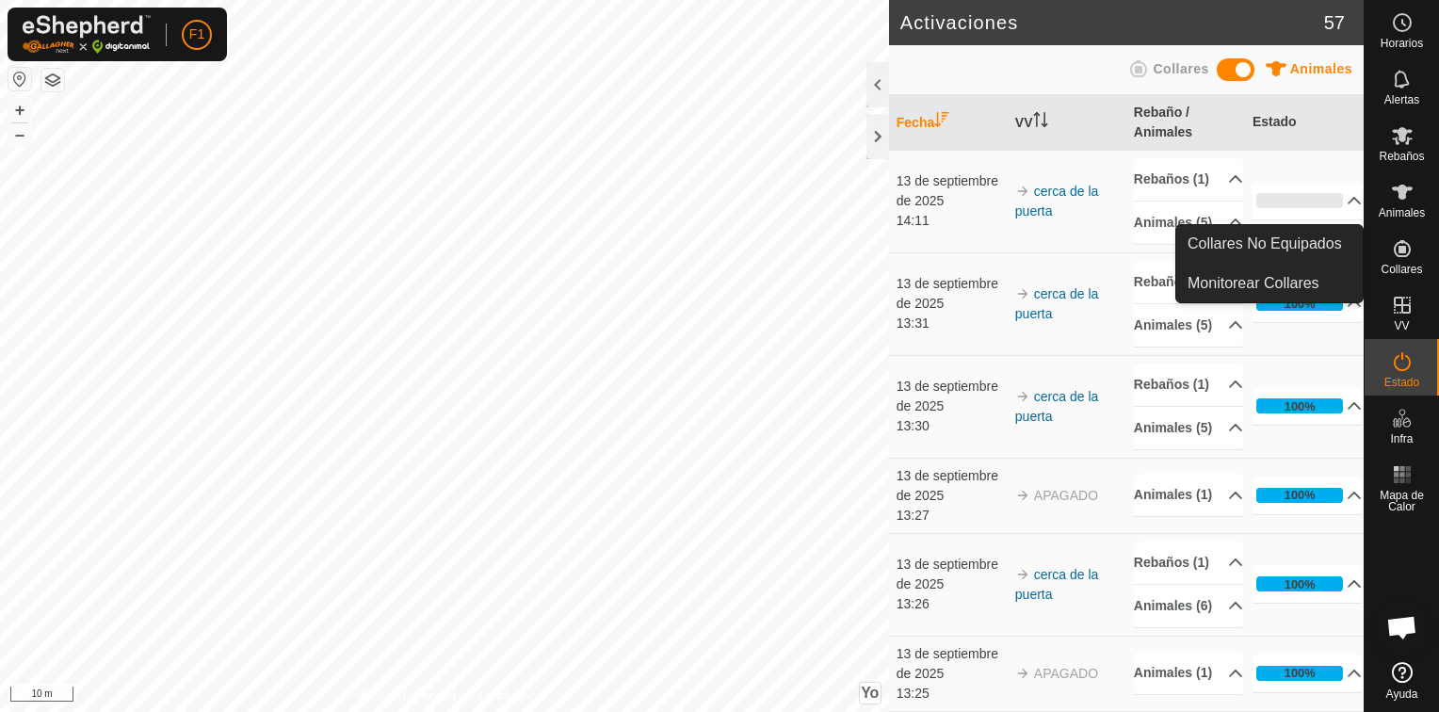
click at [1400, 264] on span "Collares" at bounding box center [1401, 269] width 41 height 11
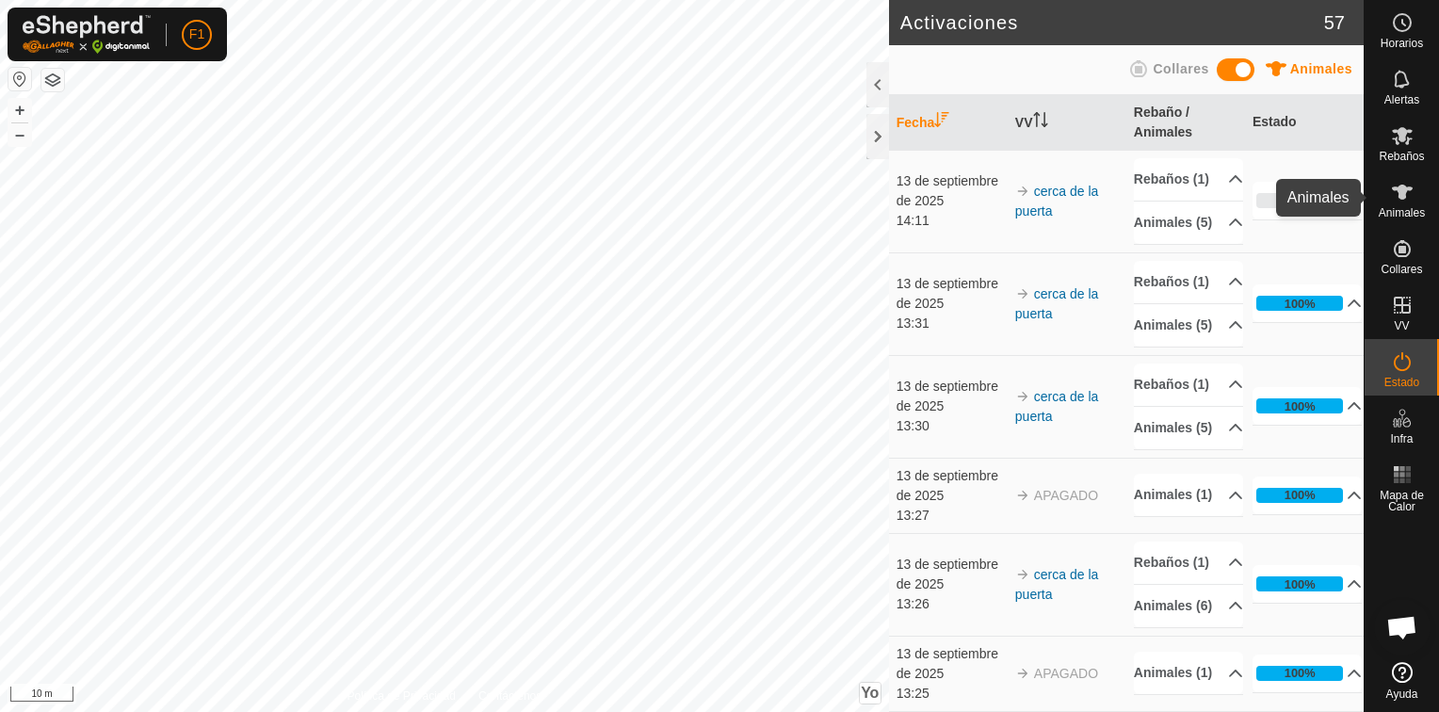
click at [1402, 199] on icon at bounding box center [1402, 192] width 21 height 15
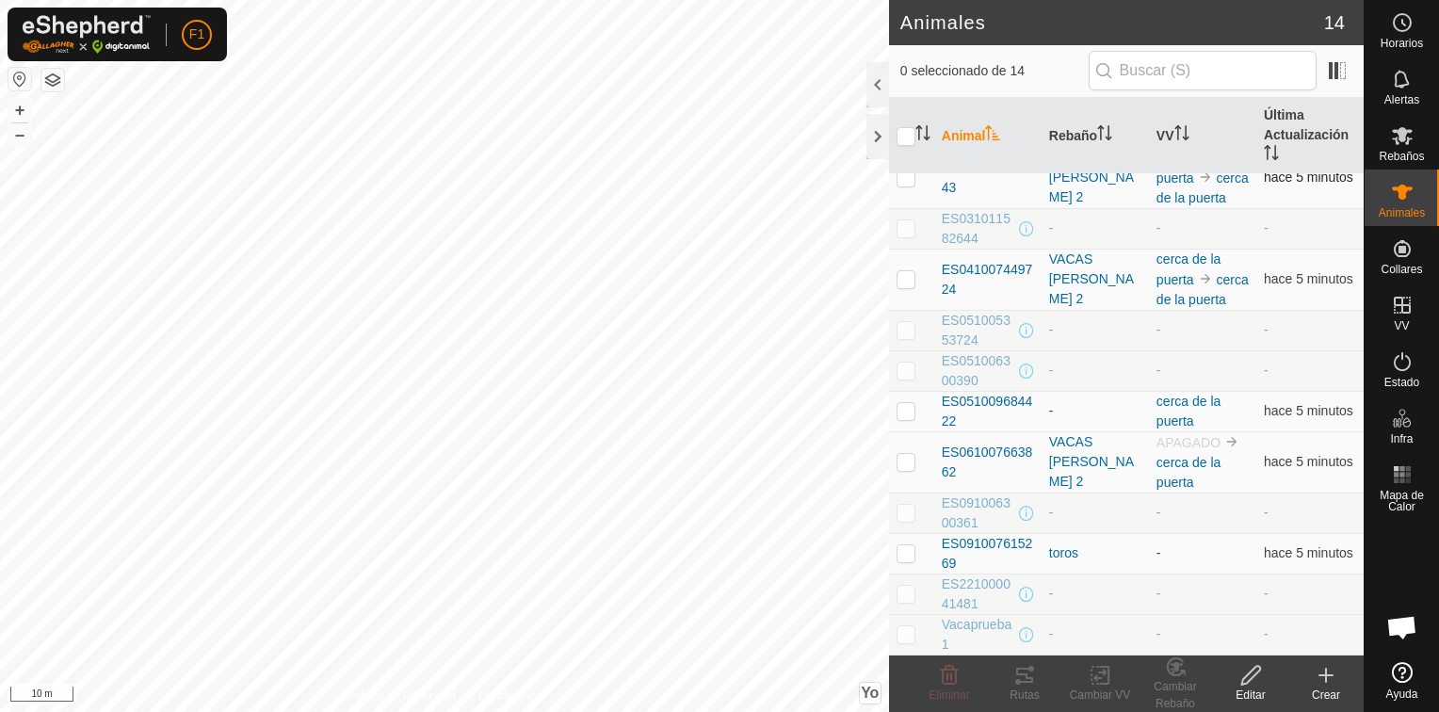
scroll to position [264, 0]
click at [907, 462] on p-checkbox at bounding box center [906, 461] width 19 height 15
checkbox input "true"
click at [1098, 688] on div "Cambiar VV" at bounding box center [1100, 695] width 75 height 17
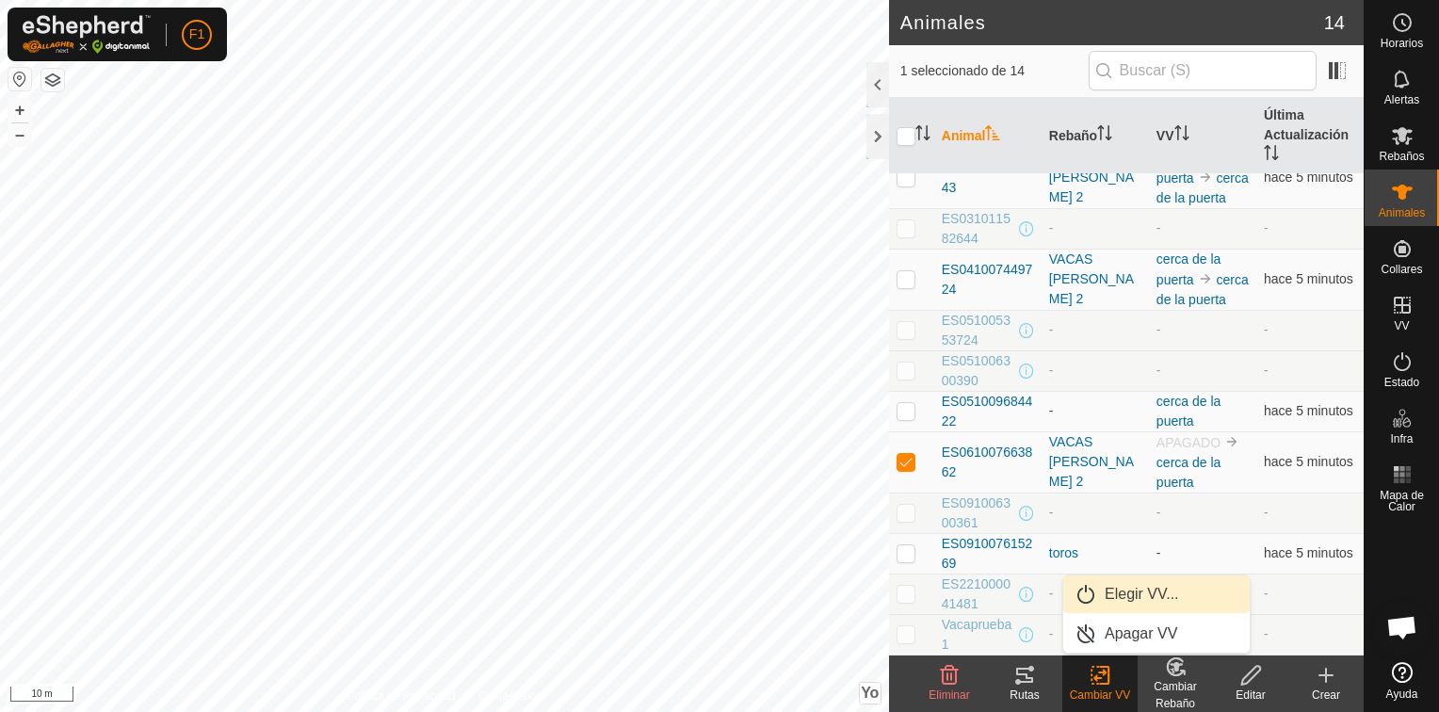
click at [1115, 593] on link "Elegir VV..." at bounding box center [1157, 595] width 187 height 38
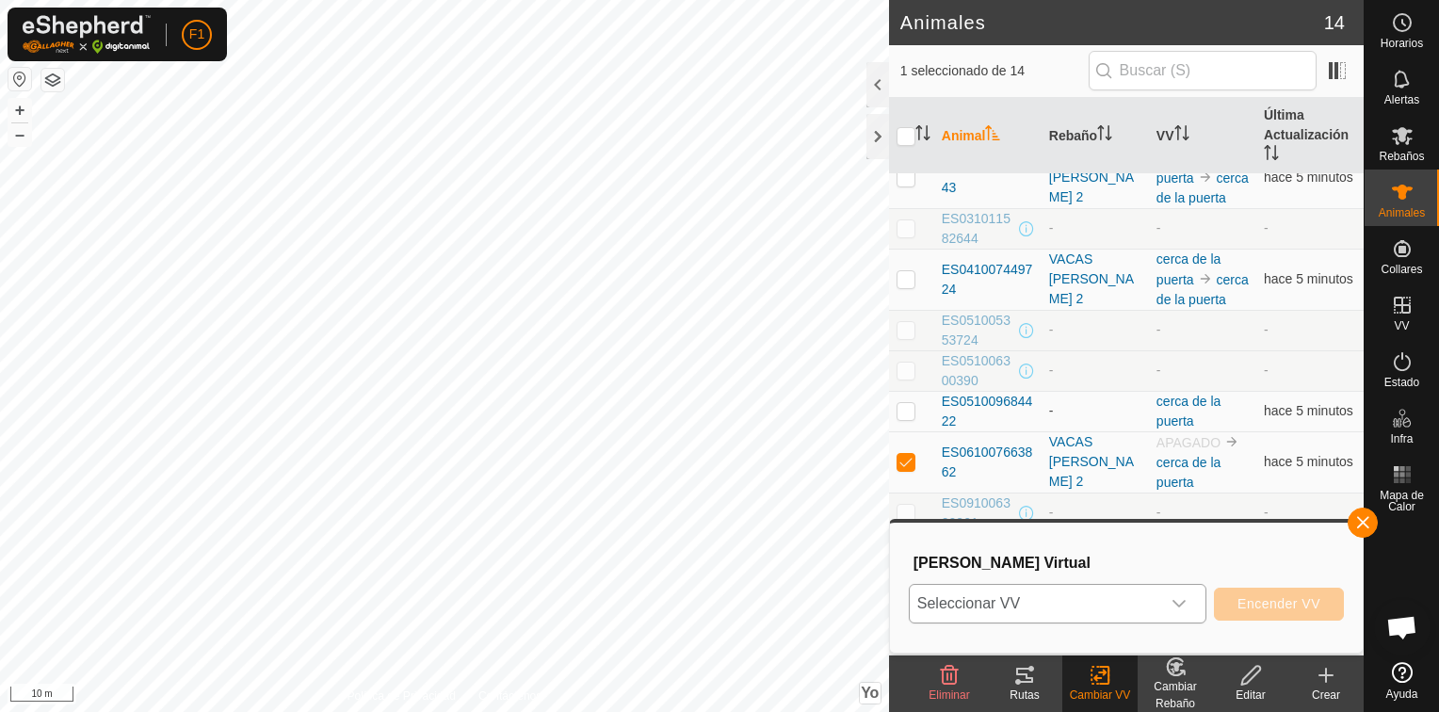
click at [1128, 606] on span "Seleccionar VV" at bounding box center [1035, 604] width 251 height 38
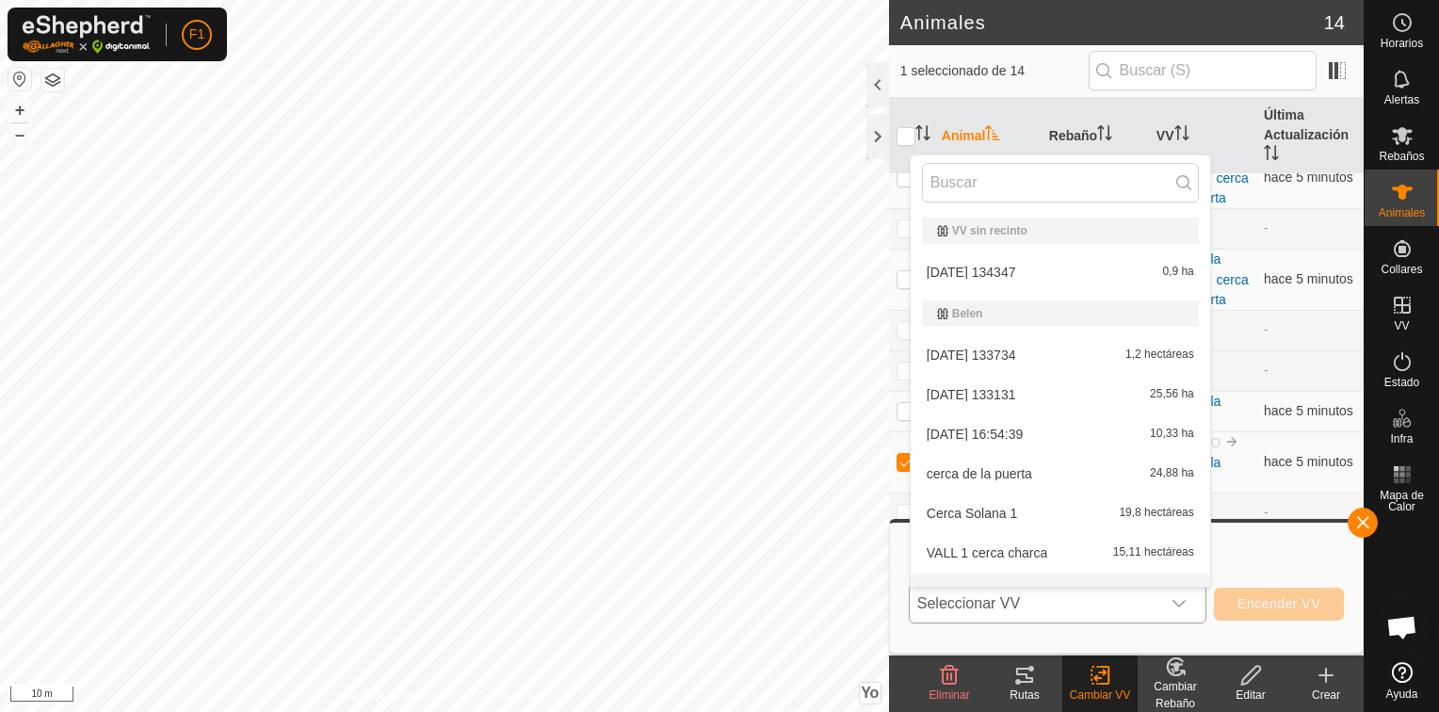
scroll to position [24, 0]
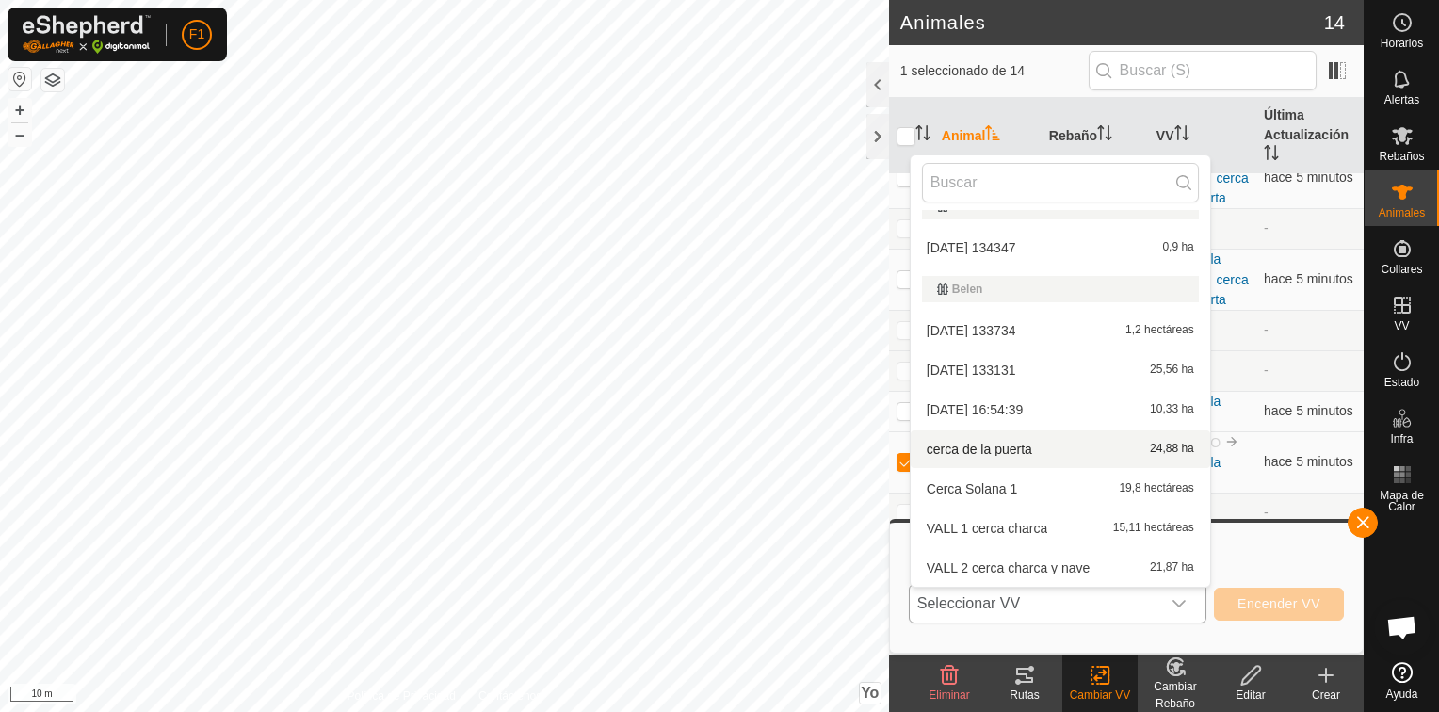
click at [1021, 448] on li "cerca de la puerta 24,88 ha" at bounding box center [1061, 450] width 300 height 38
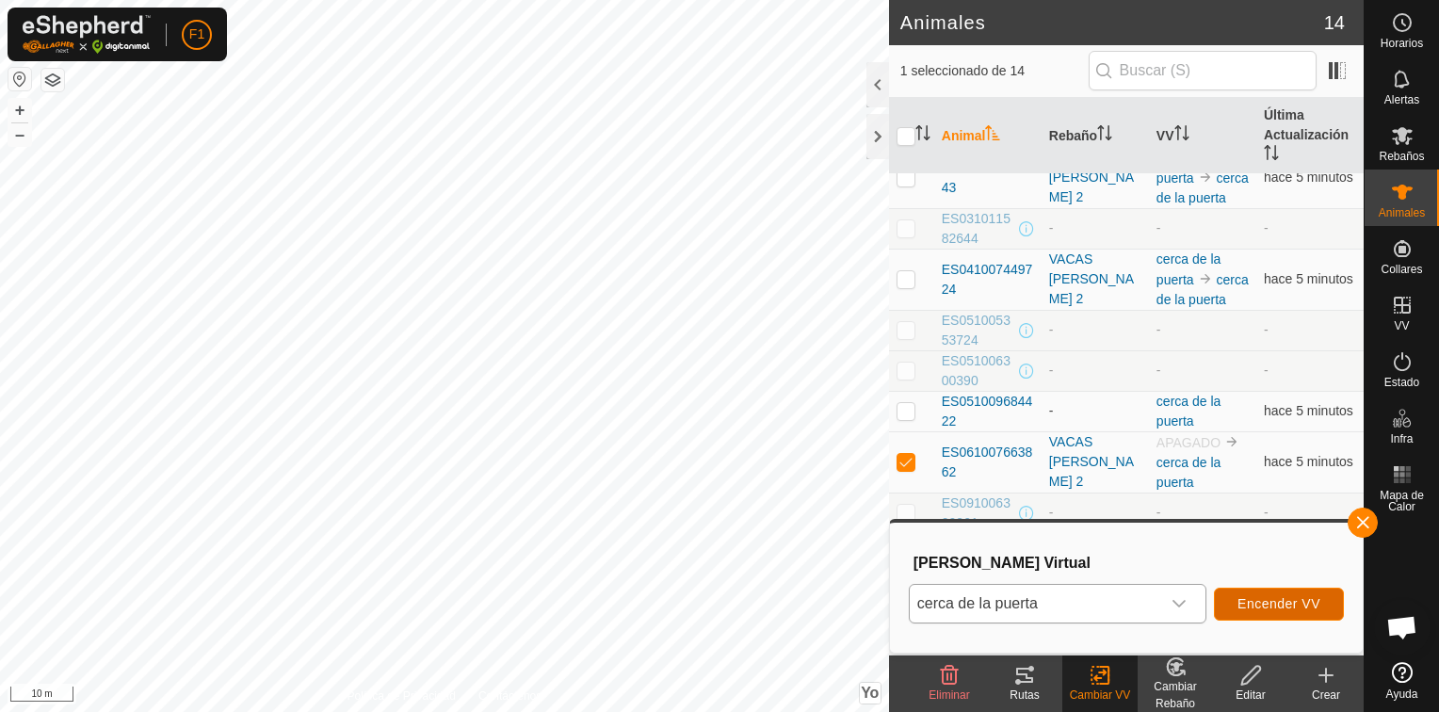
click at [1271, 606] on span "Encender VV" at bounding box center [1279, 603] width 83 height 15
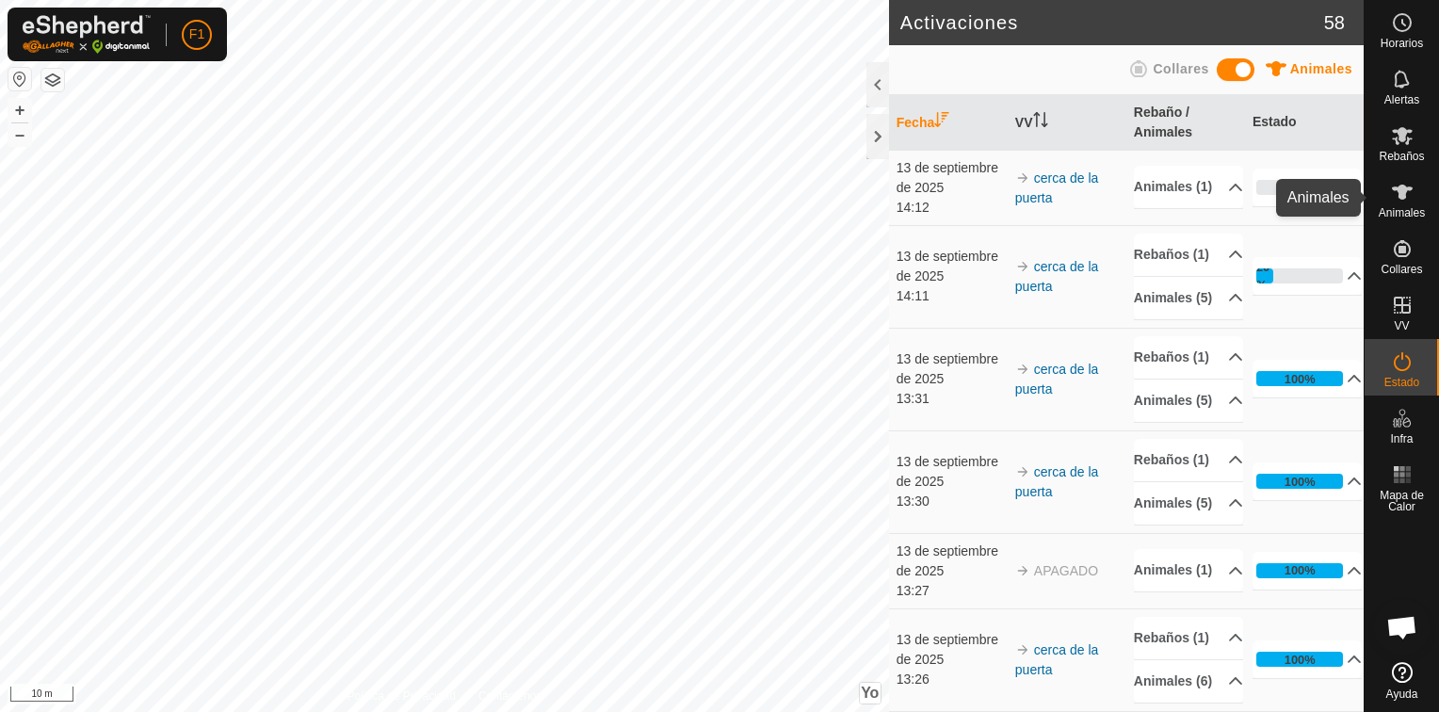
click at [1394, 204] on es-animals-svg-icon at bounding box center [1403, 192] width 34 height 30
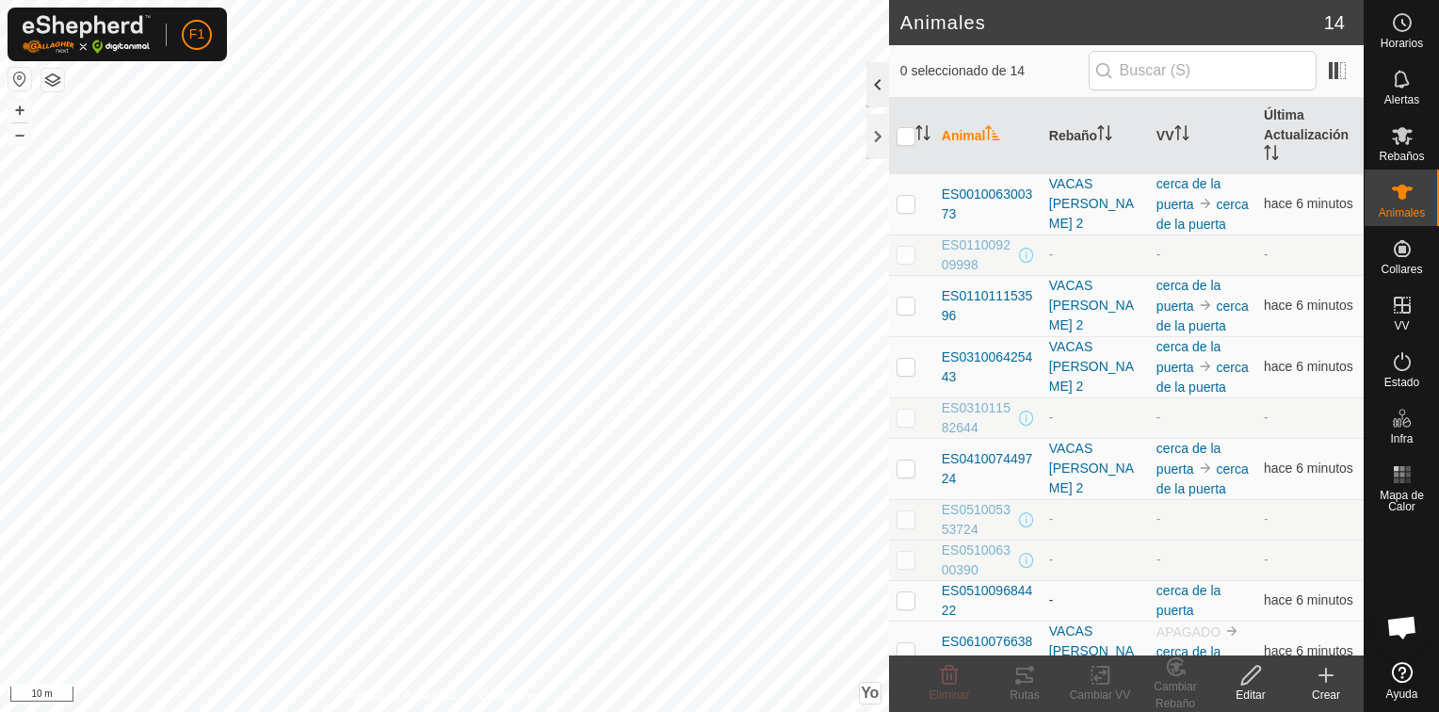
click at [868, 89] on div at bounding box center [878, 84] width 23 height 45
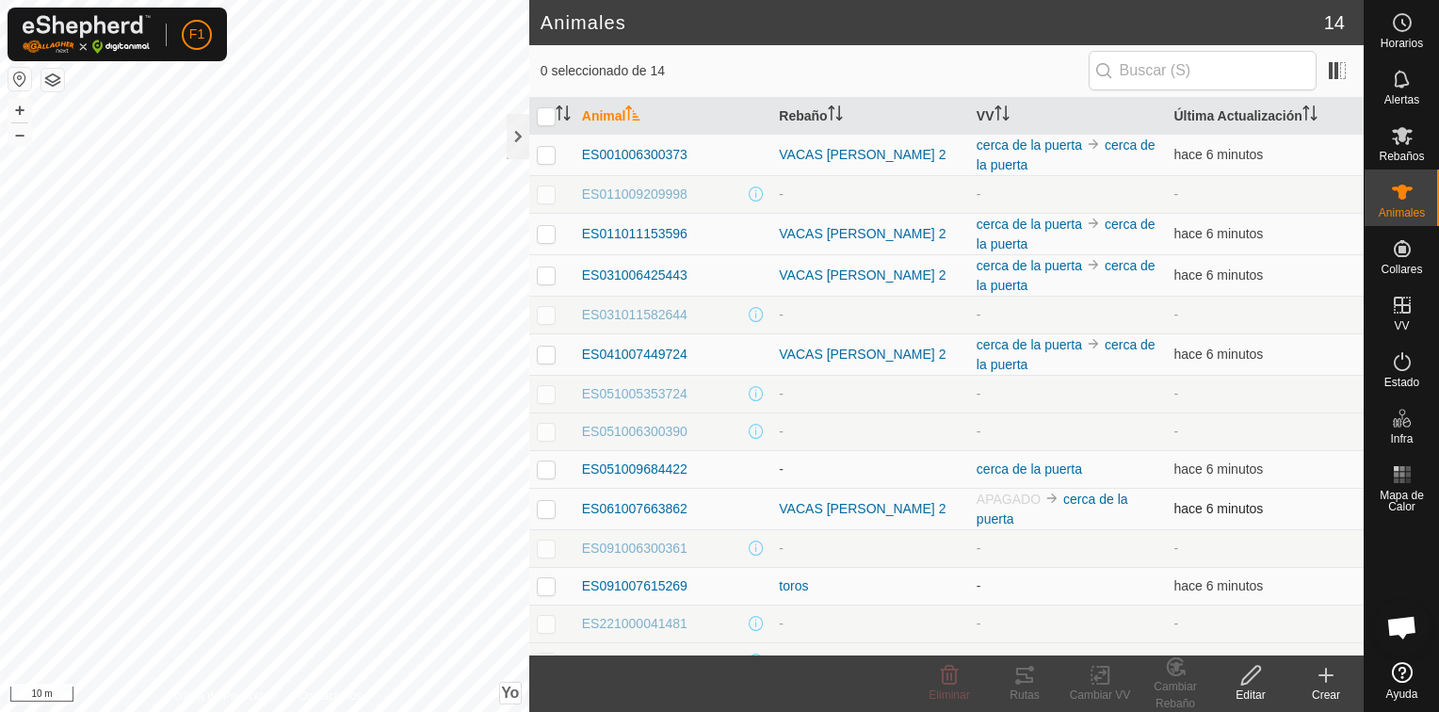
click at [543, 507] on p-checkbox at bounding box center [546, 508] width 19 height 15
checkbox input "true"
click at [1098, 680] on icon at bounding box center [1101, 675] width 24 height 23
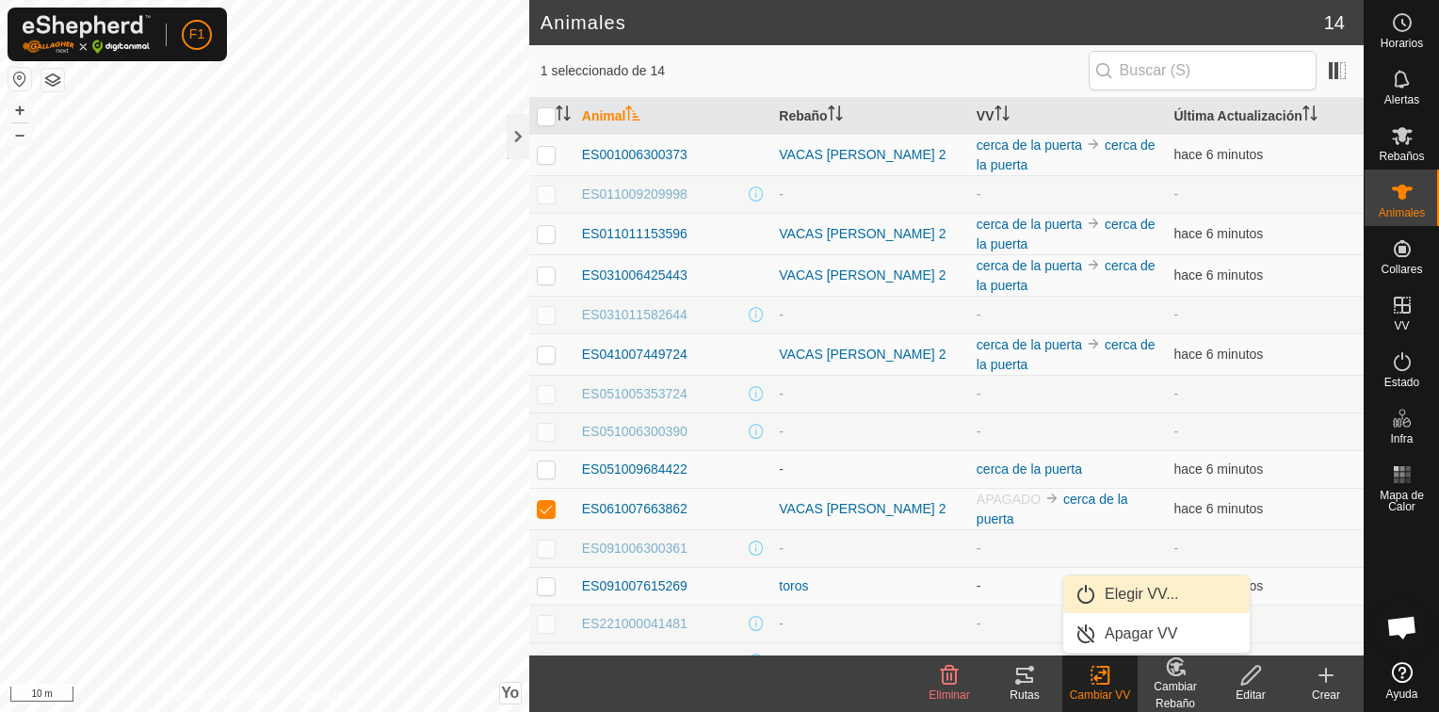
click at [1120, 589] on link "Elegir VV..." at bounding box center [1157, 595] width 187 height 38
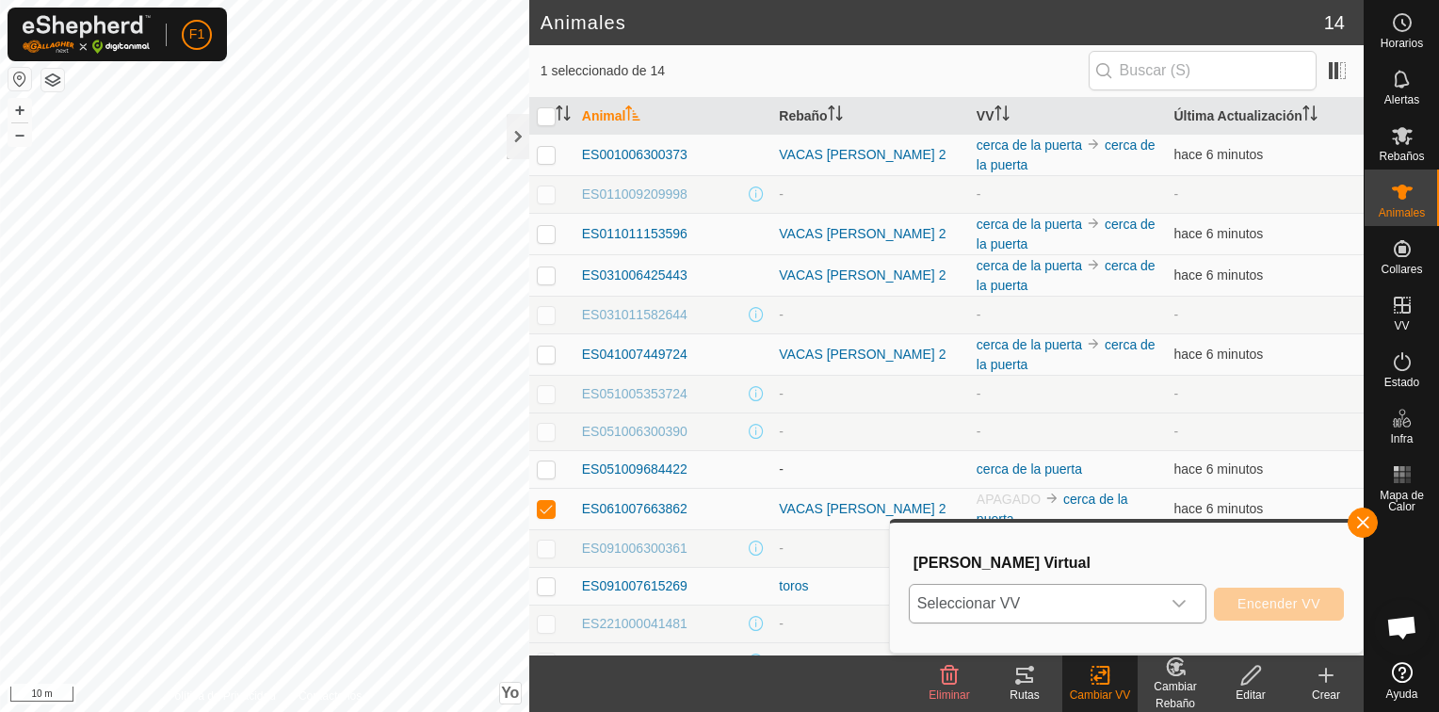
click at [1104, 598] on span "Seleccionar VV" at bounding box center [1035, 604] width 251 height 38
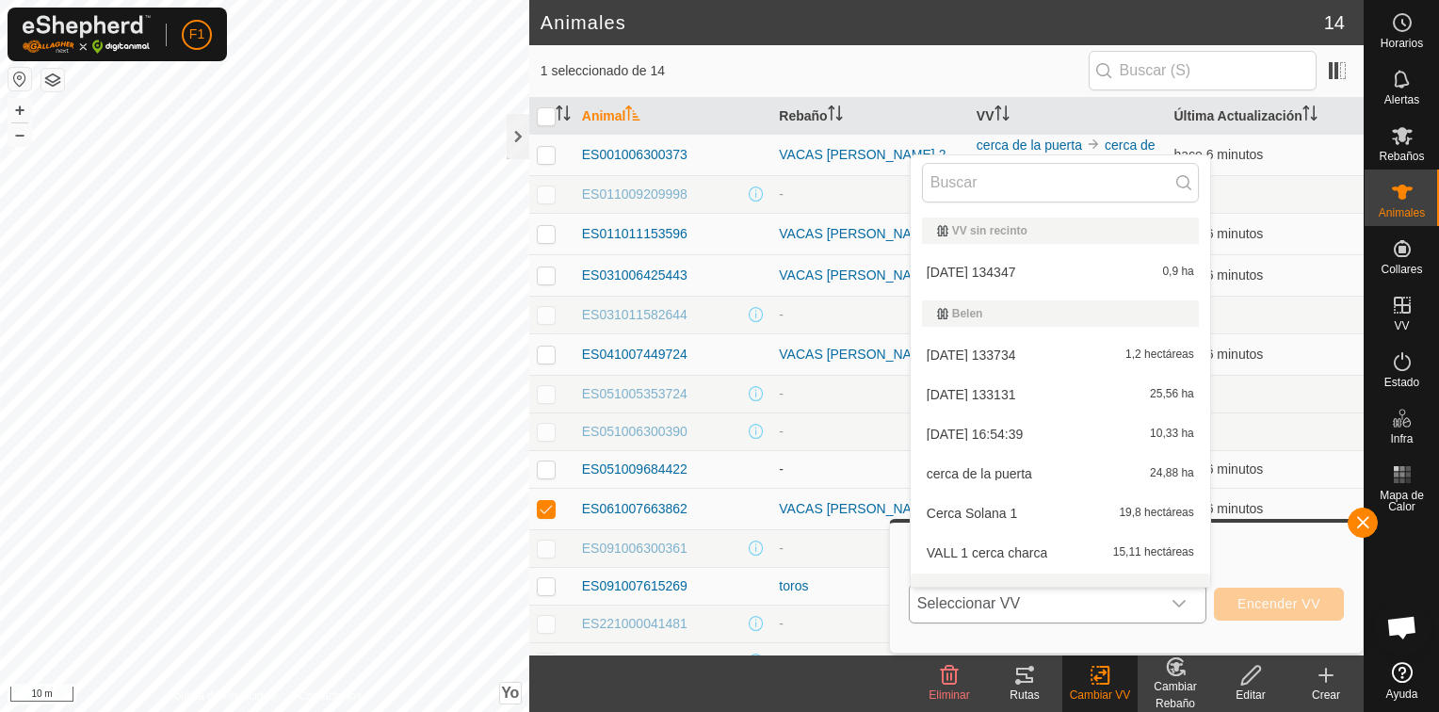
scroll to position [24, 0]
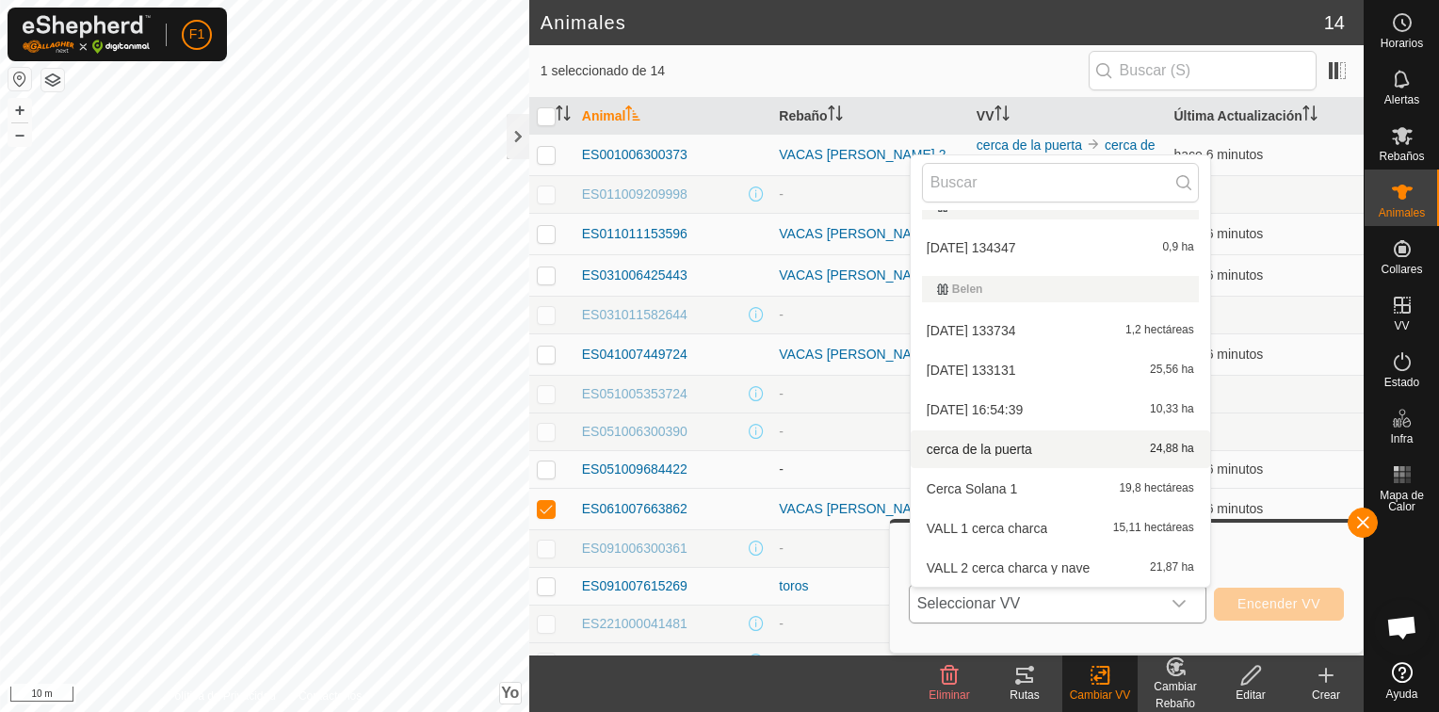
click at [1015, 449] on li "cerca de la puerta 24,88 ha" at bounding box center [1061, 450] width 300 height 38
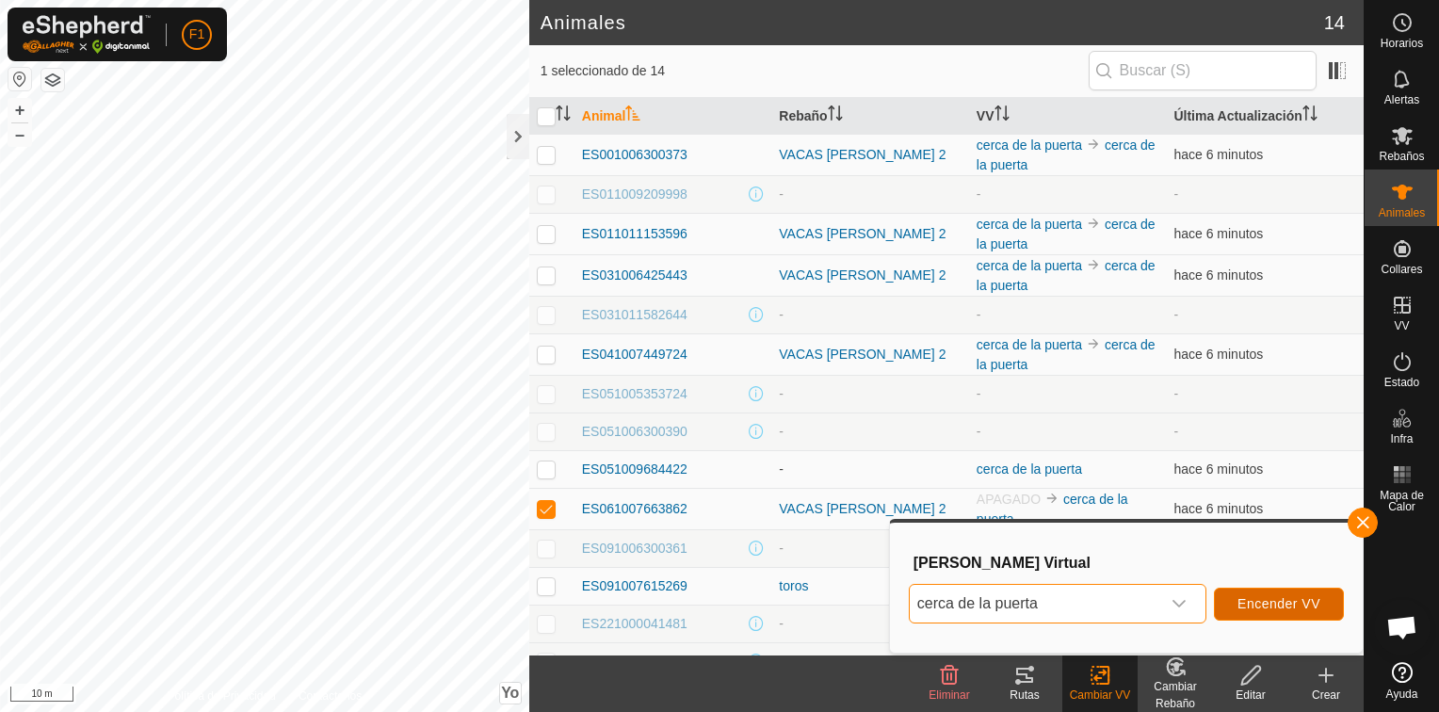
click at [1254, 607] on span "Encender VV" at bounding box center [1279, 603] width 83 height 15
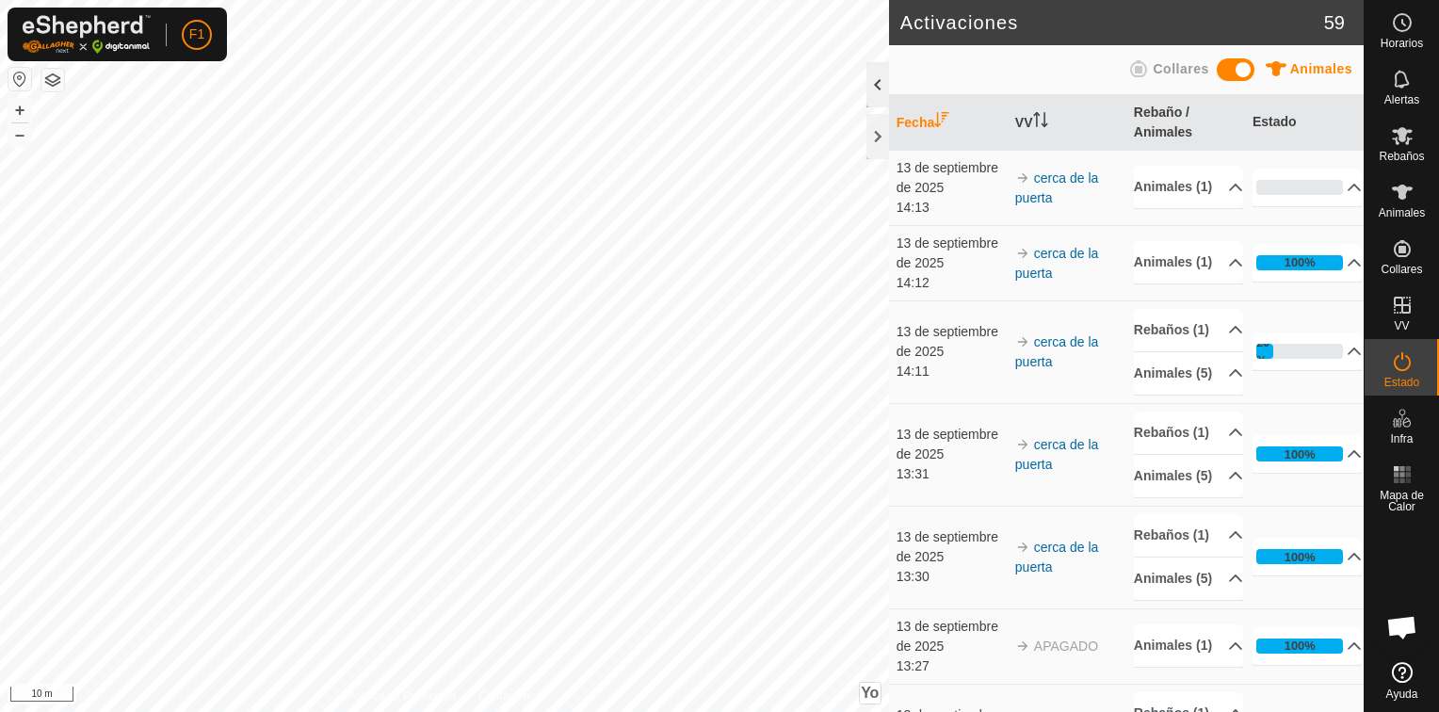
click at [878, 85] on div at bounding box center [878, 84] width 23 height 45
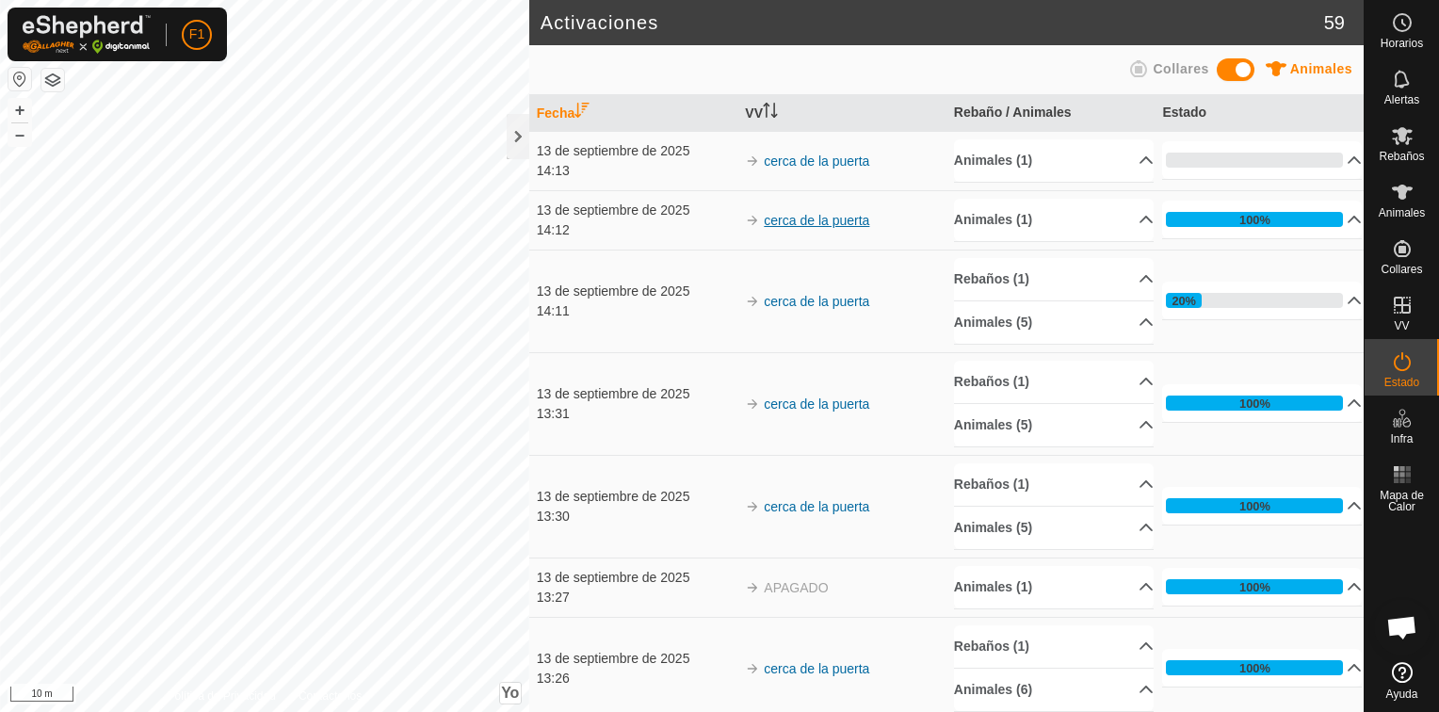
click at [825, 220] on link "cerca de la puerta" at bounding box center [817, 220] width 106 height 15
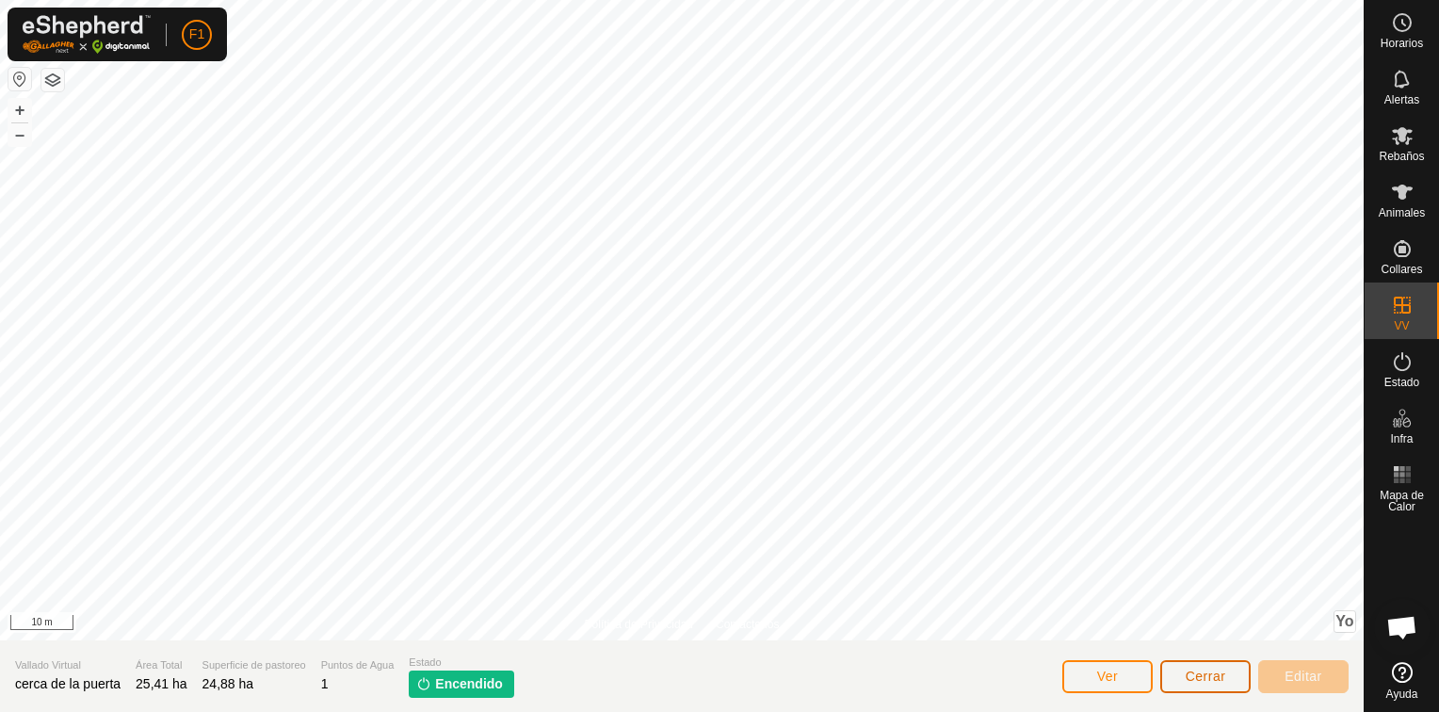
click at [1225, 681] on button "Cerrar" at bounding box center [1206, 676] width 90 height 33
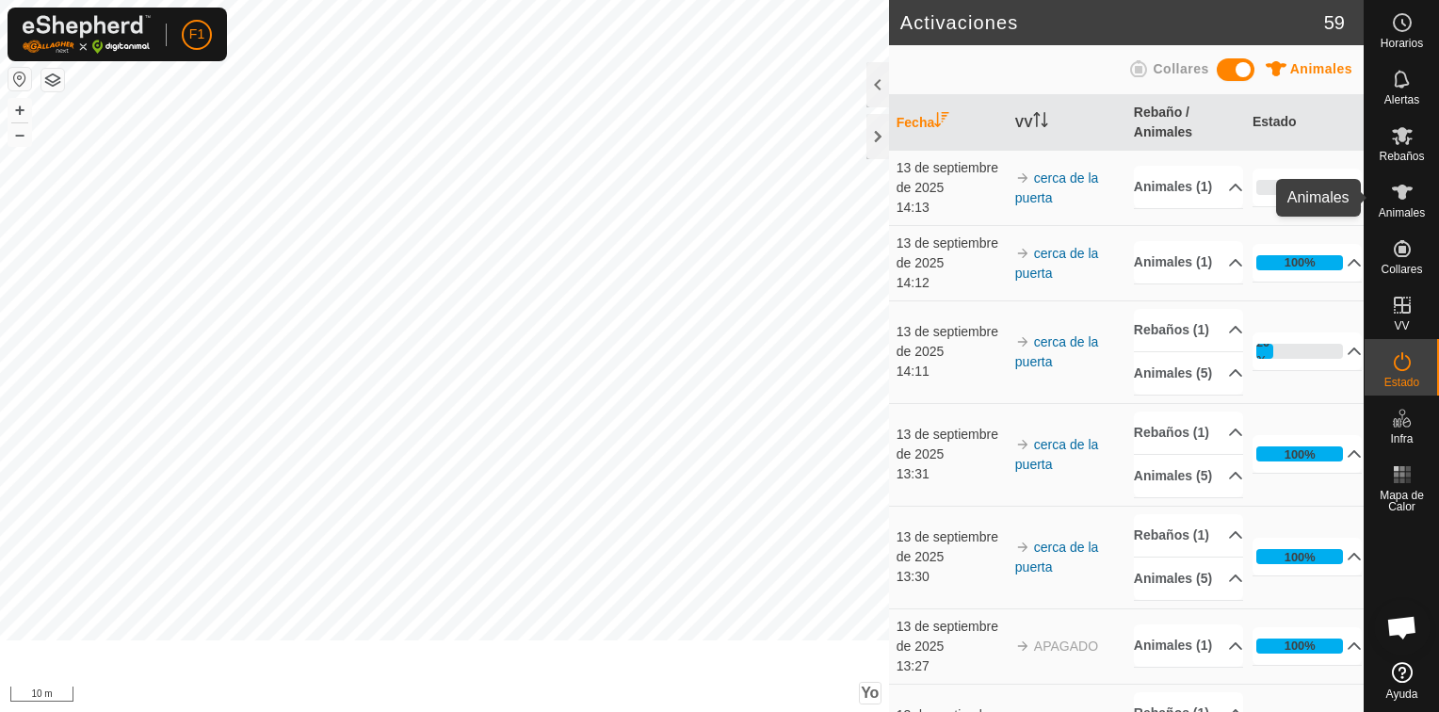
click at [1404, 199] on icon at bounding box center [1402, 192] width 21 height 15
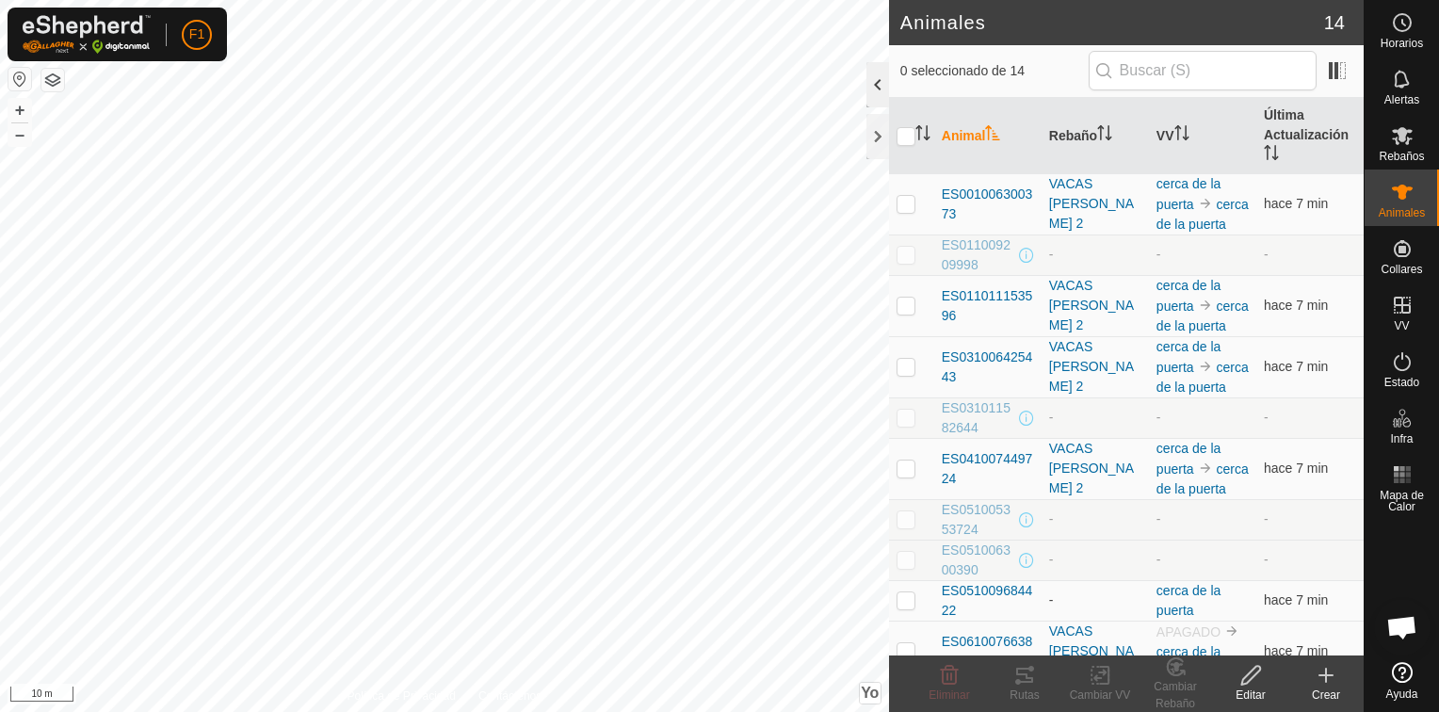
click at [874, 89] on div at bounding box center [878, 84] width 23 height 45
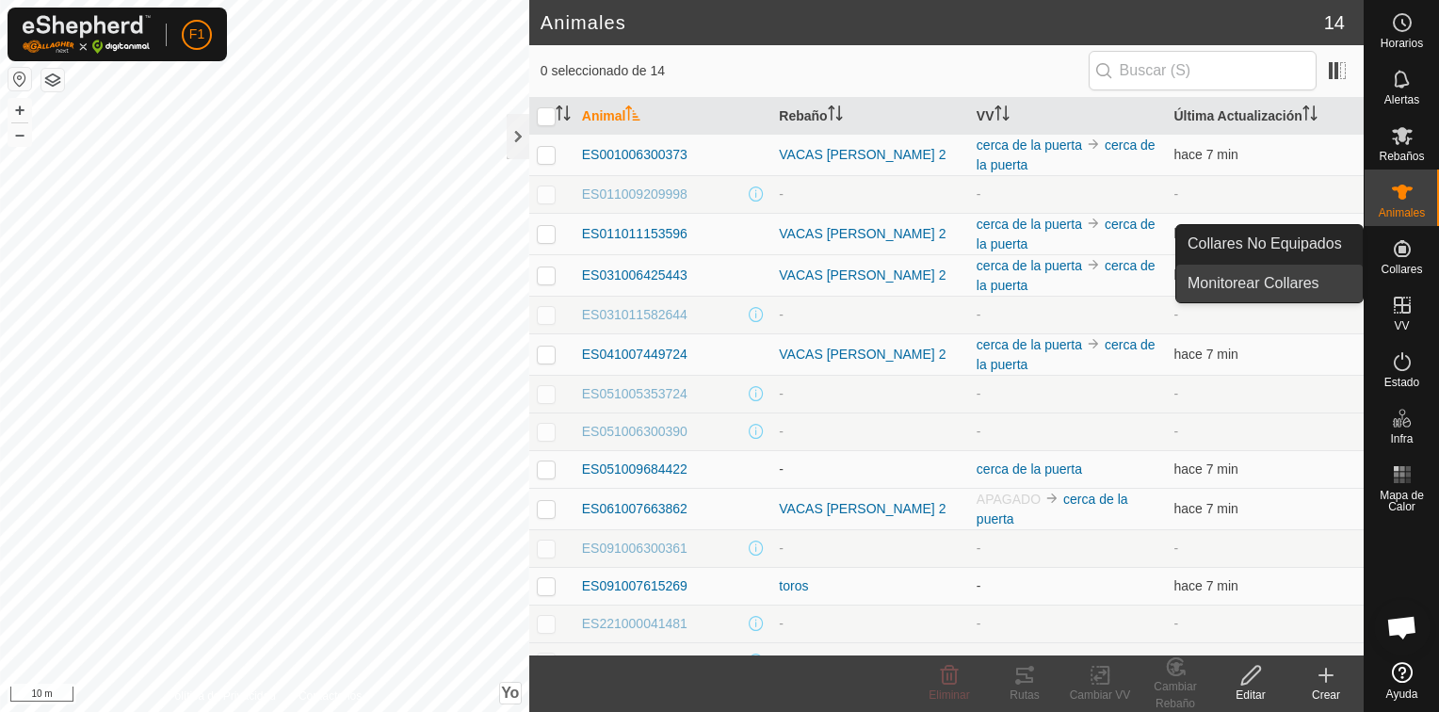
click at [1292, 281] on link "Monitorear Collares" at bounding box center [1270, 284] width 187 height 38
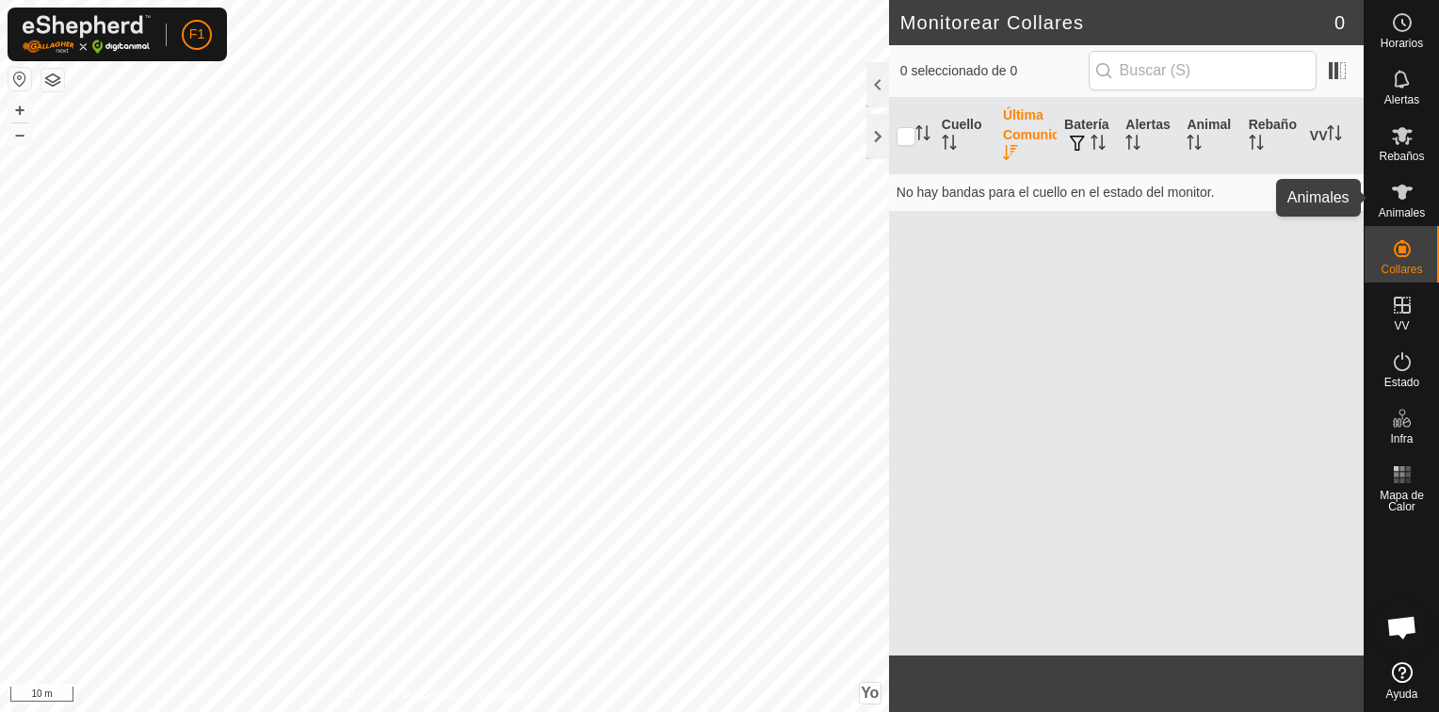
click at [1411, 194] on icon at bounding box center [1402, 192] width 23 height 23
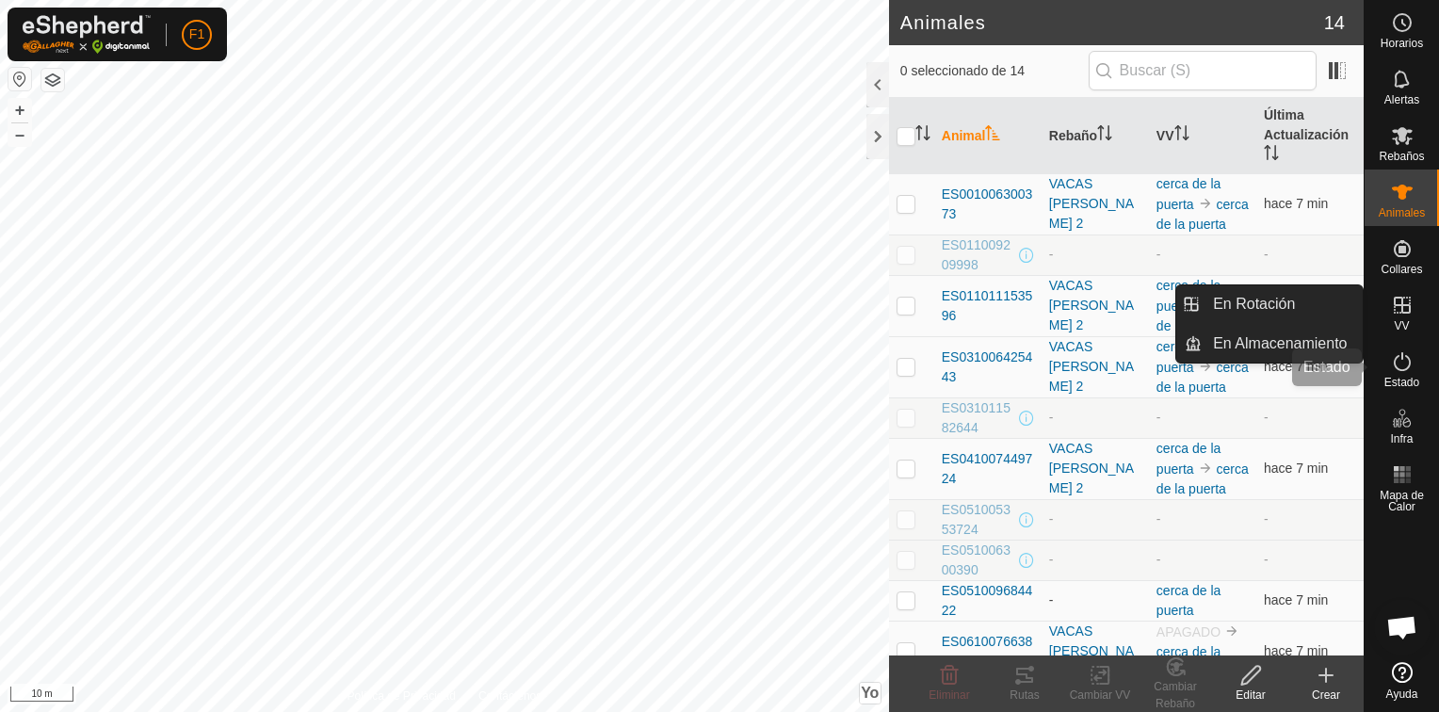
click at [1406, 371] on icon at bounding box center [1402, 361] width 23 height 23
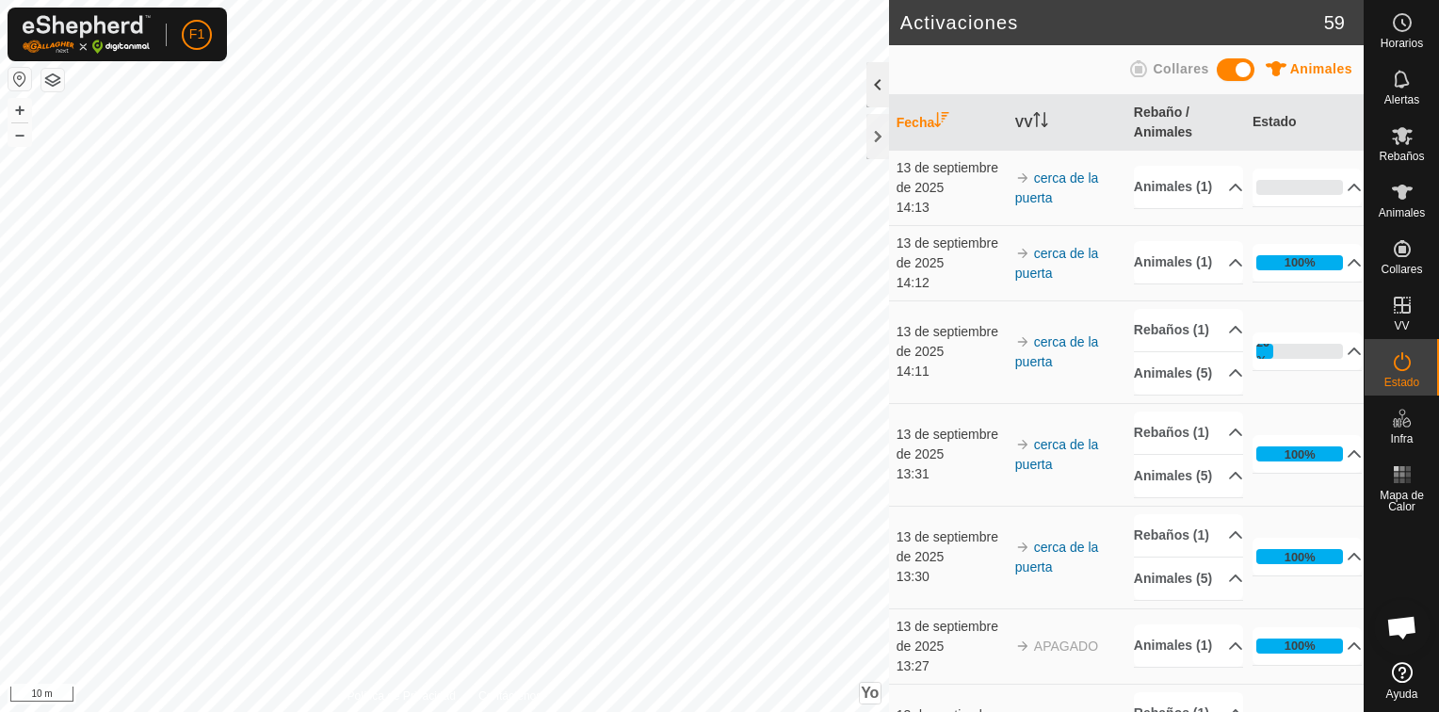
click at [882, 83] on div at bounding box center [878, 84] width 23 height 45
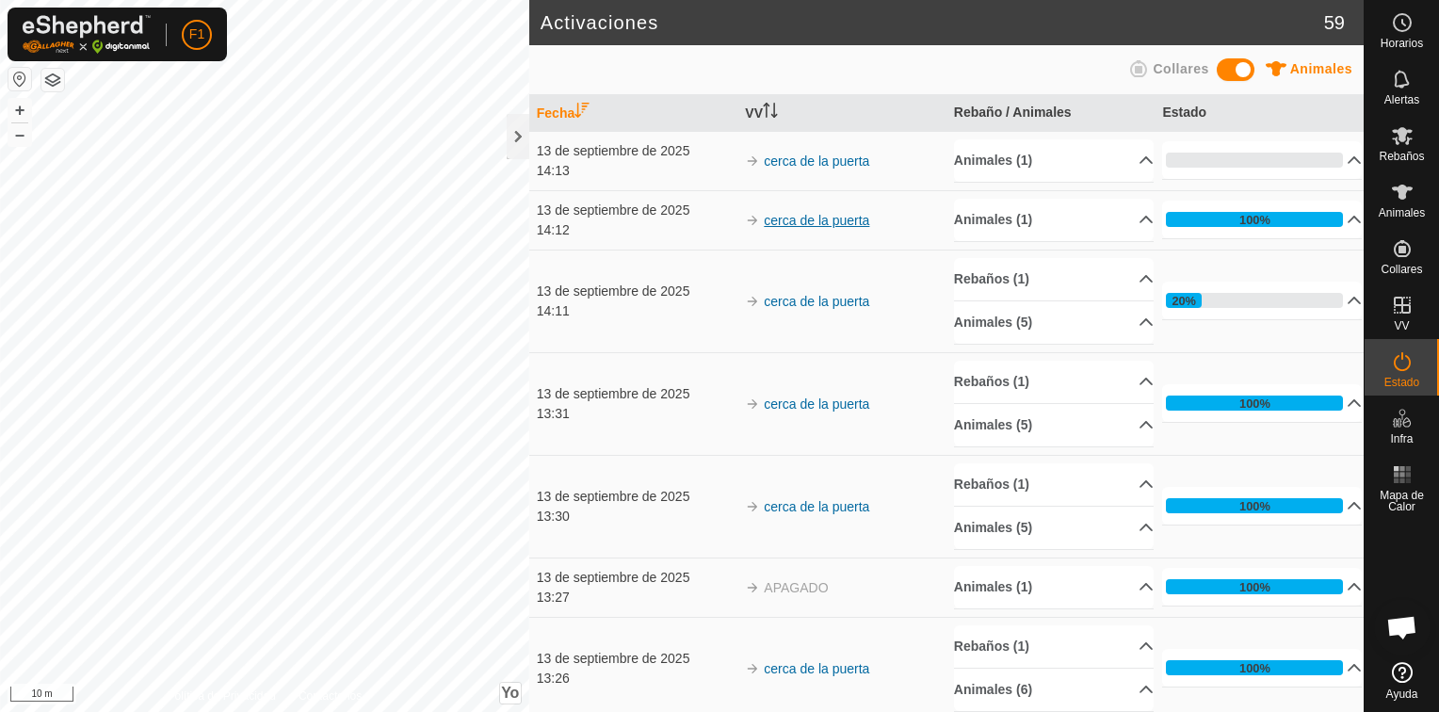
click at [807, 217] on link "cerca de la puerta" at bounding box center [817, 220] width 106 height 15
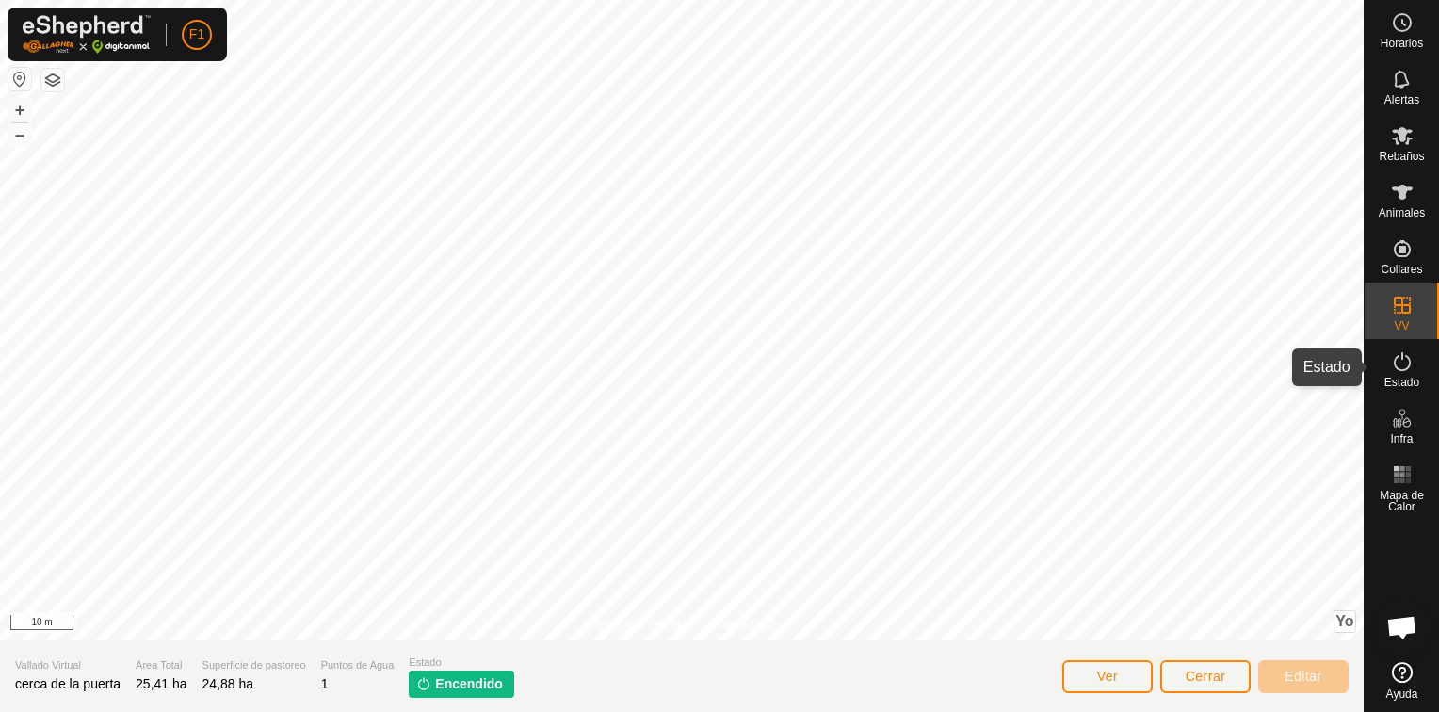
click at [1390, 374] on es-activation-svg-icon at bounding box center [1403, 362] width 34 height 30
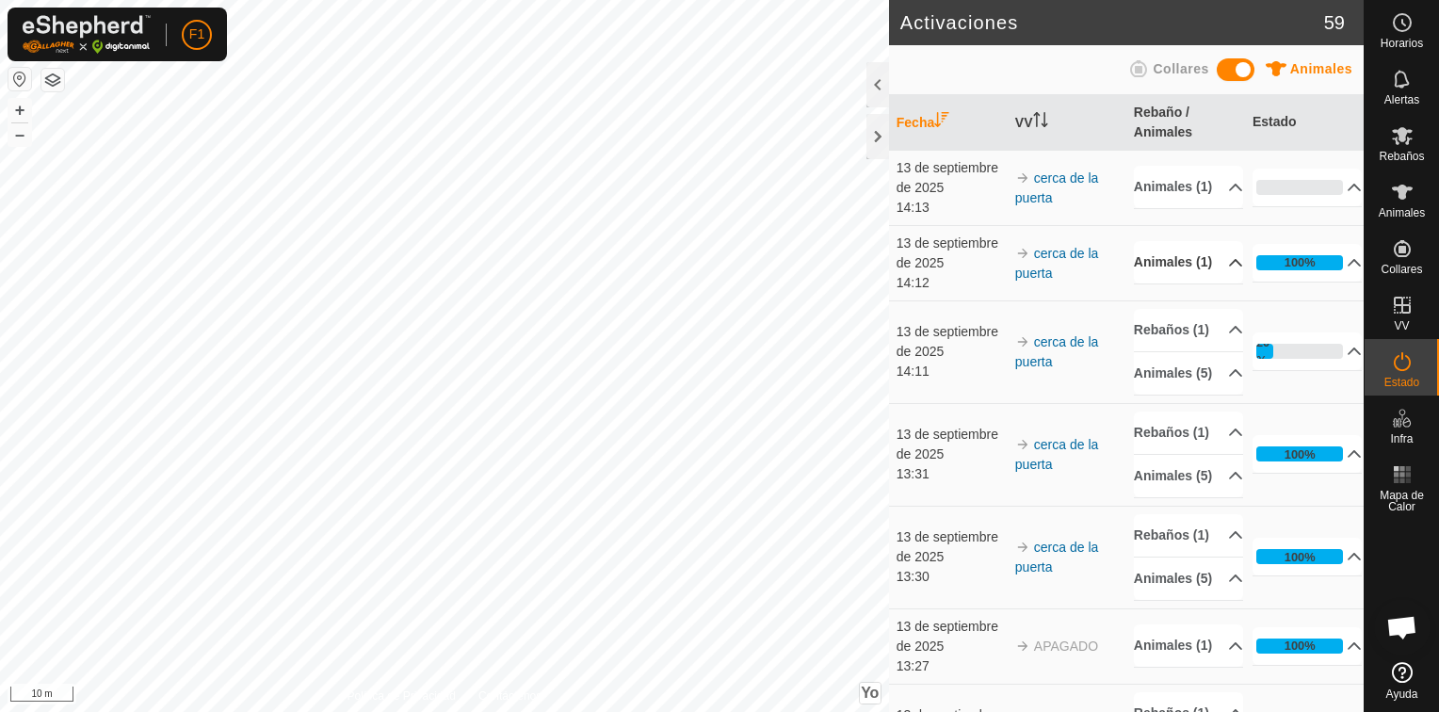
click at [1212, 267] on p-accordion-header "Animales (1)" at bounding box center [1188, 262] width 109 height 42
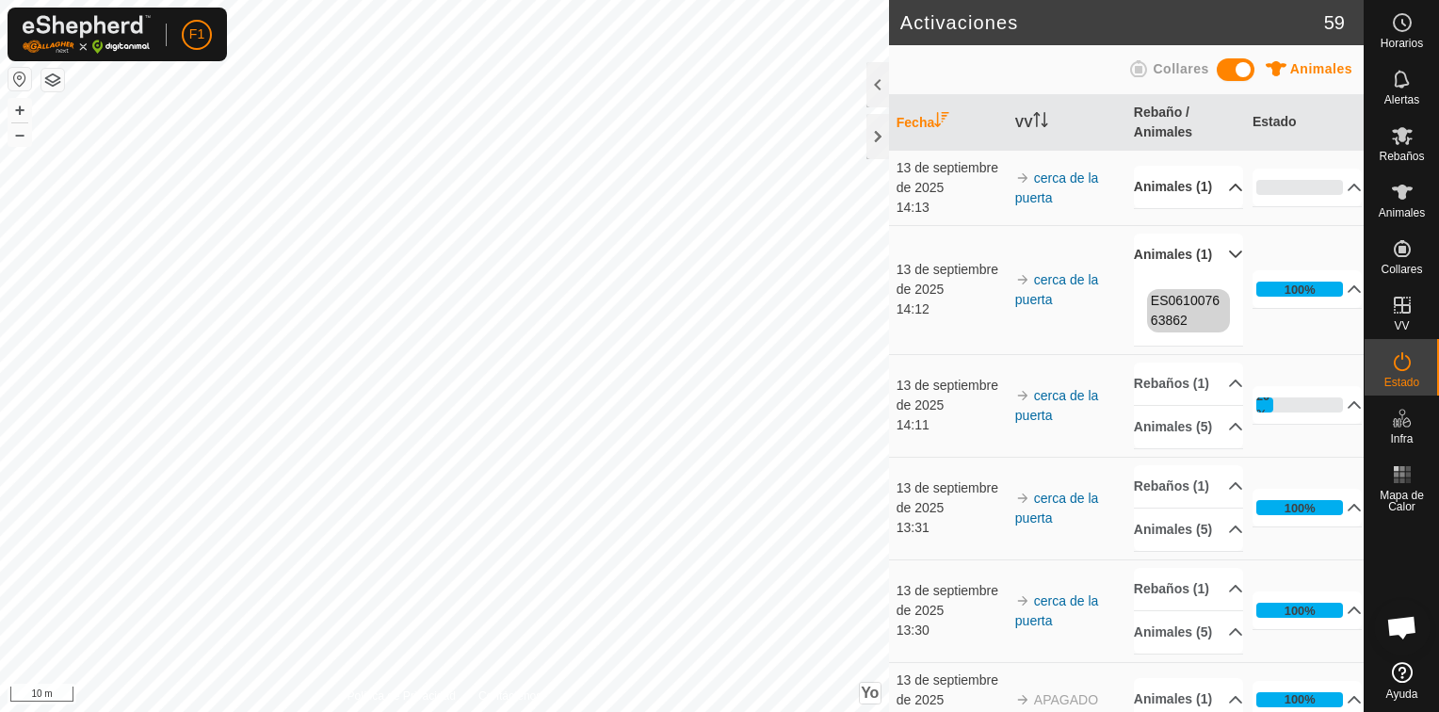
click at [1208, 183] on p-accordion-header "Animales (1)" at bounding box center [1188, 187] width 109 height 42
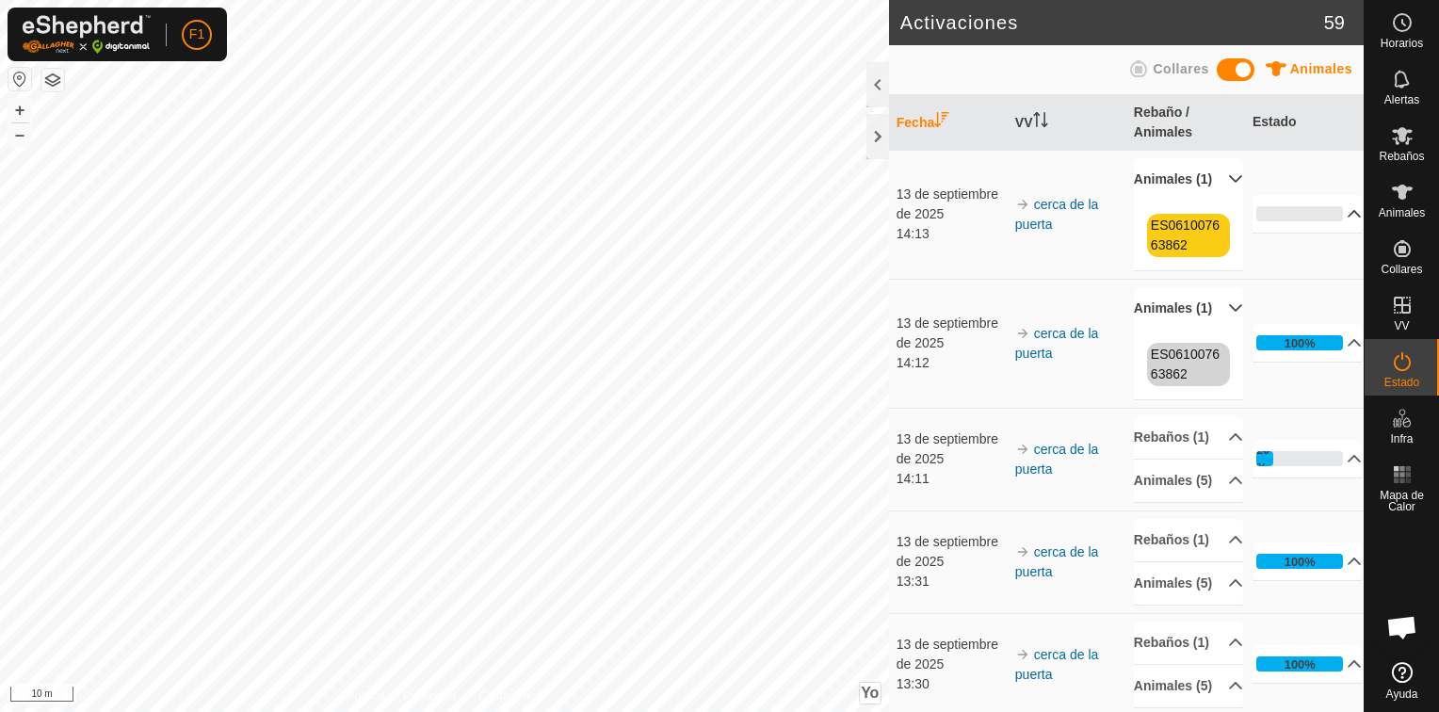
click at [1327, 224] on p-accordion-header "0%" at bounding box center [1308, 214] width 110 height 38
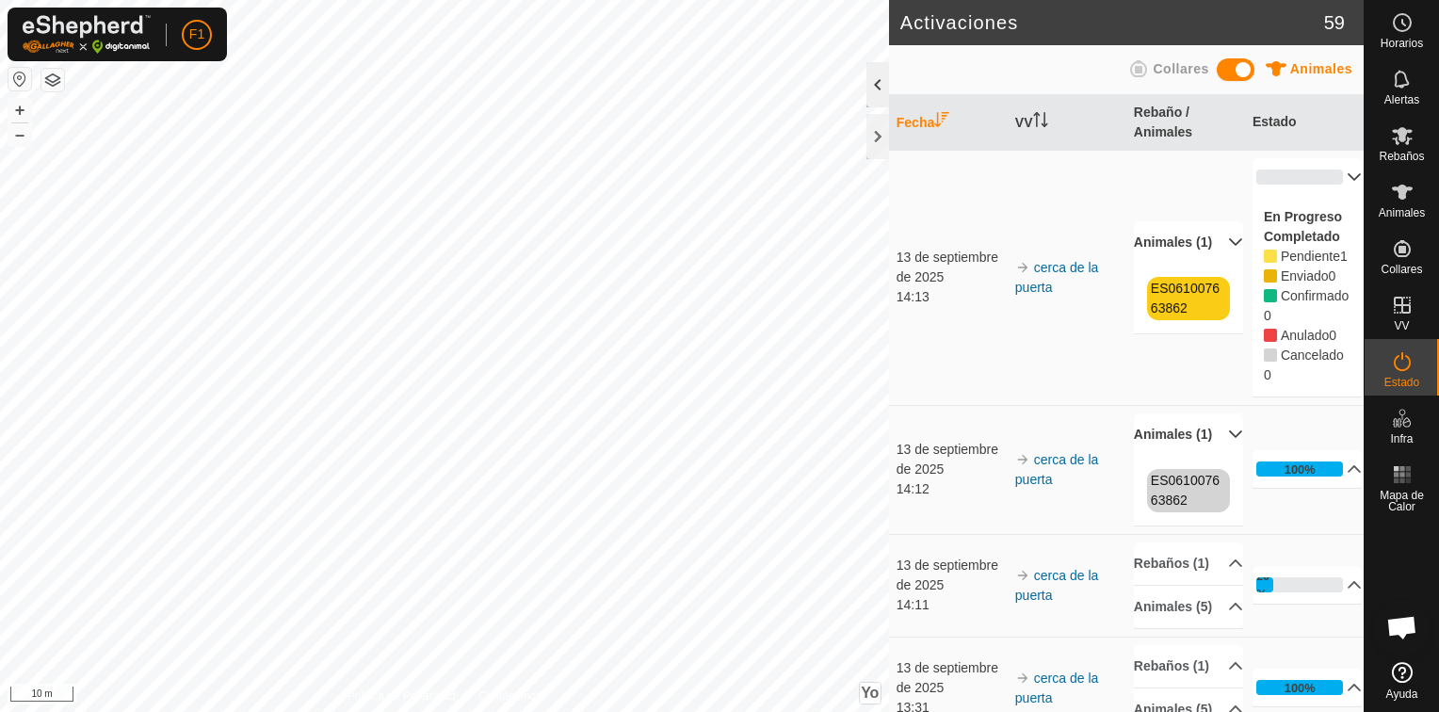
click at [878, 89] on div at bounding box center [878, 84] width 23 height 45
